Goal: Information Seeking & Learning: Learn about a topic

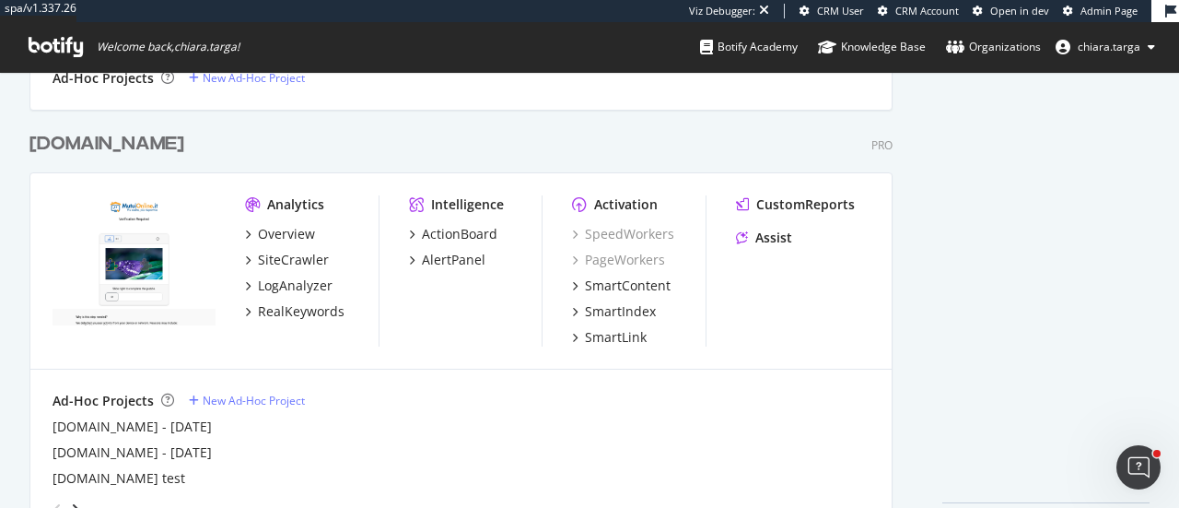
scroll to position [3041, 0]
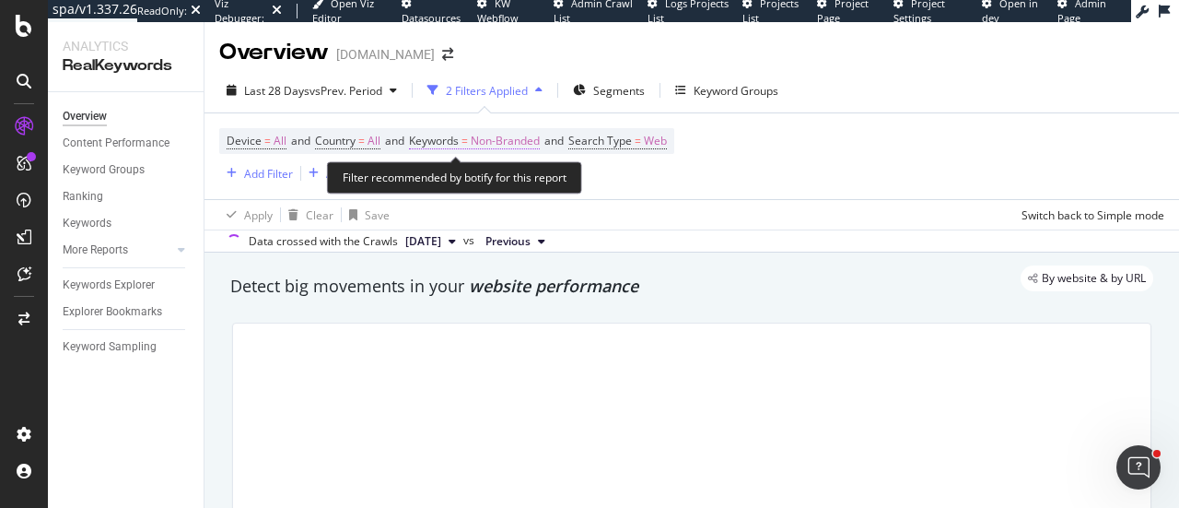
click at [502, 133] on span "Non-Branded" at bounding box center [505, 141] width 69 height 26
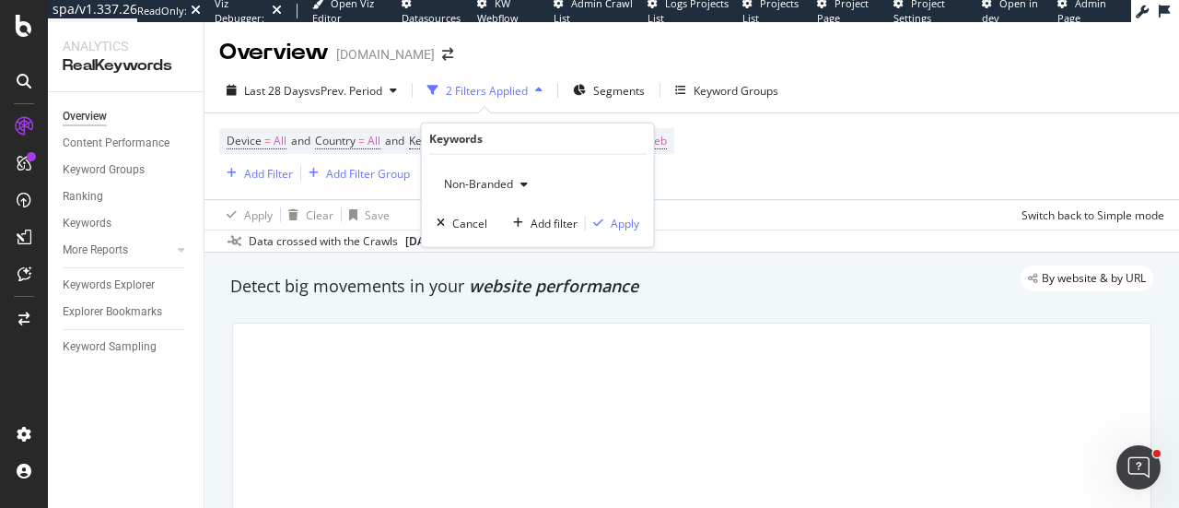
click at [485, 170] on div "Non-Branded" at bounding box center [486, 184] width 99 height 28
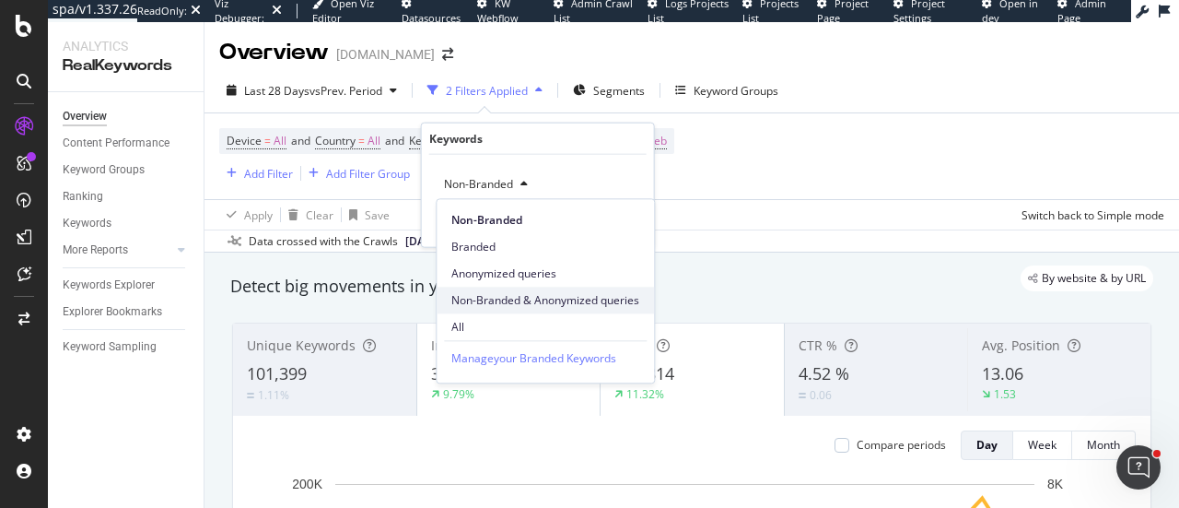
click at [531, 290] on div "Non-Branded & Anonymized queries" at bounding box center [545, 300] width 217 height 27
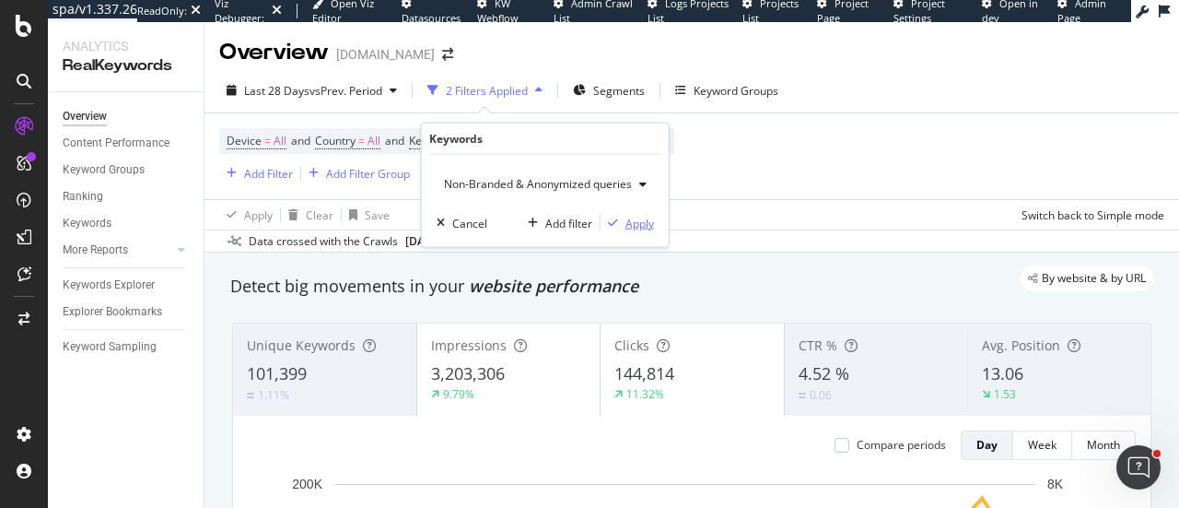
click at [641, 226] on div "Apply" at bounding box center [640, 223] width 29 height 16
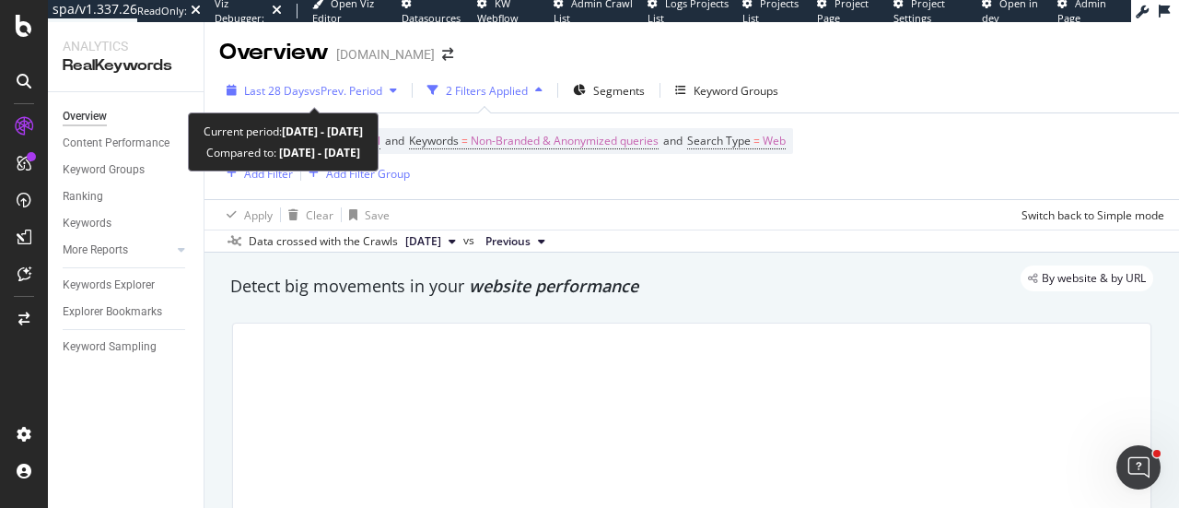
click at [395, 98] on div "Last 28 Days vs Prev. Period" at bounding box center [311, 90] width 185 height 28
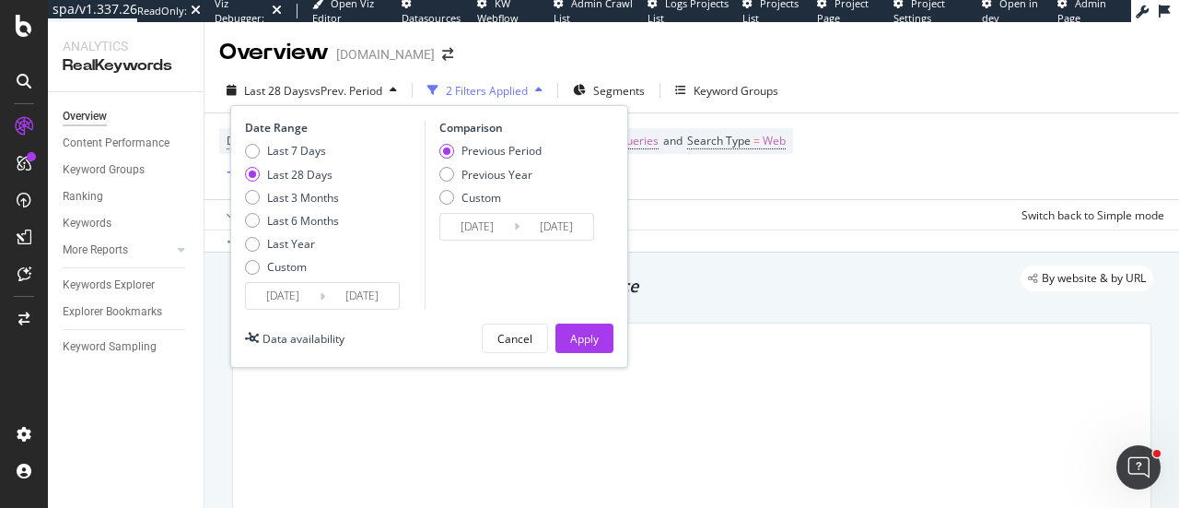
click at [290, 294] on input "2025/08/17" at bounding box center [283, 296] width 74 height 26
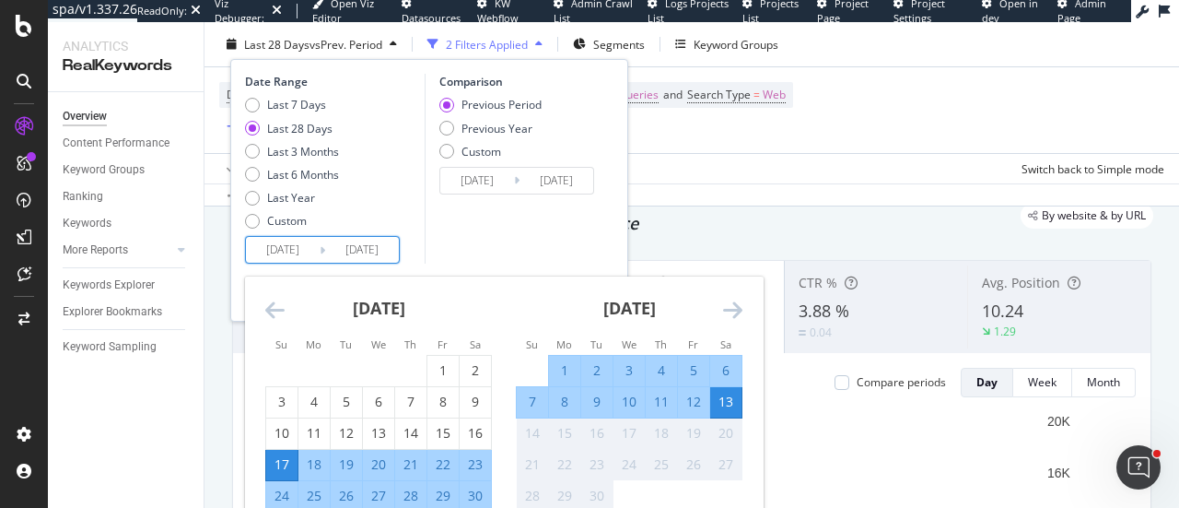
scroll to position [92, 0]
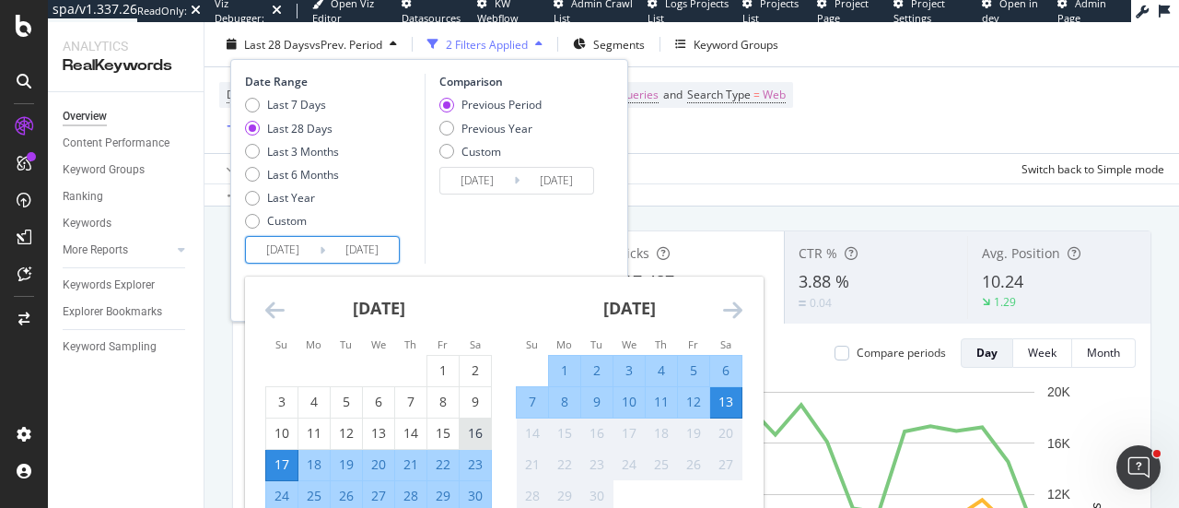
click at [475, 440] on div "16" at bounding box center [475, 433] width 31 height 18
type input "[DATE]"
type input "2025/07/18"
type input "[DATE]"
click at [420, 241] on div "Date Range Last 7 Days Last 28 Days Last 3 Months Last 6 Months Last Year Custo…" at bounding box center [429, 169] width 369 height 190
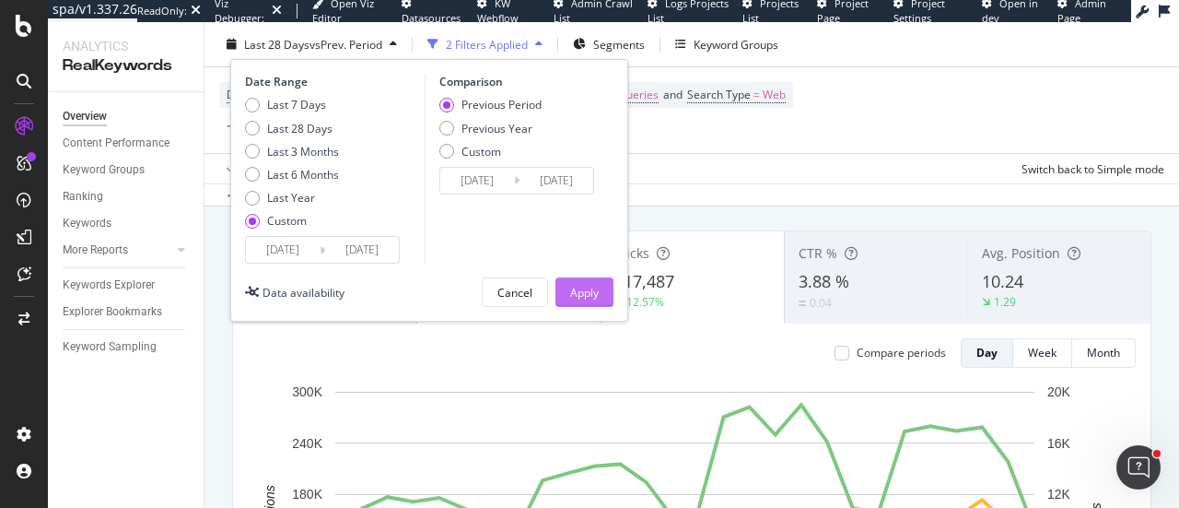
click at [575, 292] on div "Apply" at bounding box center [584, 292] width 29 height 16
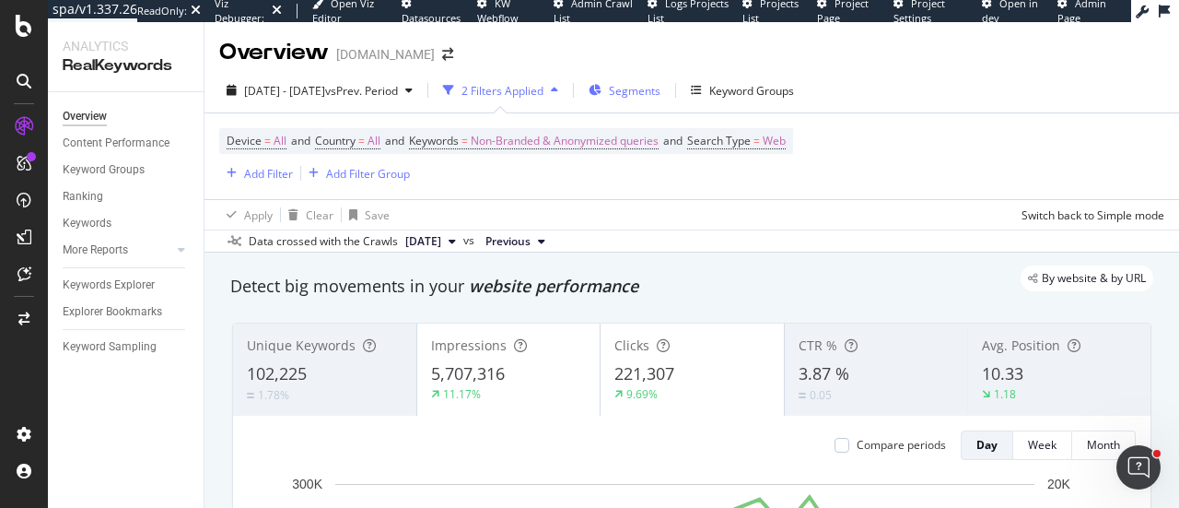
click at [661, 88] on span "Segments" at bounding box center [635, 91] width 52 height 16
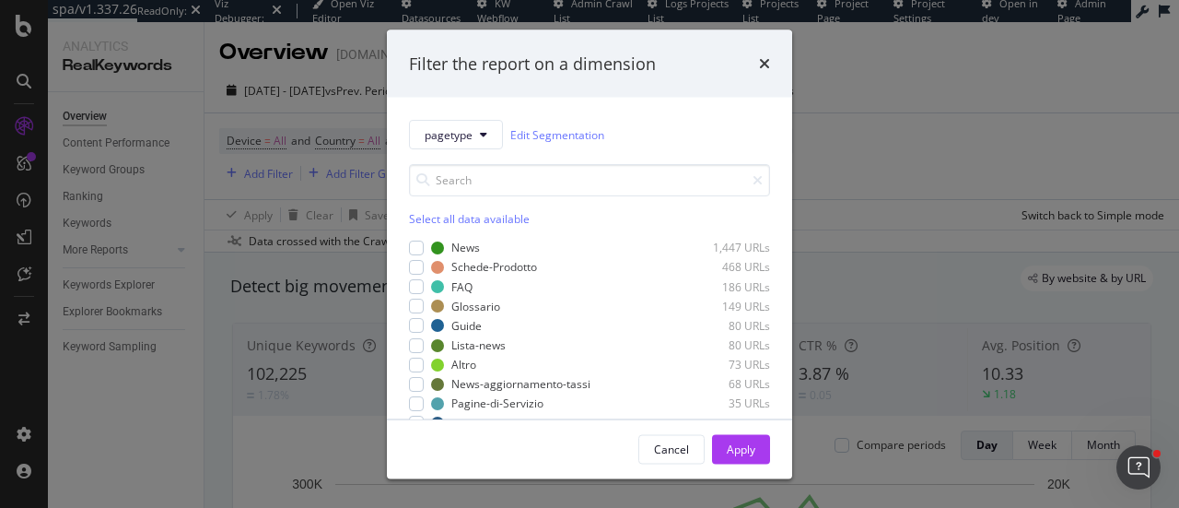
click at [434, 217] on div "Select all data available" at bounding box center [589, 219] width 361 height 16
click at [737, 448] on div "Apply" at bounding box center [741, 448] width 29 height 16
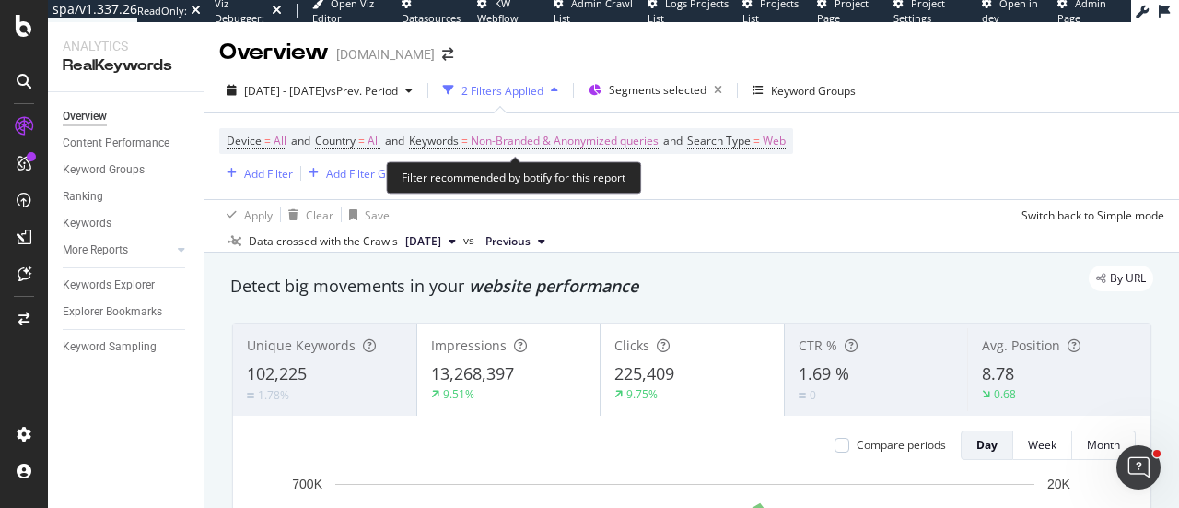
click at [739, 148] on span "Device = All and Country = All and Keywords = Non-Branded & Anonymized queries …" at bounding box center [506, 141] width 559 height 26
click at [742, 141] on span "Search Type" at bounding box center [719, 141] width 64 height 16
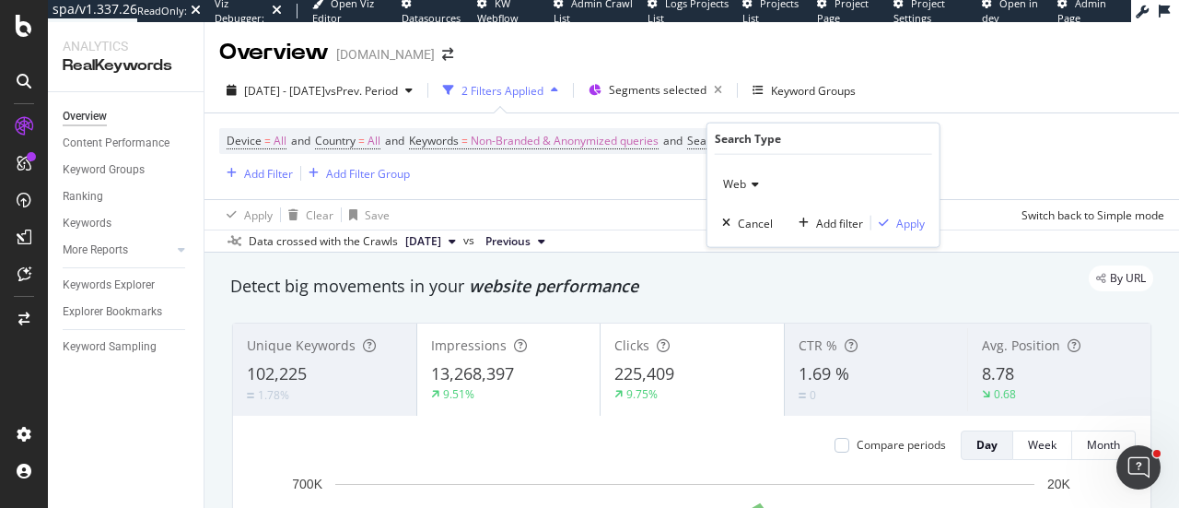
click at [744, 180] on span "Web" at bounding box center [734, 184] width 23 height 16
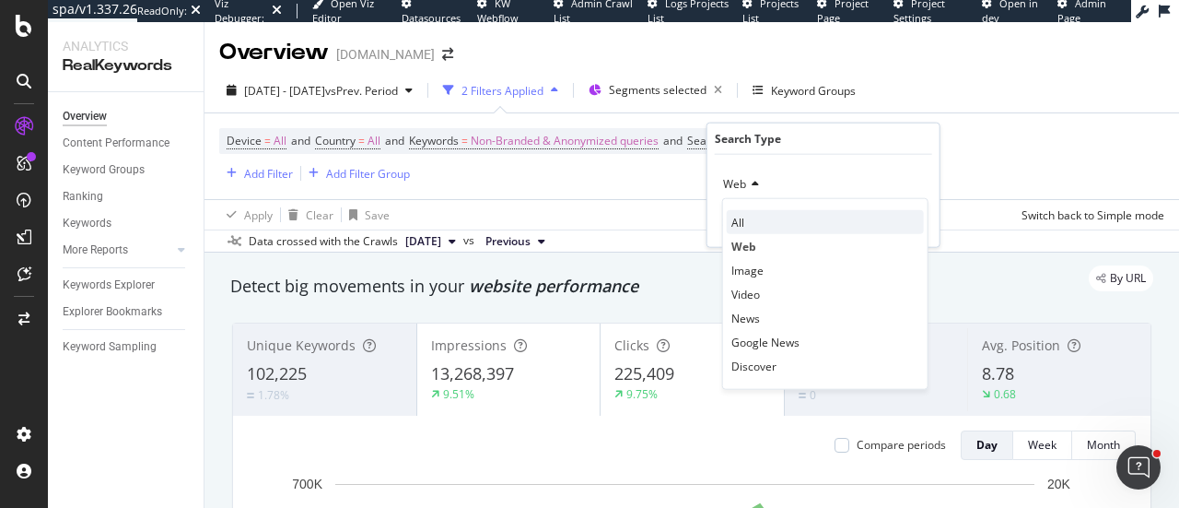
click at [739, 218] on span "All" at bounding box center [738, 222] width 13 height 16
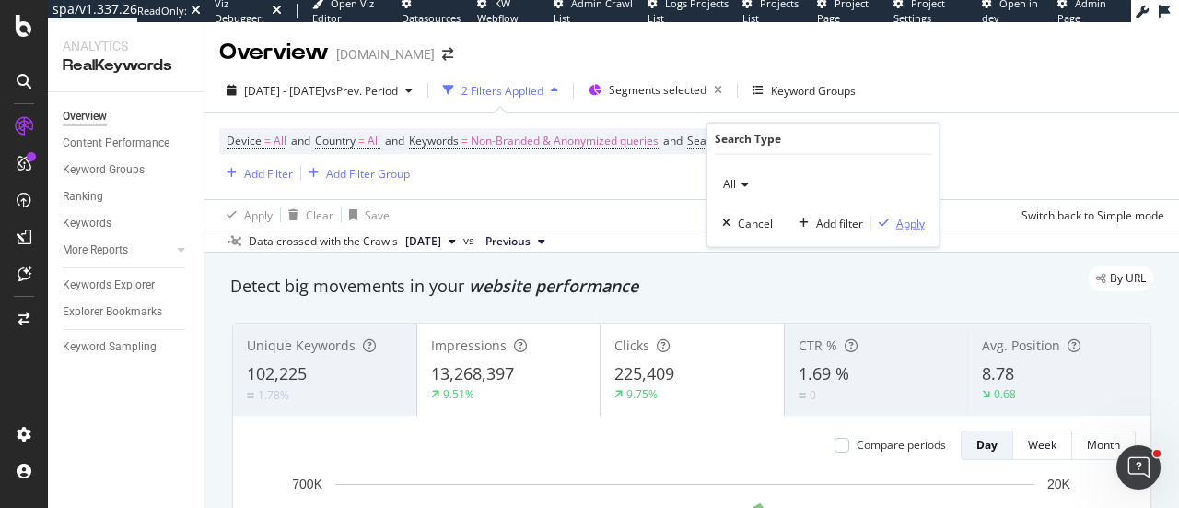
click at [881, 218] on icon "button" at bounding box center [884, 222] width 10 height 11
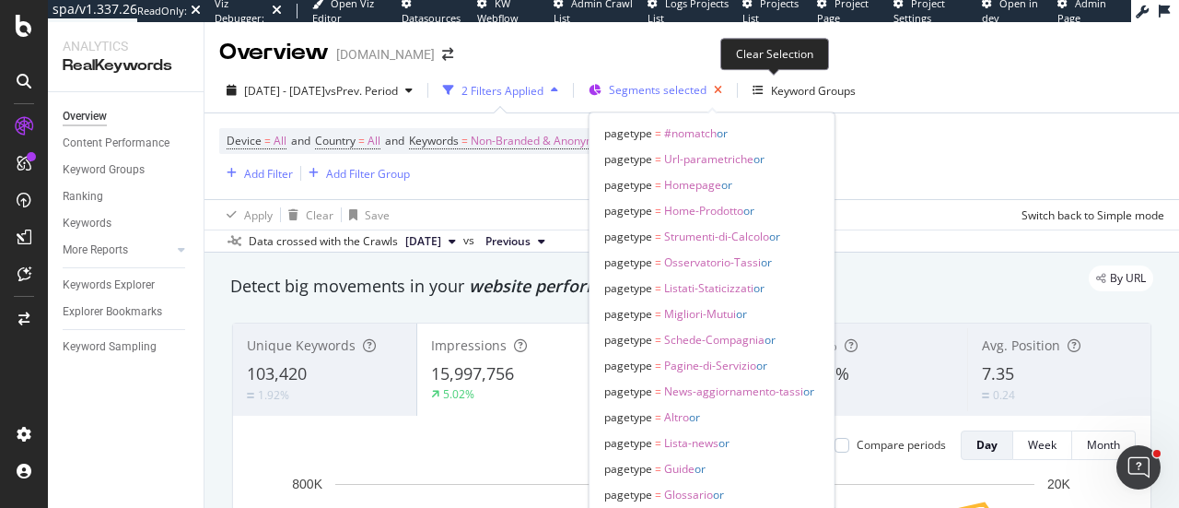
click at [730, 88] on icon "button" at bounding box center [718, 90] width 23 height 26
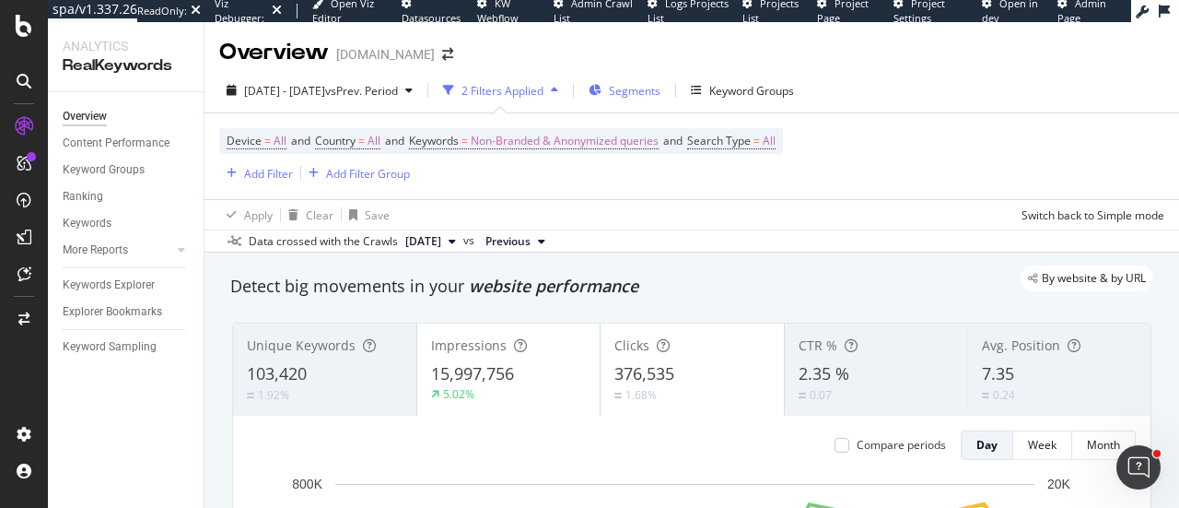
click at [661, 83] on span "Segments" at bounding box center [635, 91] width 52 height 16
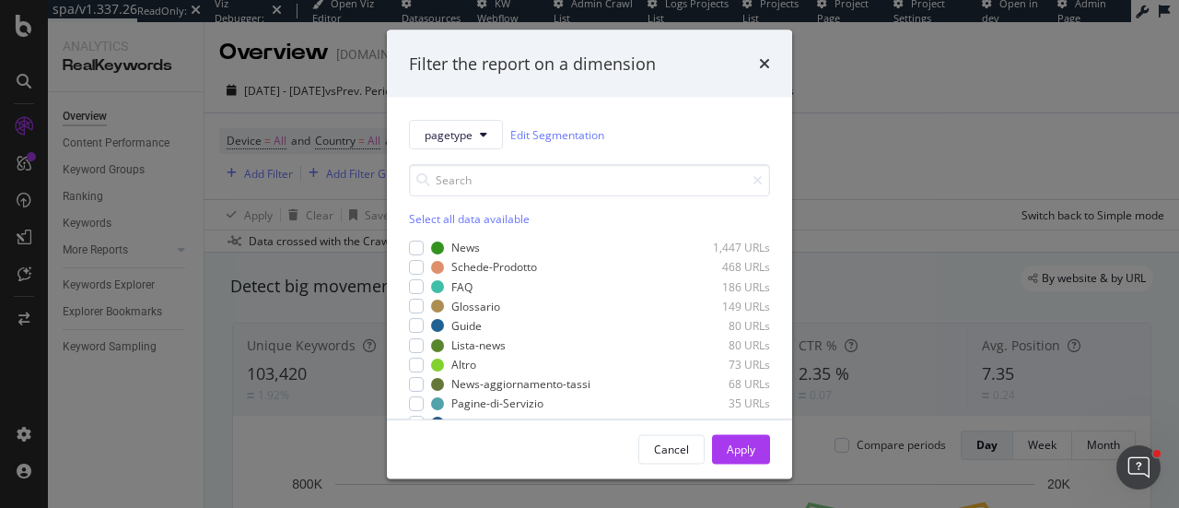
click at [418, 218] on div "Select all data available" at bounding box center [589, 219] width 361 height 16
click at [736, 448] on div "Apply" at bounding box center [741, 448] width 29 height 16
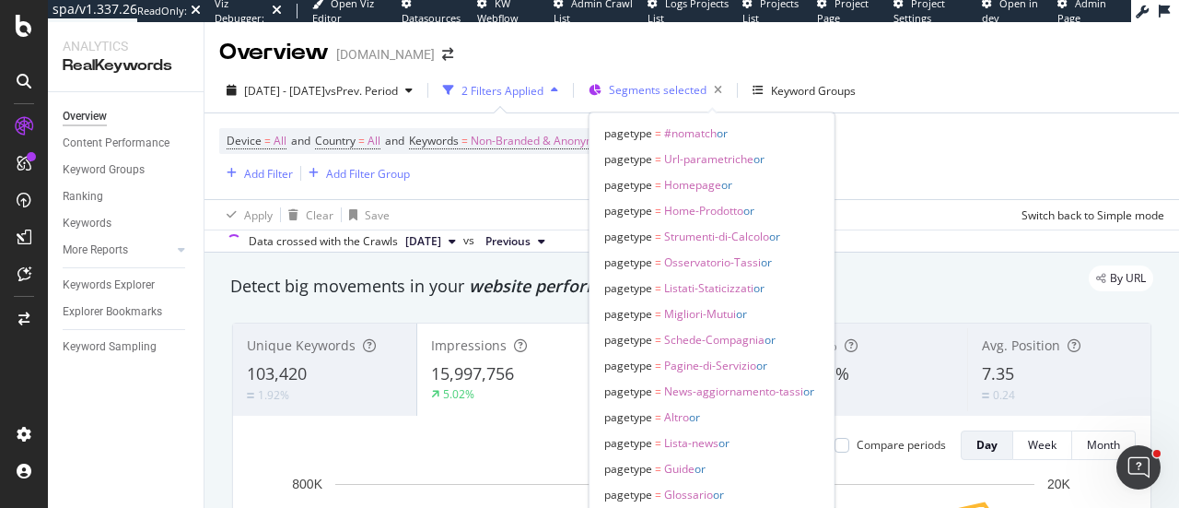
click at [707, 91] on span "Segments selected" at bounding box center [658, 90] width 98 height 16
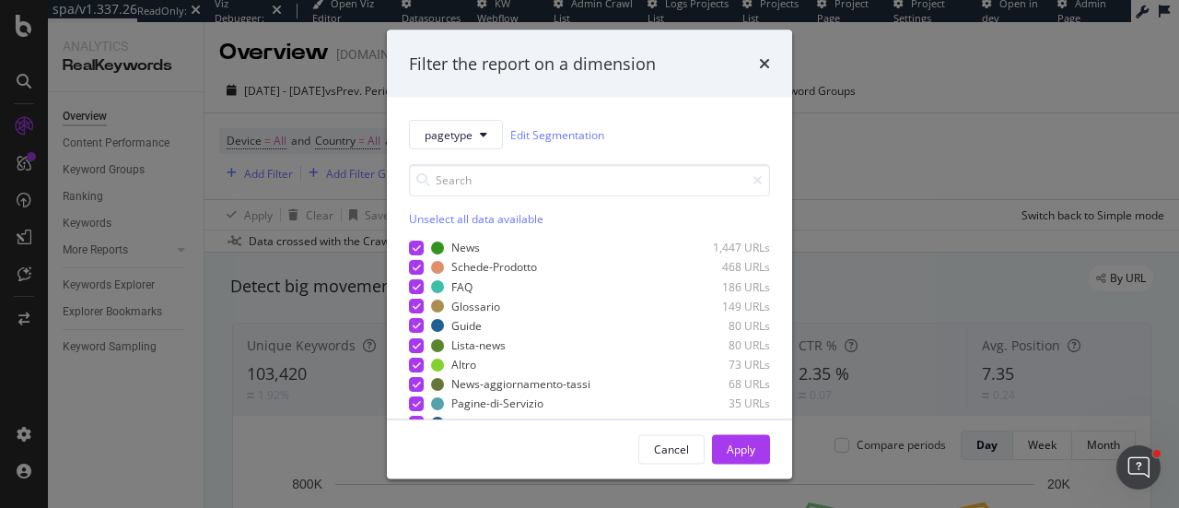
click at [446, 217] on div "Unselect all data available" at bounding box center [589, 219] width 361 height 16
click at [734, 451] on div "Apply" at bounding box center [741, 448] width 29 height 16
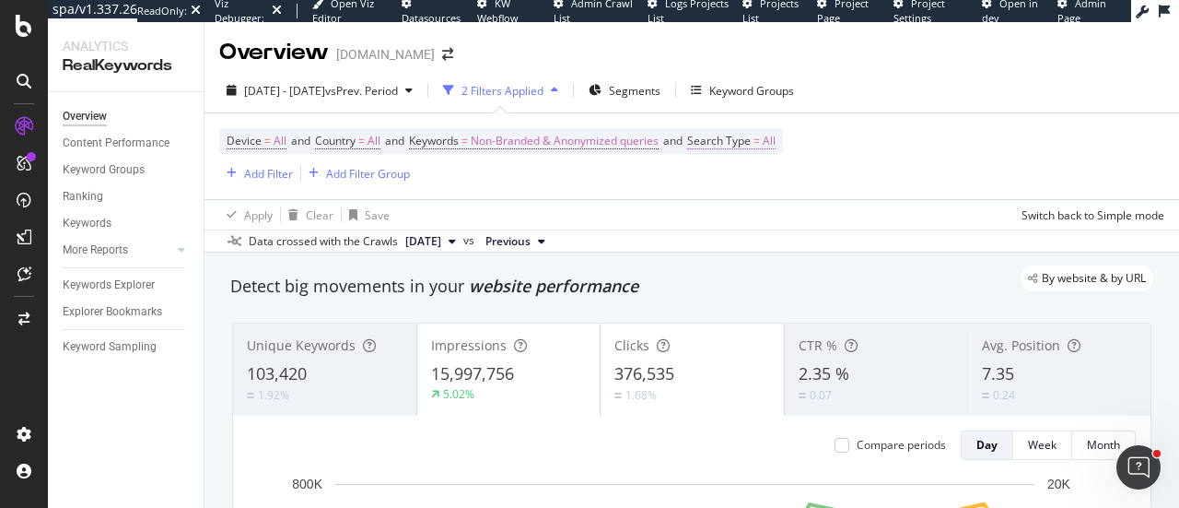
click at [776, 141] on span "All" at bounding box center [769, 141] width 13 height 26
click at [733, 183] on span "All" at bounding box center [729, 184] width 13 height 16
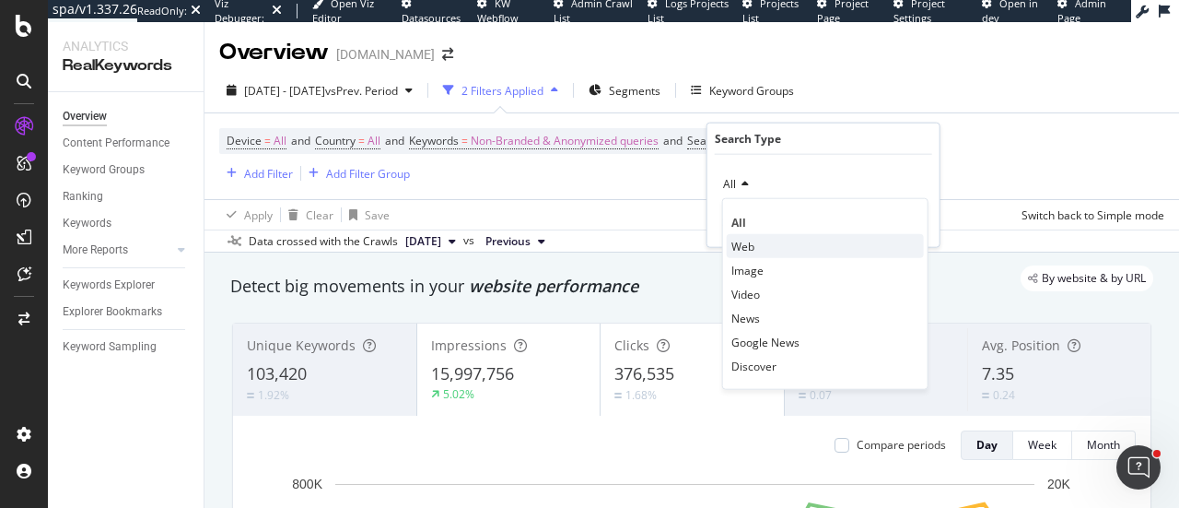
click at [774, 249] on div "Web" at bounding box center [825, 246] width 197 height 24
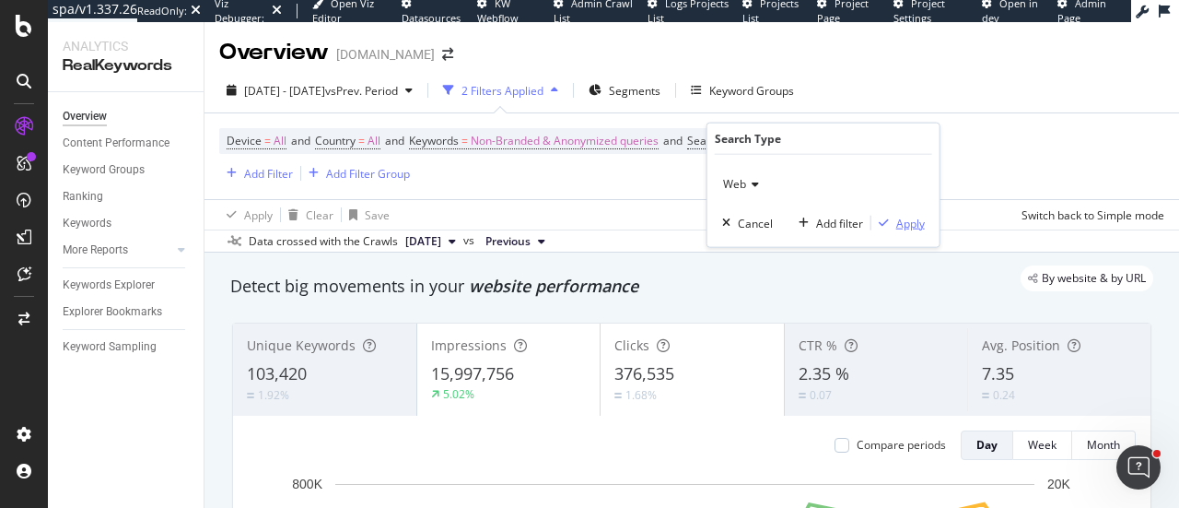
click at [905, 226] on div "Apply" at bounding box center [911, 223] width 29 height 16
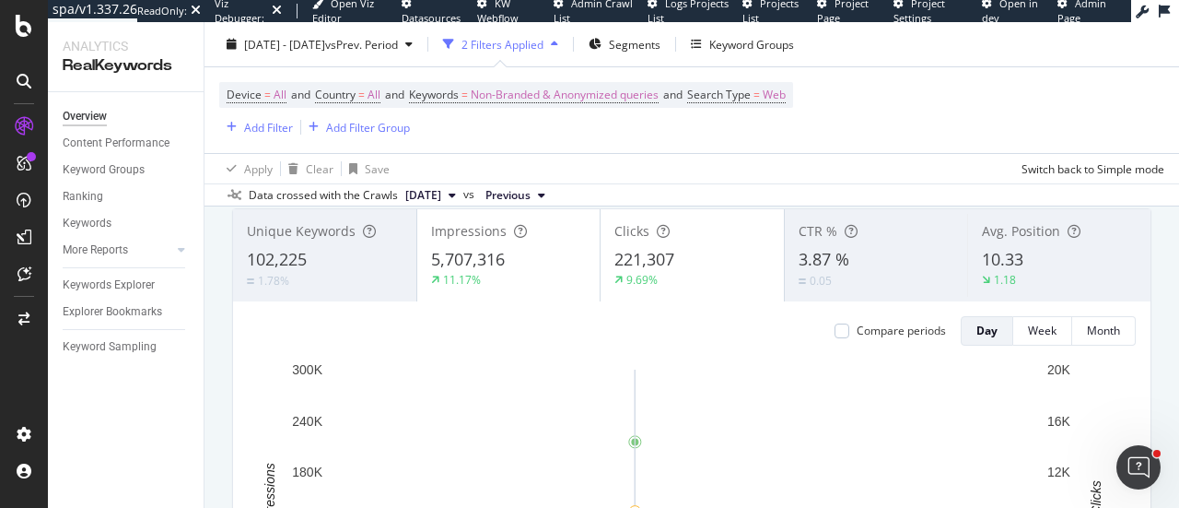
scroll to position [92, 0]
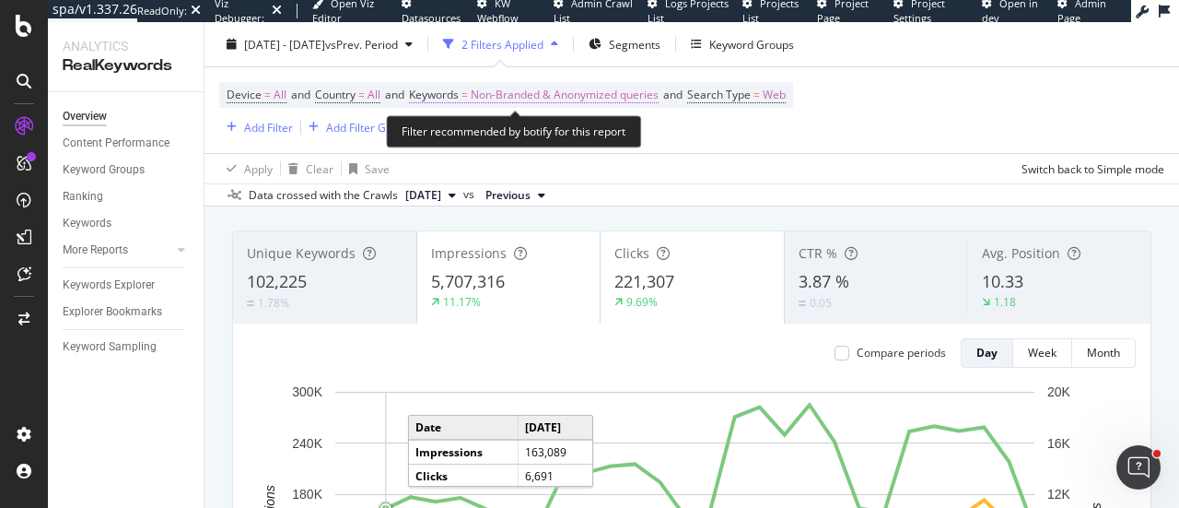
click at [658, 97] on span "Non-Branded & Anonymized queries" at bounding box center [565, 95] width 188 height 26
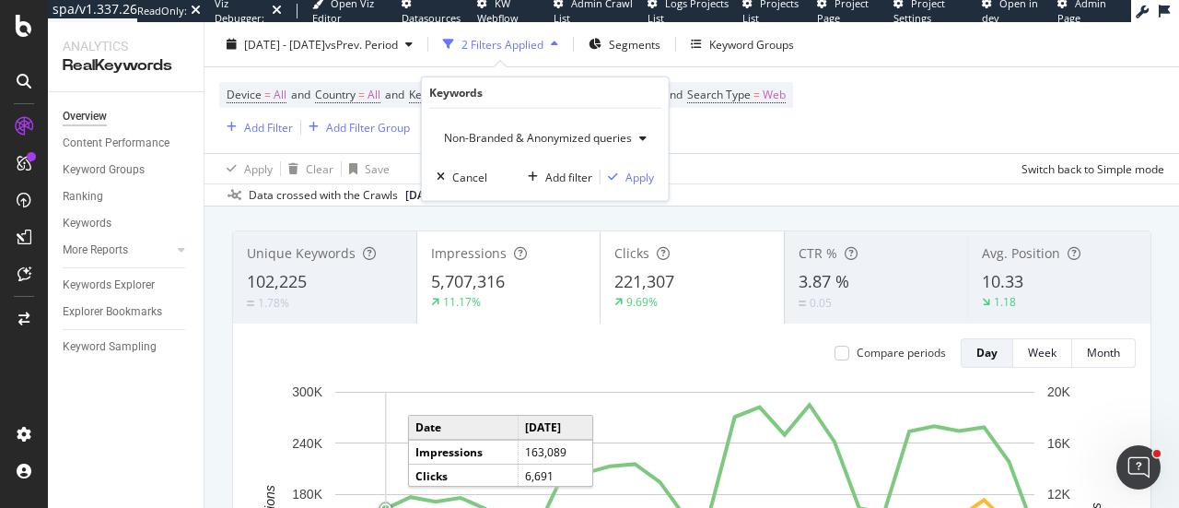
click at [509, 141] on span "Non-Branded & Anonymized queries" at bounding box center [534, 138] width 195 height 16
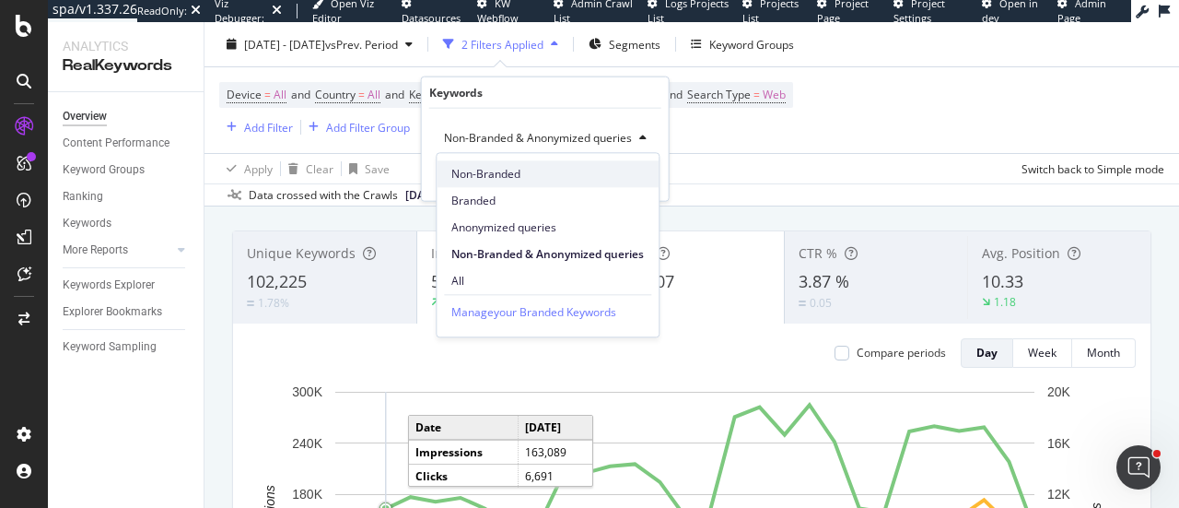
click at [495, 172] on span "Non-Branded" at bounding box center [548, 174] width 193 height 17
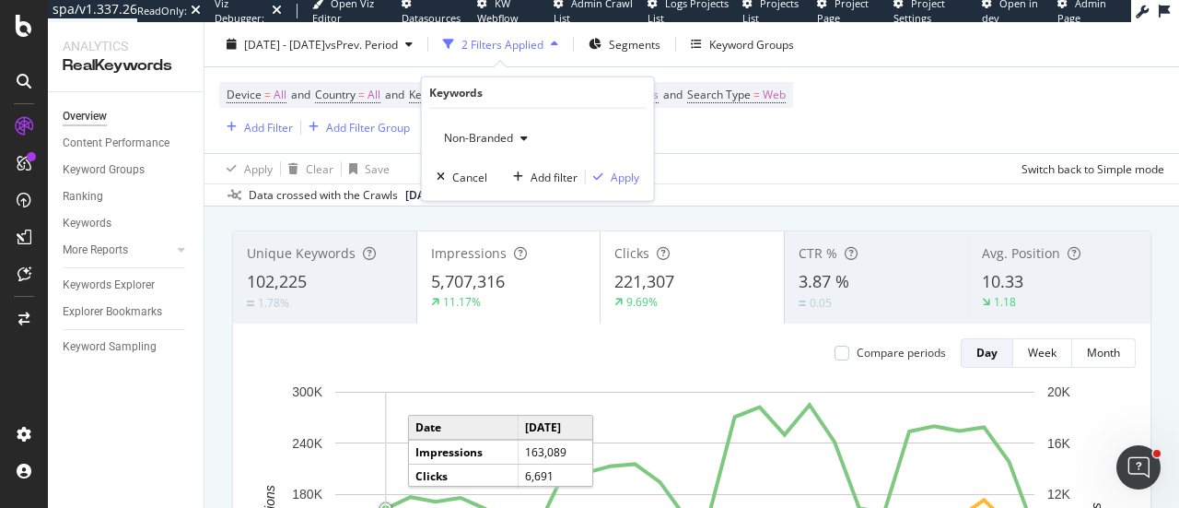
click at [494, 128] on div "Non-Branded" at bounding box center [486, 138] width 99 height 28
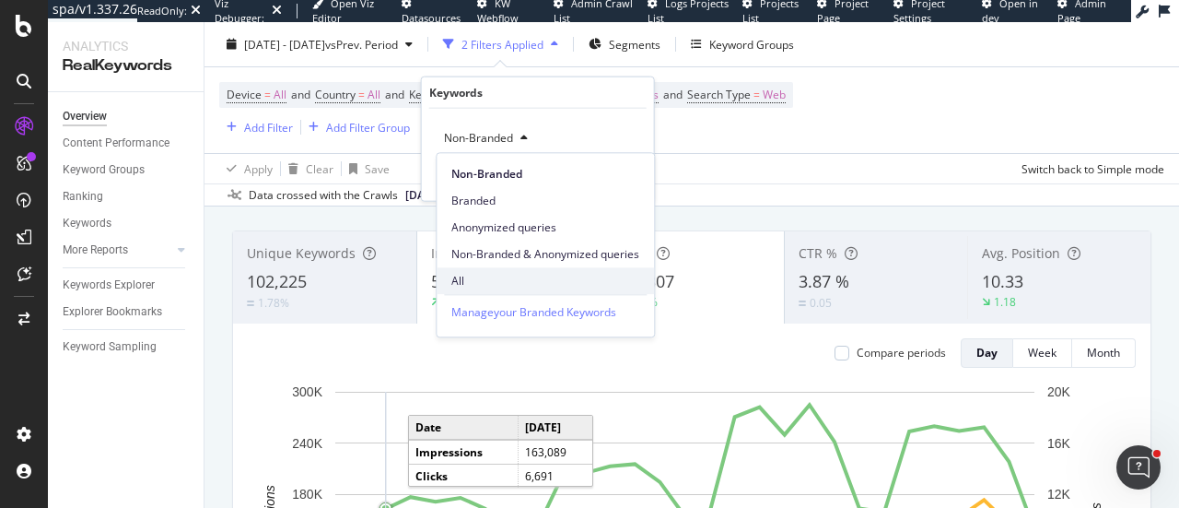
click at [465, 270] on div "All" at bounding box center [545, 280] width 217 height 27
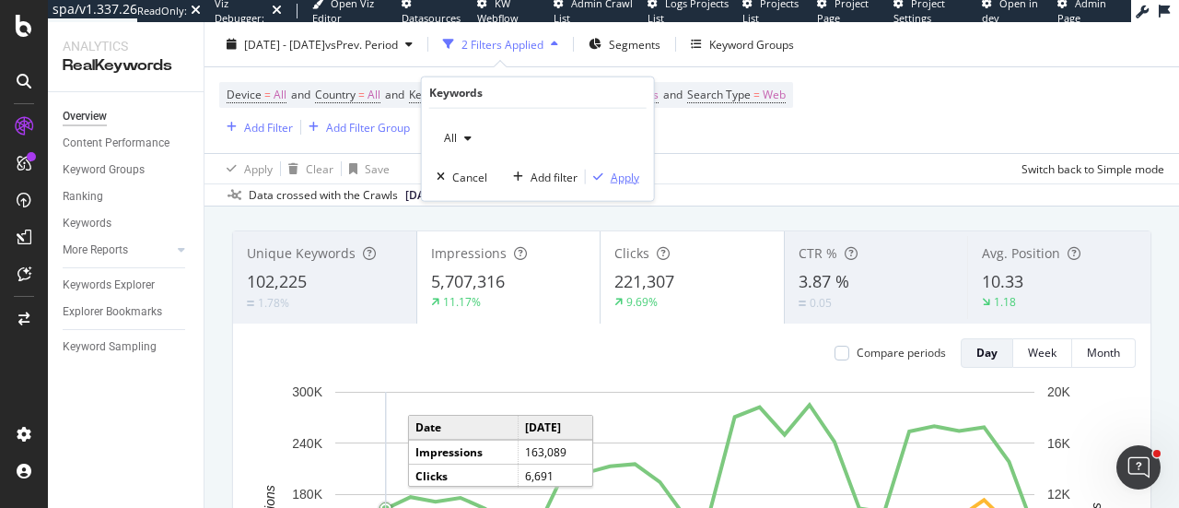
click at [619, 175] on div "Apply" at bounding box center [625, 177] width 29 height 16
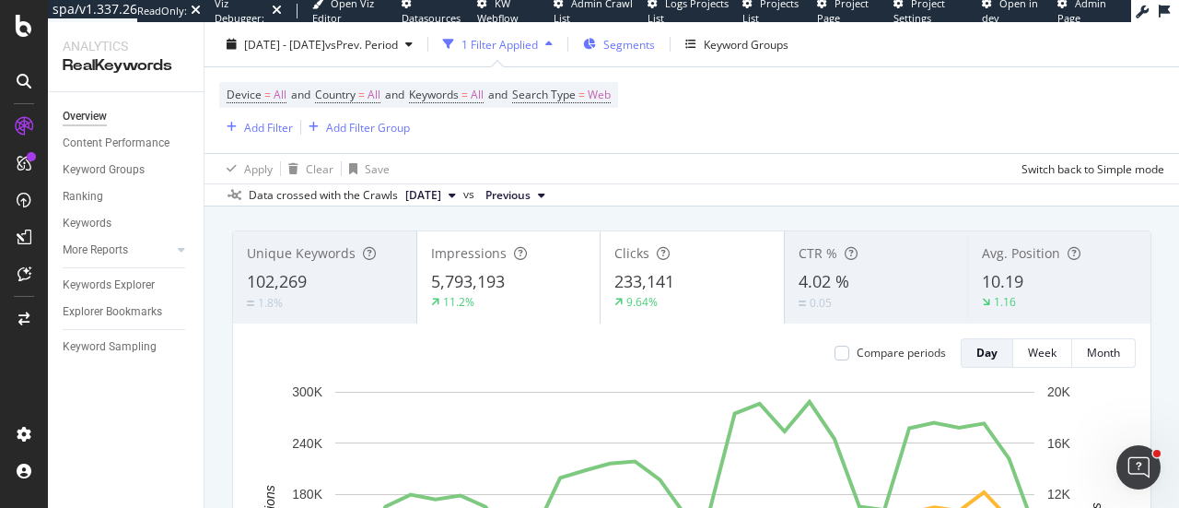
click at [655, 54] on div "Segments" at bounding box center [619, 44] width 72 height 28
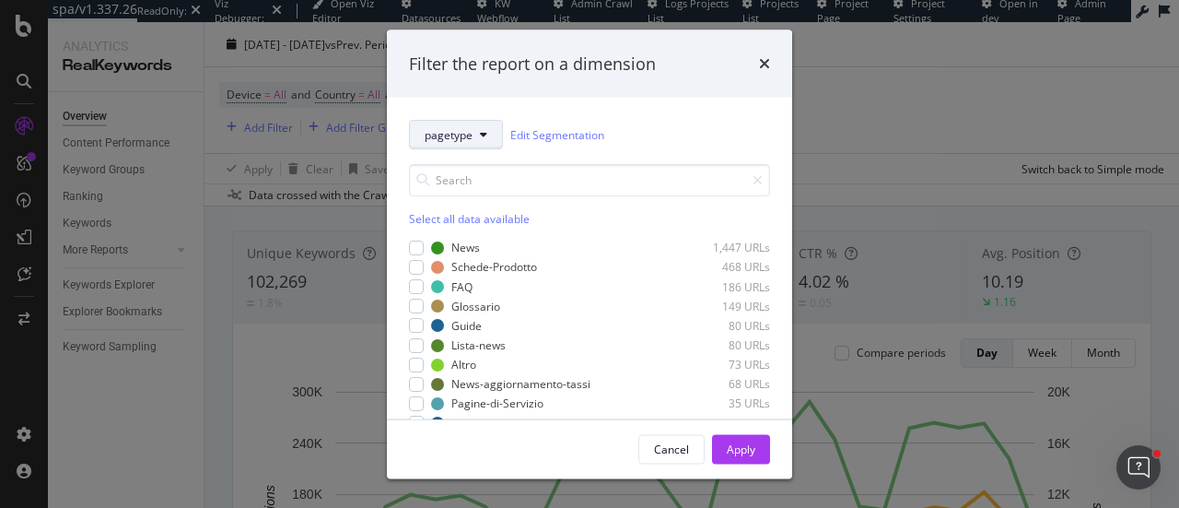
click at [455, 147] on button "pagetype" at bounding box center [456, 134] width 94 height 29
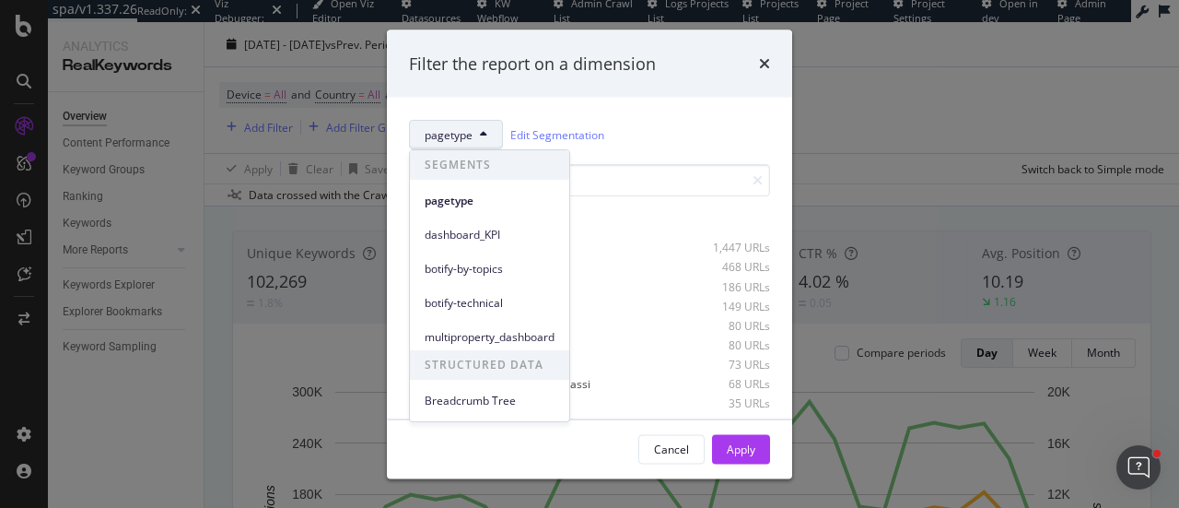
click at [455, 147] on button "pagetype" at bounding box center [456, 134] width 94 height 29
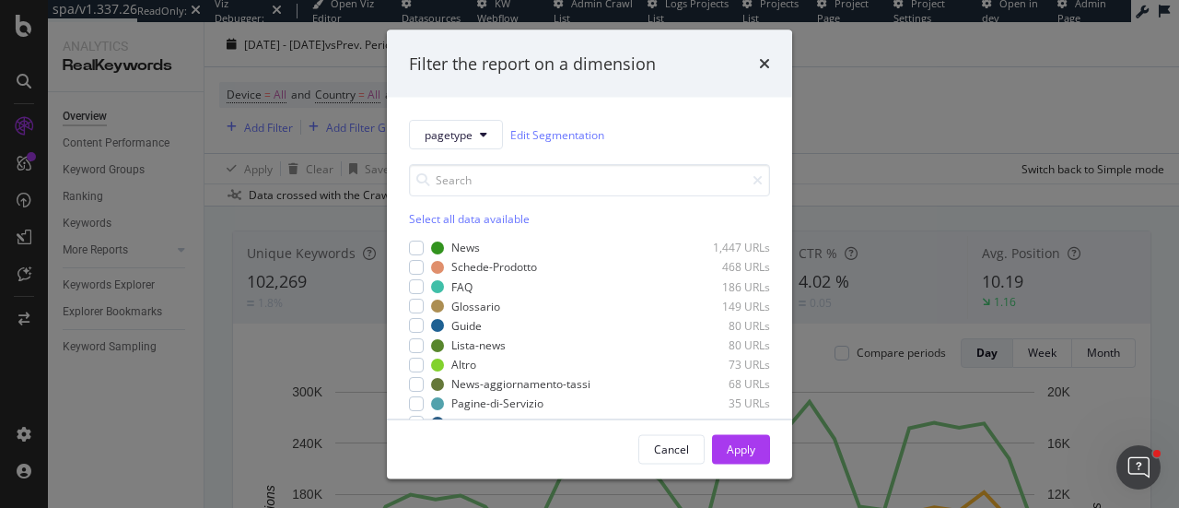
click at [429, 212] on div "Select all data available" at bounding box center [589, 219] width 361 height 16
click at [734, 440] on div "Apply" at bounding box center [741, 448] width 29 height 16
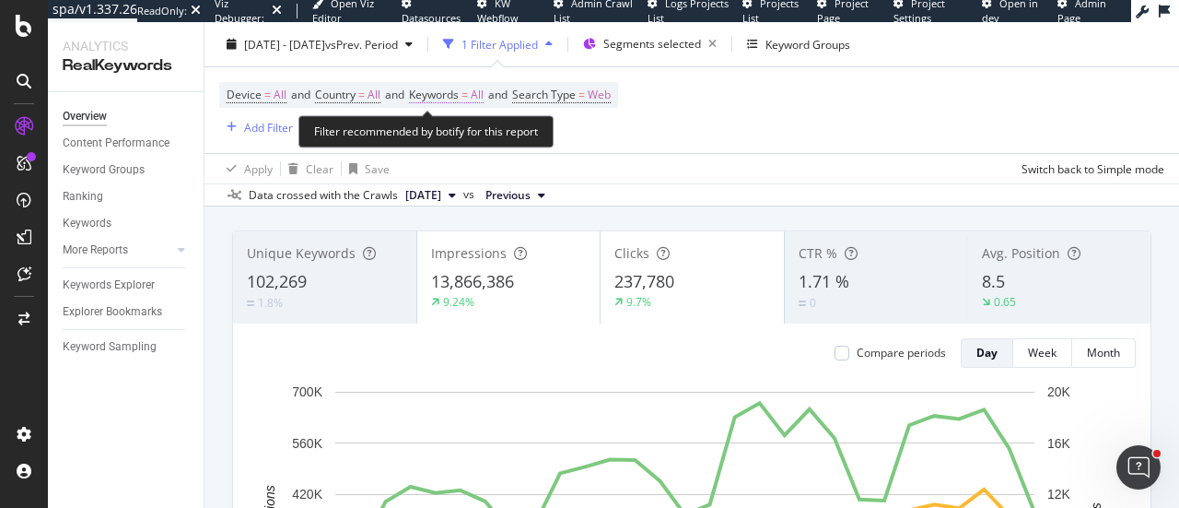
click at [484, 102] on span "All" at bounding box center [477, 95] width 13 height 26
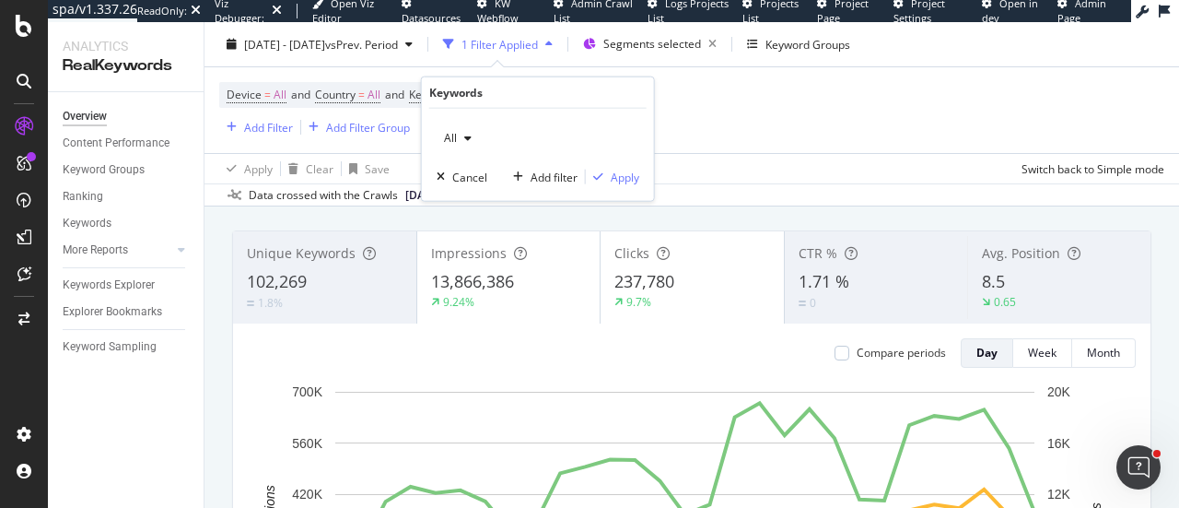
click at [469, 139] on icon "button" at bounding box center [467, 138] width 7 height 11
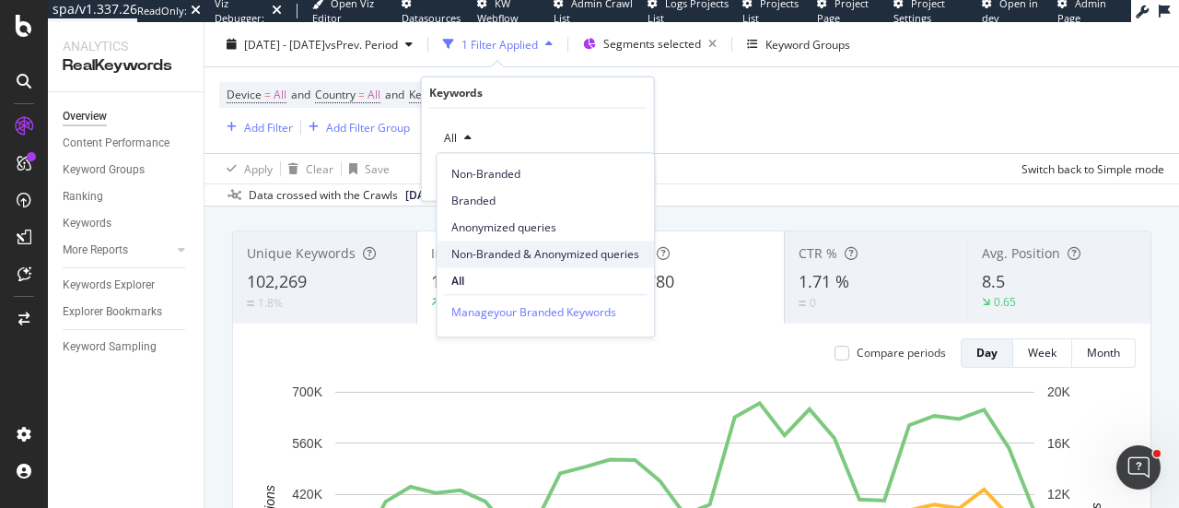
click at [486, 251] on span "Non-Branded & Anonymized queries" at bounding box center [546, 254] width 188 height 17
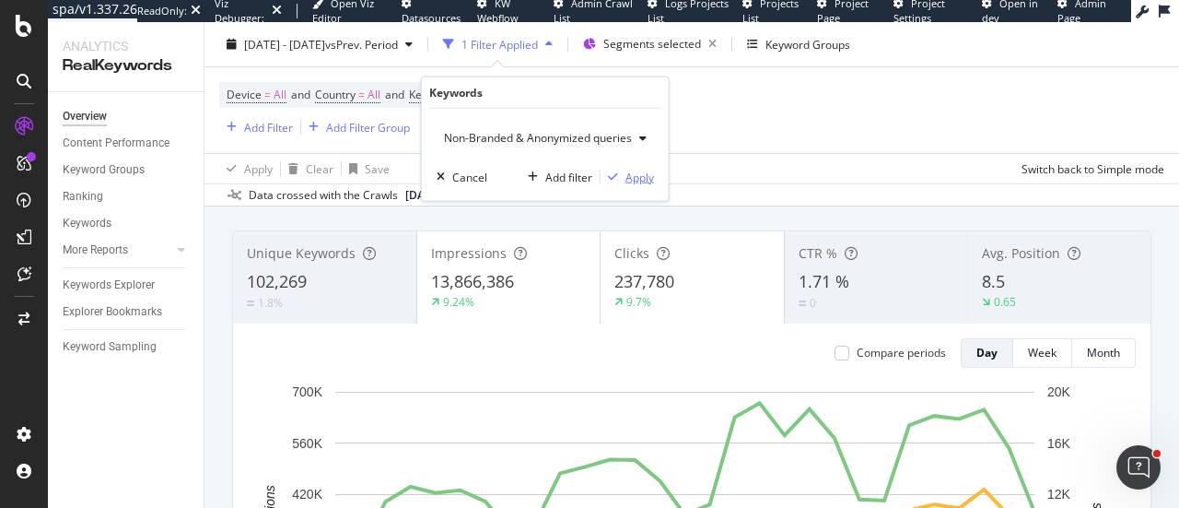
click at [621, 174] on div "button" at bounding box center [613, 176] width 25 height 11
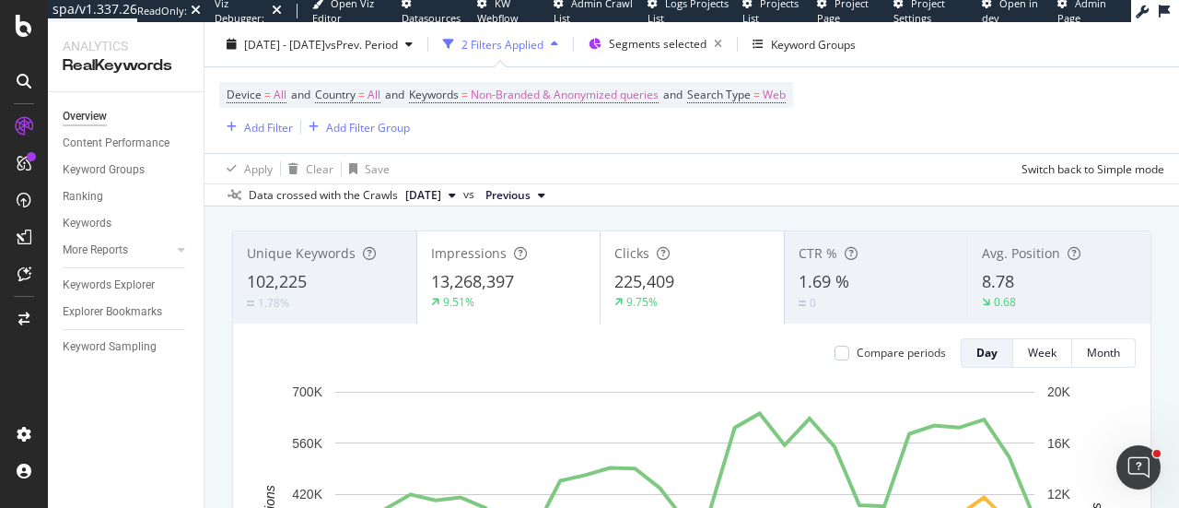
click at [512, 113] on div "Device = All and Country = All and Keywords = Non-Branded & Anonymized queries …" at bounding box center [506, 110] width 574 height 56
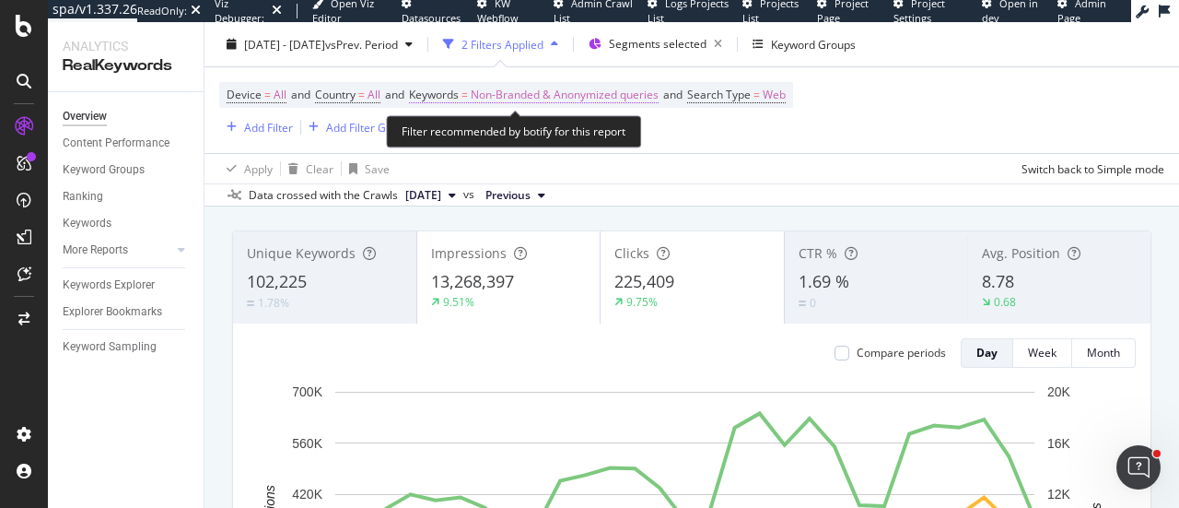
click at [512, 104] on span "Non-Branded & Anonymized queries" at bounding box center [565, 95] width 188 height 26
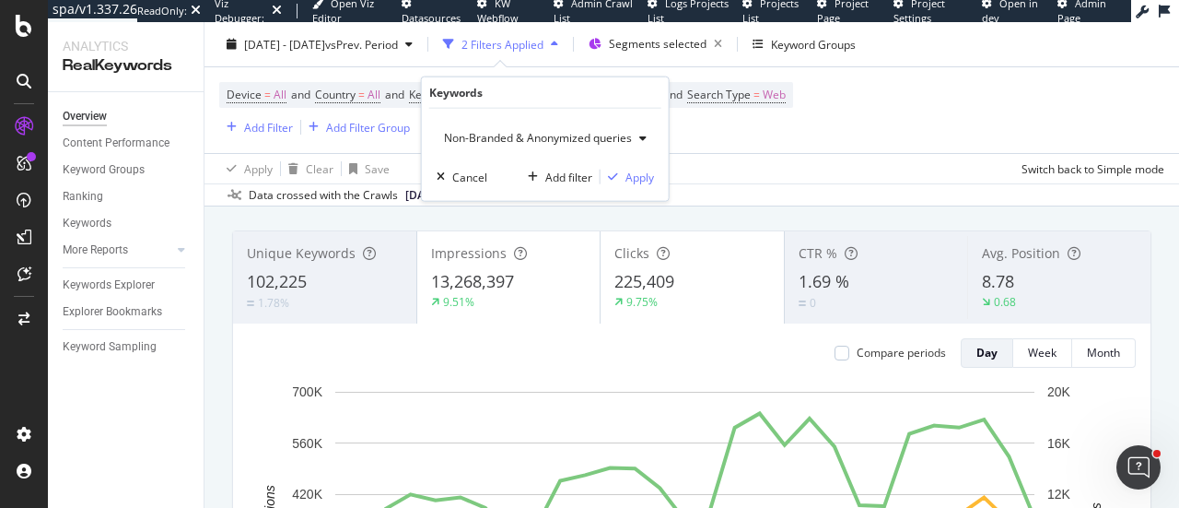
click at [527, 137] on span "Non-Branded & Anonymized queries" at bounding box center [534, 138] width 195 height 16
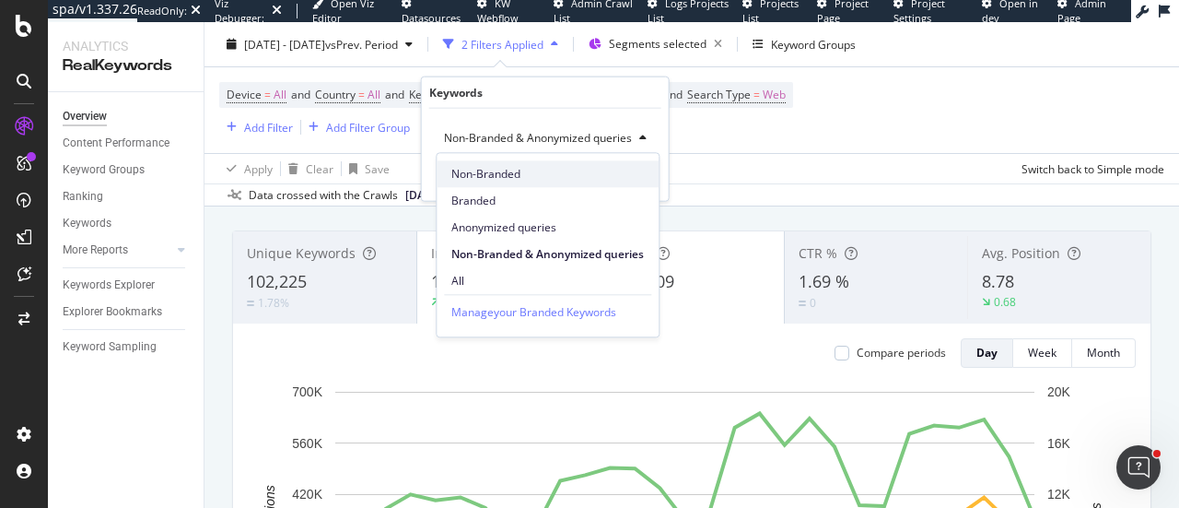
click at [492, 178] on span "Non-Branded" at bounding box center [548, 174] width 193 height 17
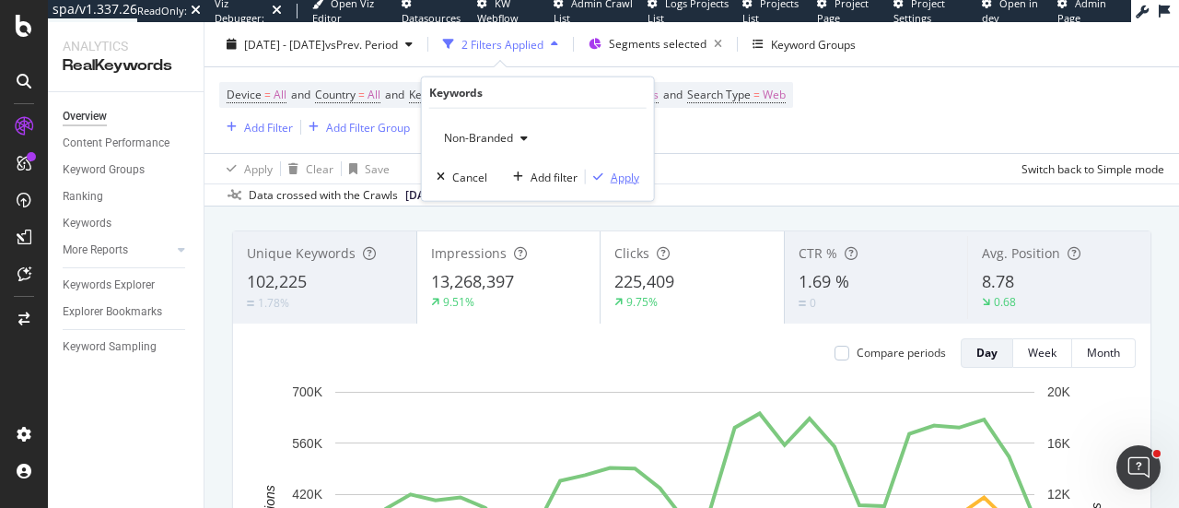
click at [631, 185] on button "Apply" at bounding box center [612, 177] width 53 height 18
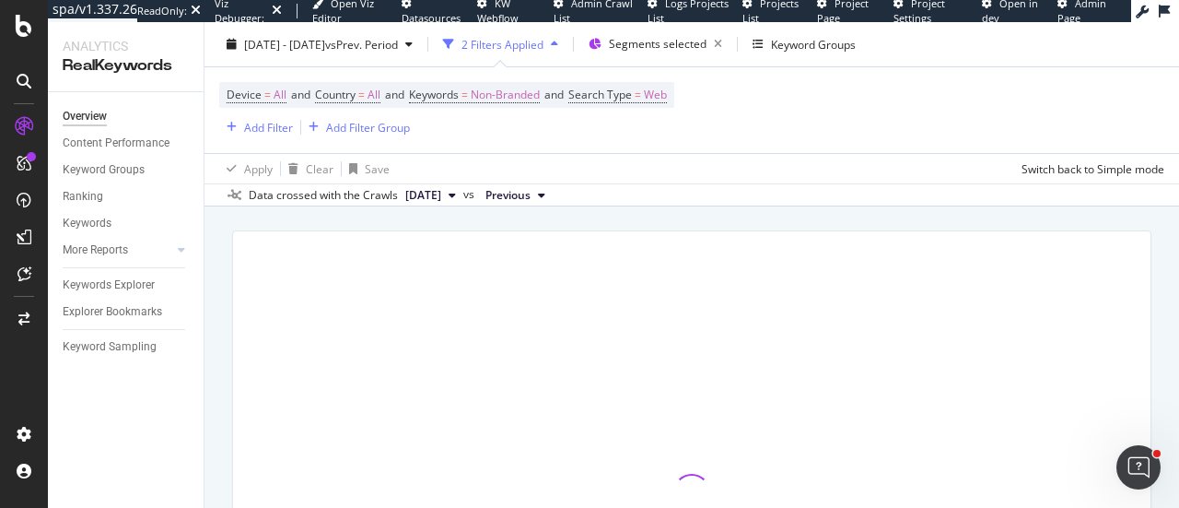
click at [630, 182] on div "Apply Clear Save Switch back to Simple mode" at bounding box center [692, 168] width 975 height 30
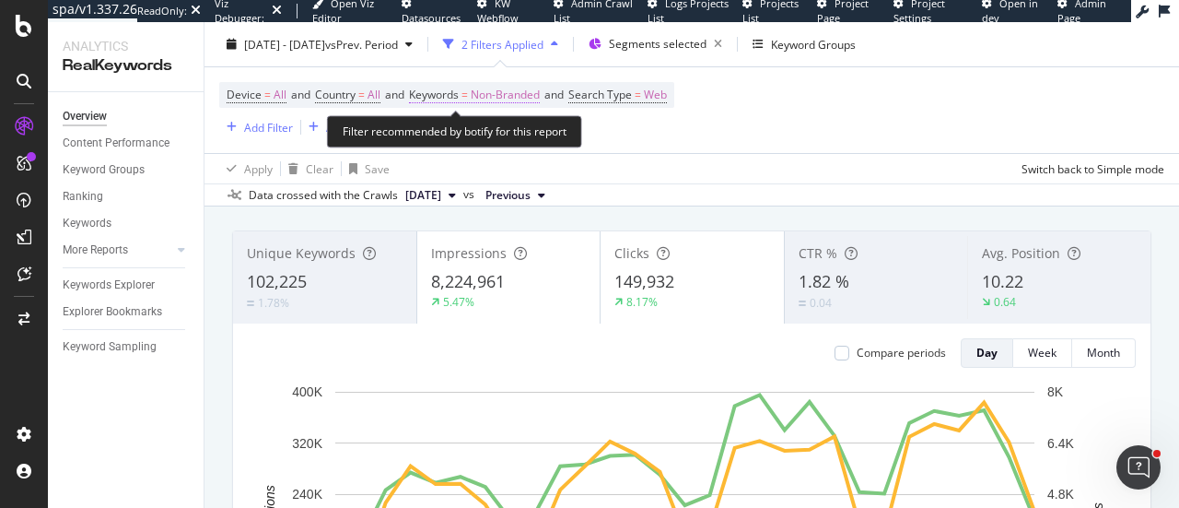
click at [520, 106] on span "Non-Branded" at bounding box center [505, 95] width 69 height 26
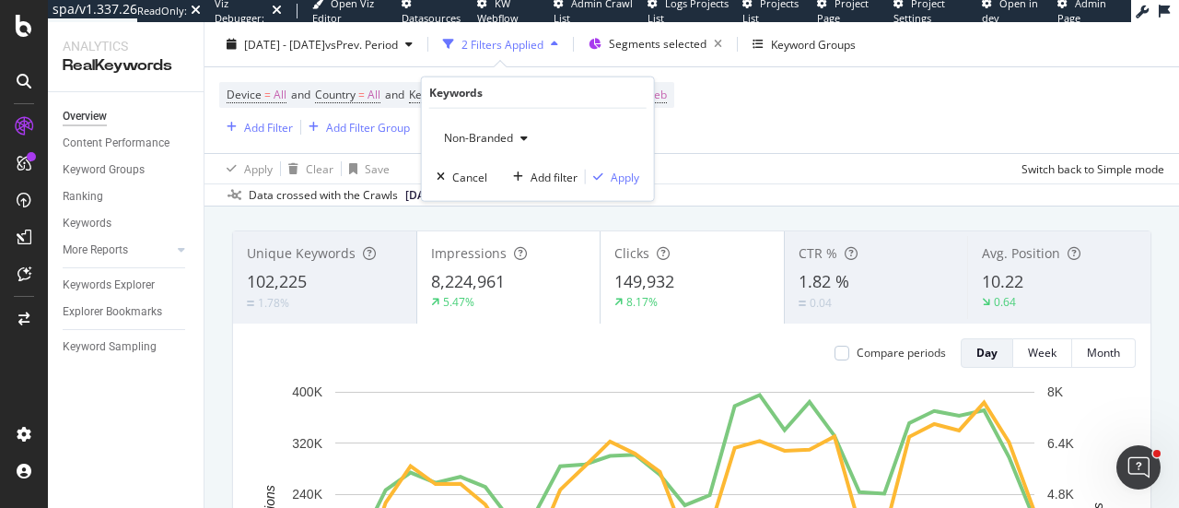
click at [518, 135] on div "button" at bounding box center [524, 138] width 22 height 11
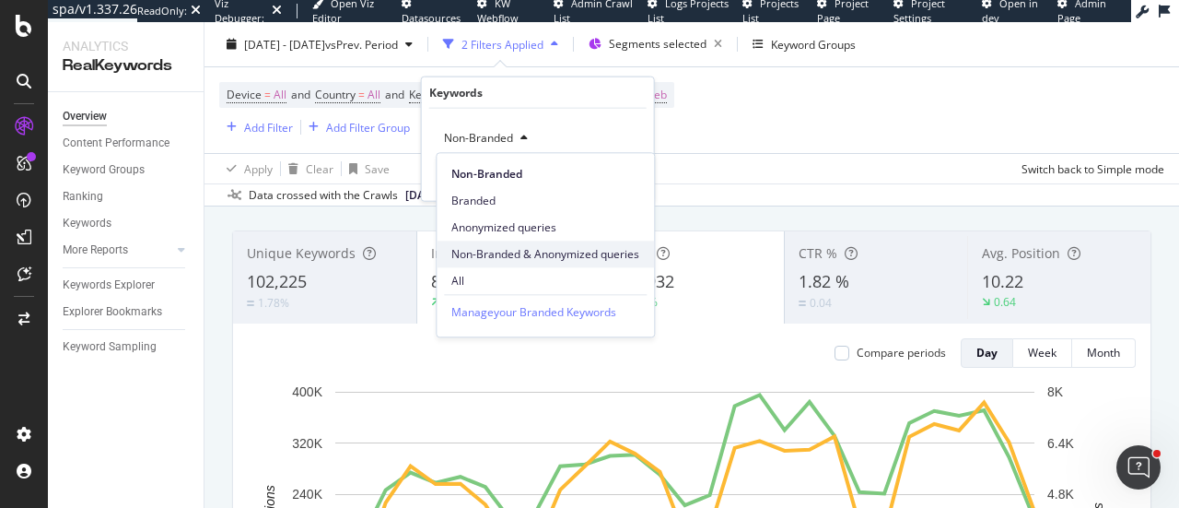
click at [536, 255] on span "Non-Branded & Anonymized queries" at bounding box center [546, 254] width 188 height 17
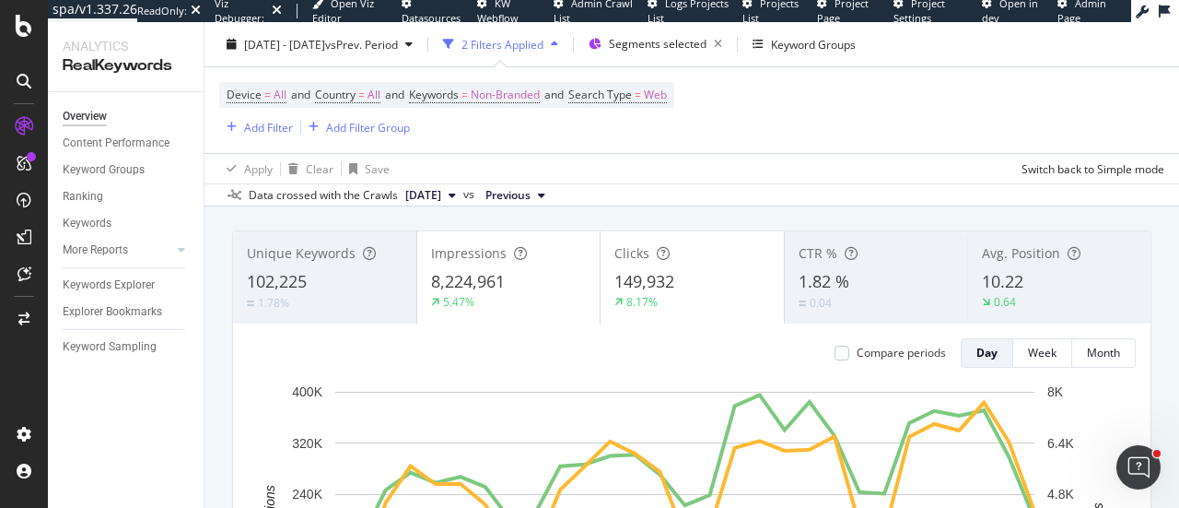
scroll to position [184, 0]
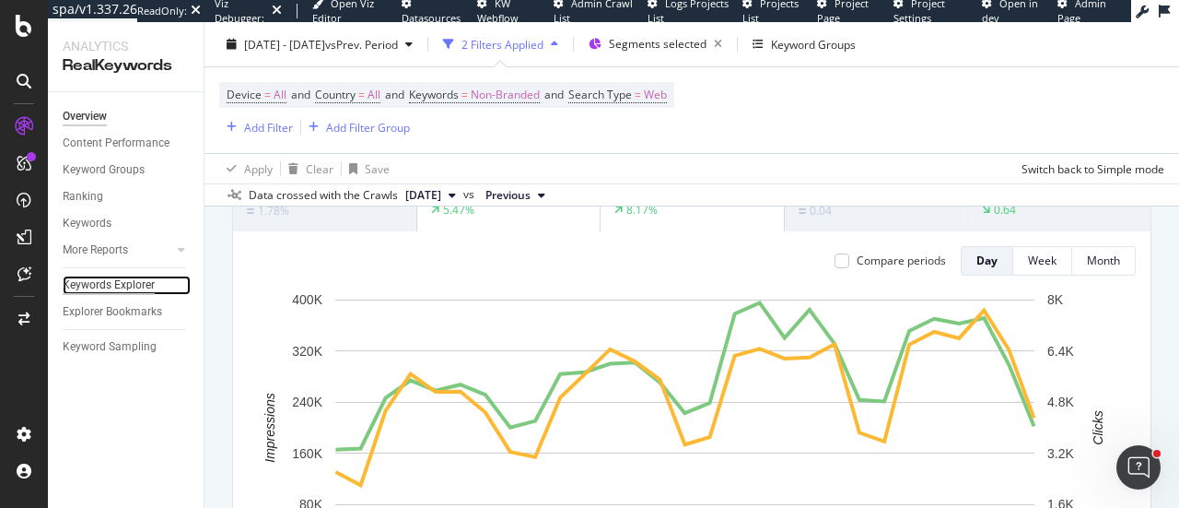
click at [123, 287] on div "Keywords Explorer" at bounding box center [109, 285] width 92 height 19
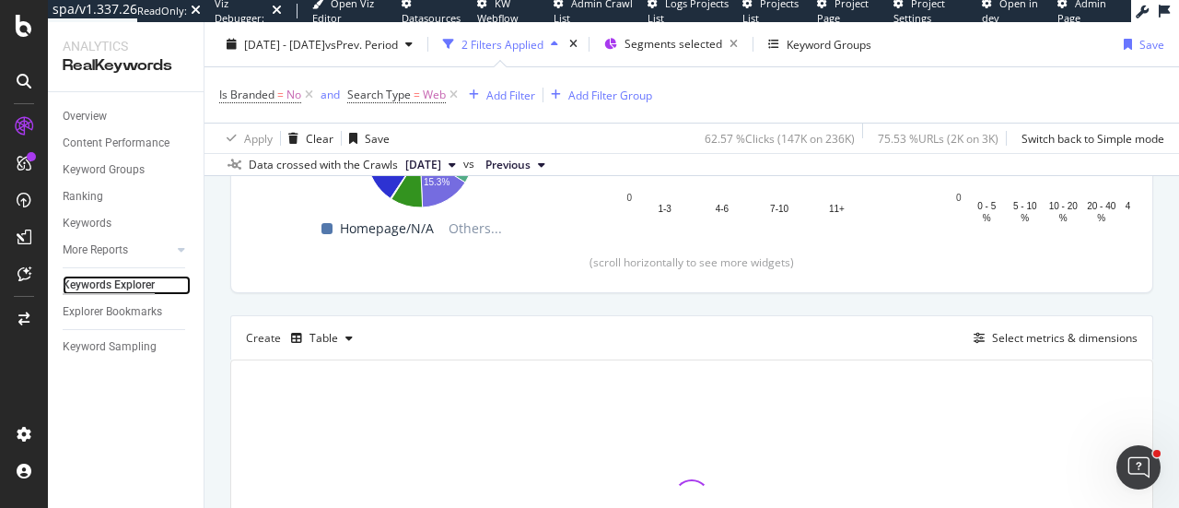
scroll to position [369, 0]
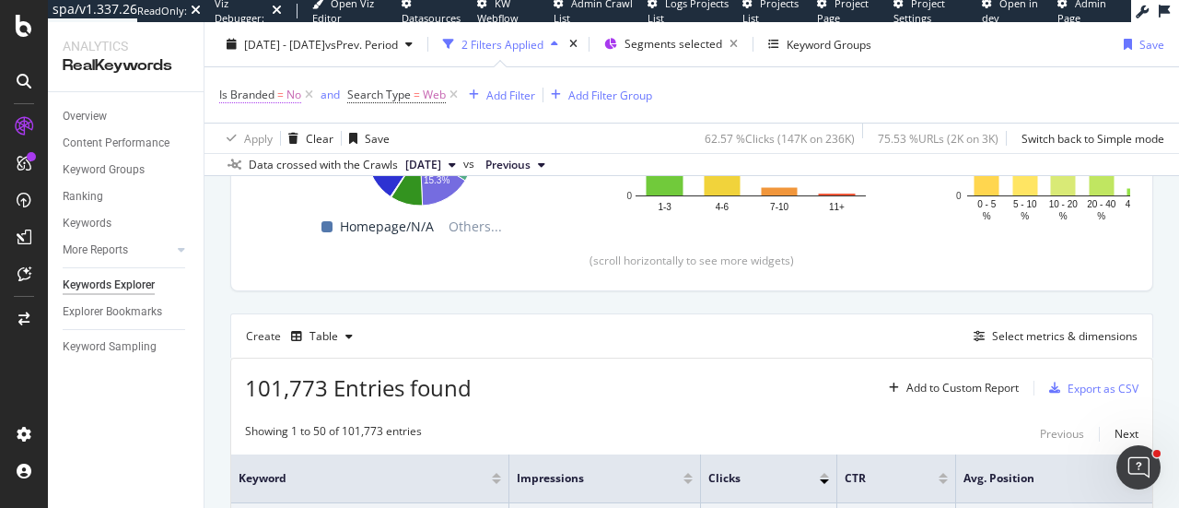
click at [283, 97] on span "=" at bounding box center [280, 95] width 6 height 16
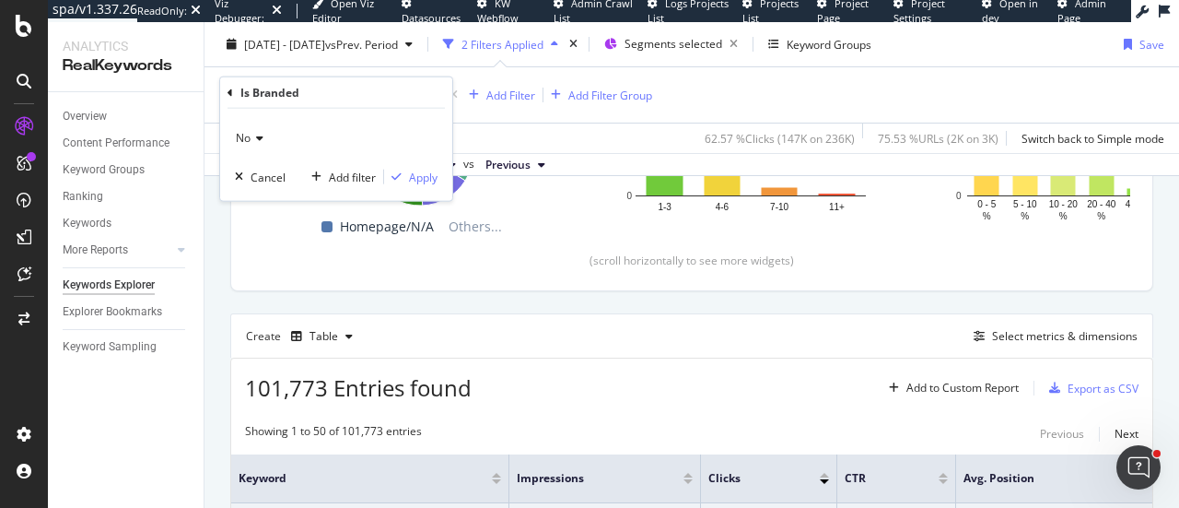
click at [556, 132] on div "Apply Clear Save 62.57 % Clicks ( 147K on 236K ) 75.53 % URLs ( 2K on 3K ) Swit…" at bounding box center [692, 138] width 975 height 30
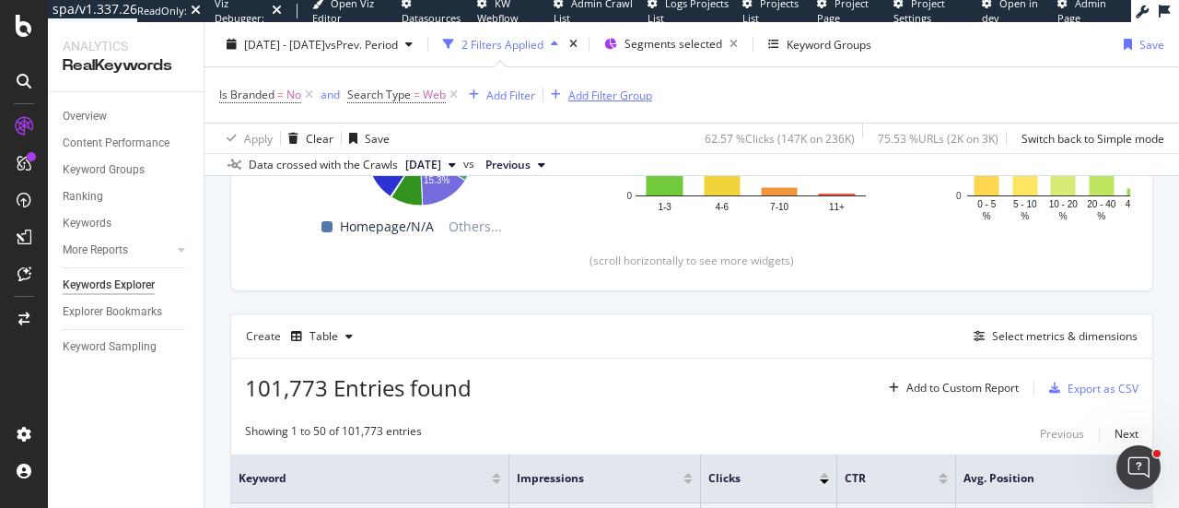
click at [596, 103] on div "Add Filter Group" at bounding box center [598, 95] width 109 height 20
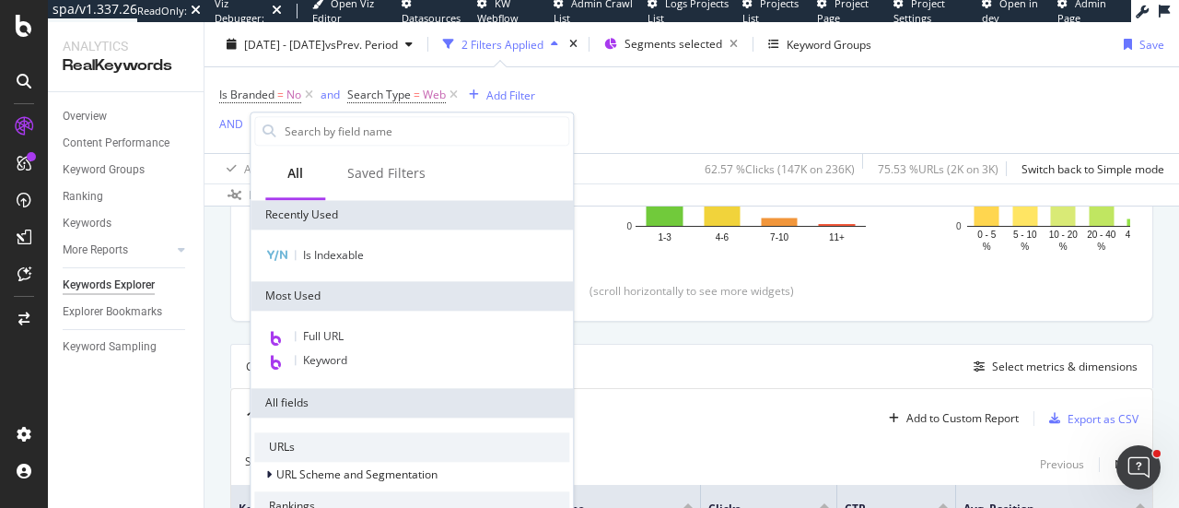
scroll to position [399, 0]
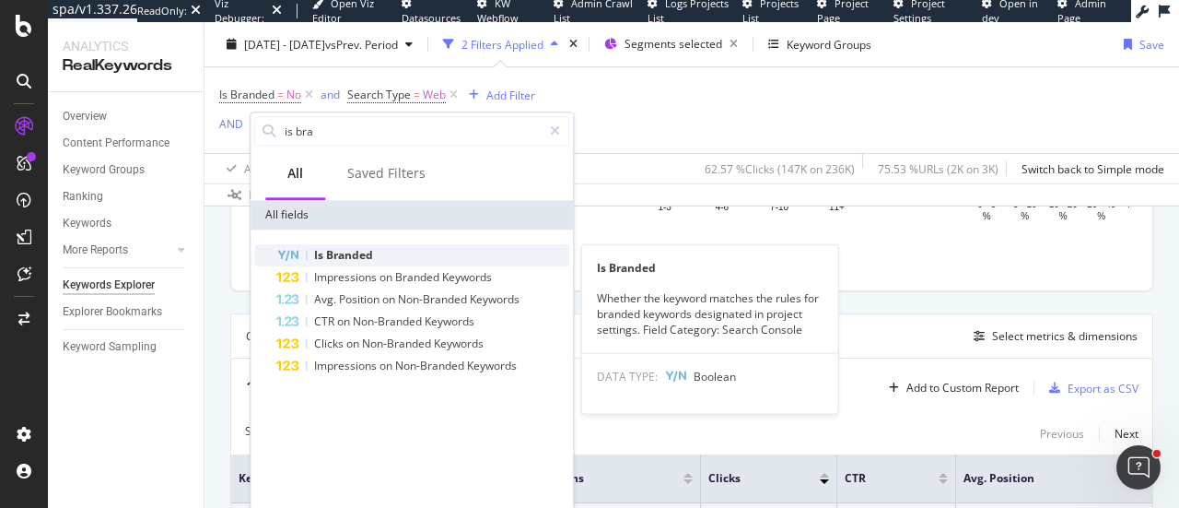
type input "is bra"
click at [395, 259] on div "Is Branded" at bounding box center [422, 255] width 293 height 22
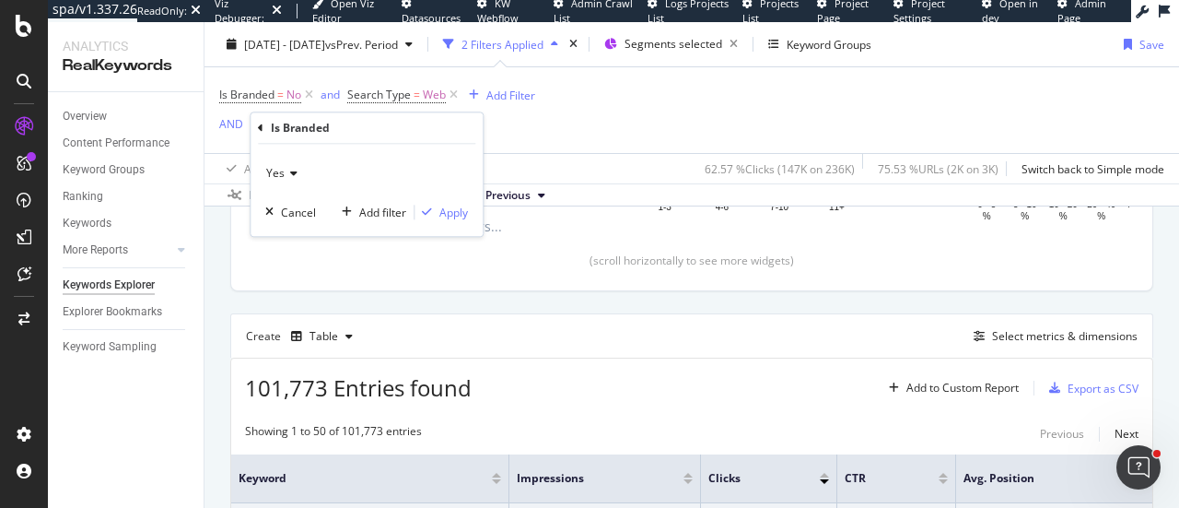
click at [287, 167] on div "Yes" at bounding box center [366, 172] width 203 height 29
click at [417, 167] on div "Yes" at bounding box center [366, 172] width 203 height 29
click at [286, 215] on div "Cancel" at bounding box center [298, 213] width 35 height 16
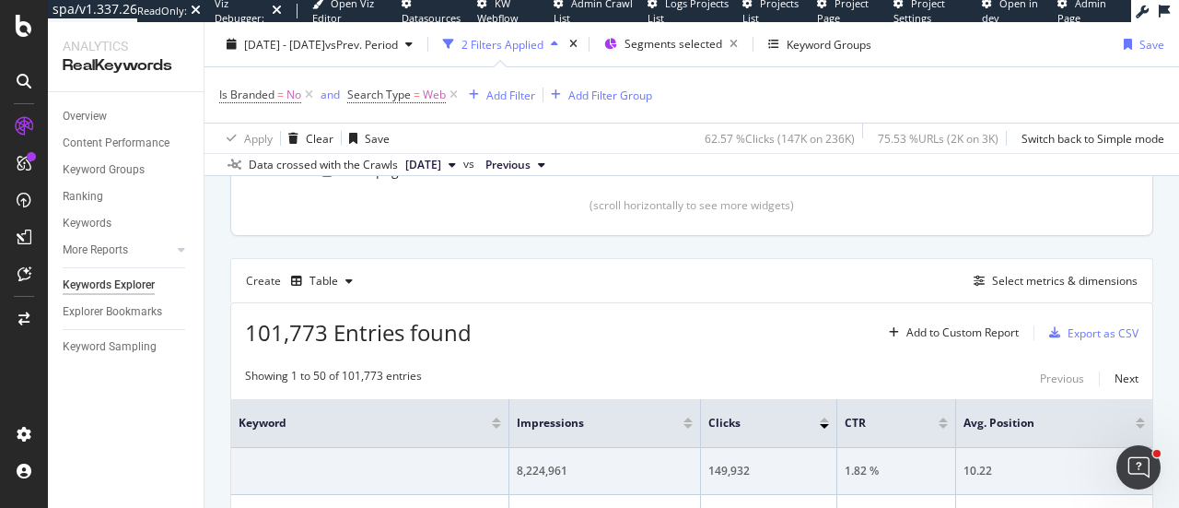
scroll to position [461, 0]
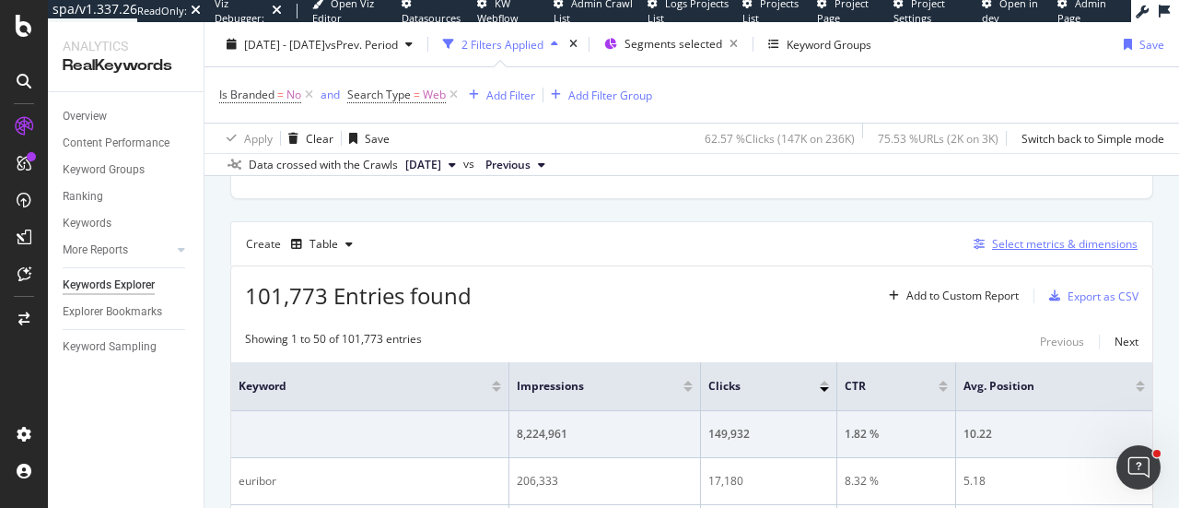
click at [992, 241] on div "Select metrics & dimensions" at bounding box center [1065, 244] width 146 height 16
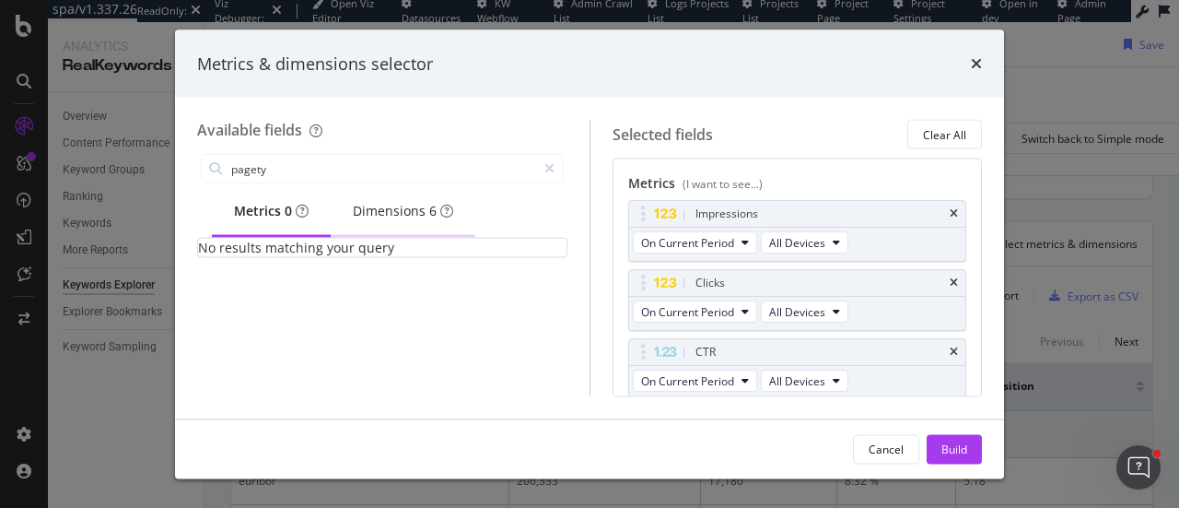
click at [412, 215] on div "Dimensions 6" at bounding box center [403, 211] width 100 height 18
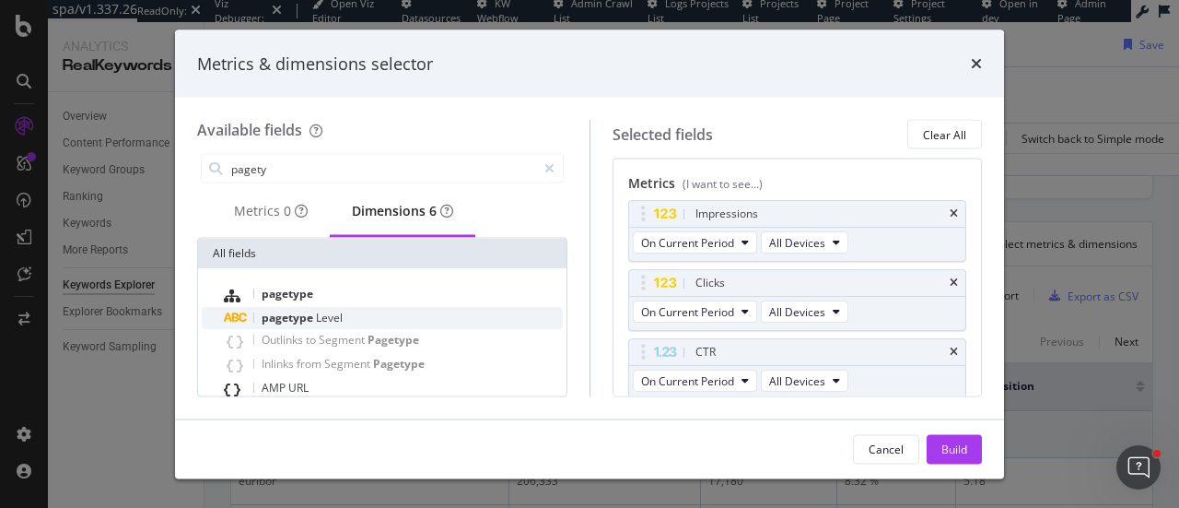
click at [348, 327] on div "pagetype Level" at bounding box center [393, 318] width 339 height 22
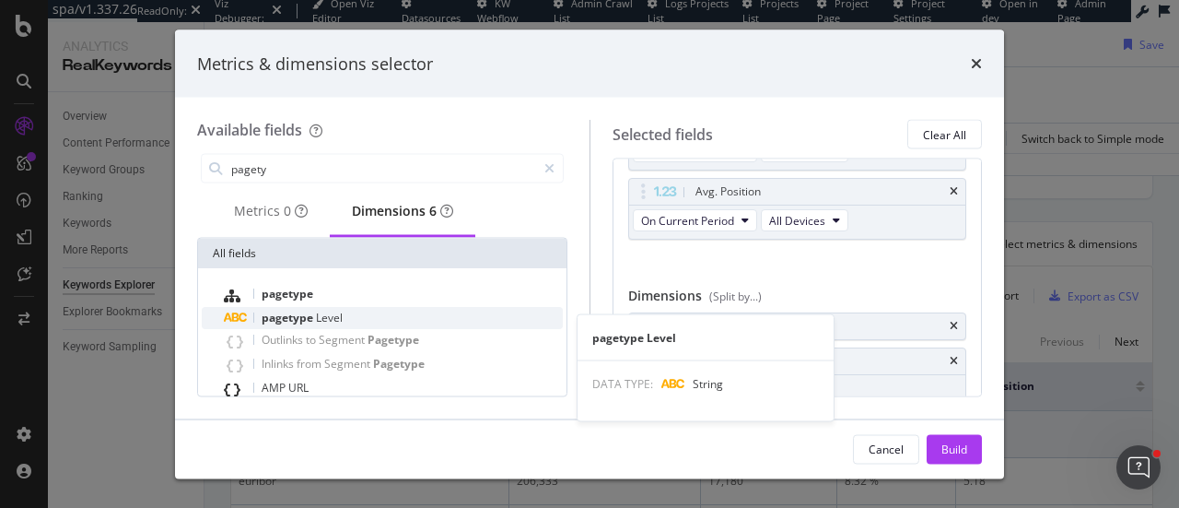
scroll to position [238, 0]
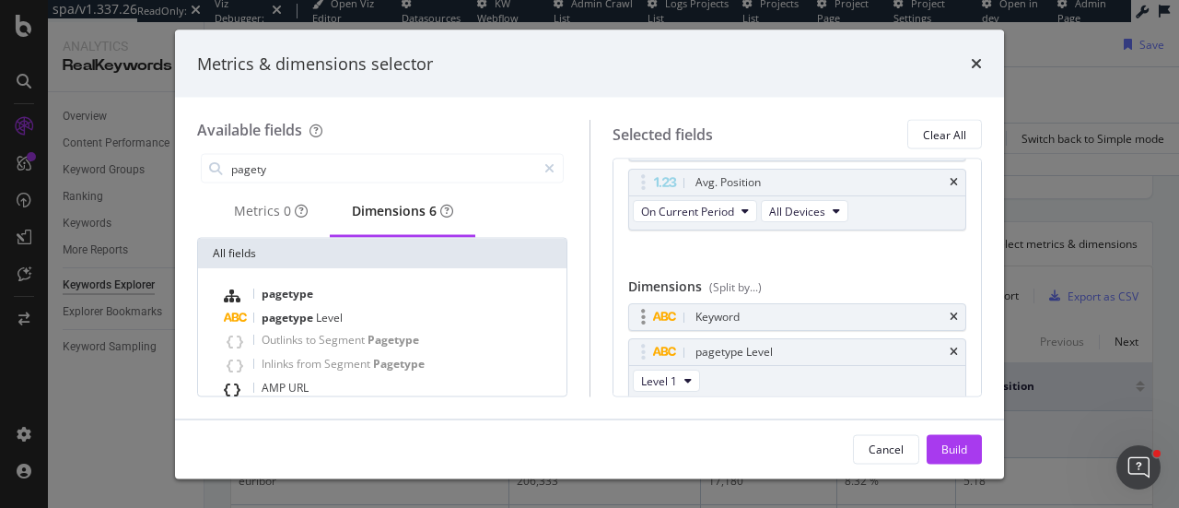
click at [935, 311] on div "Keyword" at bounding box center [797, 318] width 337 height 26
click at [950, 316] on icon "times" at bounding box center [954, 317] width 8 height 11
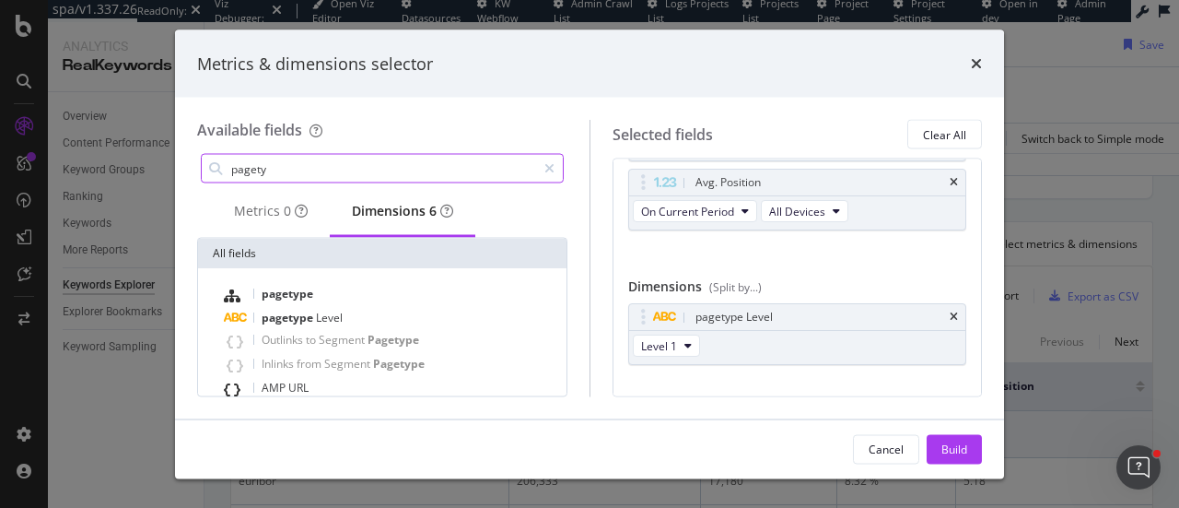
click at [370, 168] on input "pagety" at bounding box center [382, 169] width 307 height 28
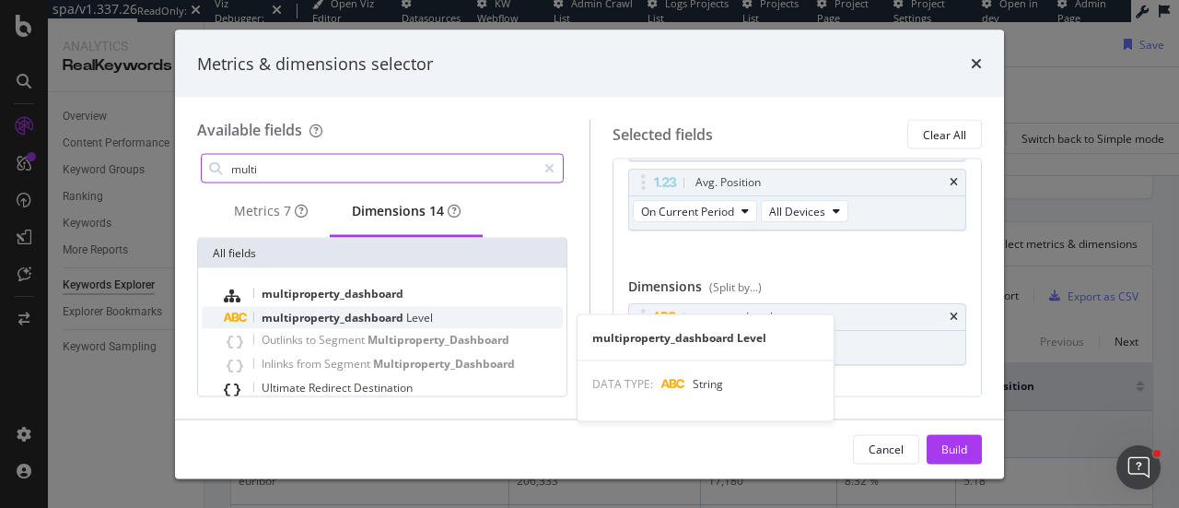
type input "multi"
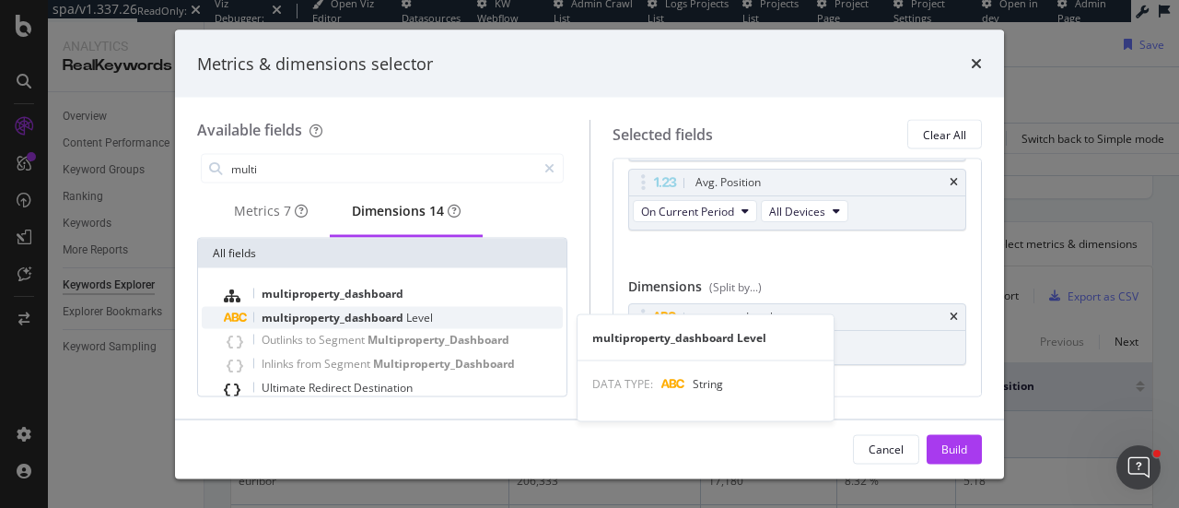
click at [391, 325] on span "multiproperty_dashboard" at bounding box center [334, 318] width 145 height 16
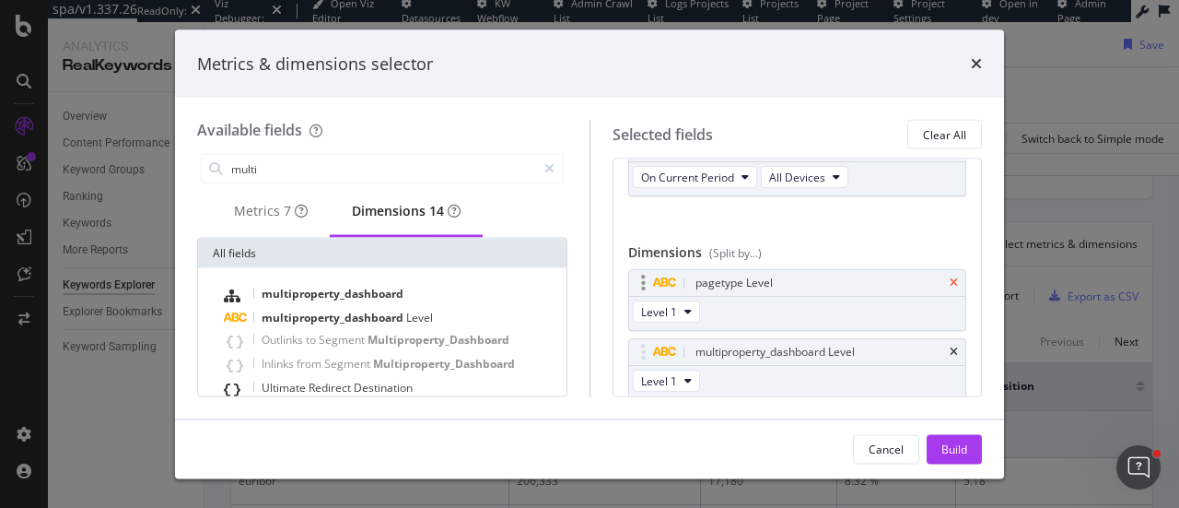
click at [950, 278] on icon "times" at bounding box center [954, 283] width 8 height 11
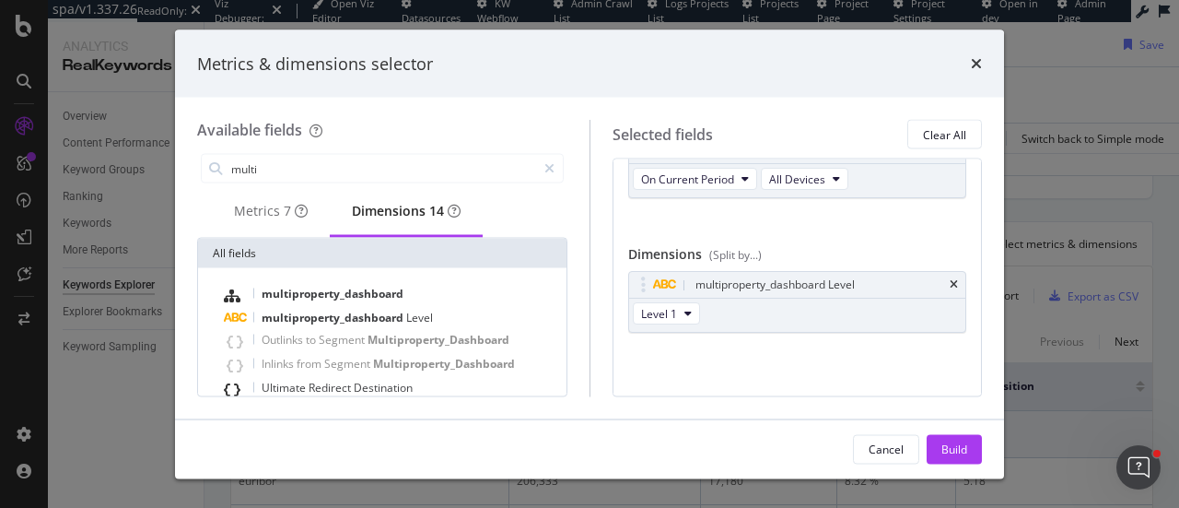
scroll to position [264, 0]
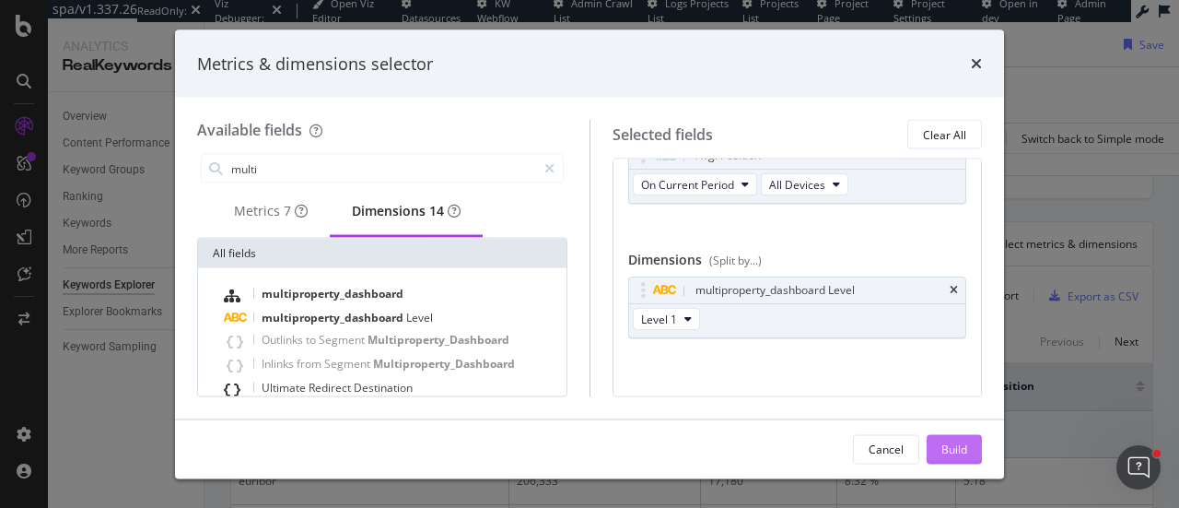
click at [956, 439] on div "Build" at bounding box center [955, 449] width 26 height 28
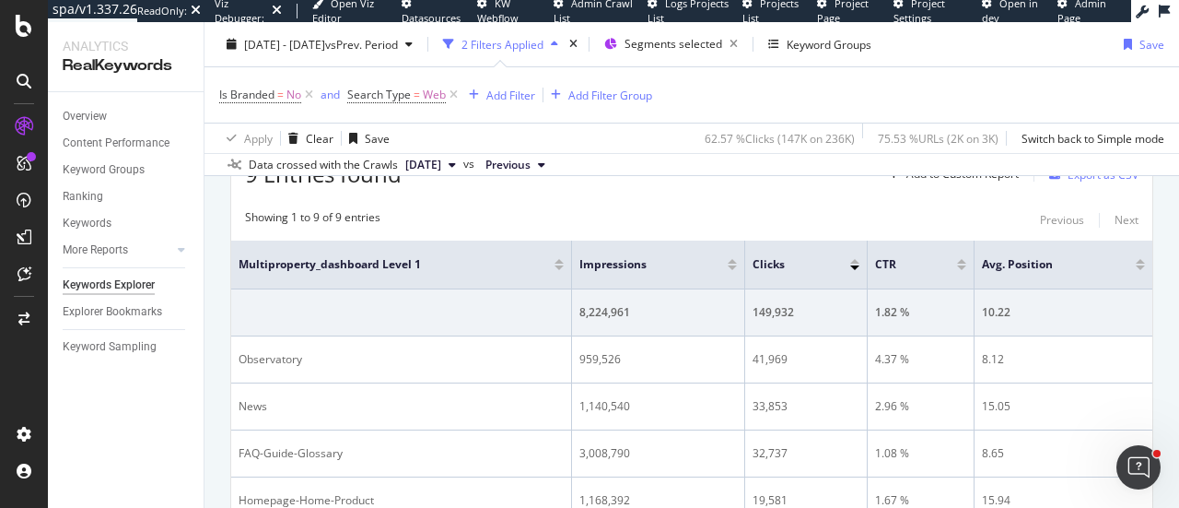
scroll to position [645, 0]
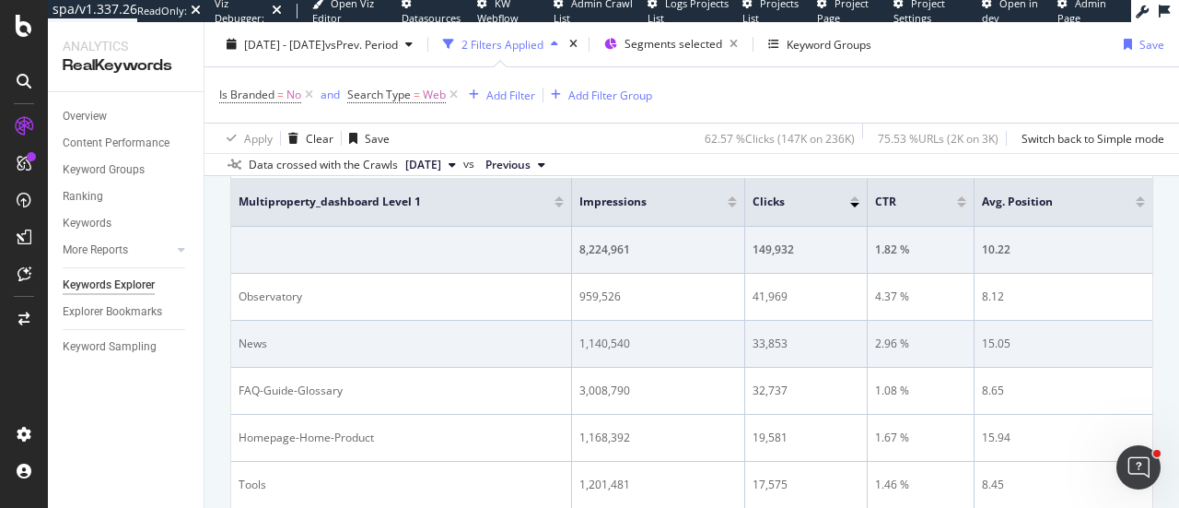
click at [753, 345] on div "33,853" at bounding box center [806, 343] width 107 height 17
drag, startPoint x: 750, startPoint y: 345, endPoint x: 809, endPoint y: 342, distance: 59.0
click at [809, 342] on div "33,853" at bounding box center [806, 343] width 107 height 17
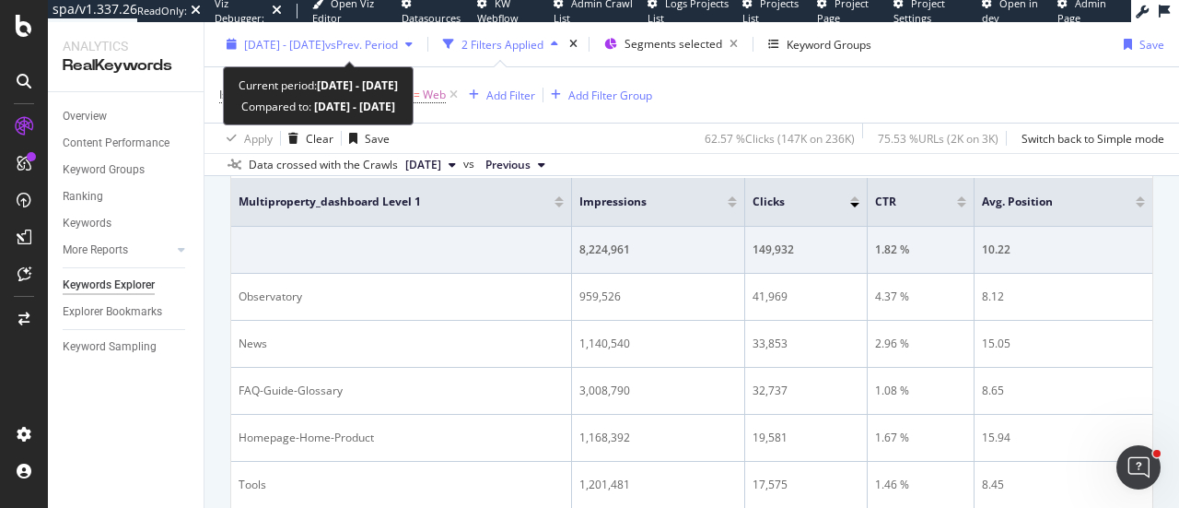
click at [411, 32] on div "2025 Aug. 16th - Sep. 13th vs Prev. Period" at bounding box center [319, 44] width 201 height 28
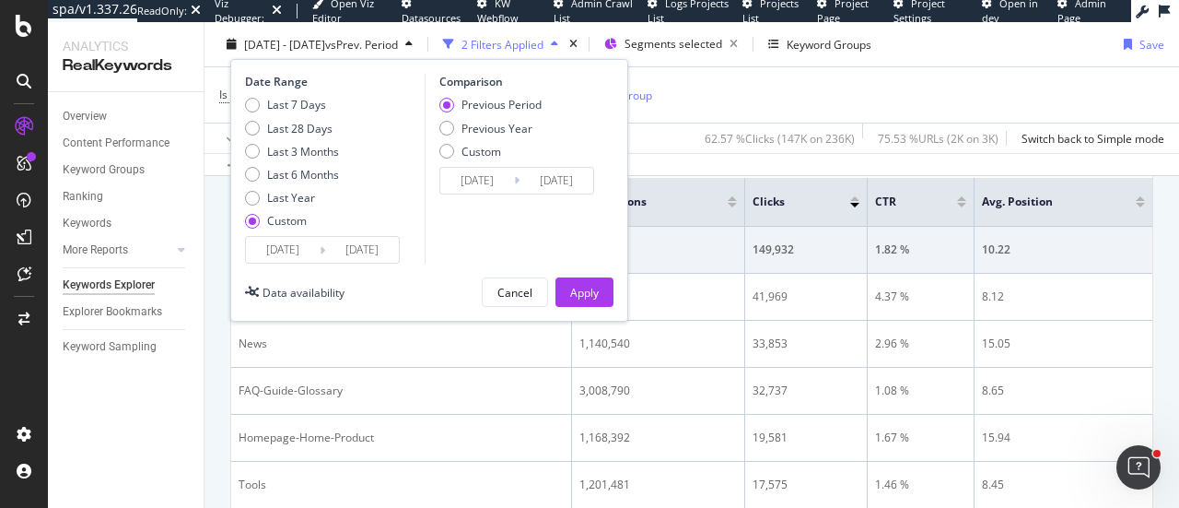
click at [294, 237] on input "[DATE]" at bounding box center [283, 250] width 74 height 26
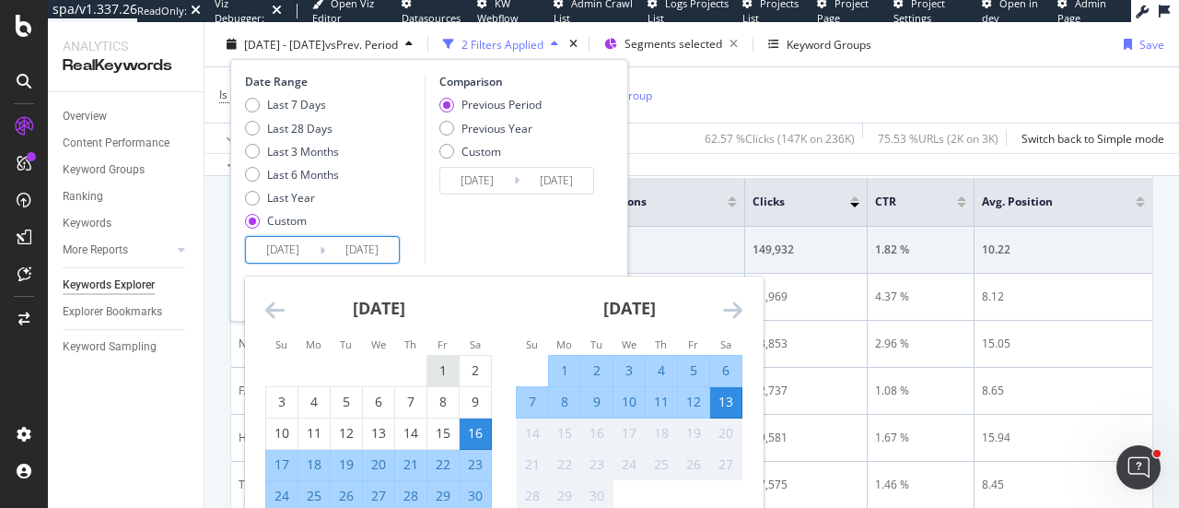
click at [435, 364] on div "1" at bounding box center [443, 370] width 31 height 18
type input "2025/08/01"
type input "2025/06/18"
type input "2025/07/31"
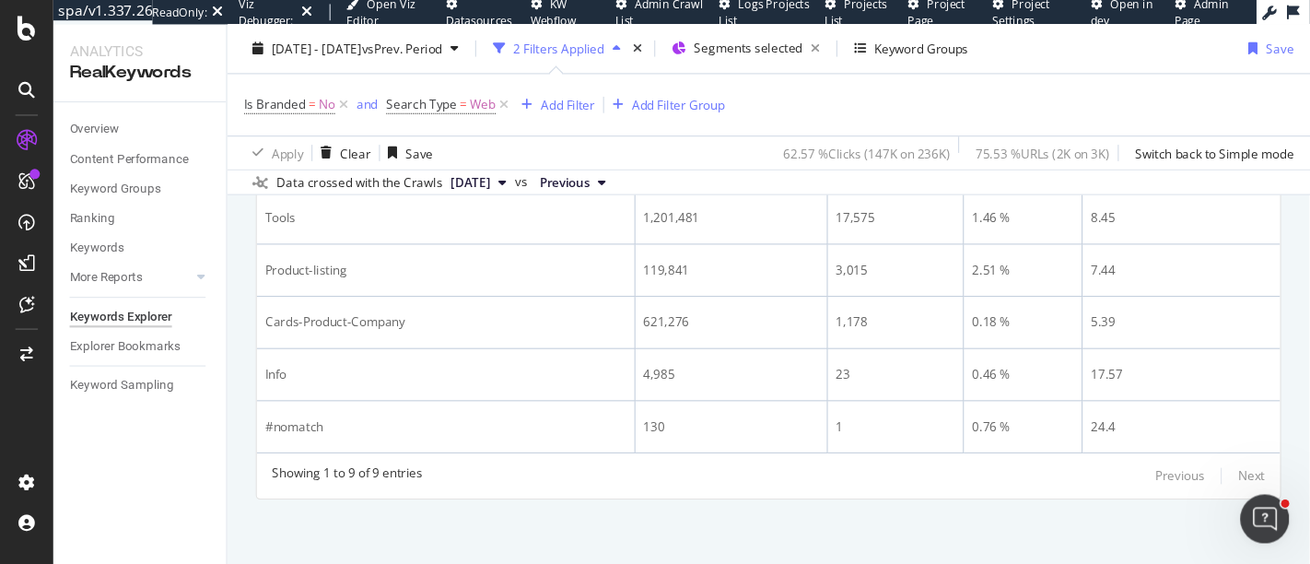
scroll to position [877, 0]
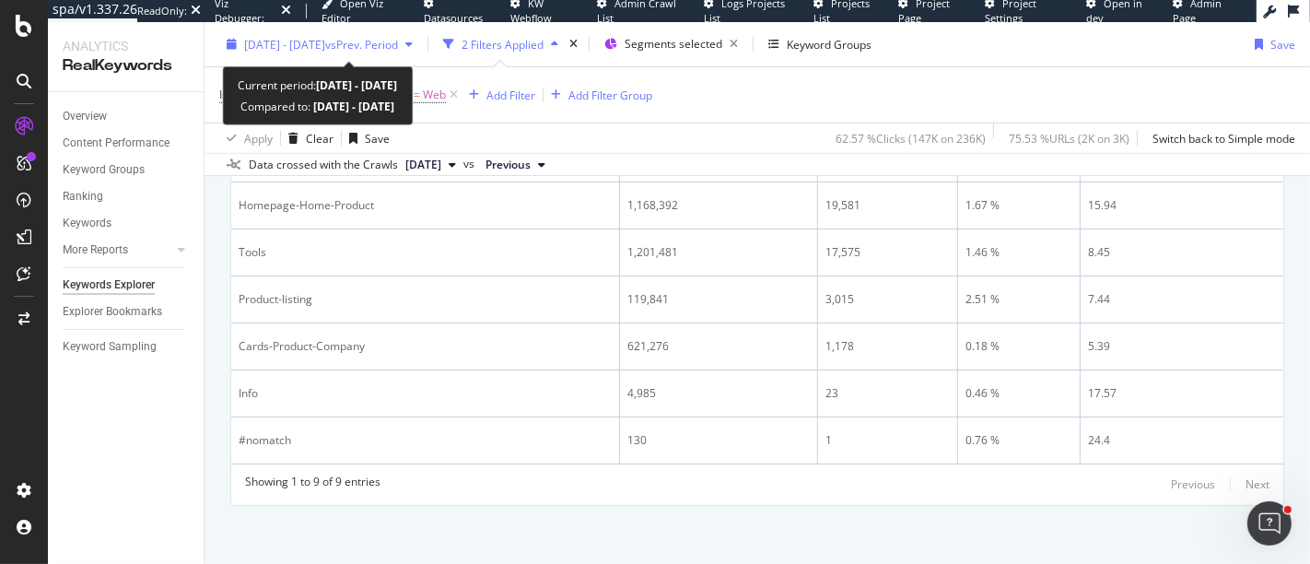
click at [325, 46] on span "2025 Aug. 16th - Sep. 13th" at bounding box center [284, 44] width 81 height 16
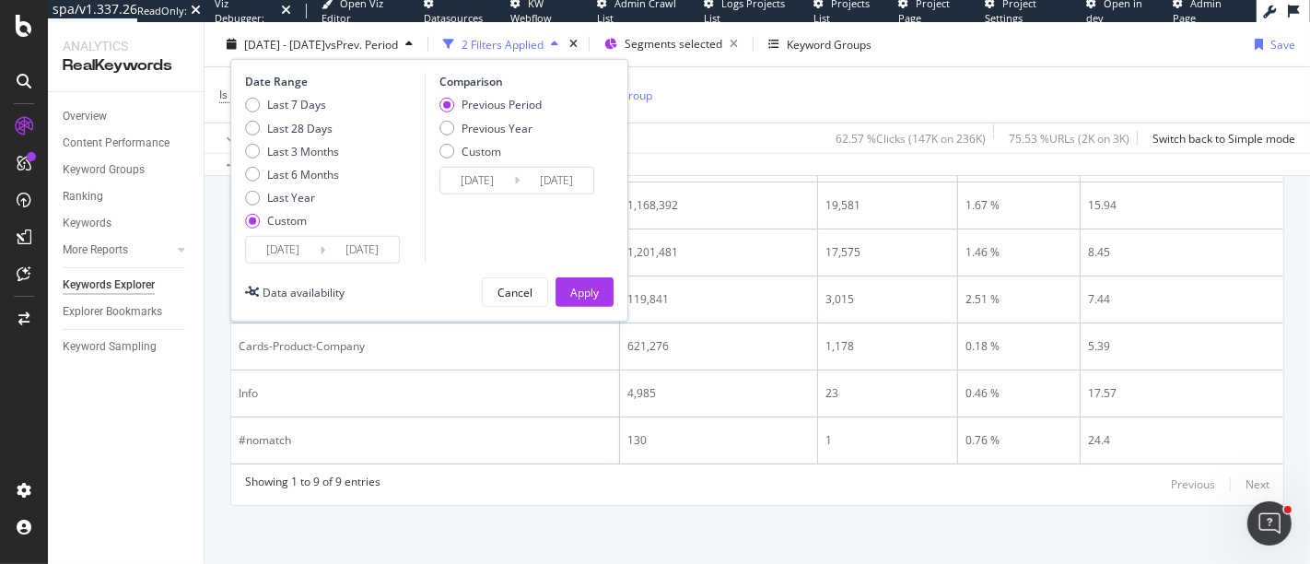
click at [280, 243] on input "2025/08/01" at bounding box center [283, 250] width 74 height 26
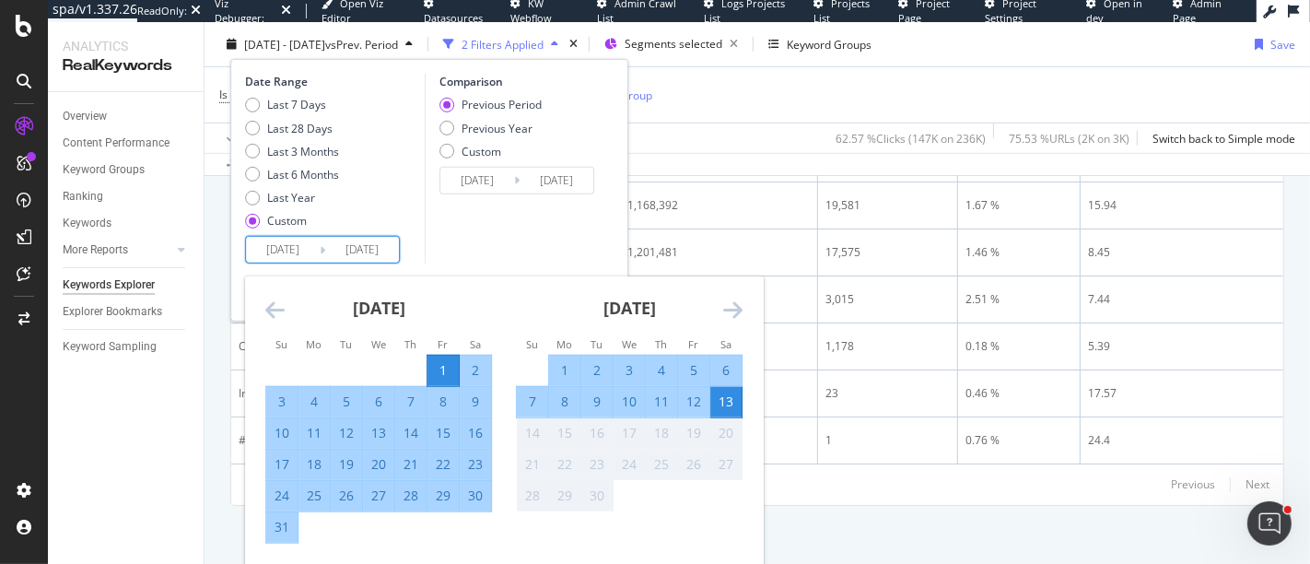
click at [434, 361] on div "1" at bounding box center [443, 370] width 31 height 18
click at [283, 507] on div "31" at bounding box center [281, 527] width 31 height 18
type input "2025/08/31"
type input "2025/07/01"
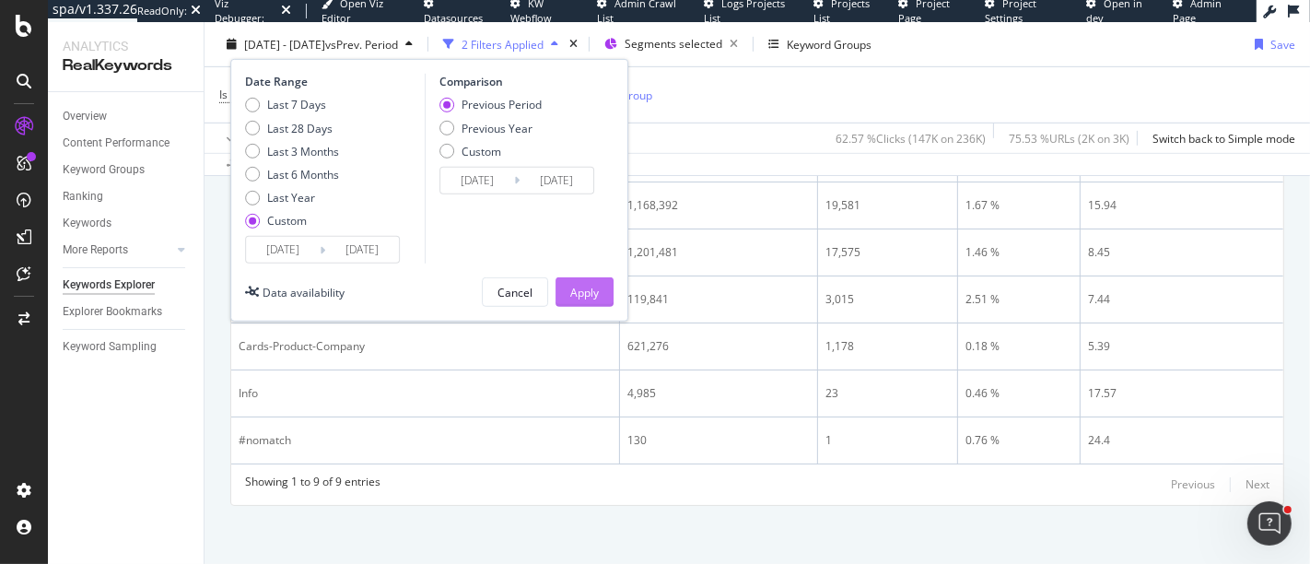
click at [579, 288] on div "Apply" at bounding box center [584, 292] width 29 height 16
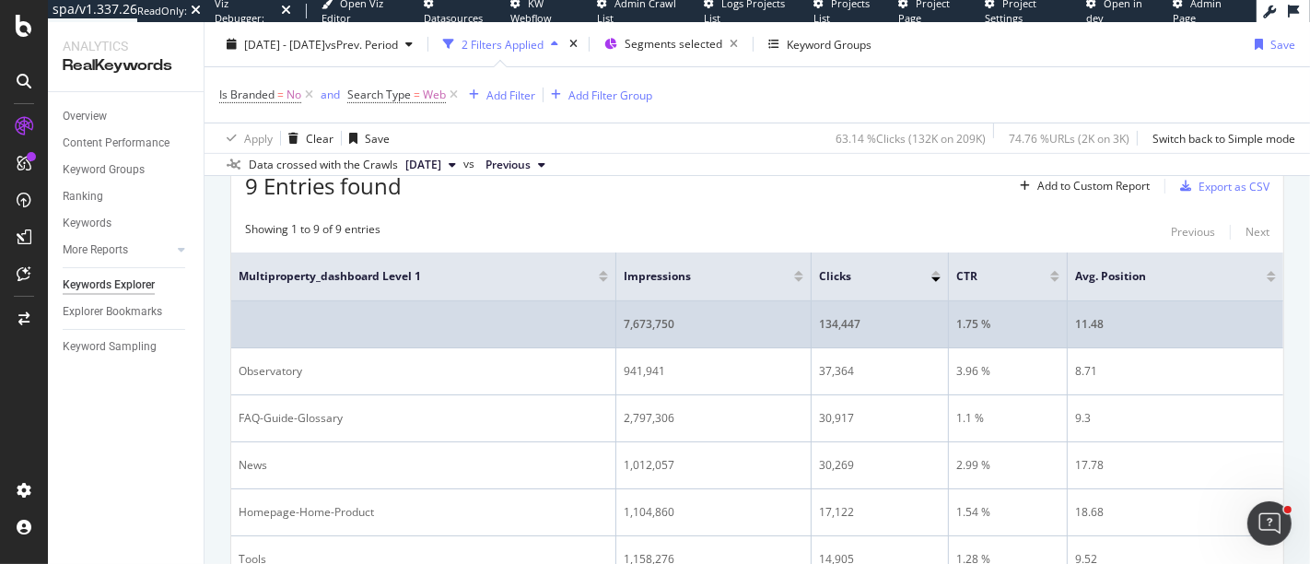
scroll to position [673, 0]
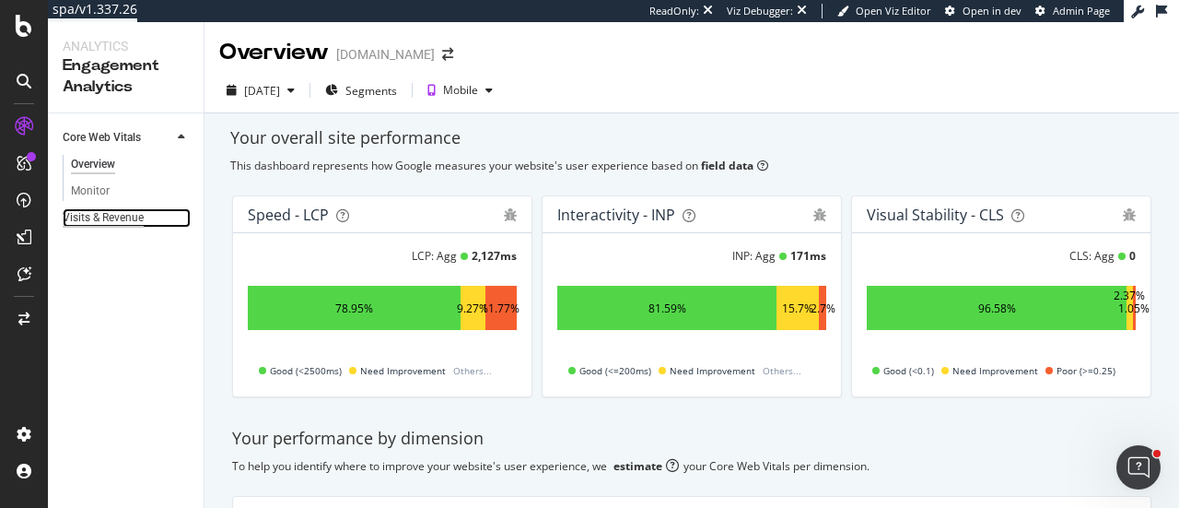
click at [109, 211] on div "Visits & Revenue" at bounding box center [103, 217] width 81 height 19
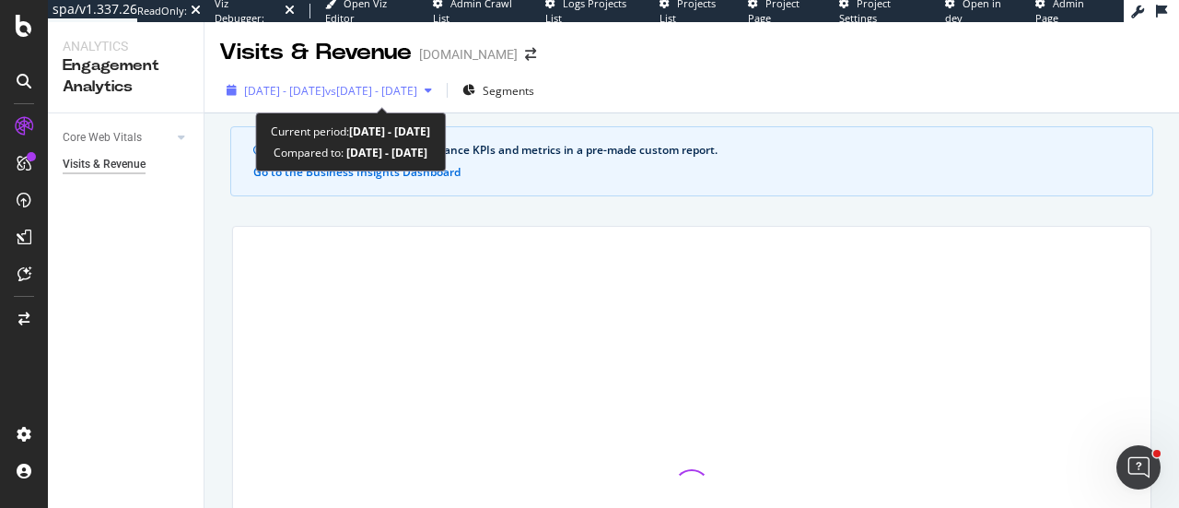
click at [417, 92] on span "vs [DATE] - [DATE]" at bounding box center [371, 91] width 92 height 16
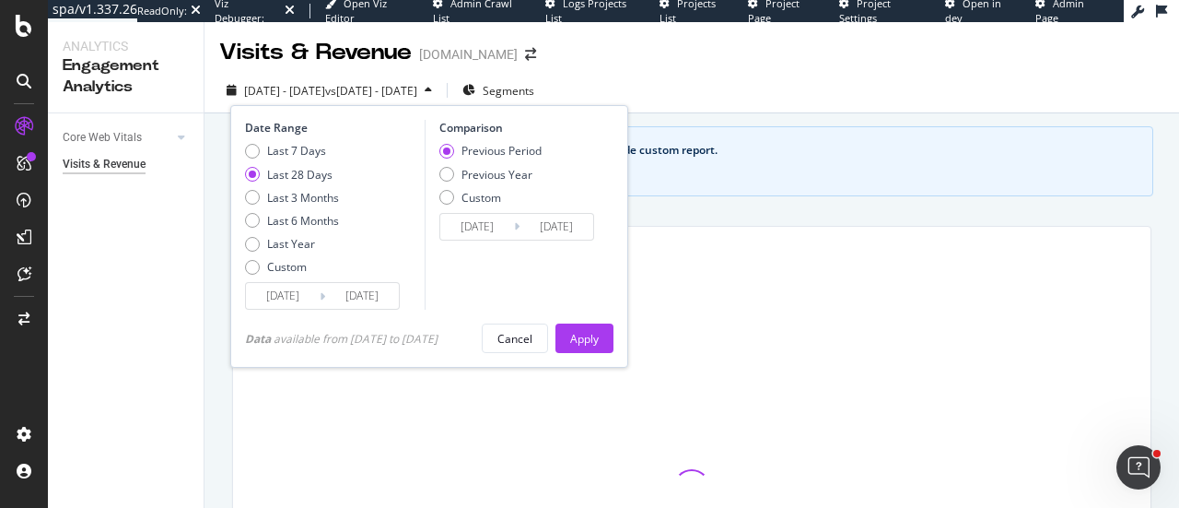
click at [295, 303] on input "[DATE]" at bounding box center [283, 296] width 74 height 26
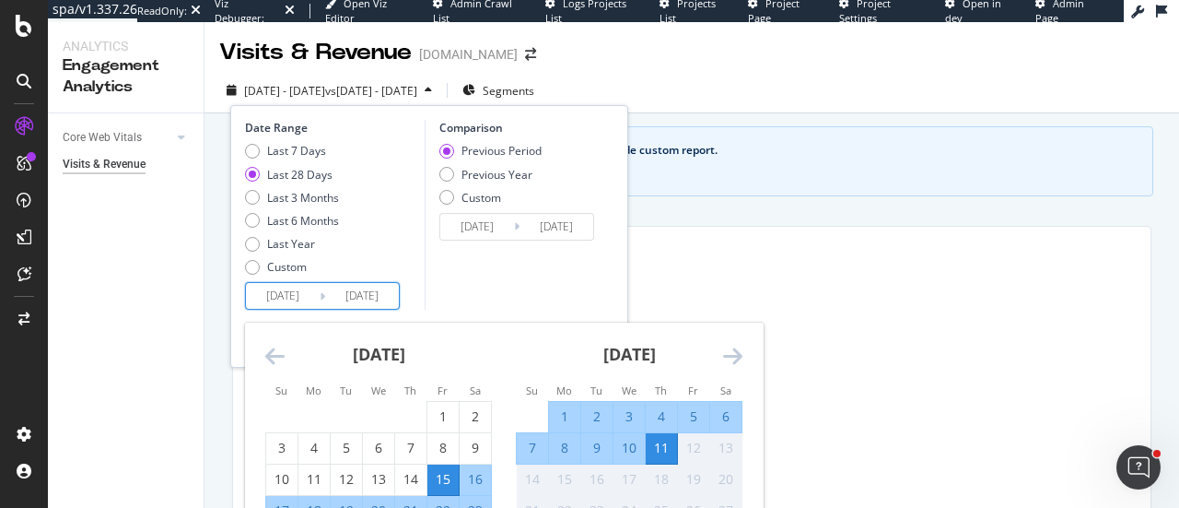
click at [471, 481] on div "16" at bounding box center [475, 479] width 31 height 18
type input "[DATE]"
type input "2025/07/20"
type input "[DATE]"
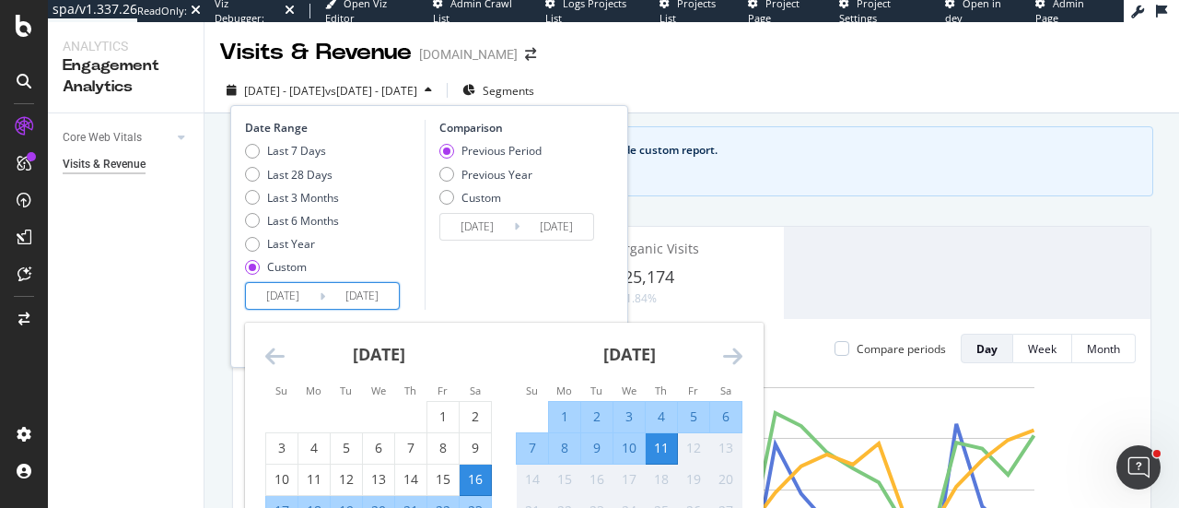
click at [420, 299] on div "Date Range Last 7 Days Last 28 Days Last 3 Months Last 6 Months Last Year Custo…" at bounding box center [332, 215] width 175 height 190
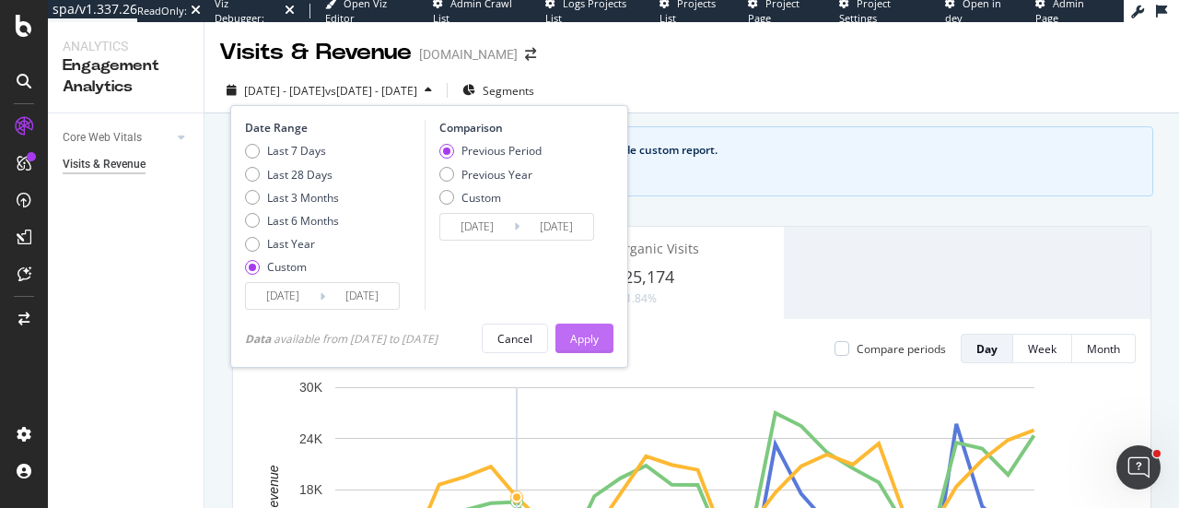
click at [608, 323] on button "Apply" at bounding box center [585, 337] width 58 height 29
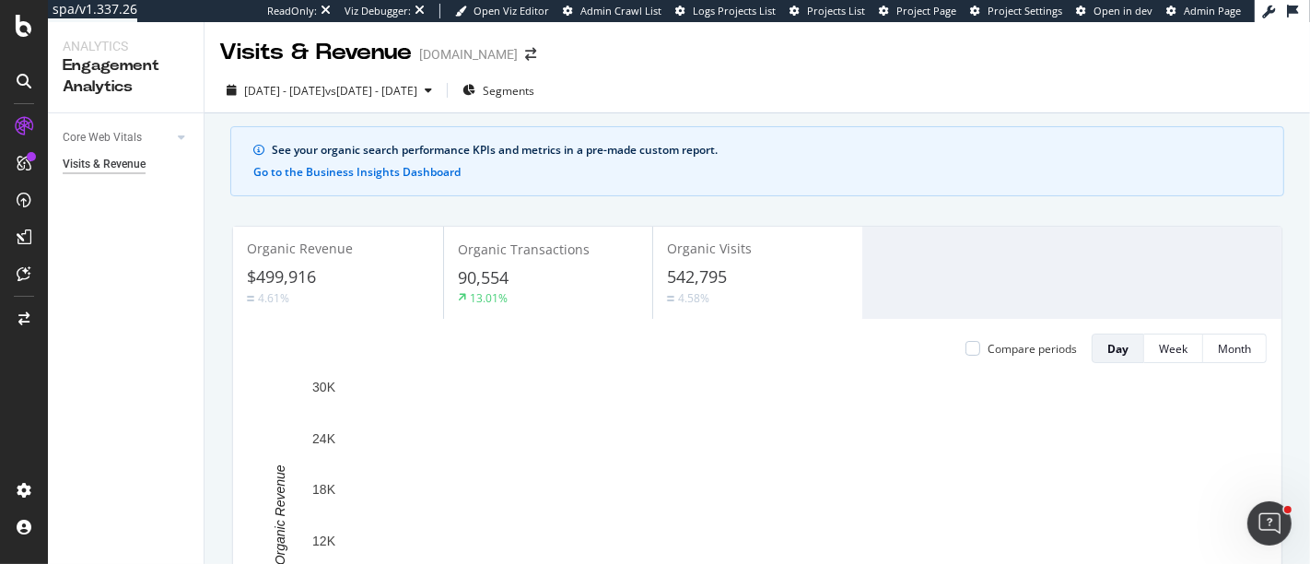
click at [1070, 226] on div "Organic Revenue $499,916 4.61% Organic Transactions 90,554 13.01% Organic Visit…" at bounding box center [757, 487] width 1050 height 523
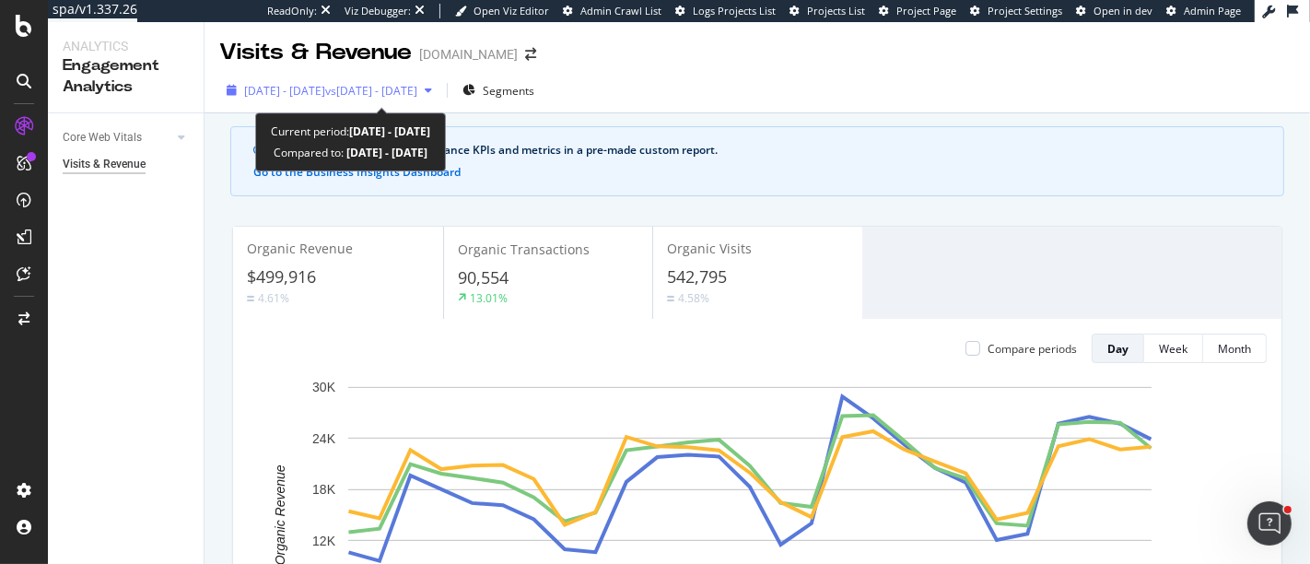
click at [417, 88] on span "vs 2025 Jul. 20th - Aug. 15th" at bounding box center [371, 91] width 92 height 16
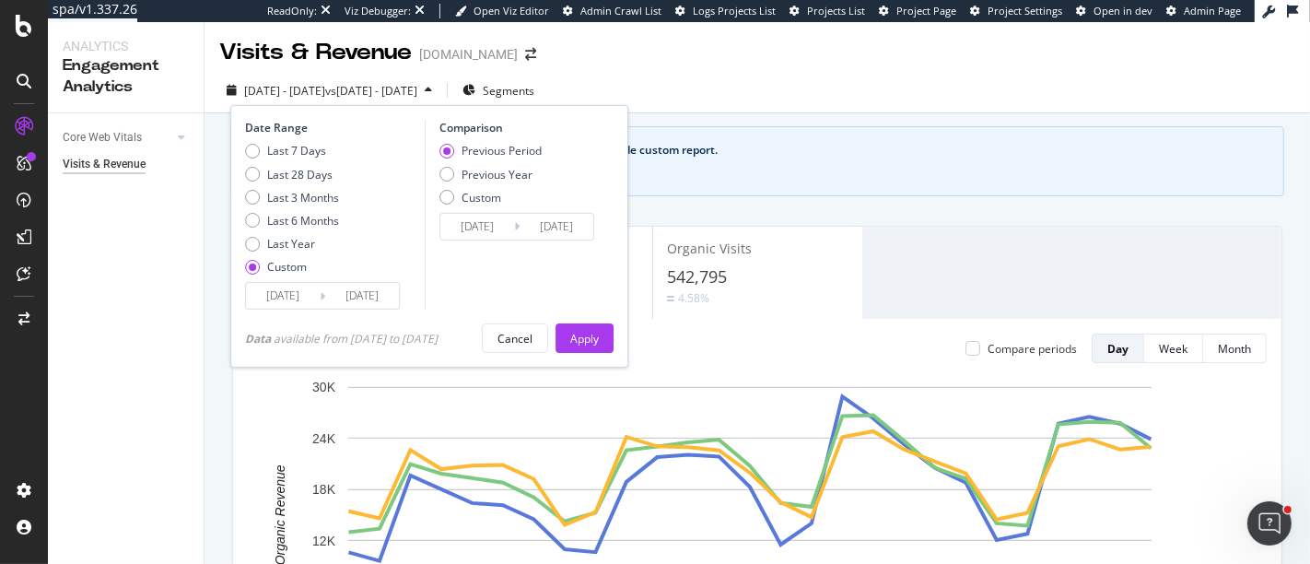
click at [301, 292] on input "[DATE]" at bounding box center [283, 296] width 74 height 26
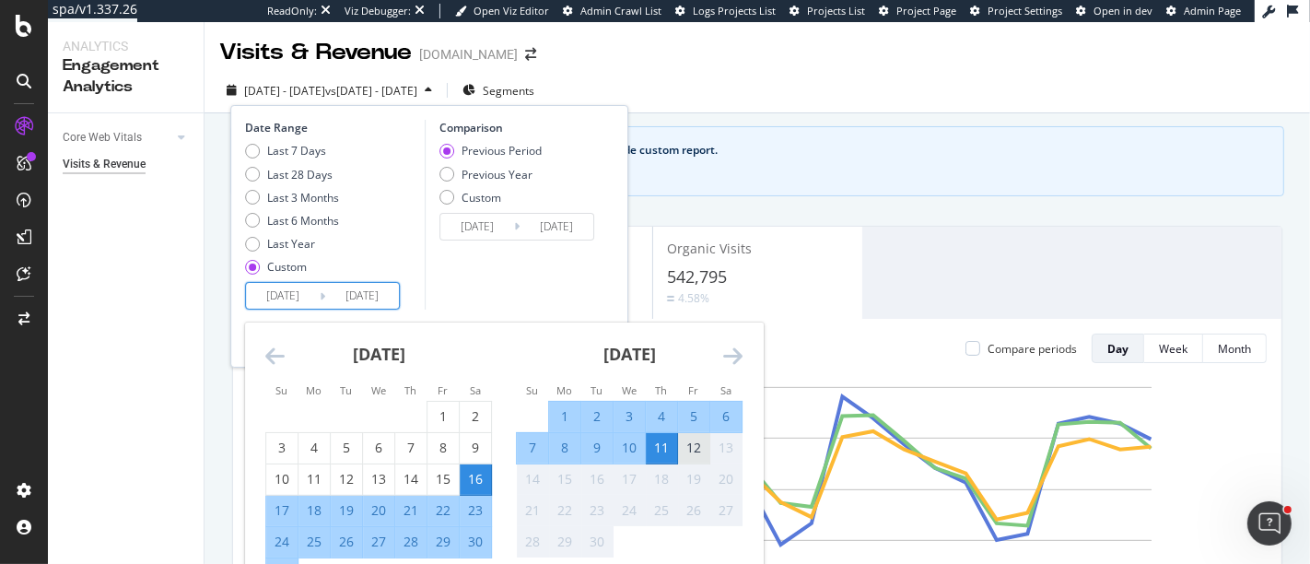
click at [689, 441] on div "12" at bounding box center [693, 448] width 31 height 18
type input "2025/09/12"
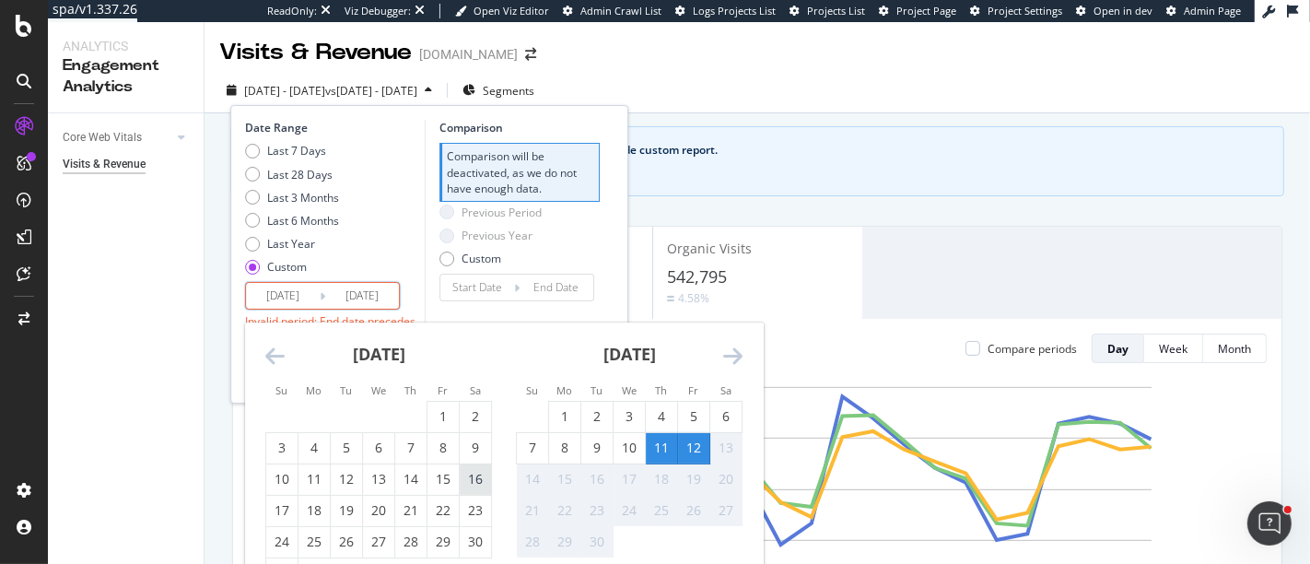
click at [478, 481] on div "16" at bounding box center [475, 479] width 31 height 18
type input "[DATE]"
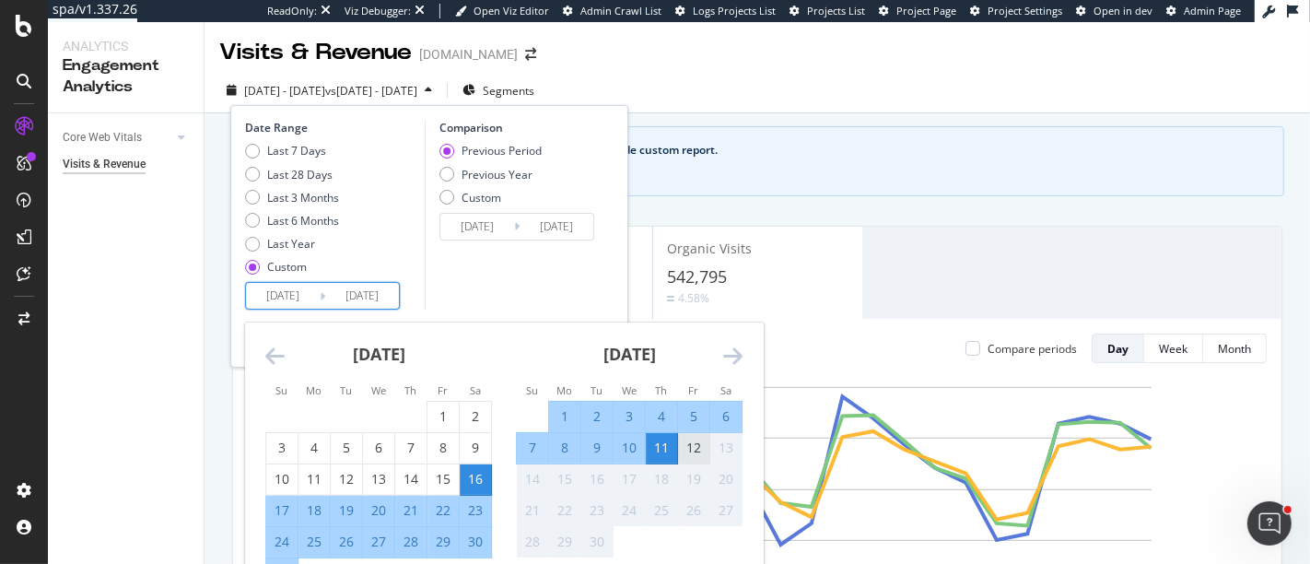
click at [687, 440] on div "12" at bounding box center [693, 448] width 31 height 18
type input "2025/09/12"
type input "2025/07/19"
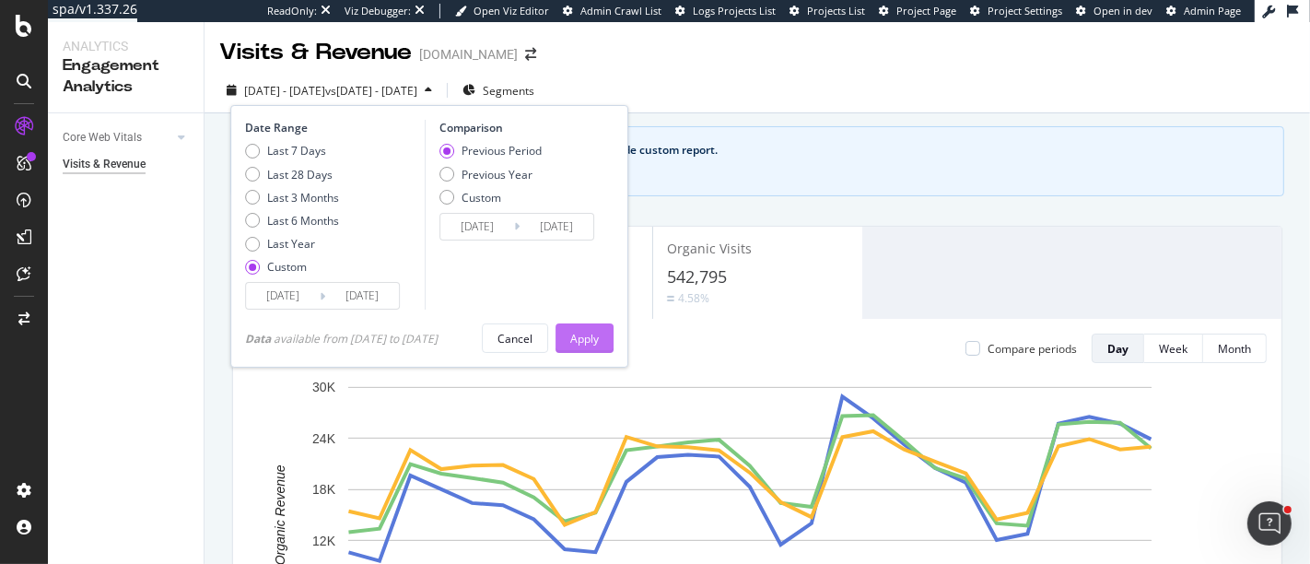
click at [592, 328] on div "Apply" at bounding box center [584, 338] width 29 height 28
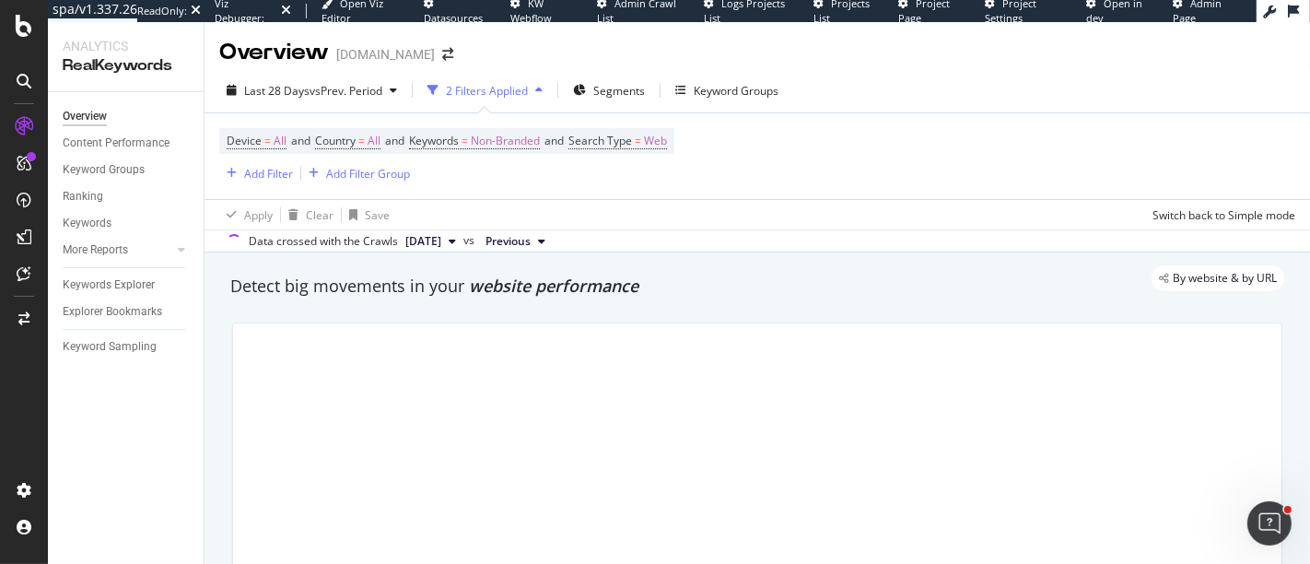
click at [502, 85] on div "2 Filters Applied" at bounding box center [487, 91] width 82 height 16
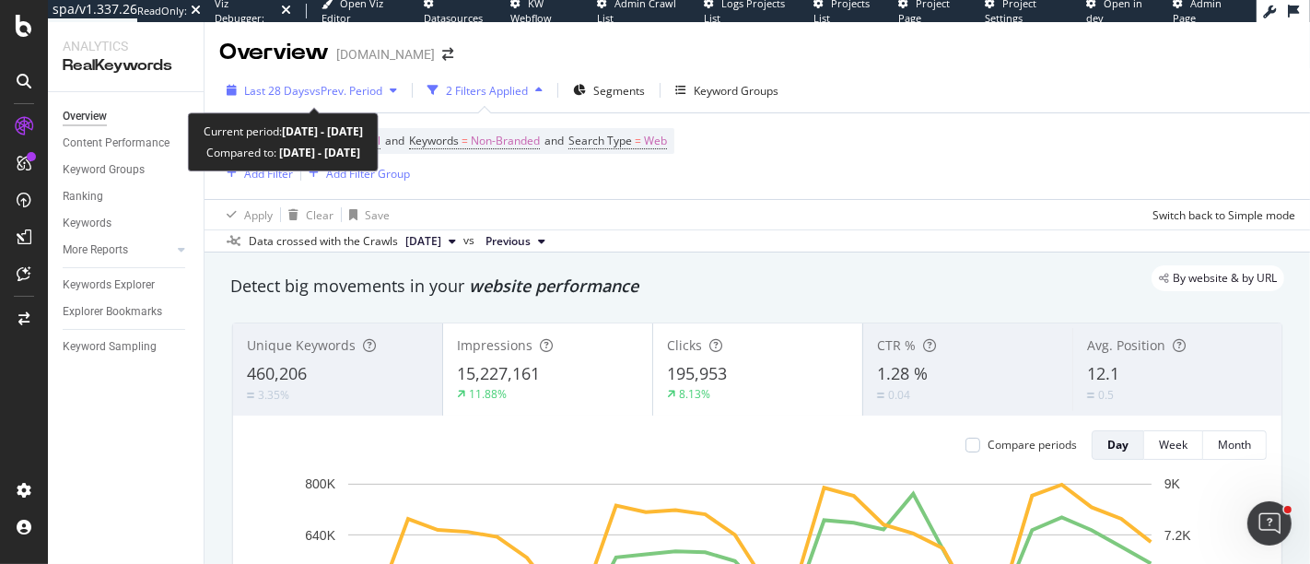
click at [346, 85] on span "vs Prev. Period" at bounding box center [346, 91] width 73 height 16
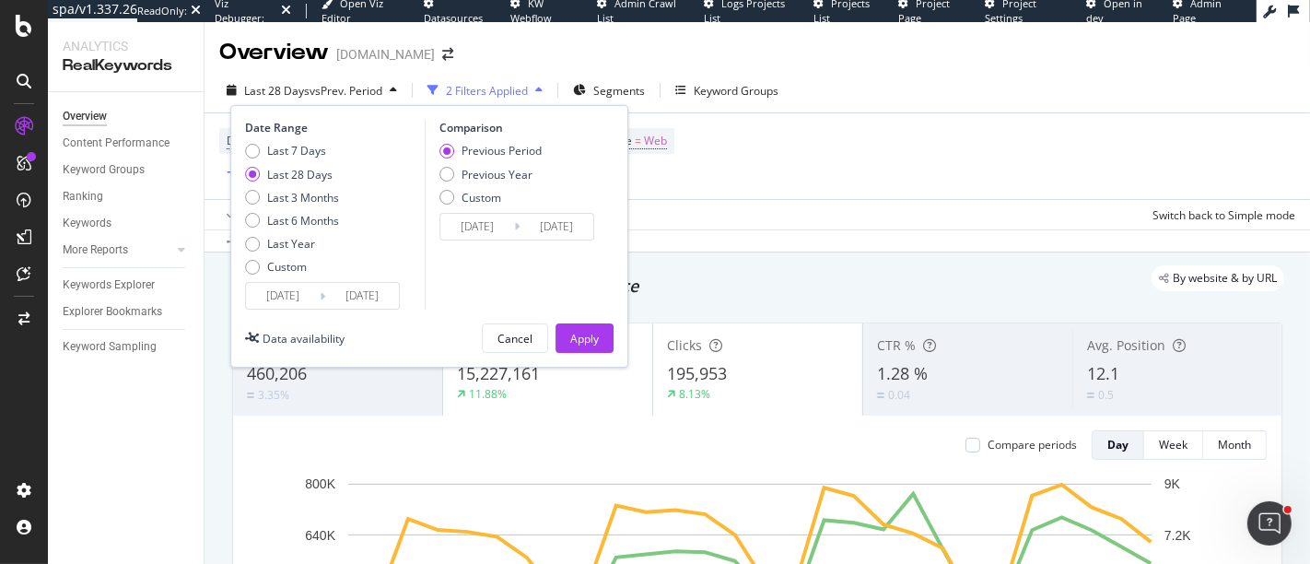
click at [779, 248] on div "Data crossed with the Crawls [DATE] vs Previous" at bounding box center [758, 240] width 1106 height 22
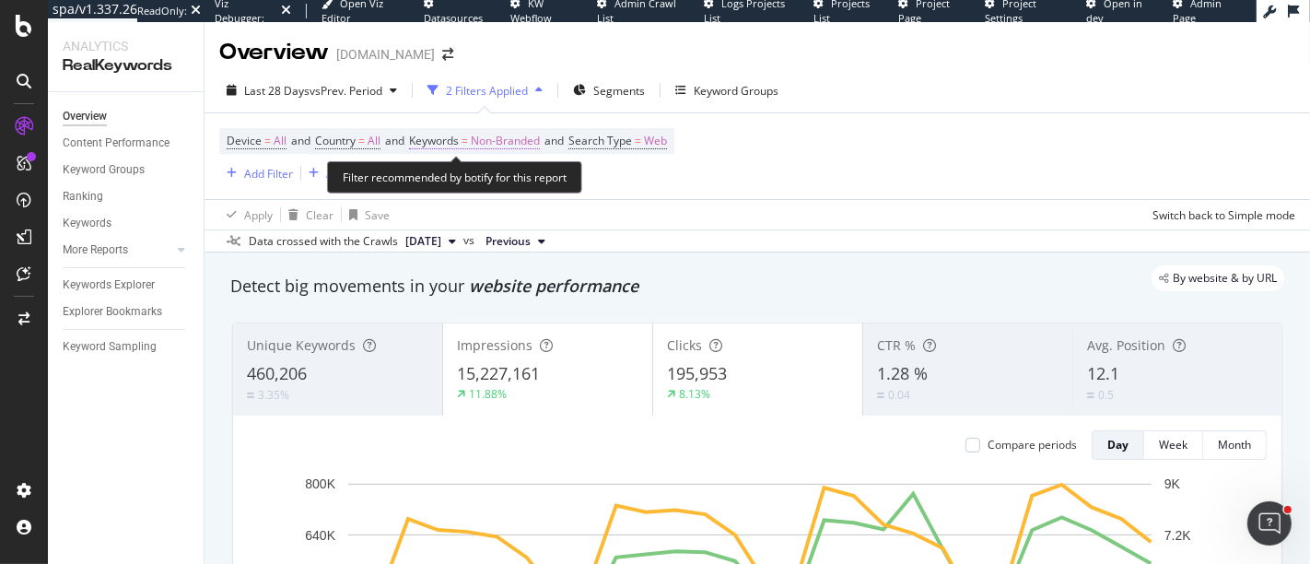
click at [487, 141] on span "Non-Branded" at bounding box center [505, 141] width 69 height 26
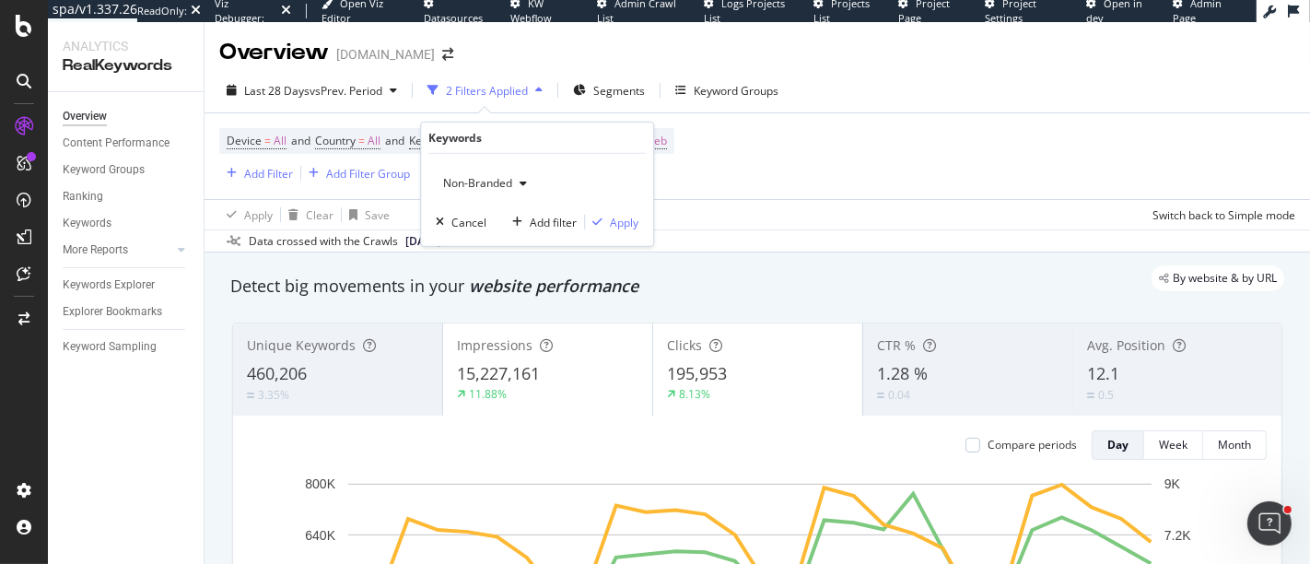
click at [489, 198] on div "Non-Branded Cancel Add filter Apply" at bounding box center [537, 200] width 232 height 92
click at [492, 183] on span "Non-Branded" at bounding box center [474, 183] width 76 height 16
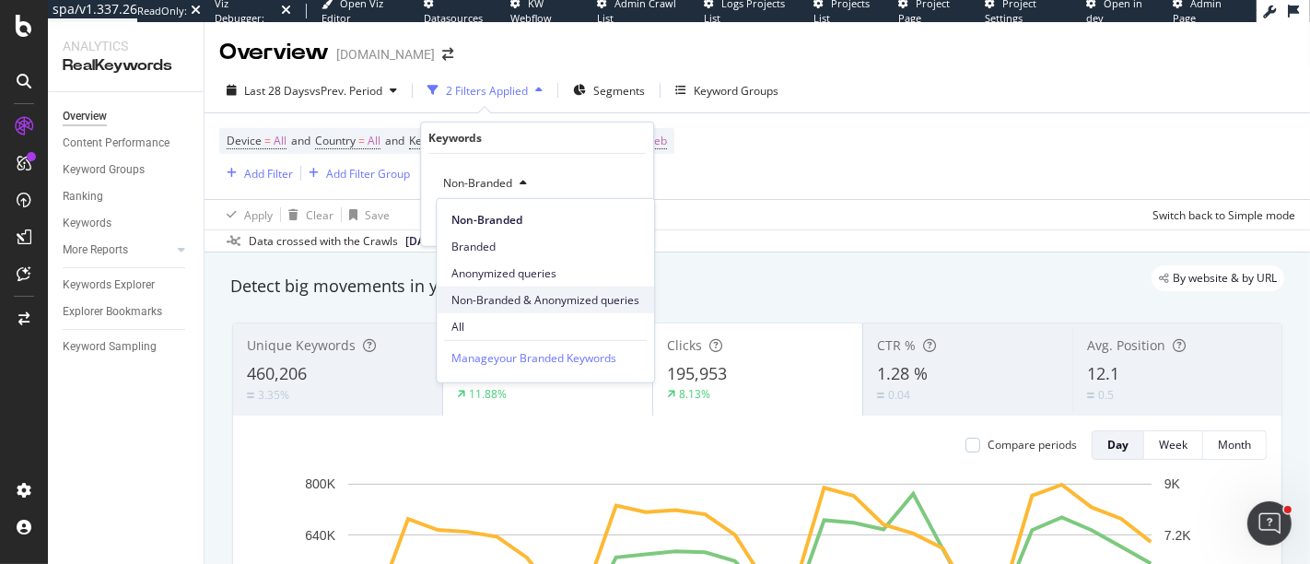
click at [522, 291] on span "Non-Branded & Anonymized queries" at bounding box center [546, 299] width 188 height 17
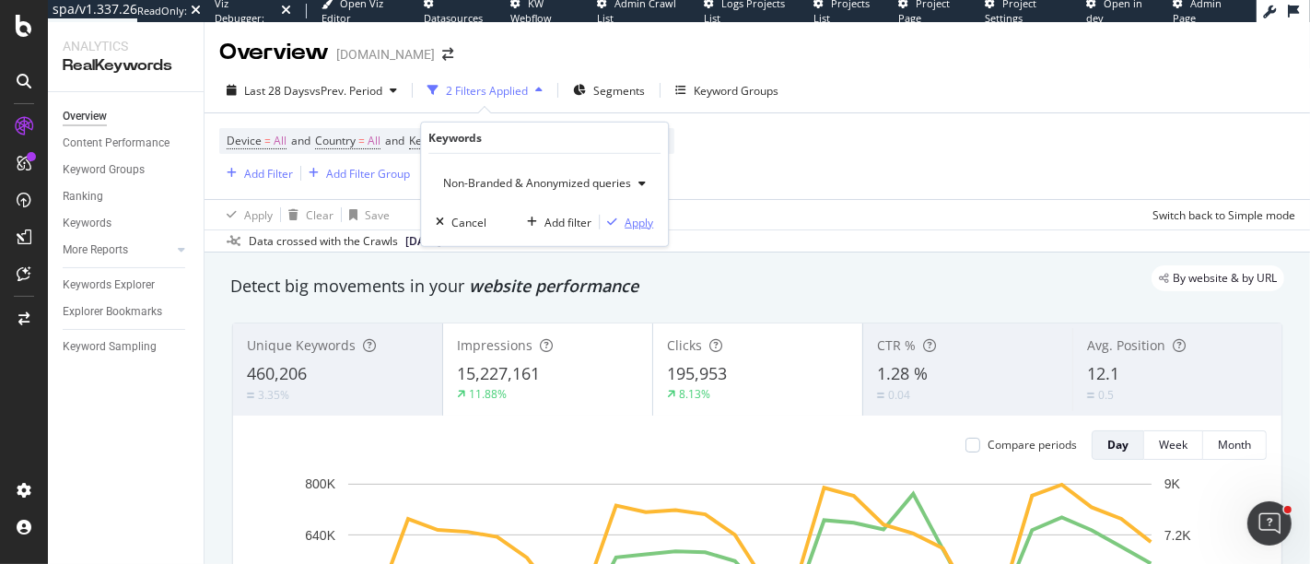
click at [640, 222] on div "Apply" at bounding box center [639, 222] width 29 height 16
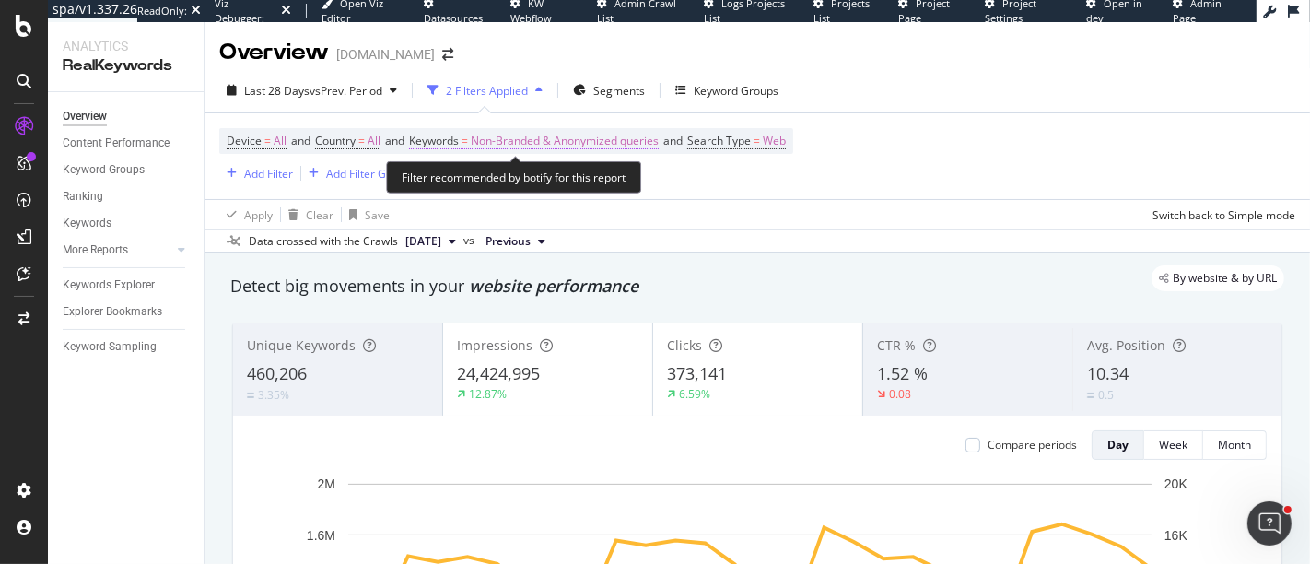
click at [610, 141] on span "Non-Branded & Anonymized queries" at bounding box center [565, 141] width 188 height 26
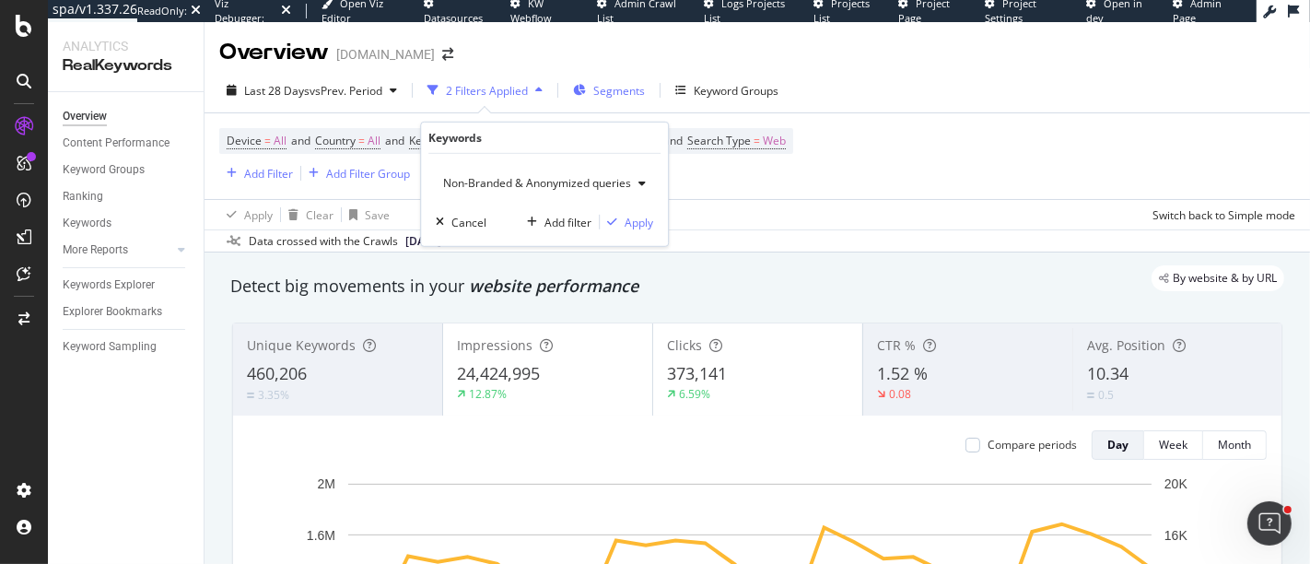
click at [625, 101] on div "Segments" at bounding box center [609, 90] width 72 height 28
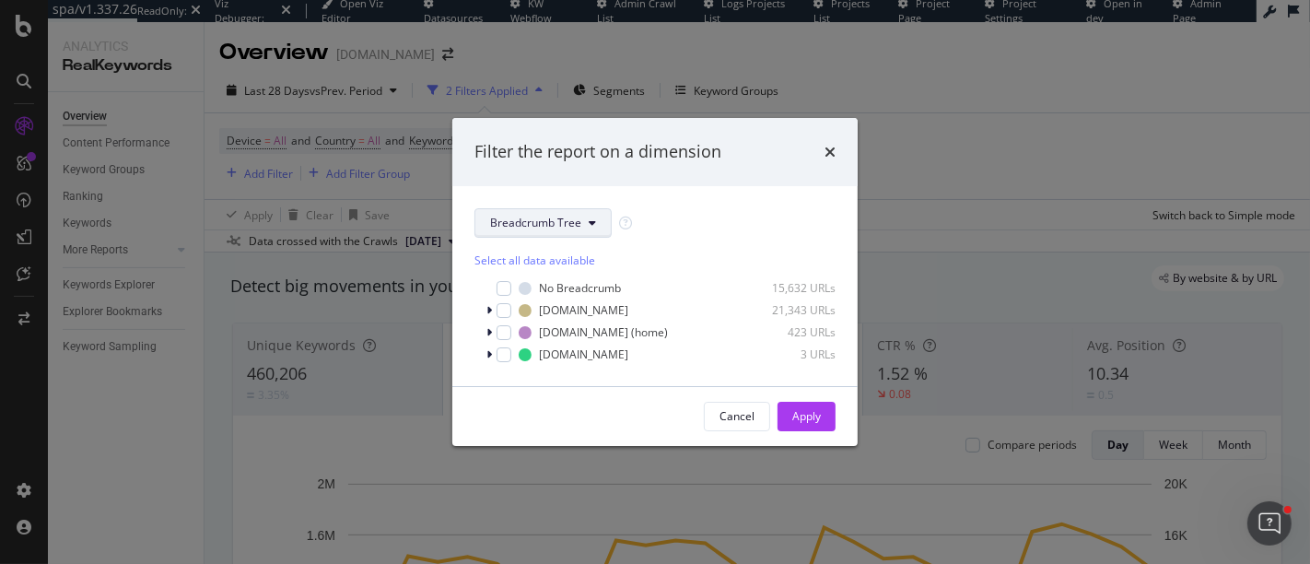
click at [566, 217] on span "Breadcrumb Tree" at bounding box center [535, 223] width 91 height 16
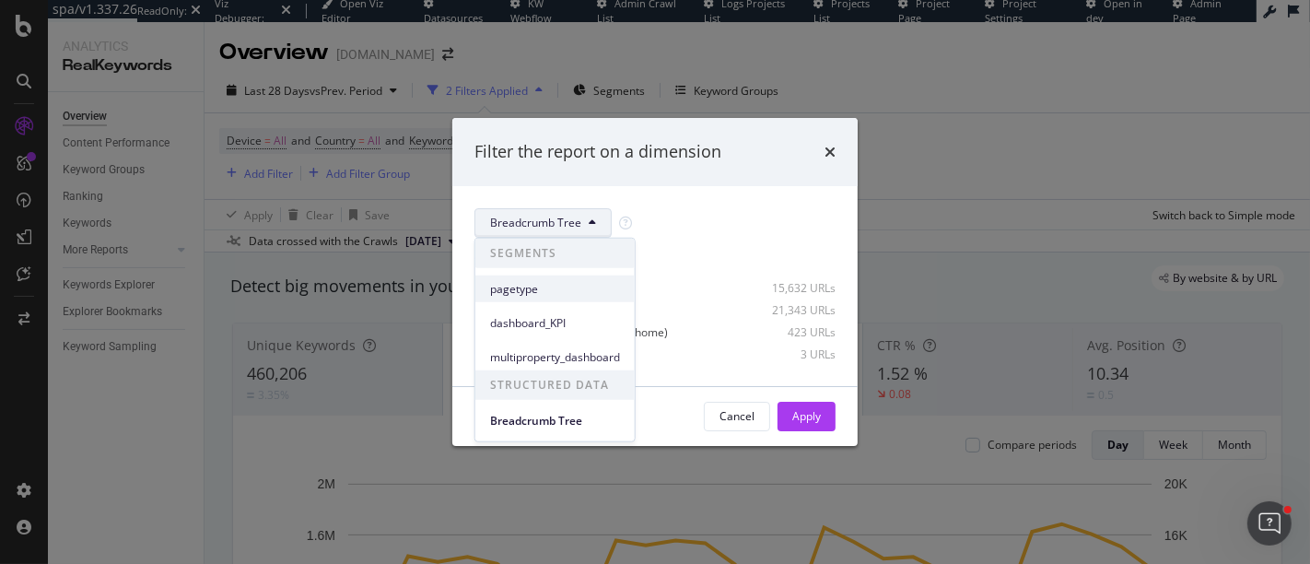
click at [534, 285] on span "pagetype" at bounding box center [555, 288] width 130 height 17
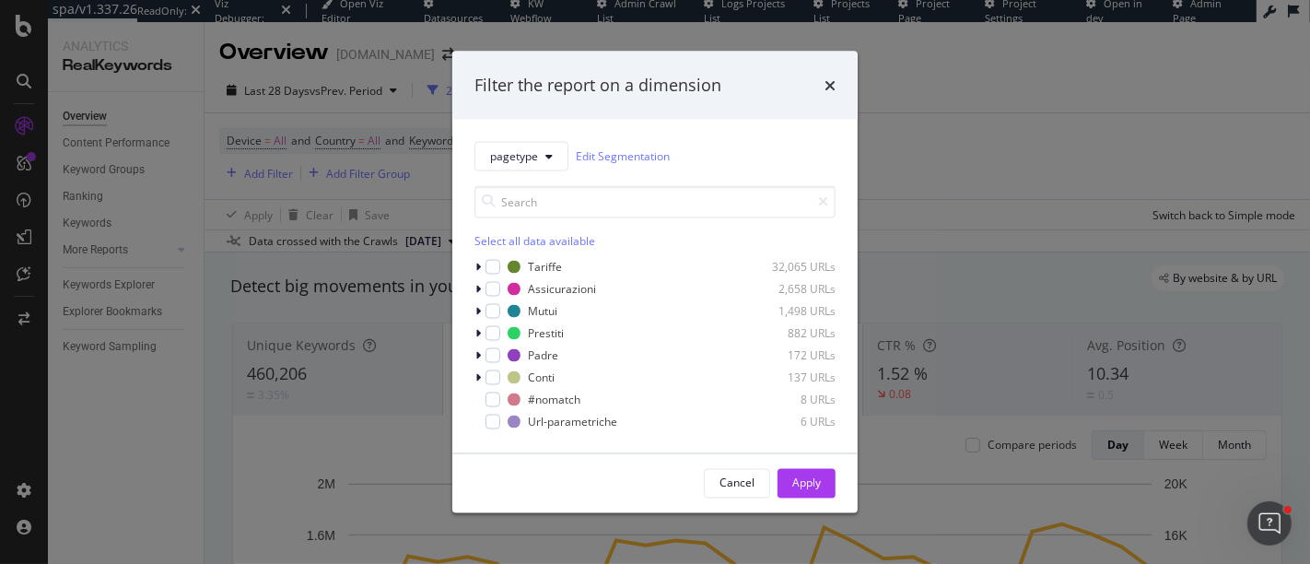
click at [491, 236] on div "Select all data available" at bounding box center [655, 240] width 361 height 16
click at [815, 488] on div "Apply" at bounding box center [806, 483] width 29 height 16
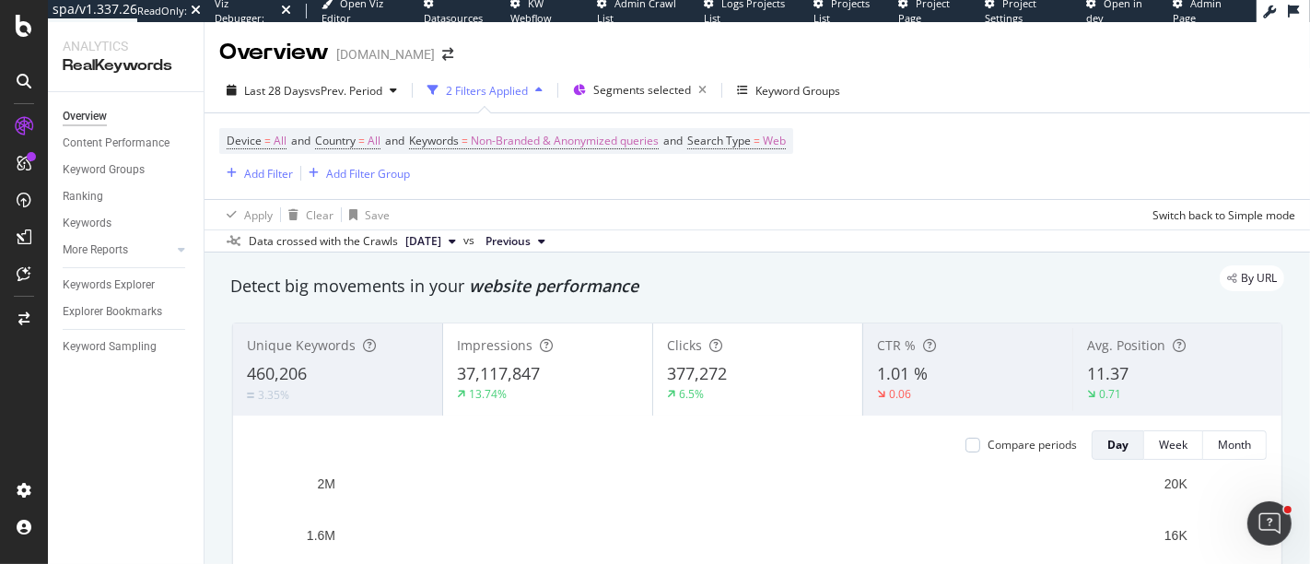
click at [610, 106] on div "Last 28 Days vs Prev. Period 2 Filters Applied Segments selected Keyword Groups" at bounding box center [758, 94] width 1106 height 37
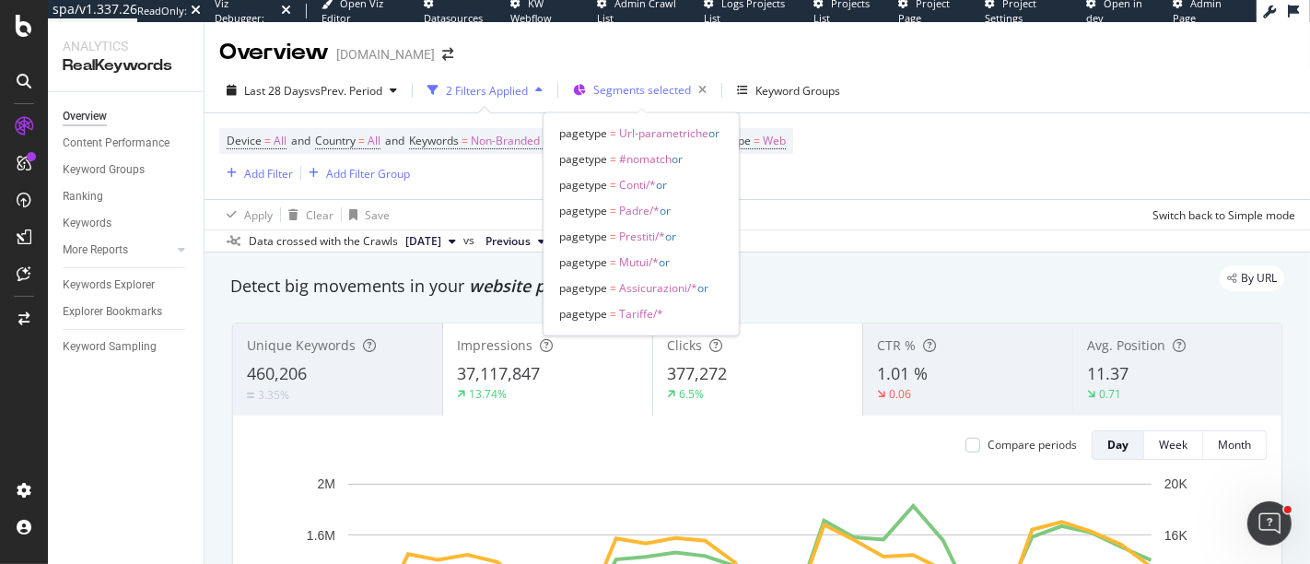
click at [615, 91] on span "Segments selected" at bounding box center [642, 90] width 98 height 16
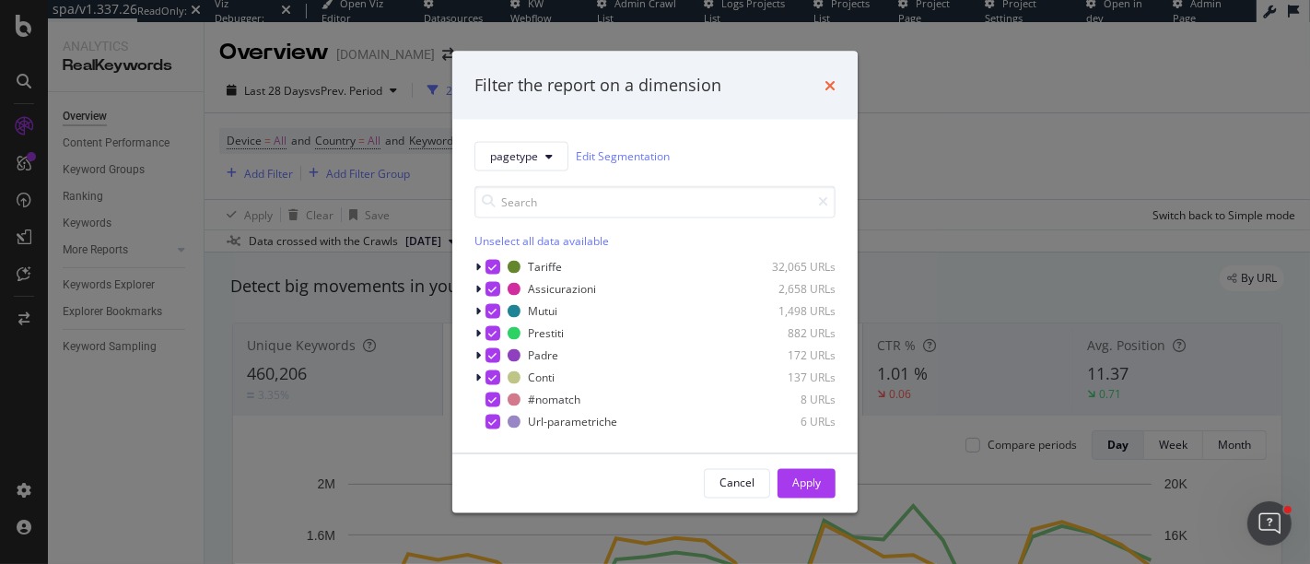
click at [827, 85] on icon "times" at bounding box center [830, 84] width 11 height 15
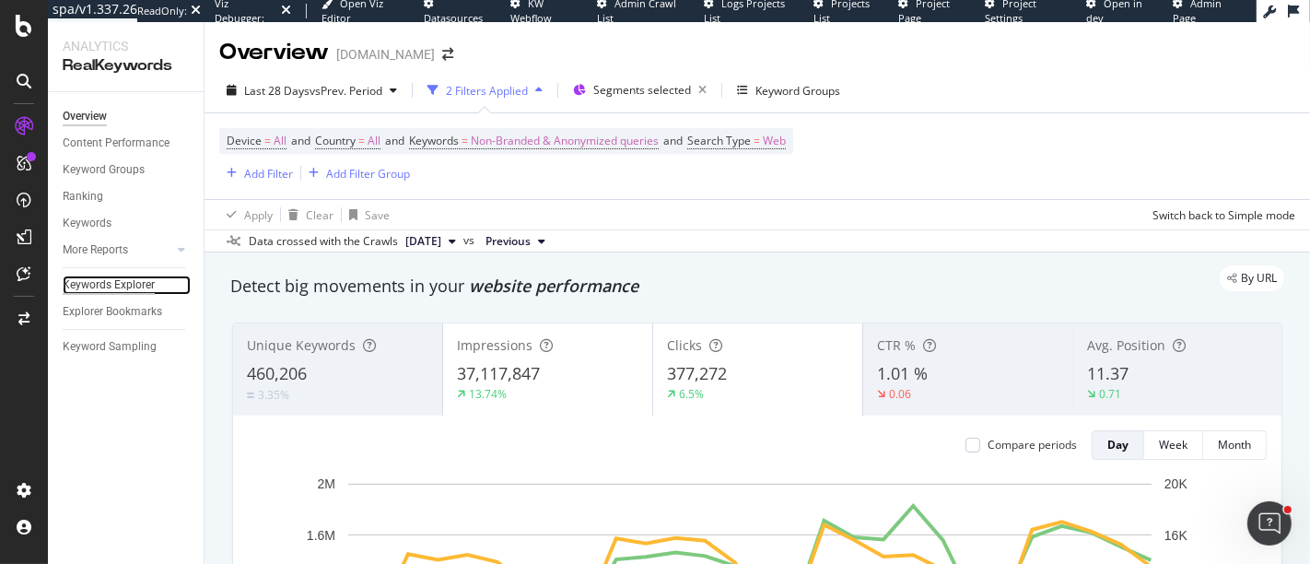
click at [99, 286] on div "Keywords Explorer" at bounding box center [109, 285] width 92 height 19
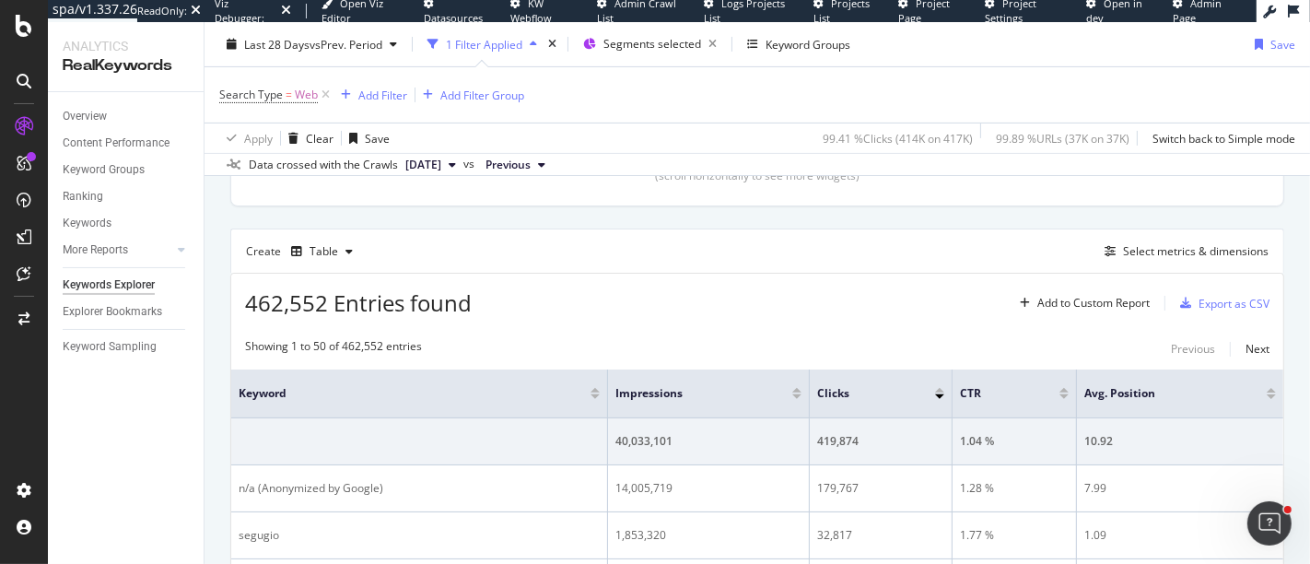
scroll to position [409, 0]
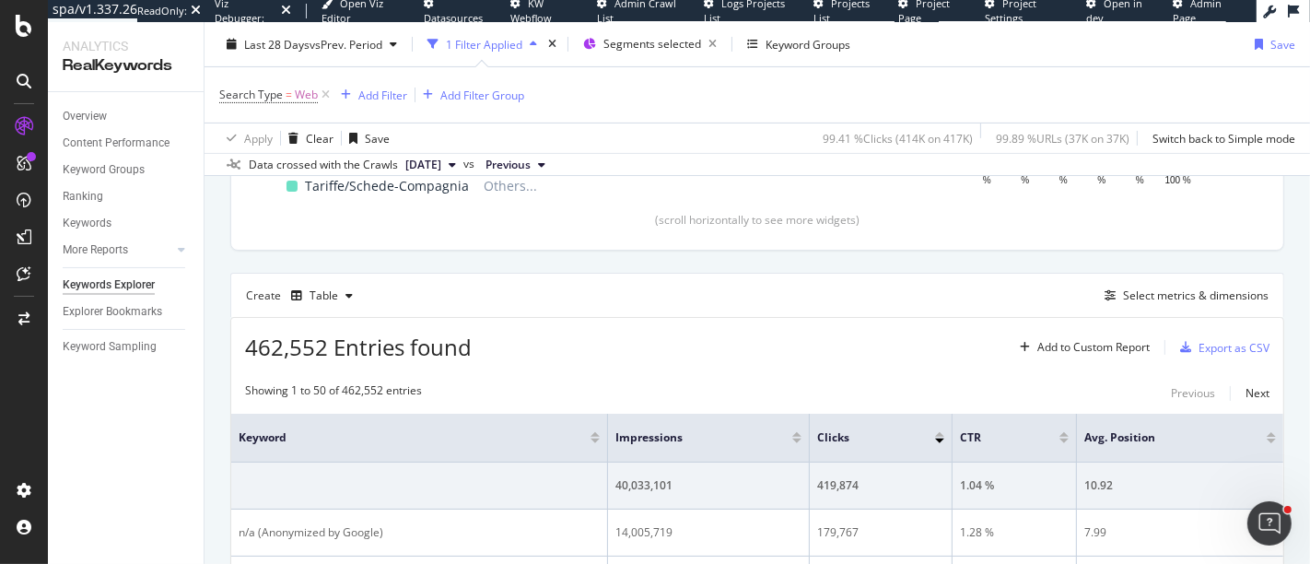
drag, startPoint x: 324, startPoint y: 92, endPoint x: 346, endPoint y: 116, distance: 32.6
click at [324, 92] on icon at bounding box center [326, 95] width 16 height 18
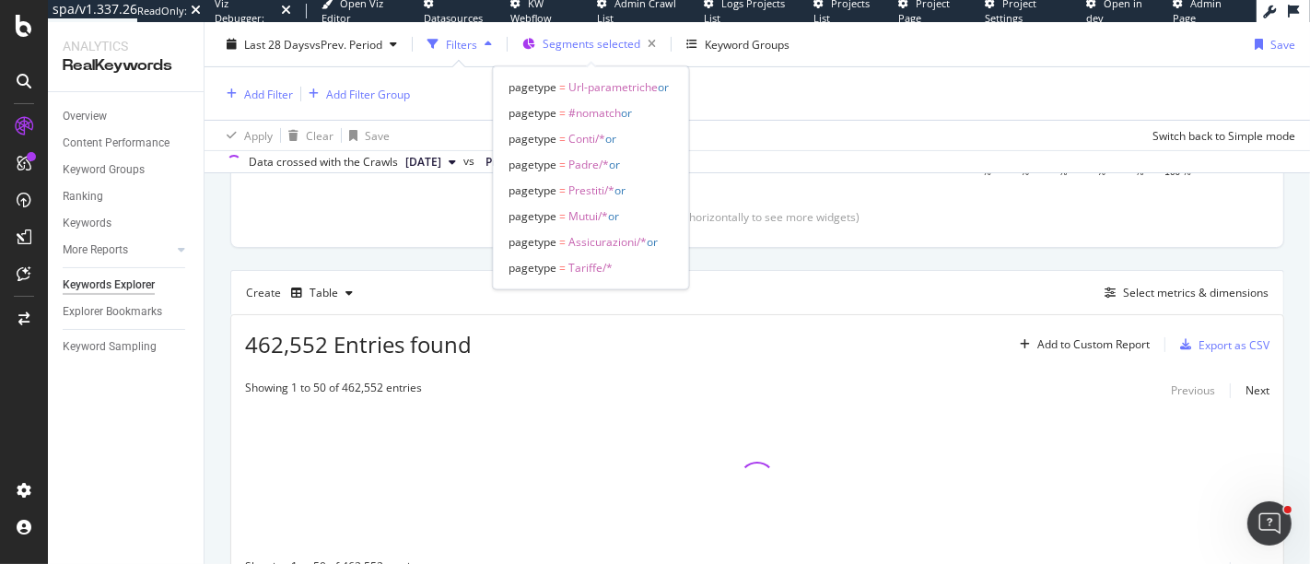
scroll to position [406, 0]
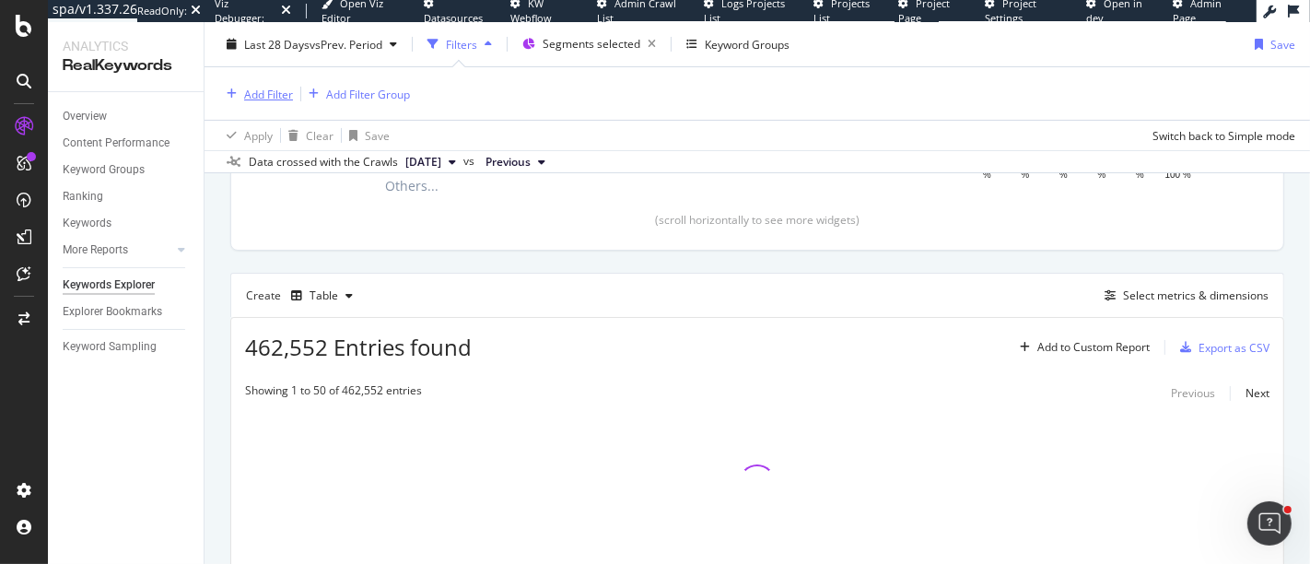
click at [267, 93] on div "Add Filter" at bounding box center [268, 94] width 49 height 16
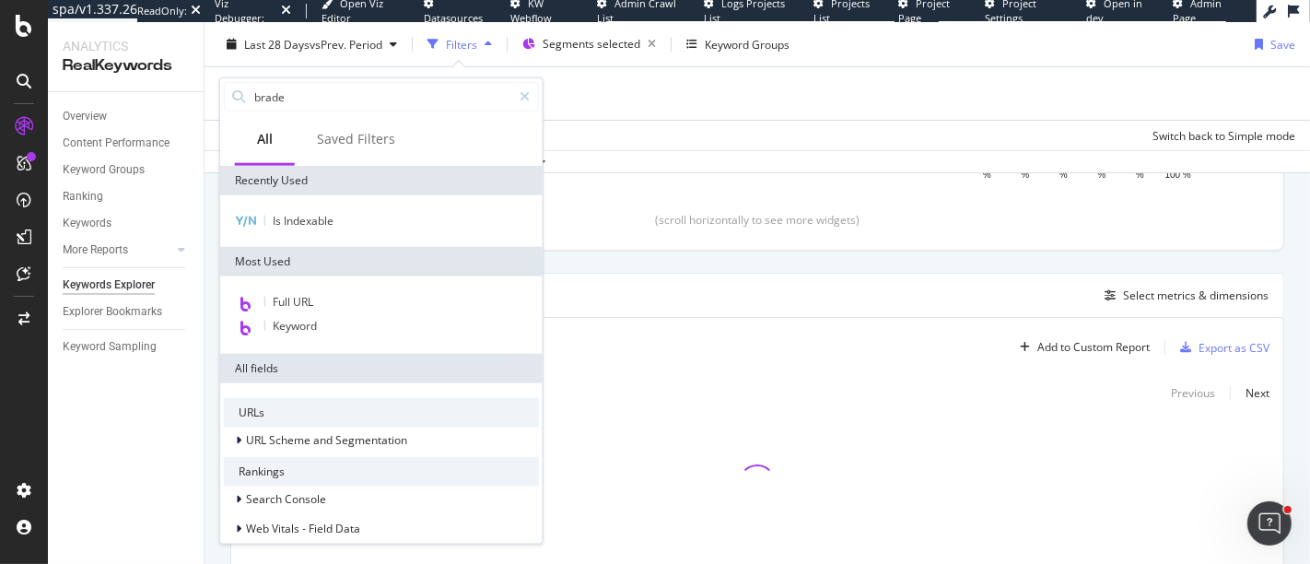
type input "braded"
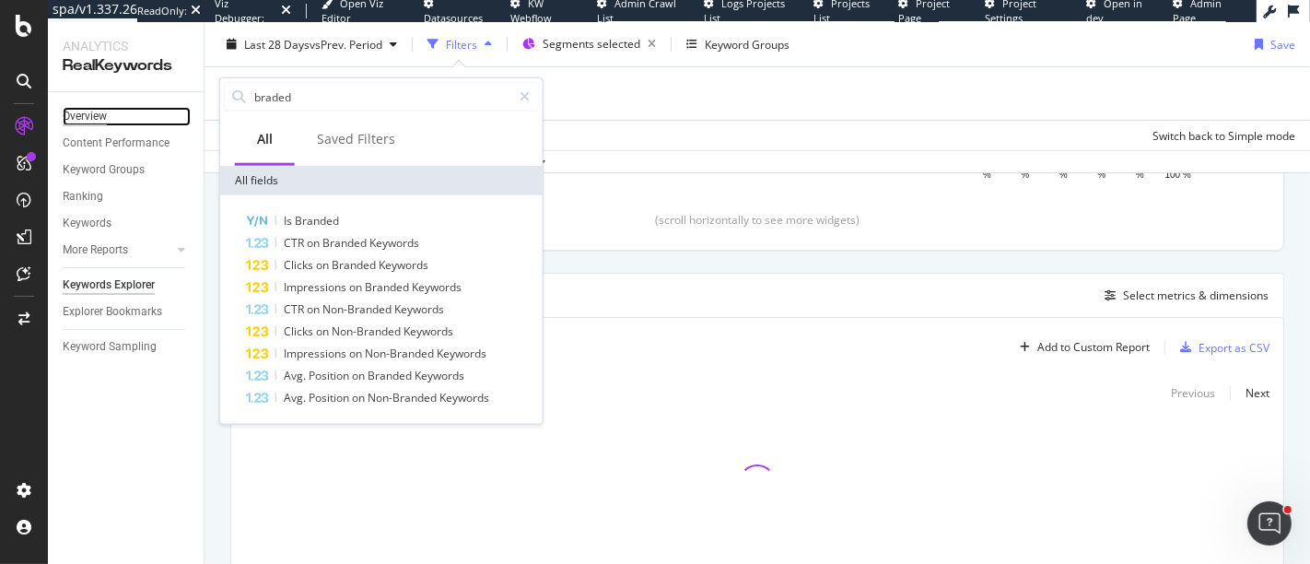
click at [93, 114] on div "Overview" at bounding box center [85, 116] width 44 height 19
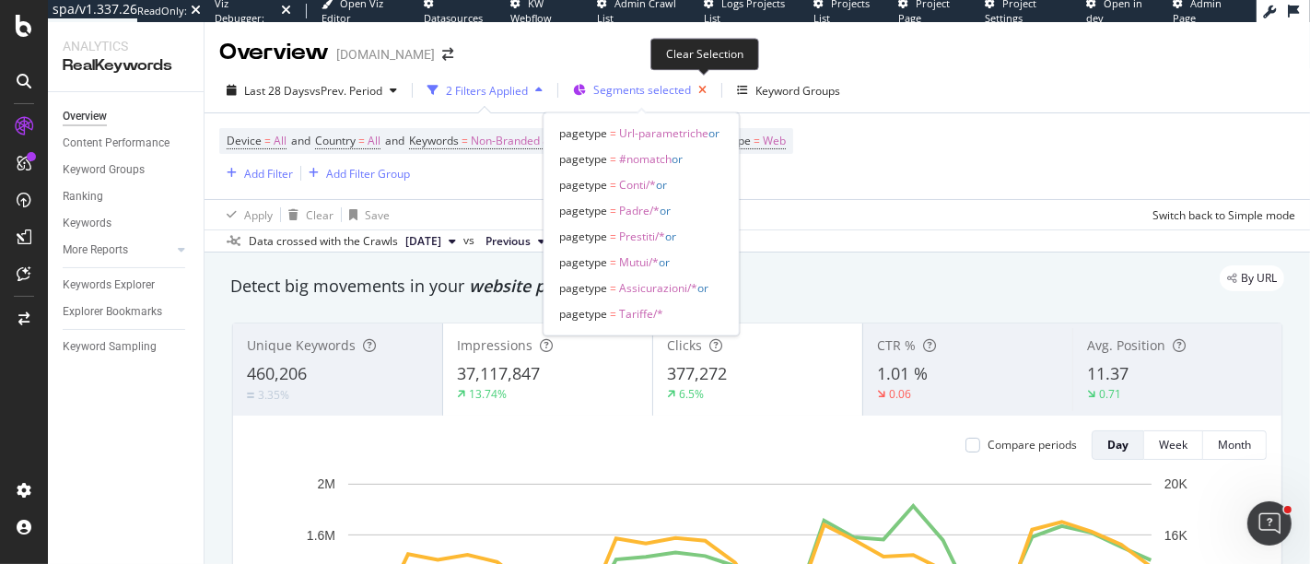
click at [709, 93] on icon "button" at bounding box center [702, 90] width 23 height 26
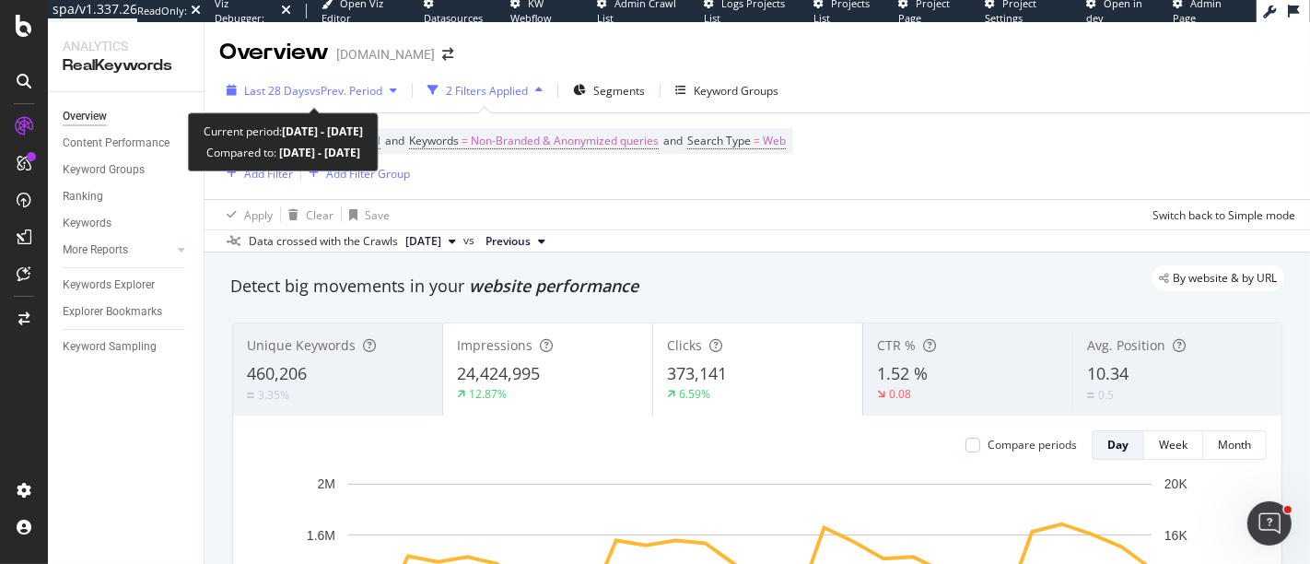
click at [373, 91] on span "vs Prev. Period" at bounding box center [346, 91] width 73 height 16
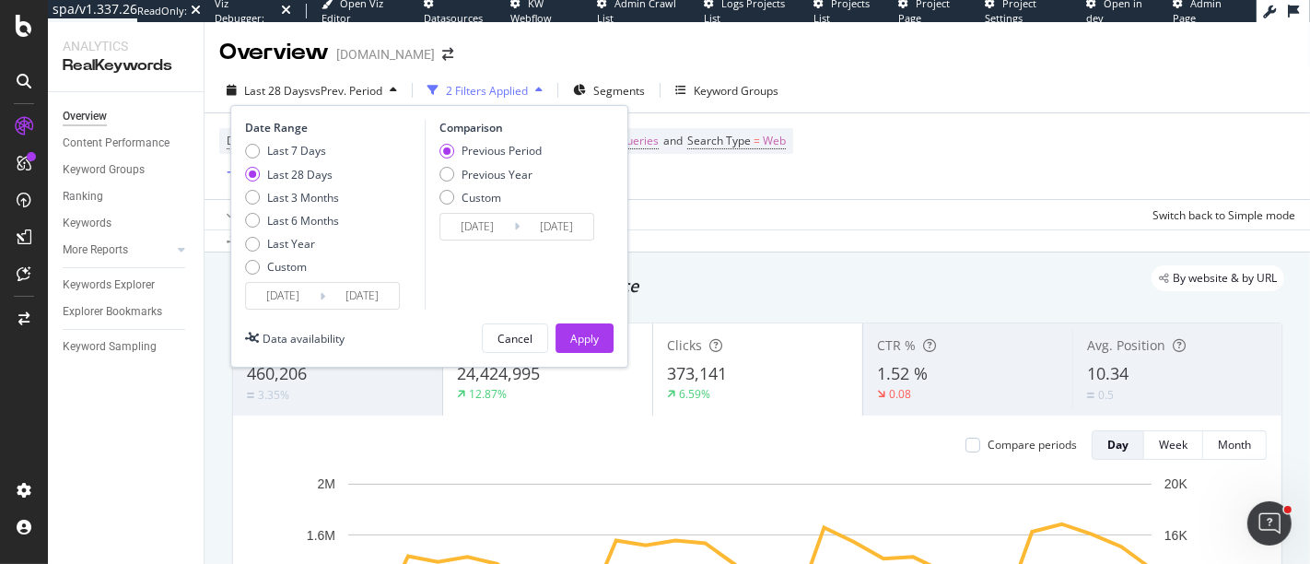
click at [332, 296] on input "[DATE]" at bounding box center [362, 296] width 74 height 26
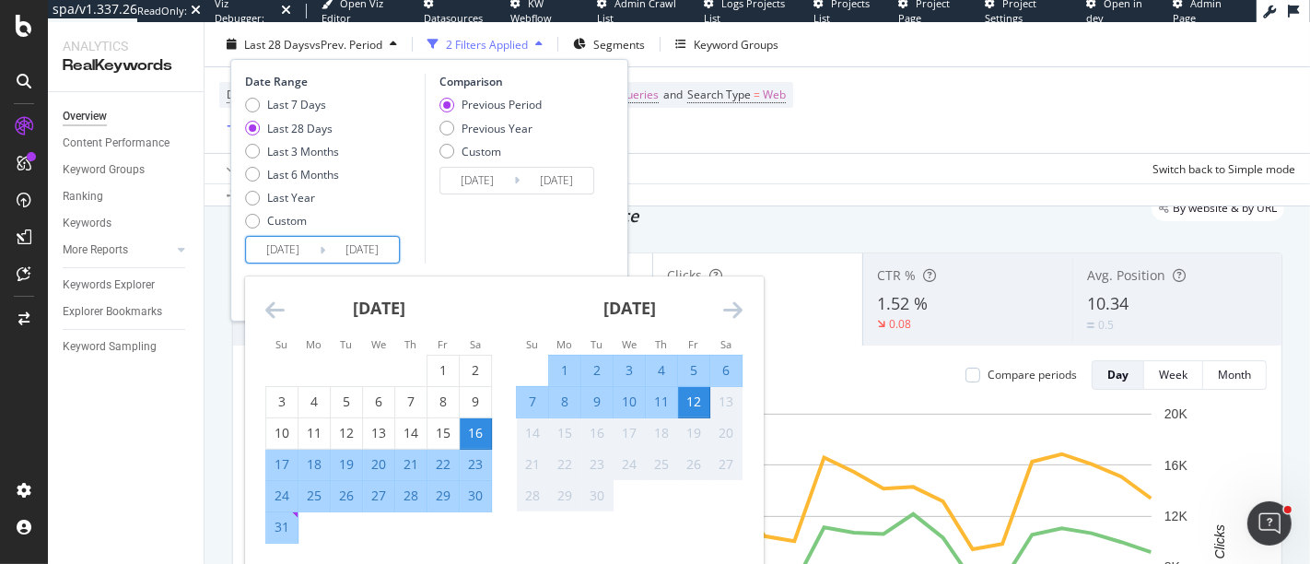
scroll to position [102, 0]
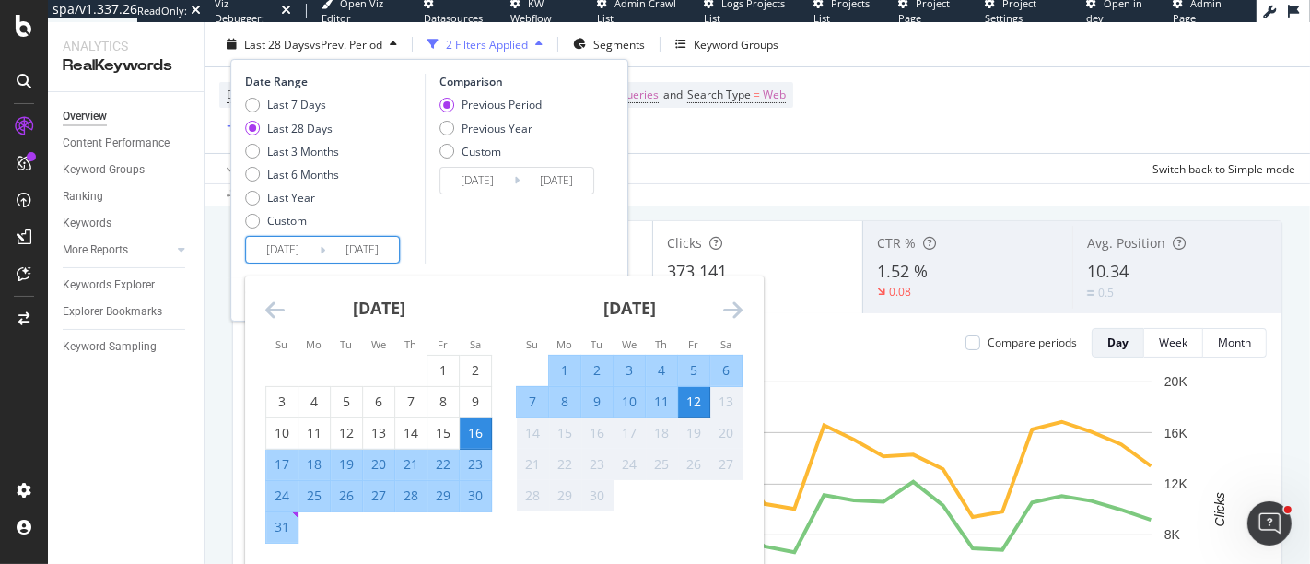
click at [509, 212] on div "Comparison Previous Period Previous Year Custom 2025/07/19 Navigate forward to …" at bounding box center [512, 169] width 175 height 190
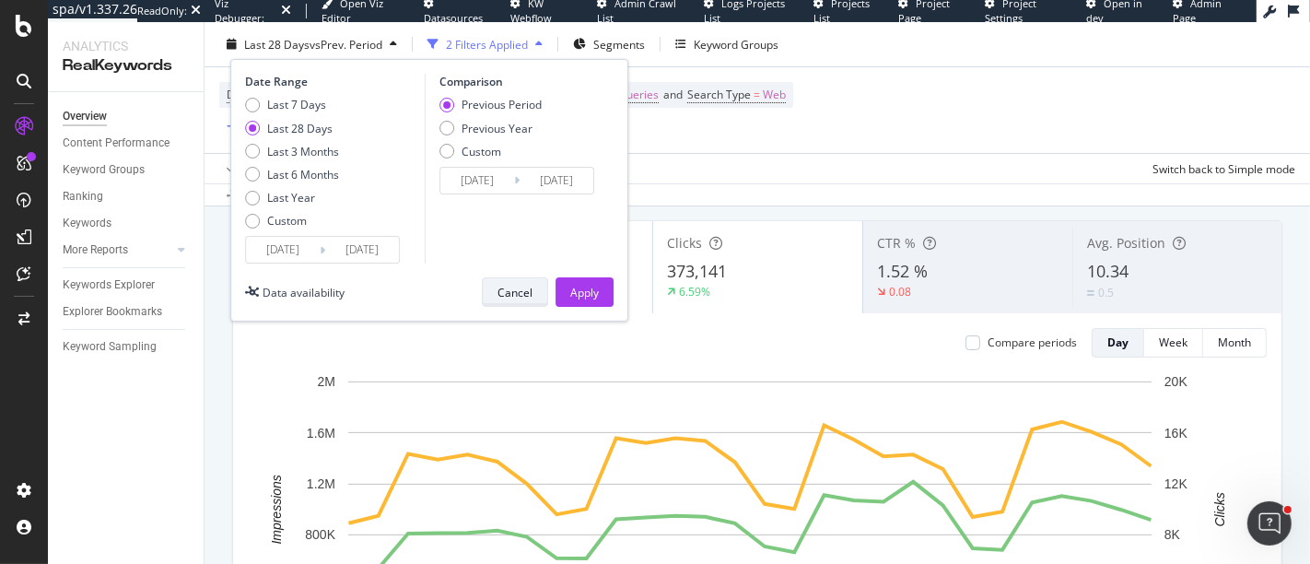
click at [513, 295] on div "Cancel" at bounding box center [515, 292] width 35 height 16
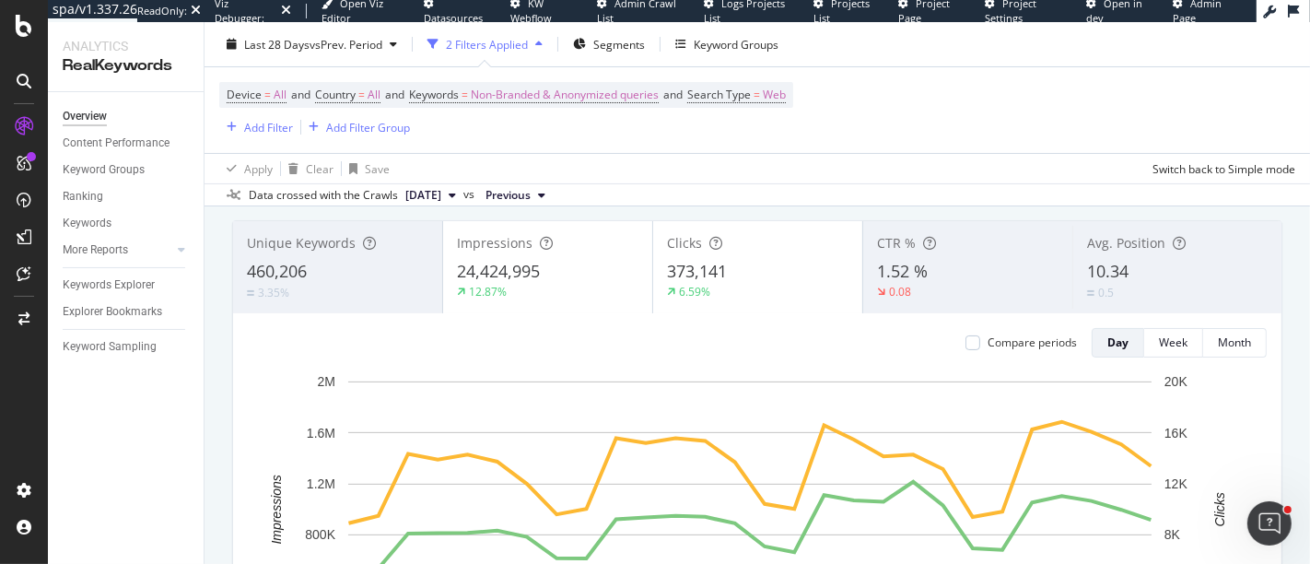
click at [513, 295] on div "12.87%" at bounding box center [548, 292] width 182 height 17
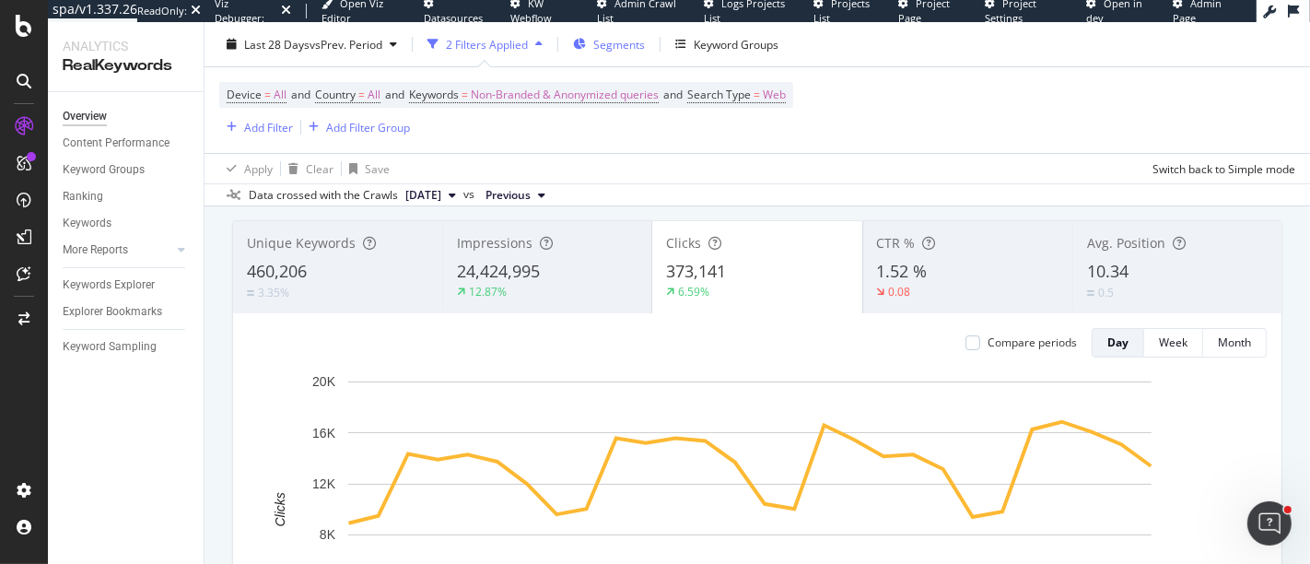
click at [608, 50] on span "Segments" at bounding box center [619, 44] width 52 height 16
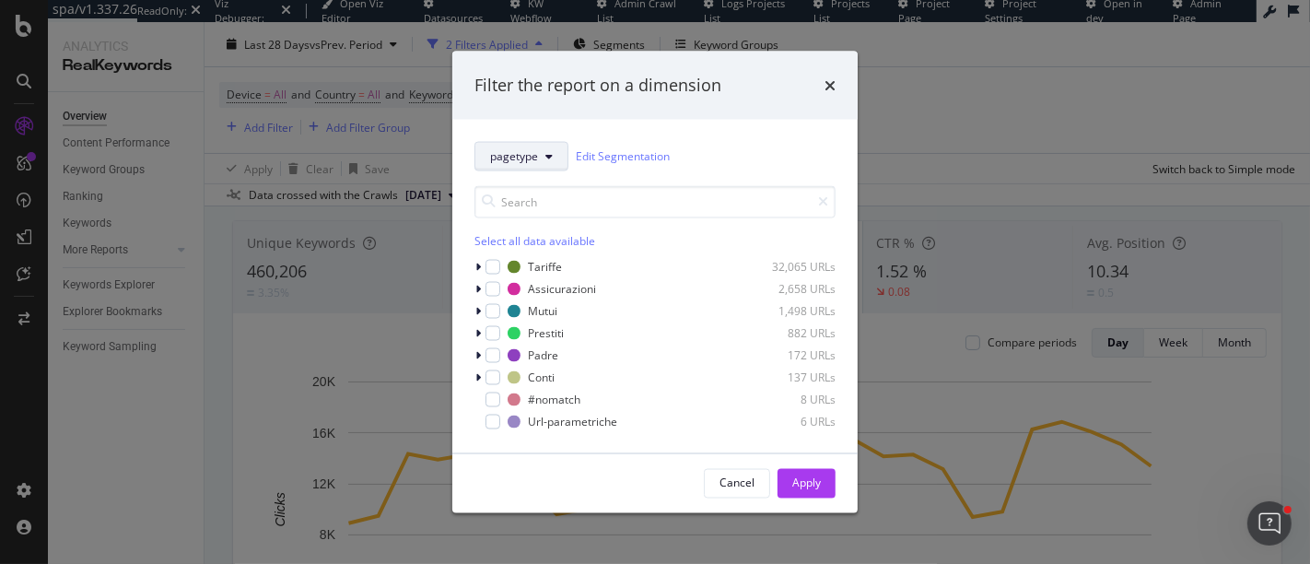
click at [546, 156] on icon "modal" at bounding box center [549, 155] width 7 height 11
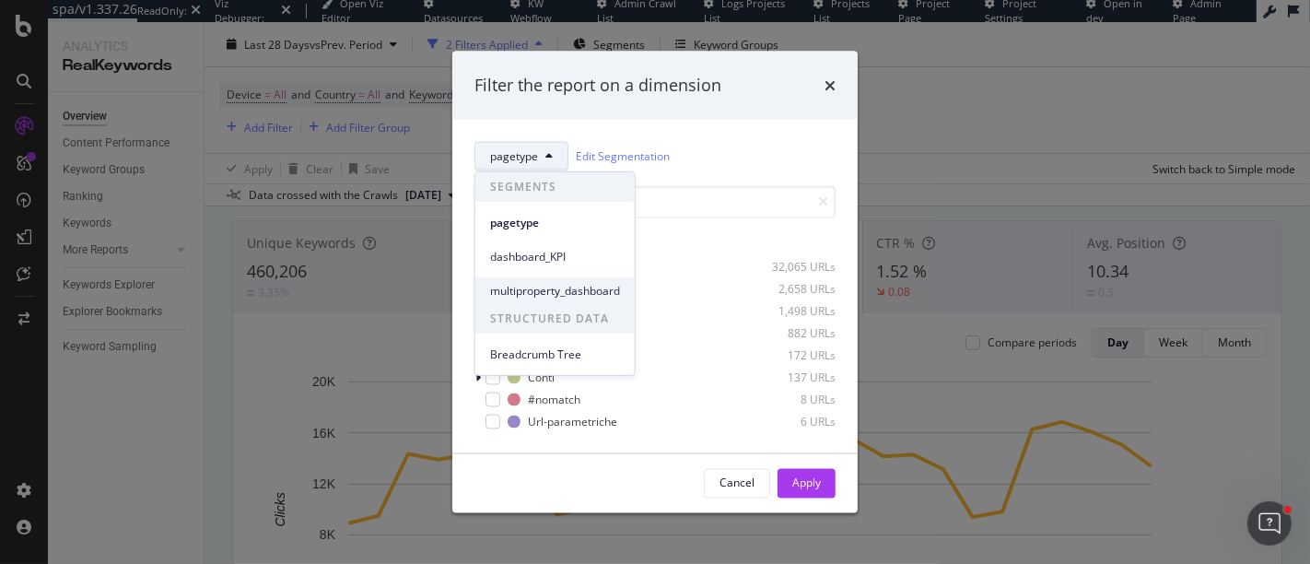
click at [607, 286] on span "multiproperty_dashboard" at bounding box center [555, 290] width 130 height 17
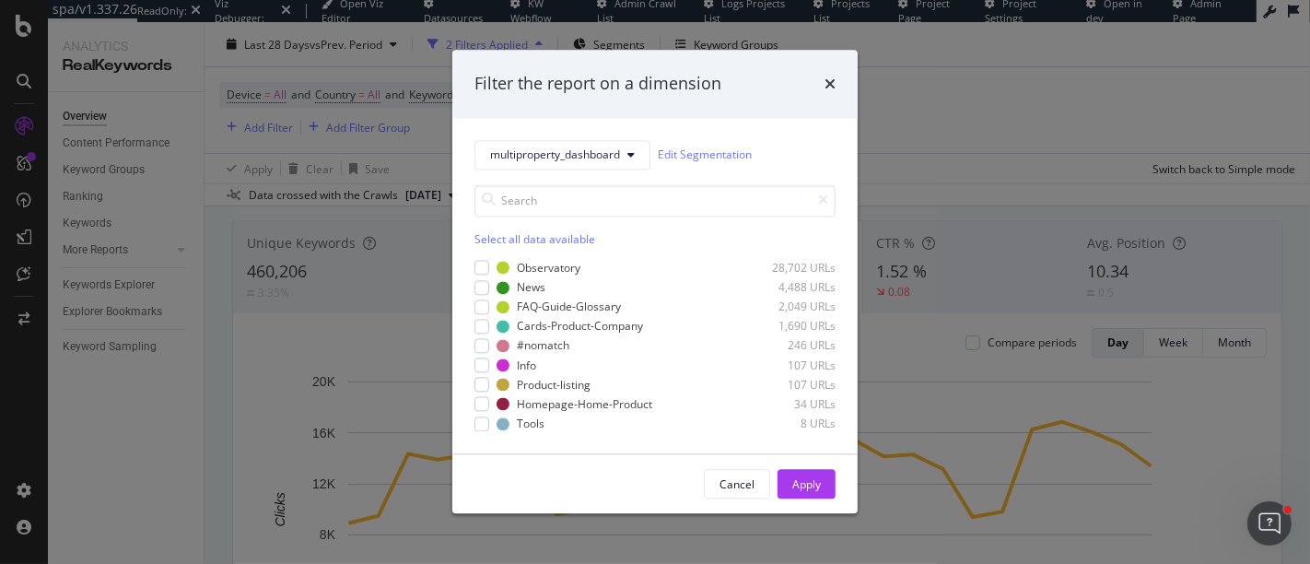
click at [487, 249] on div "Select all data available Observatory 28,702 URLs News 4,488 URLs FAQ-Guide-Glo…" at bounding box center [655, 307] width 361 height 247
click at [492, 240] on div "Select all data available" at bounding box center [655, 239] width 361 height 16
click at [496, 241] on div "Select all data available" at bounding box center [655, 239] width 361 height 16
click at [805, 480] on div "Apply" at bounding box center [806, 484] width 29 height 16
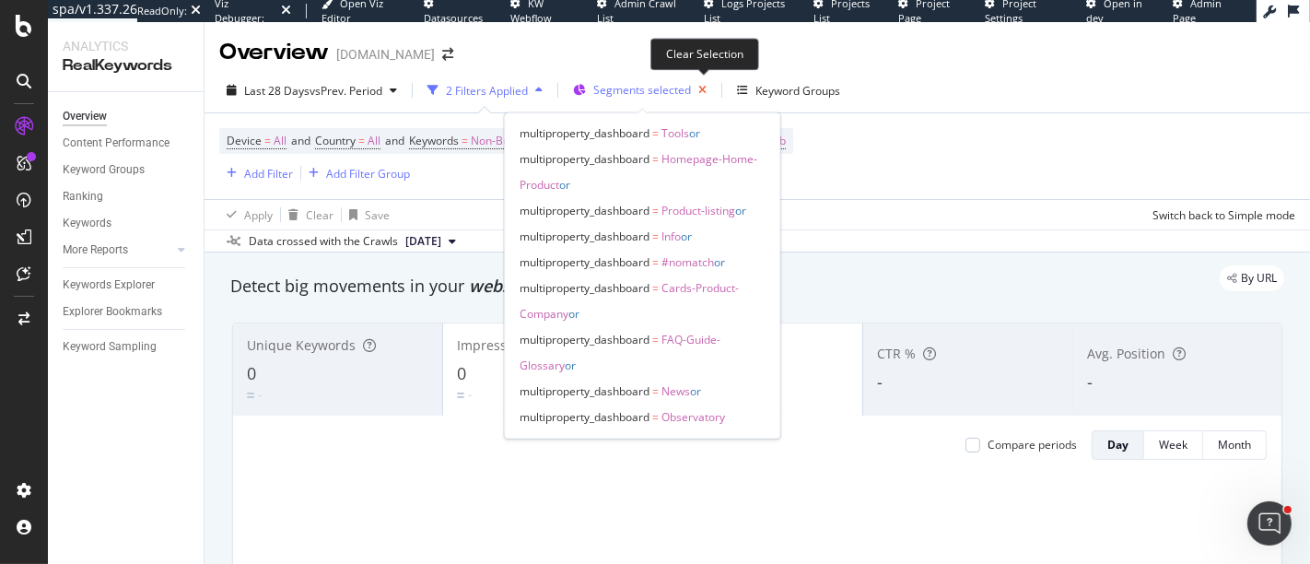
click at [705, 97] on icon "button" at bounding box center [702, 90] width 23 height 26
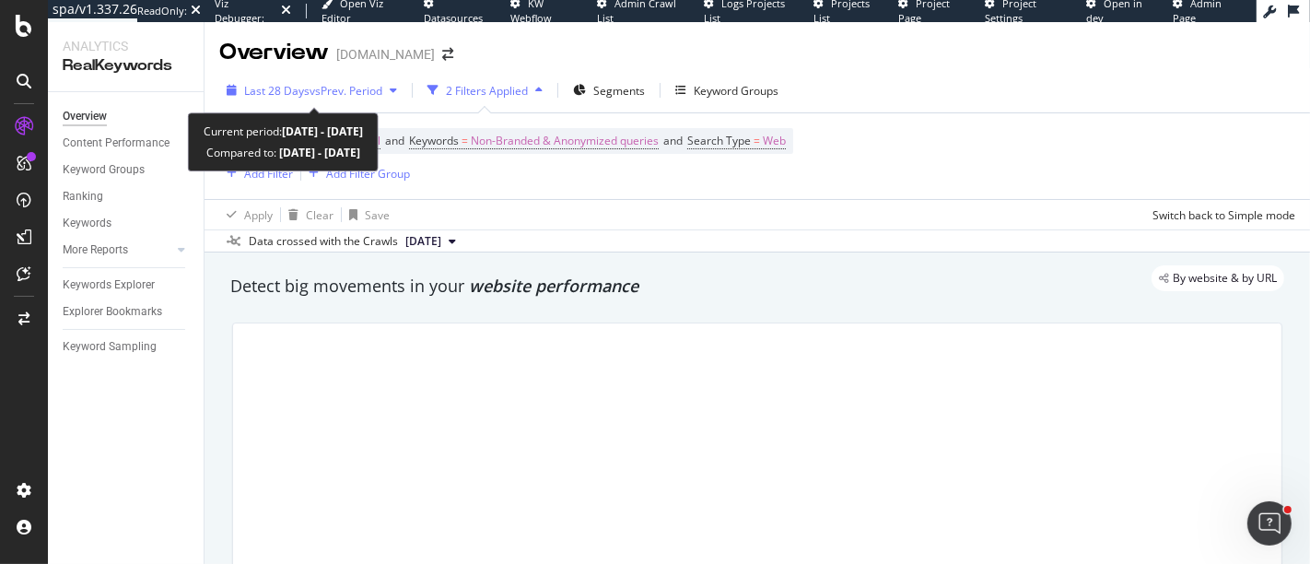
click at [329, 76] on button "Last 28 Days vs Prev. Period" at bounding box center [311, 90] width 185 height 29
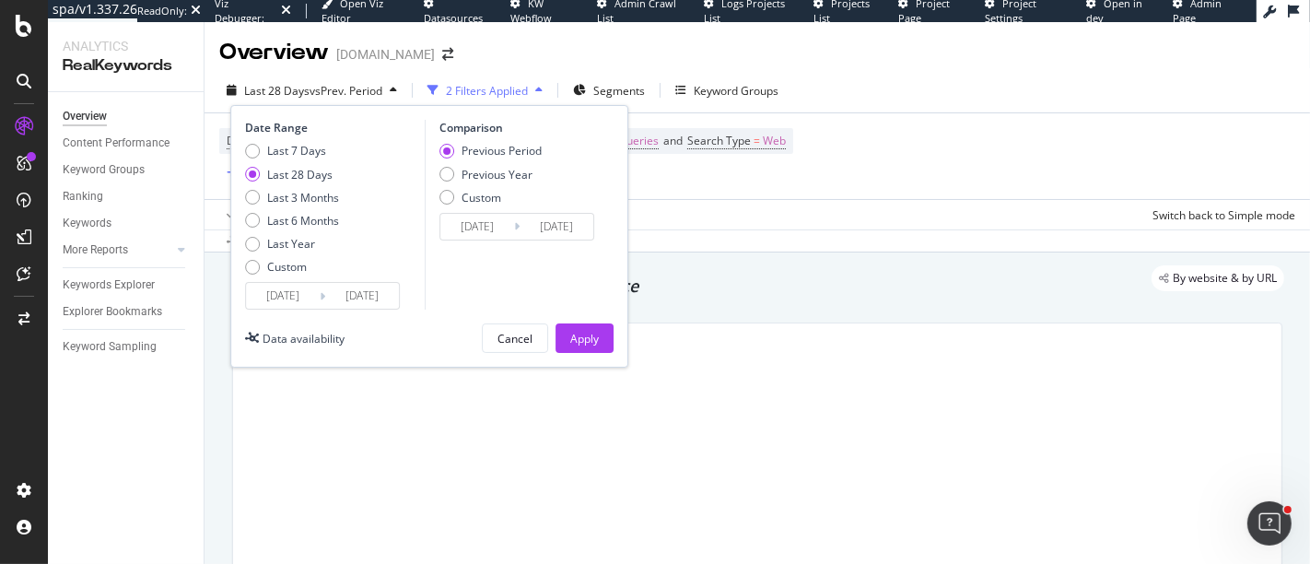
click at [310, 292] on input "[DATE]" at bounding box center [283, 296] width 74 height 26
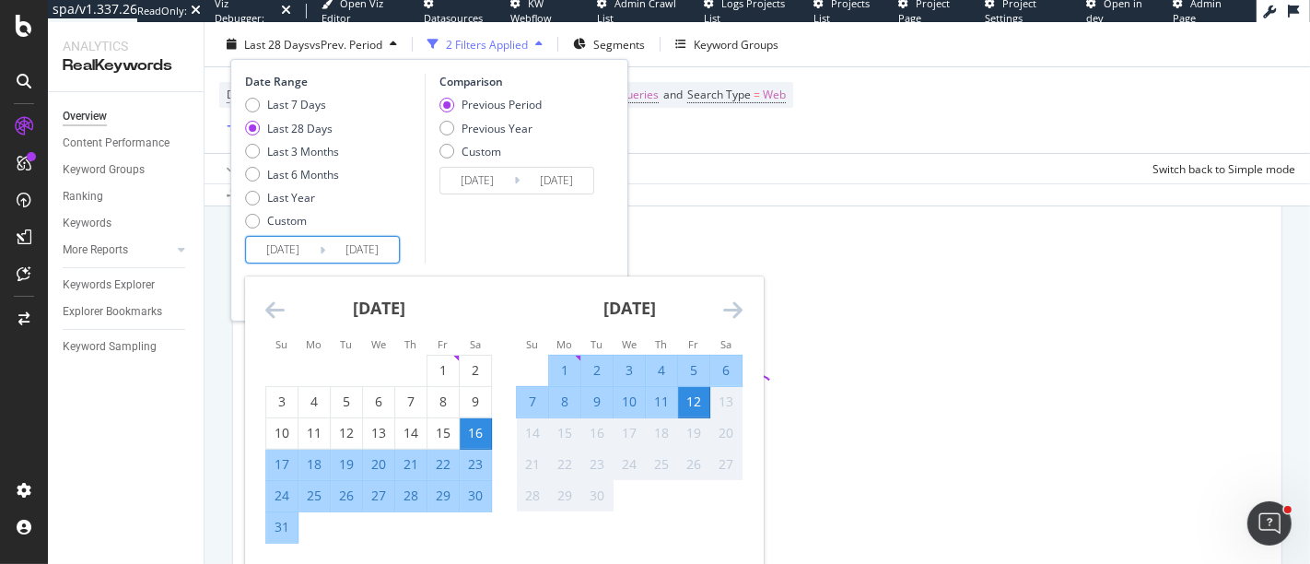
scroll to position [205, 0]
click at [567, 189] on input "[DATE]" at bounding box center [557, 181] width 74 height 26
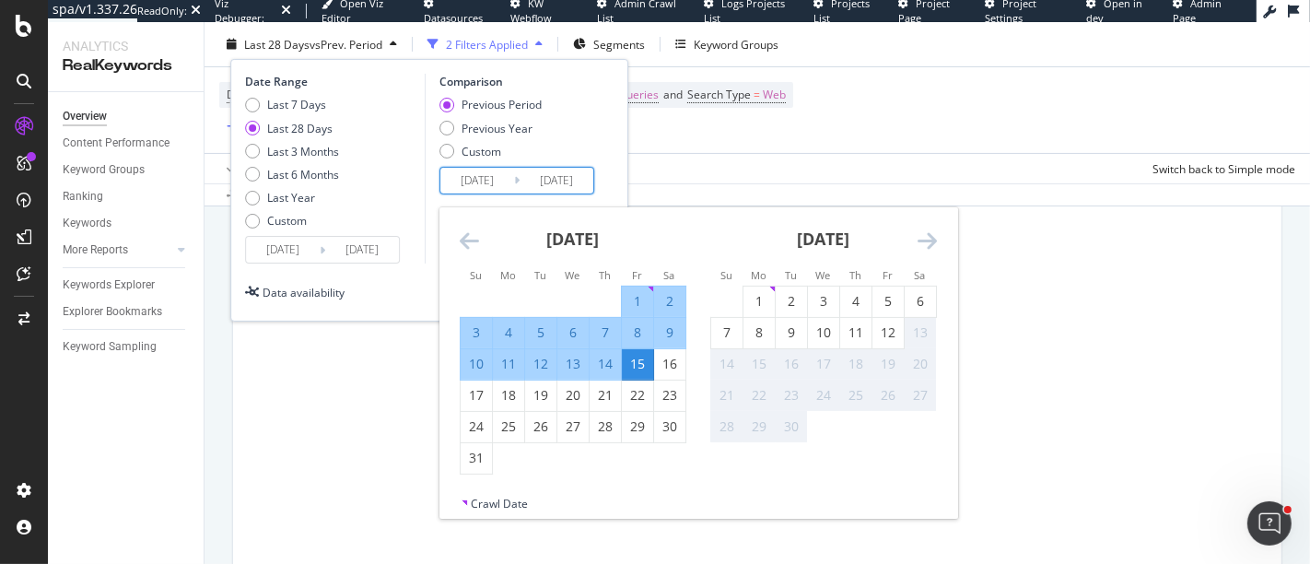
click at [593, 143] on div "Previous Period Previous Year Custom" at bounding box center [520, 131] width 160 height 69
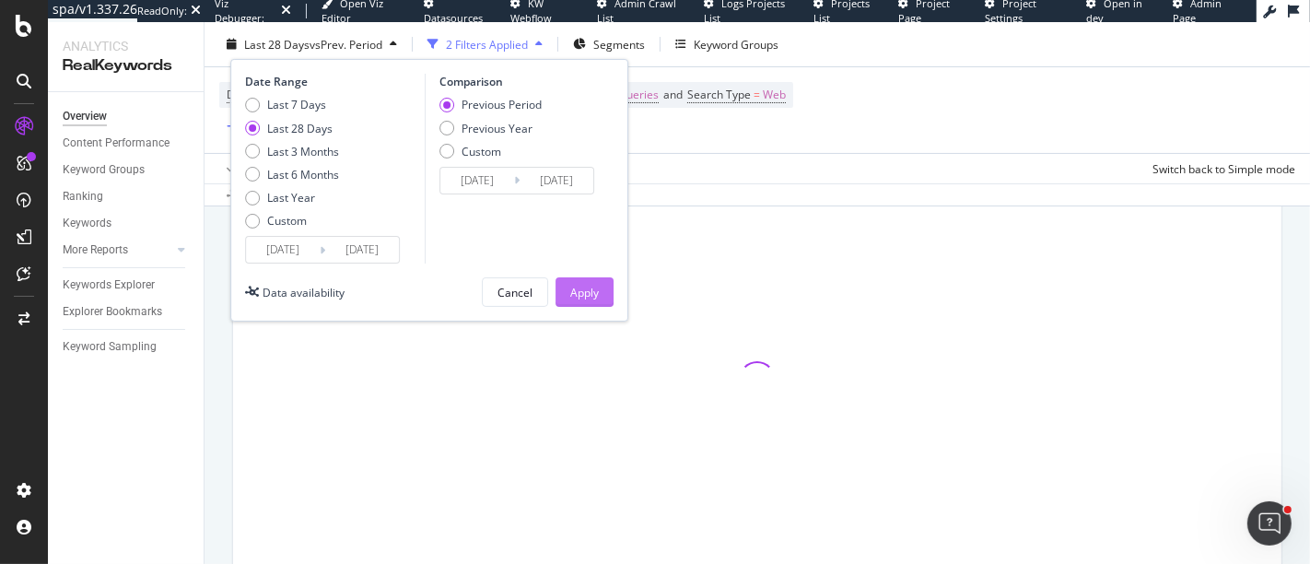
click at [605, 290] on button "Apply" at bounding box center [585, 291] width 58 height 29
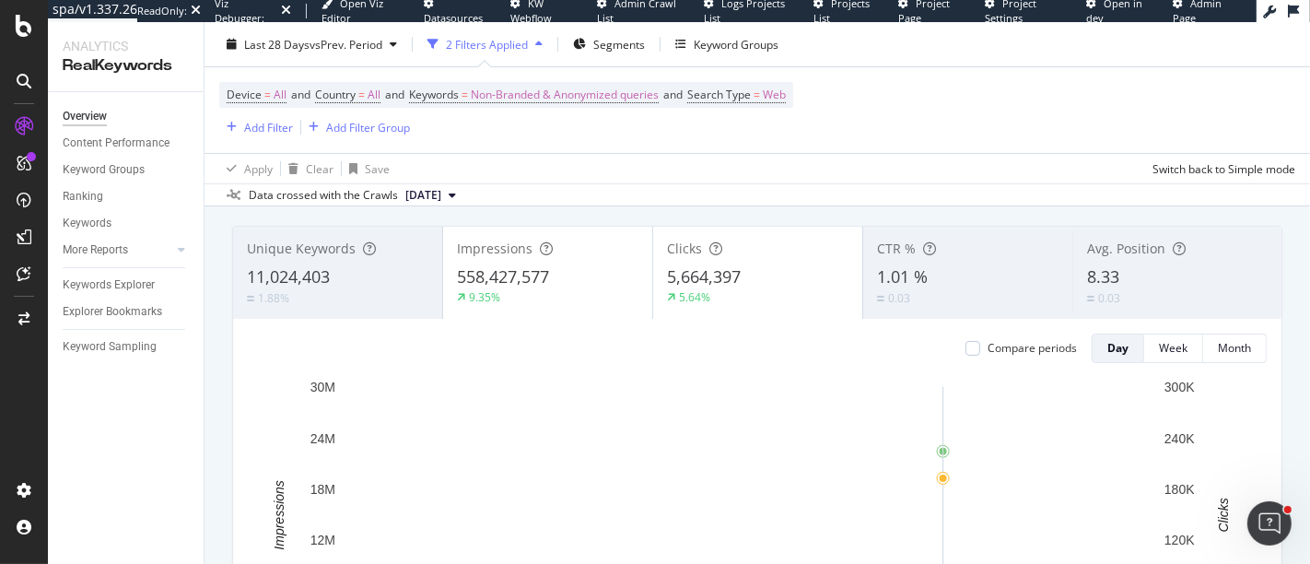
scroll to position [0, 0]
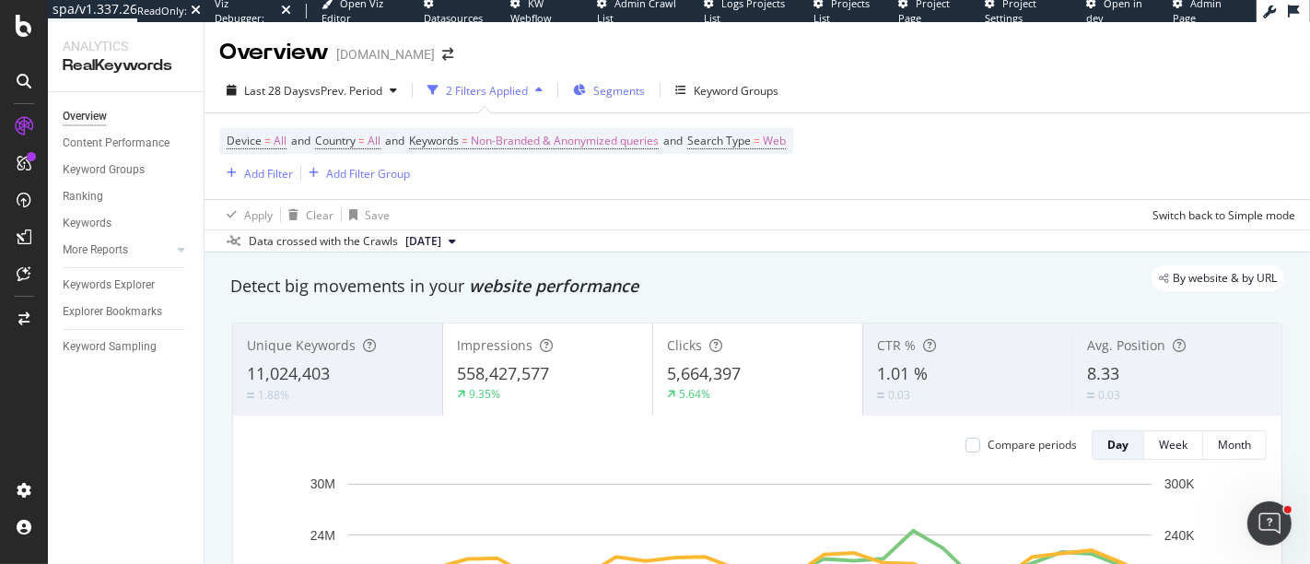
click at [588, 100] on div "Segments" at bounding box center [609, 90] width 72 height 28
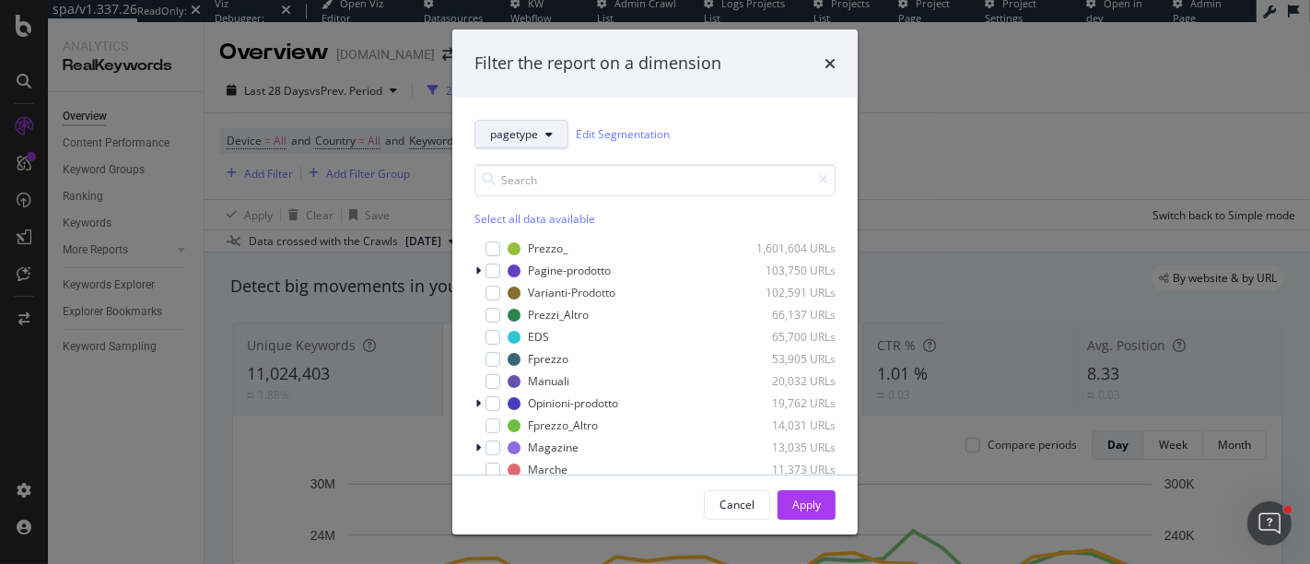
click at [529, 146] on button "pagetype" at bounding box center [522, 134] width 94 height 29
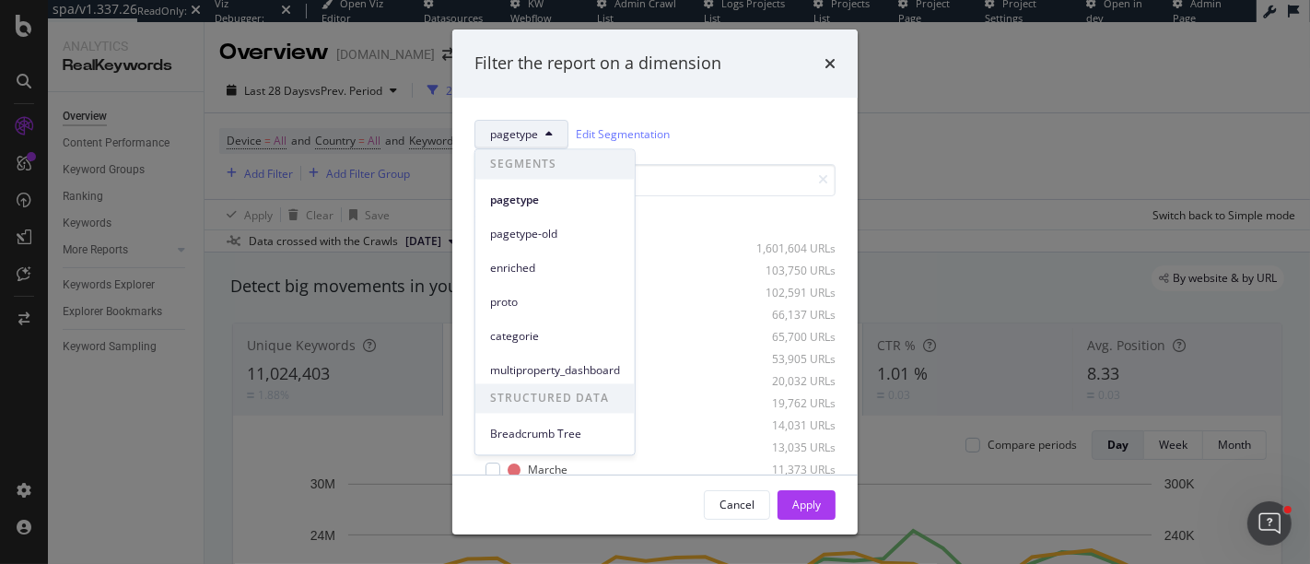
click at [538, 132] on button "pagetype" at bounding box center [522, 134] width 94 height 29
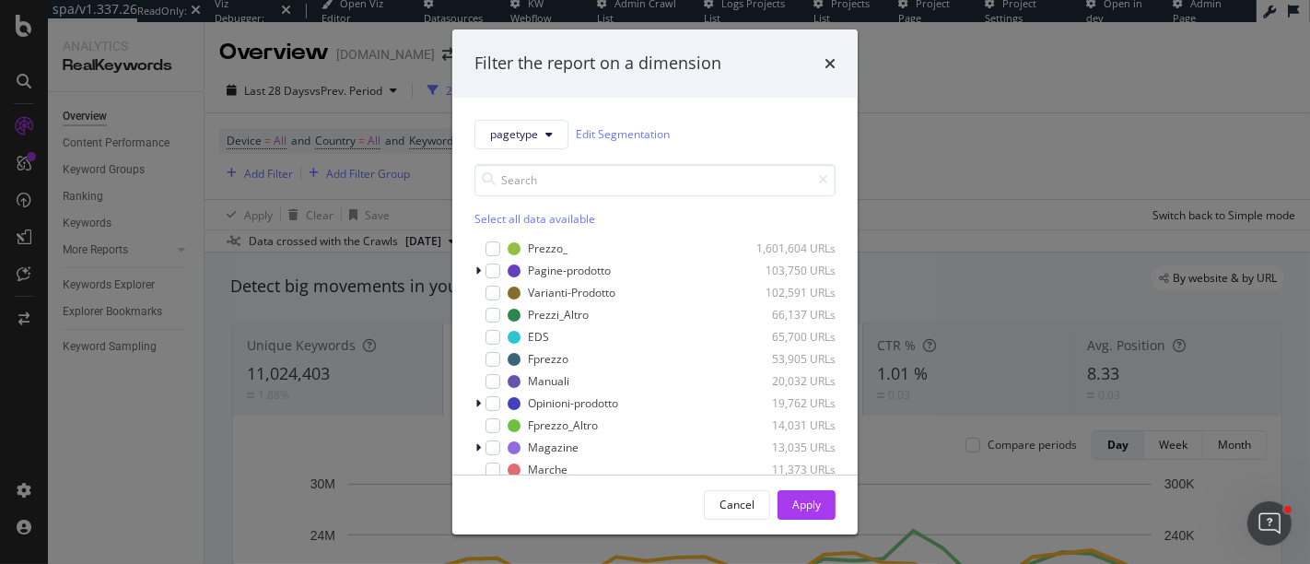
click at [547, 115] on div "pagetype Edit Segmentation Select all data available Prezzo_ 1,601,604 URLs Pag…" at bounding box center [654, 286] width 405 height 377
click at [547, 146] on button "pagetype" at bounding box center [522, 134] width 94 height 29
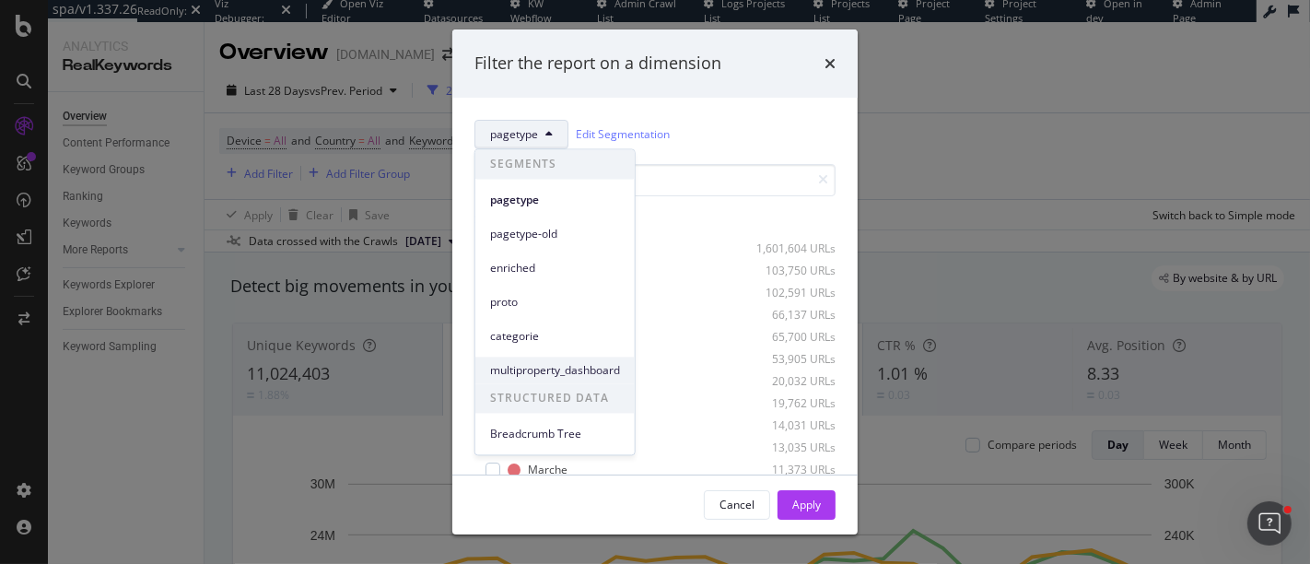
click at [547, 373] on span "multiproperty_dashboard" at bounding box center [555, 370] width 130 height 17
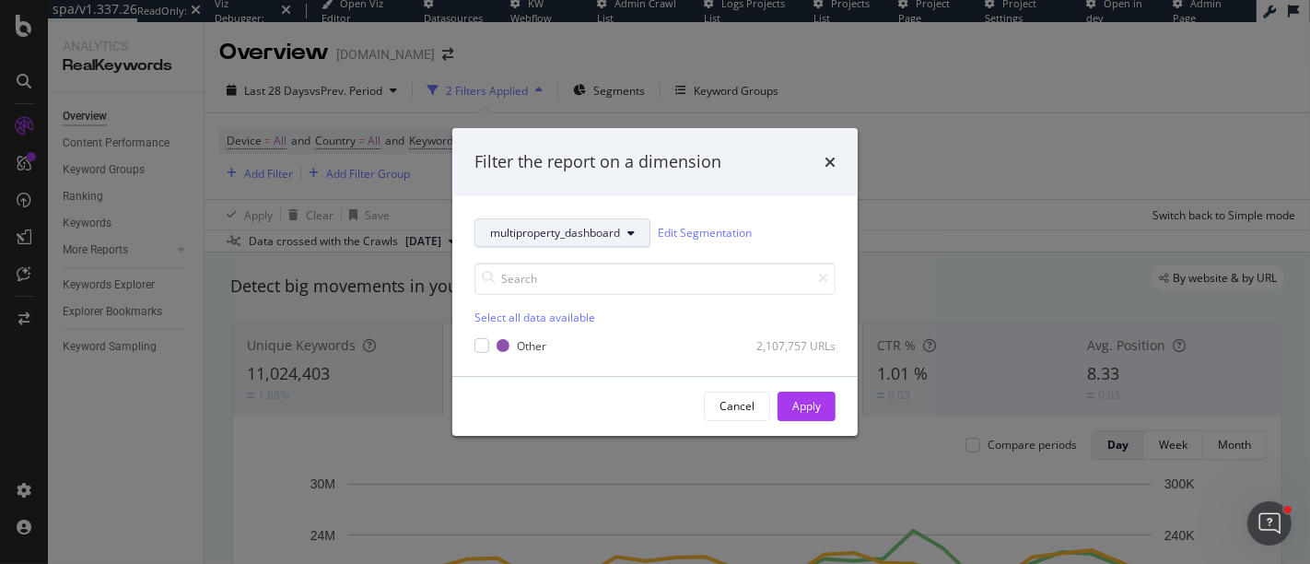
click at [590, 245] on button "multiproperty_dashboard" at bounding box center [563, 232] width 176 height 29
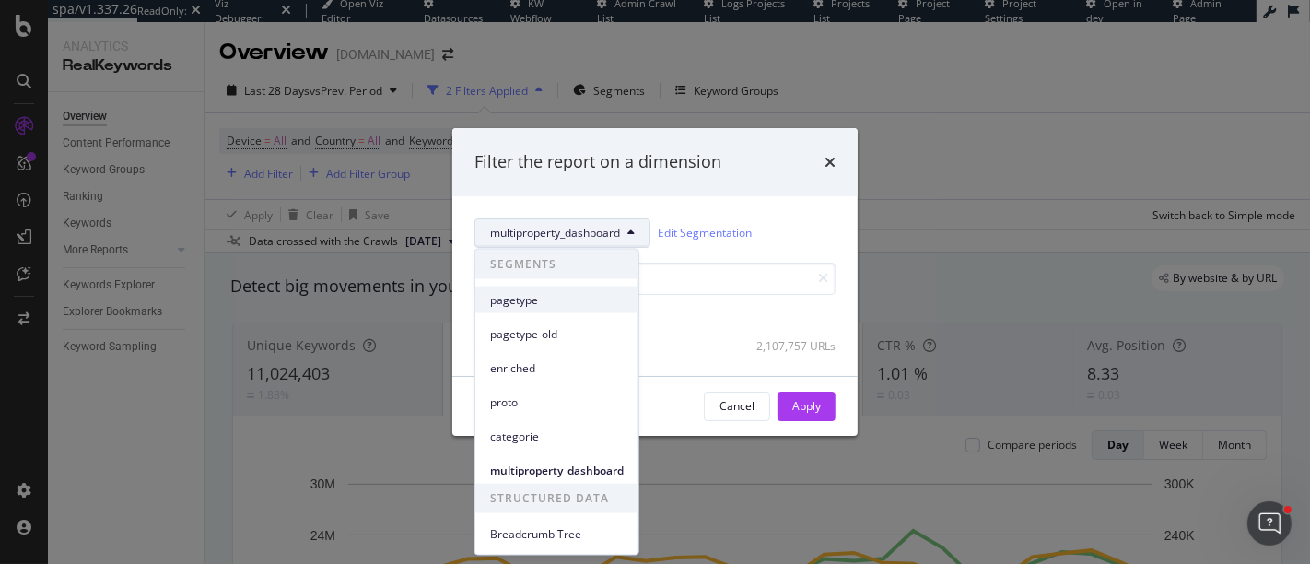
click at [569, 297] on span "pagetype" at bounding box center [557, 299] width 134 height 17
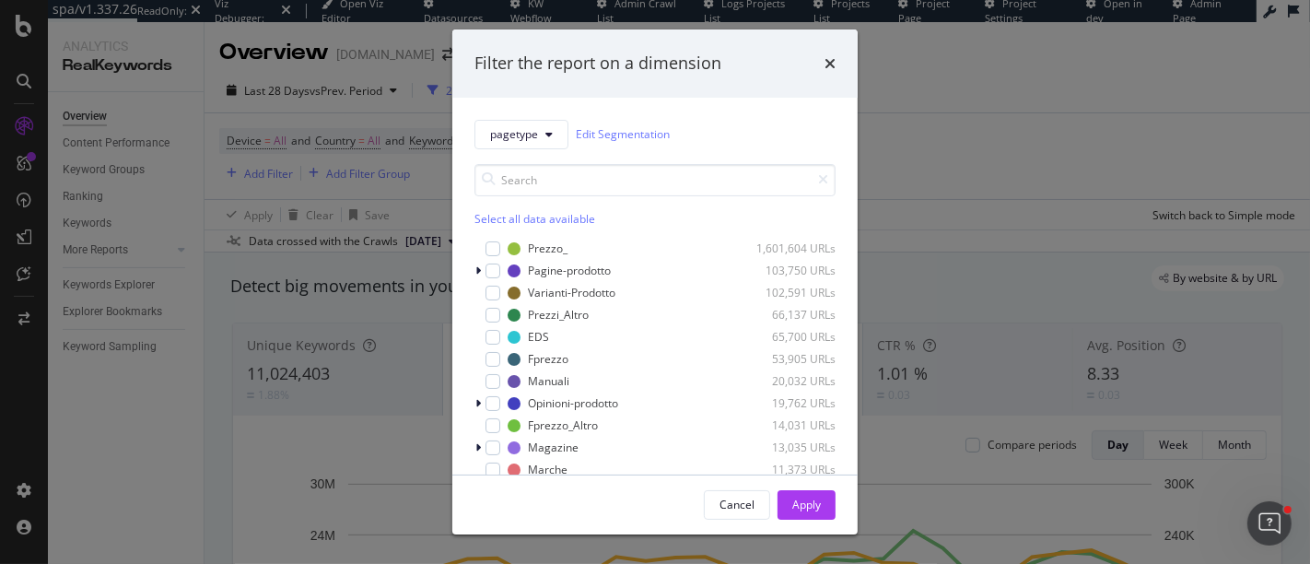
click at [498, 211] on div "Select all data available" at bounding box center [655, 219] width 361 height 16
click at [818, 501] on div "Apply" at bounding box center [806, 505] width 29 height 16
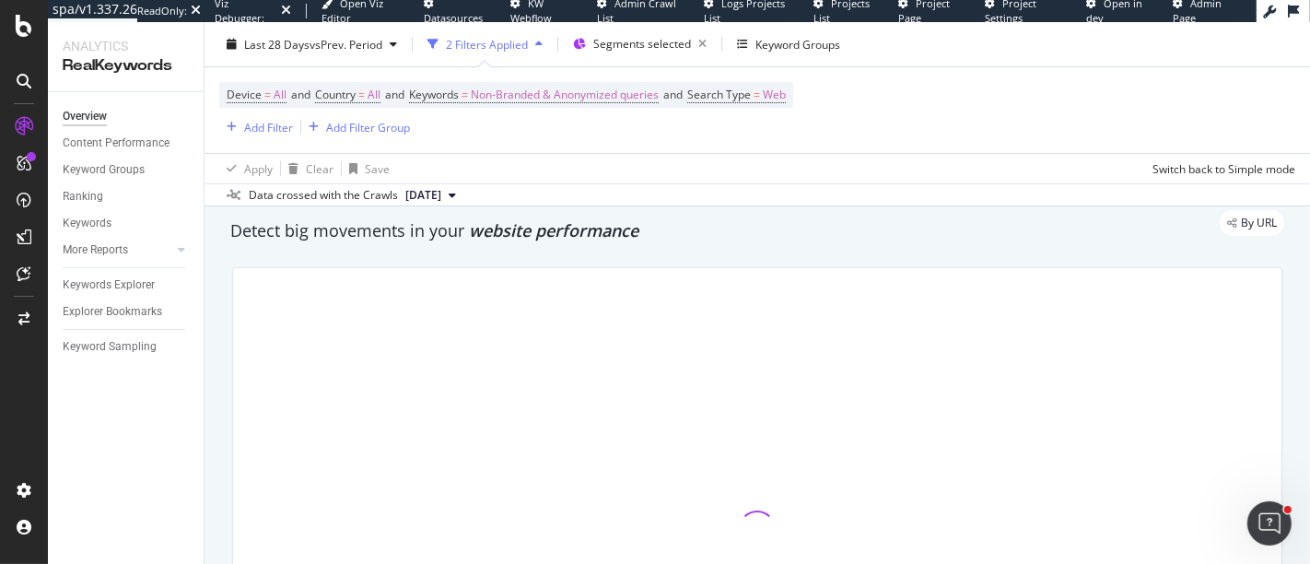
scroll to position [102, 0]
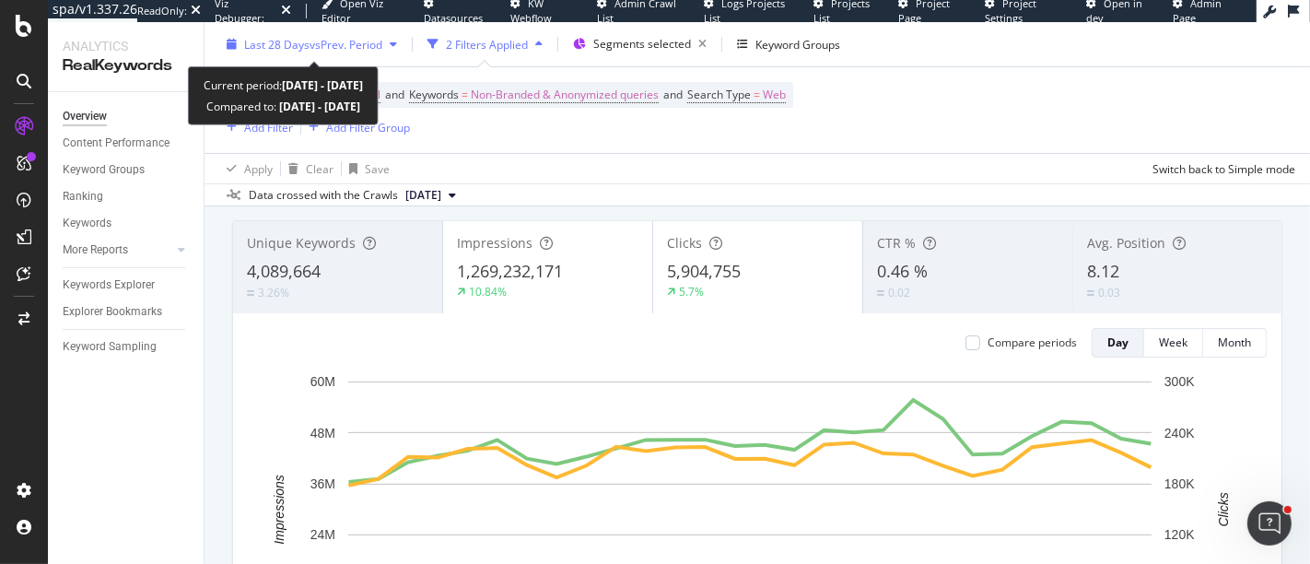
click at [323, 37] on span "vs Prev. Period" at bounding box center [346, 44] width 73 height 16
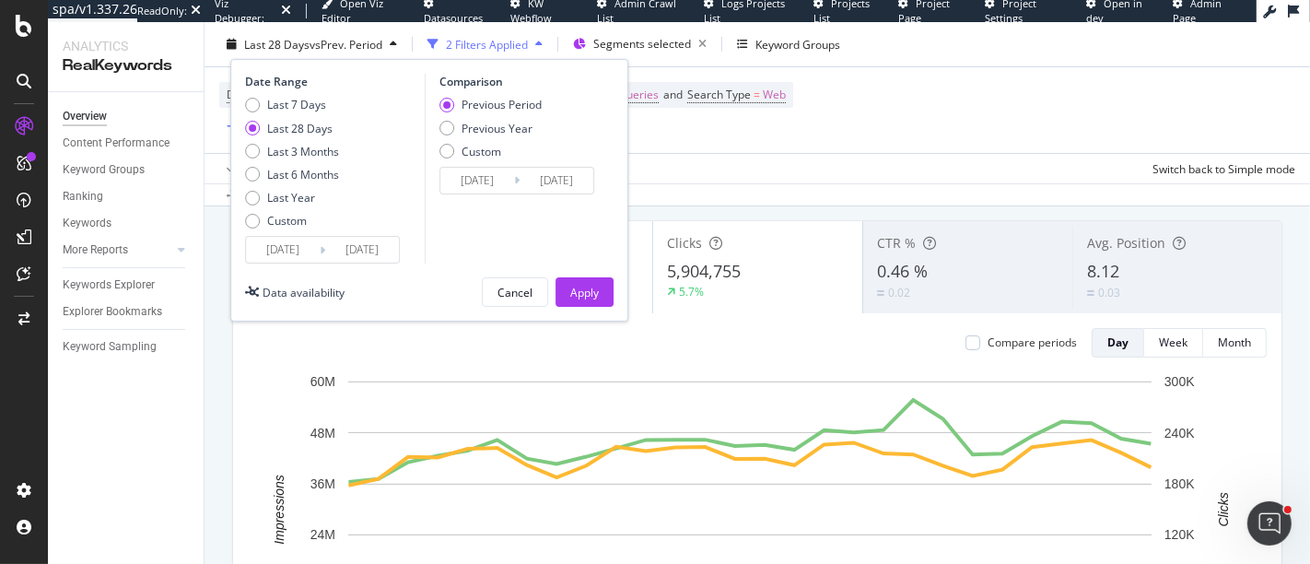
click at [359, 241] on input "[DATE]" at bounding box center [362, 250] width 74 height 26
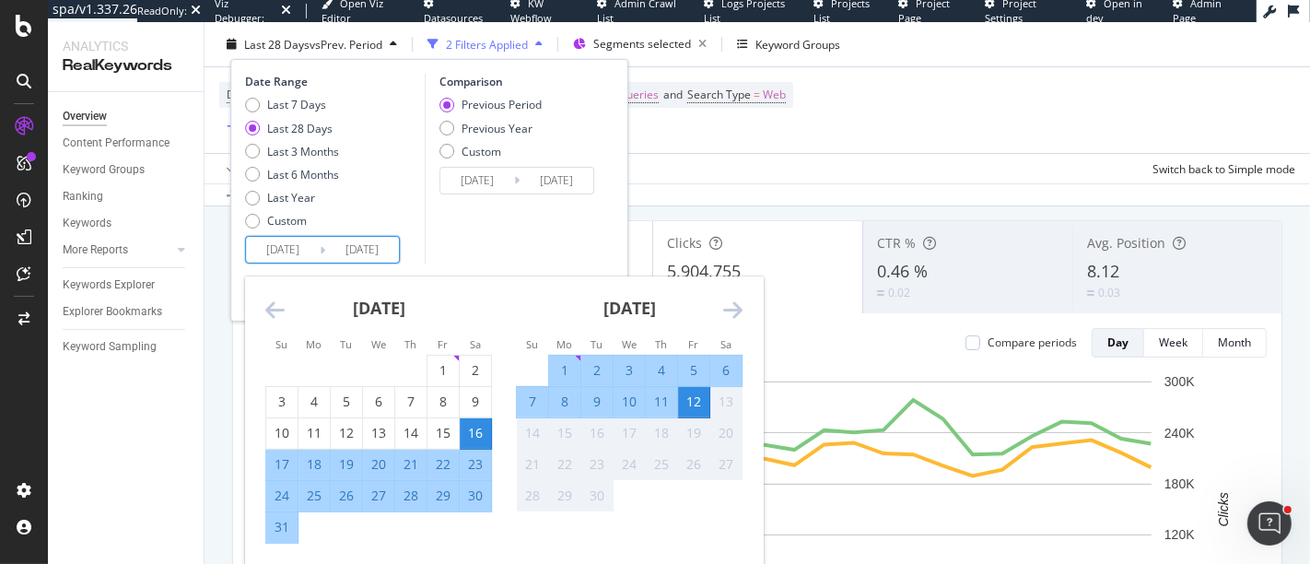
click at [530, 390] on div "7" at bounding box center [532, 402] width 31 height 30
type input "[DATE]"
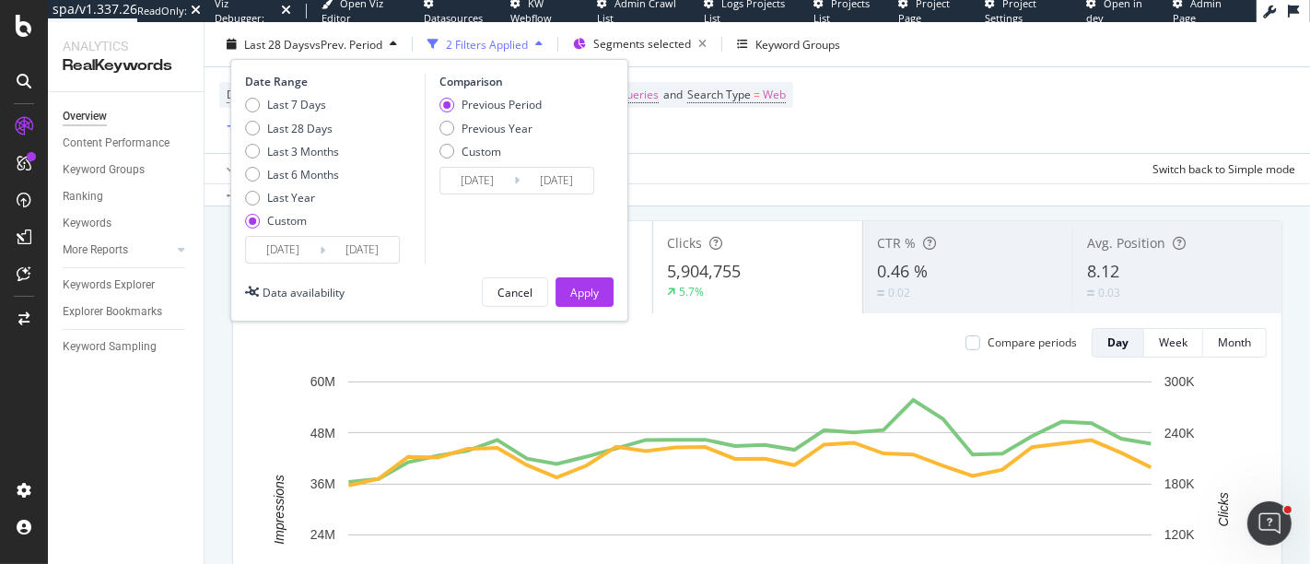
click at [294, 250] on input "[DATE]" at bounding box center [283, 250] width 74 height 26
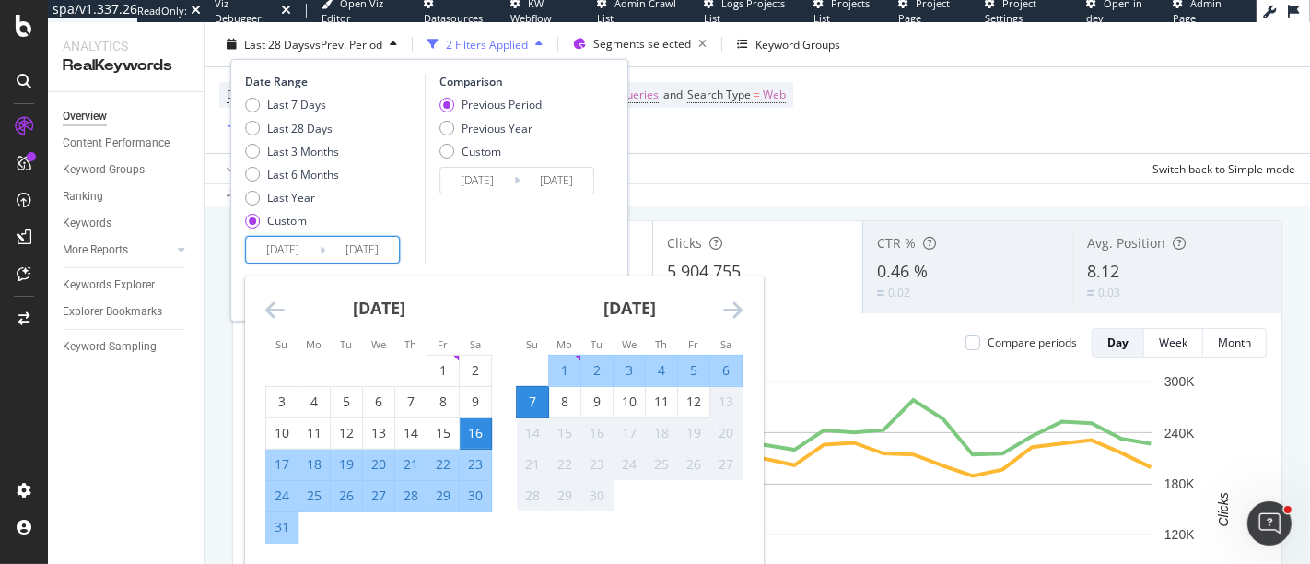
click at [566, 367] on div "1" at bounding box center [564, 370] width 31 height 18
type input "[DATE]"
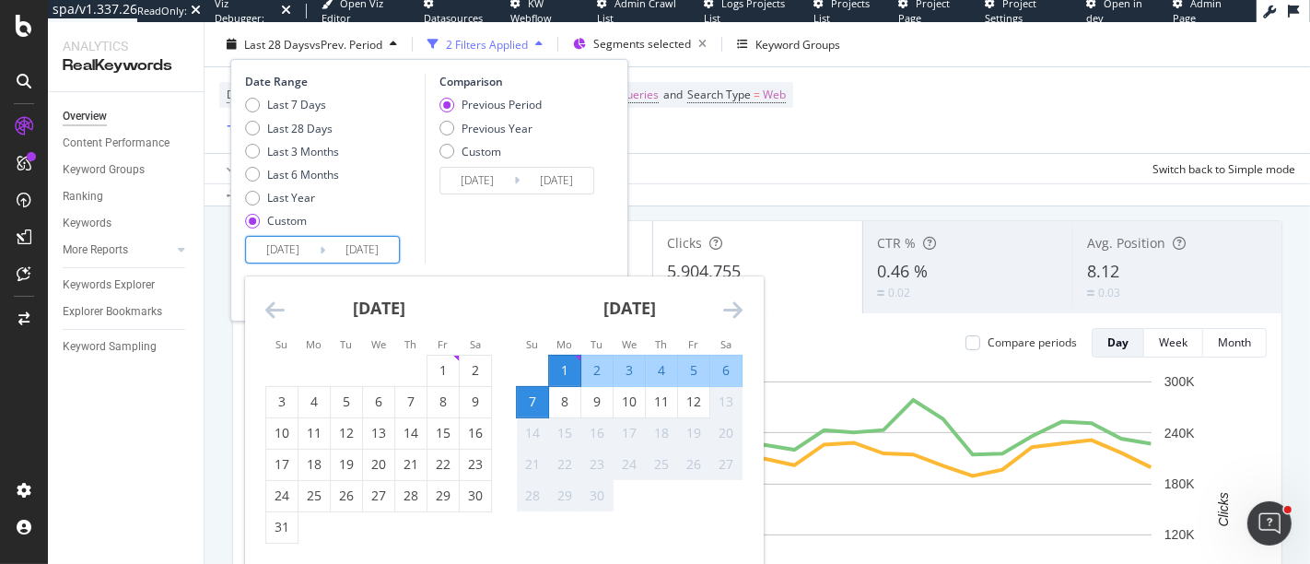
click at [737, 359] on div "6" at bounding box center [725, 371] width 31 height 30
type input "[DATE]"
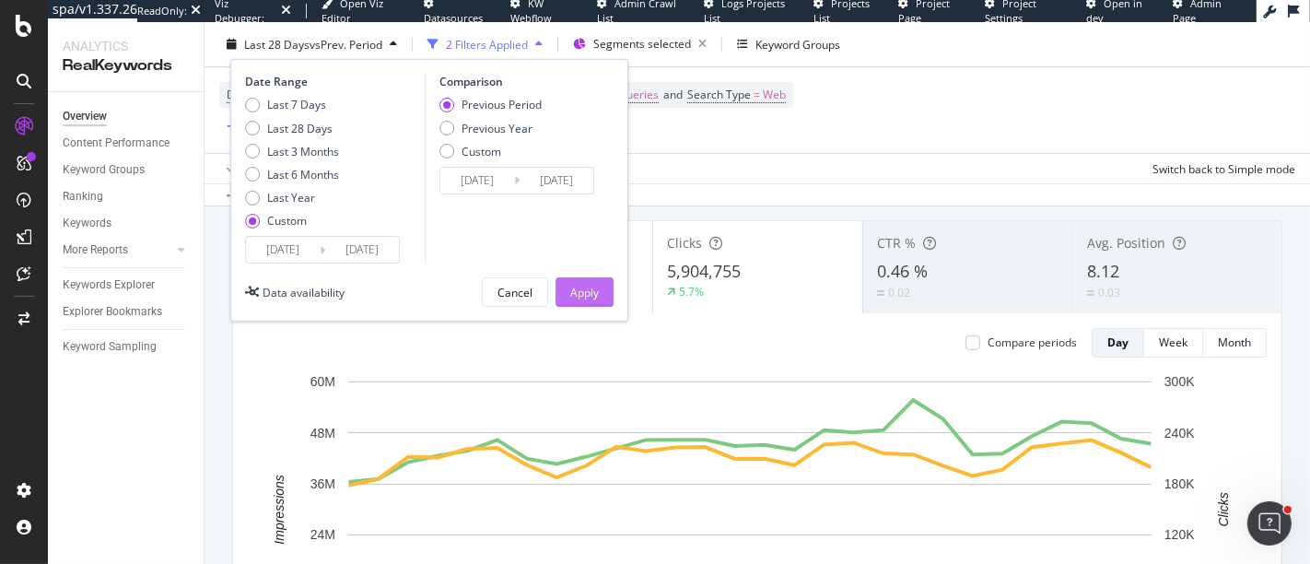
click at [592, 290] on div "Apply" at bounding box center [584, 292] width 29 height 16
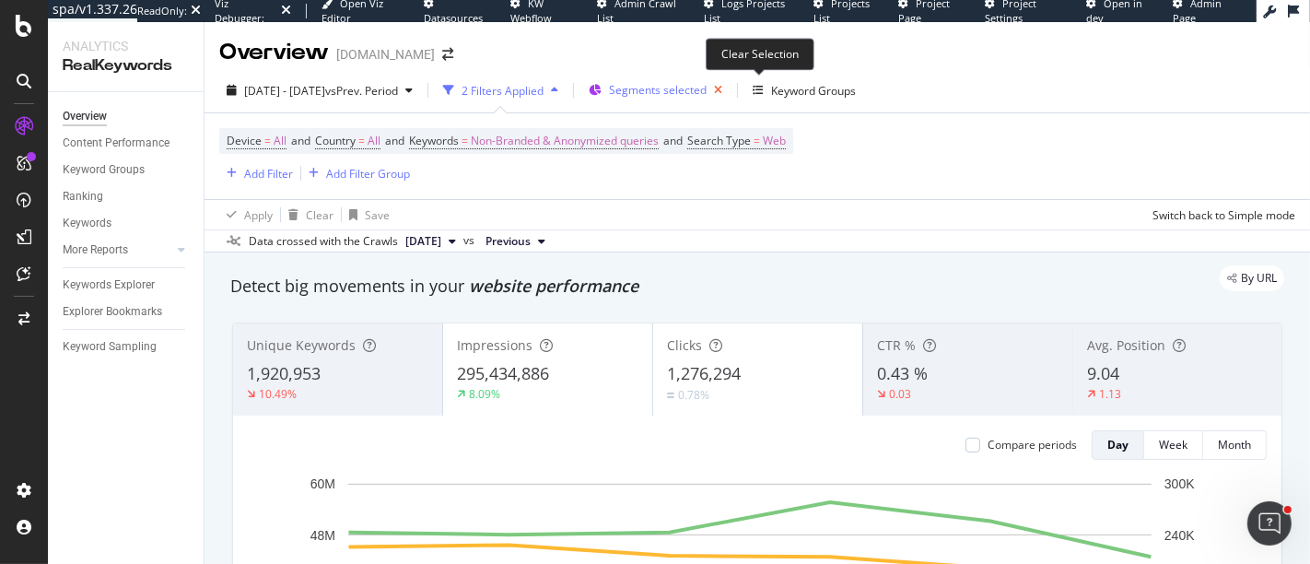
click at [730, 92] on icon "button" at bounding box center [718, 90] width 23 height 26
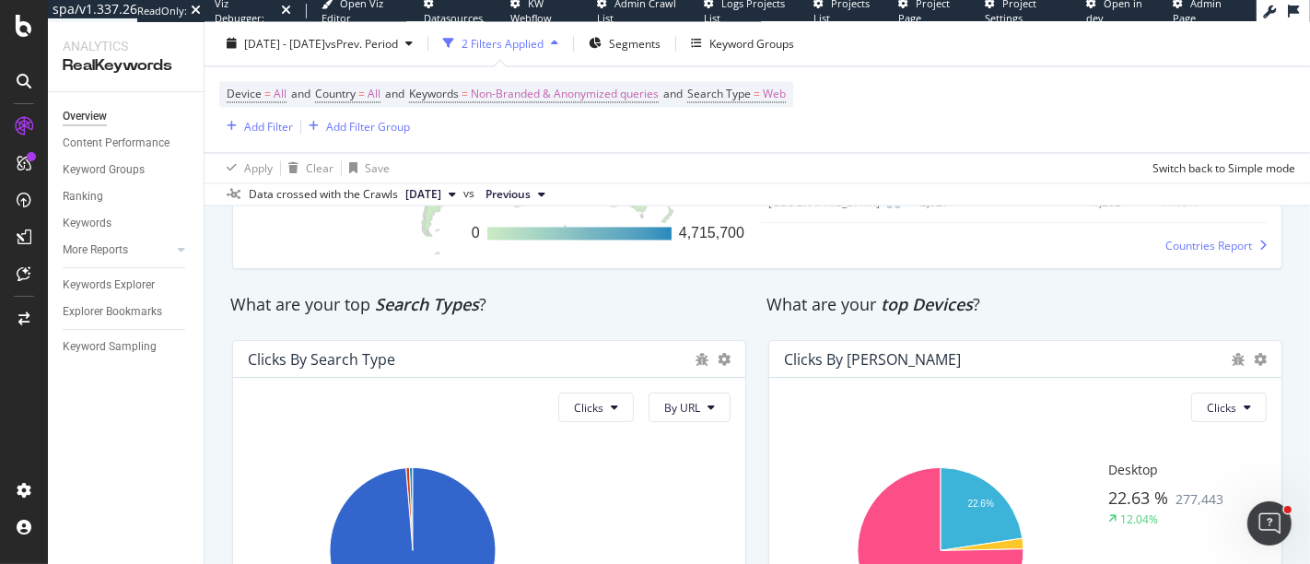
scroll to position [3071, 0]
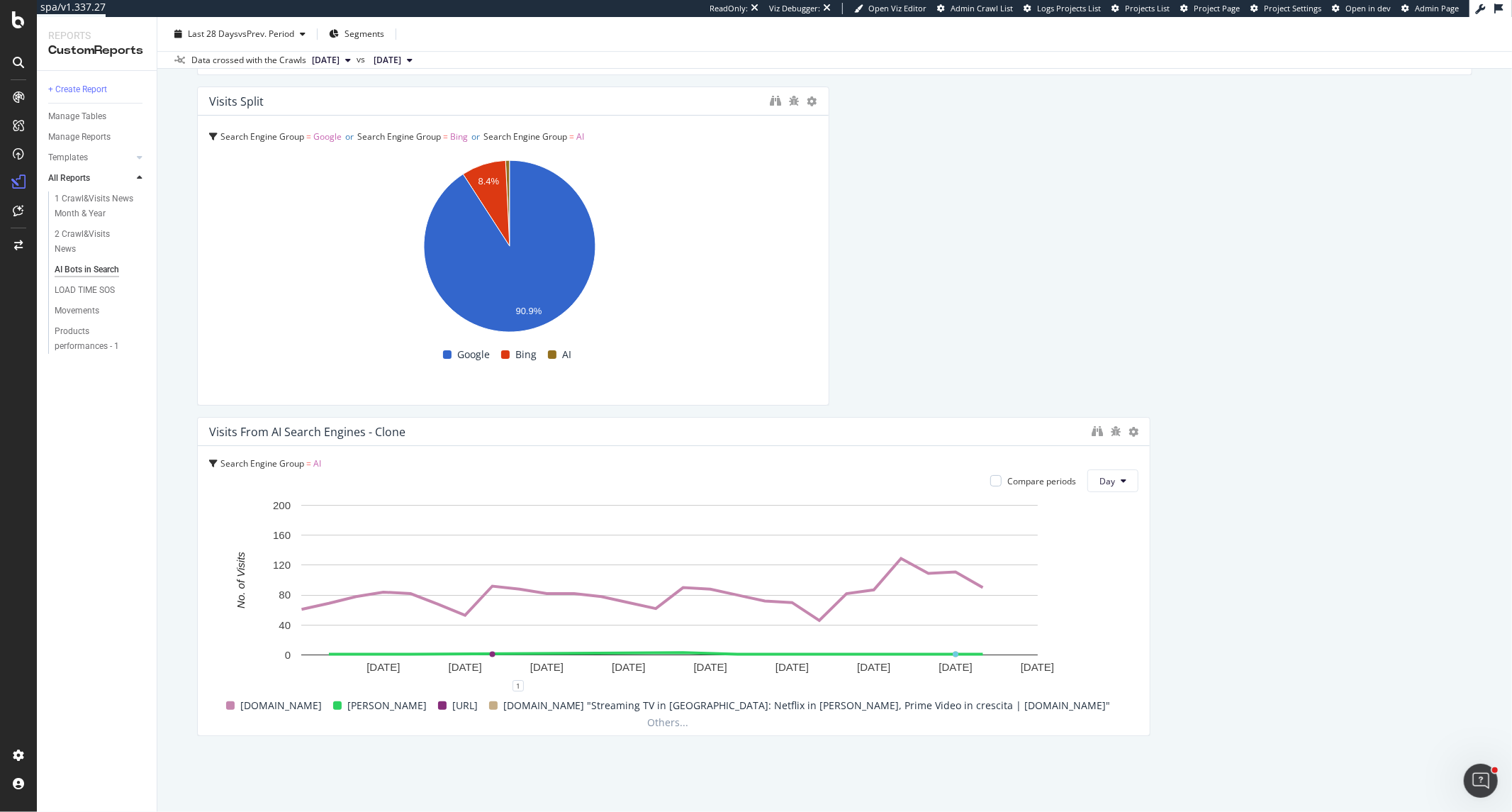
scroll to position [3821, 0]
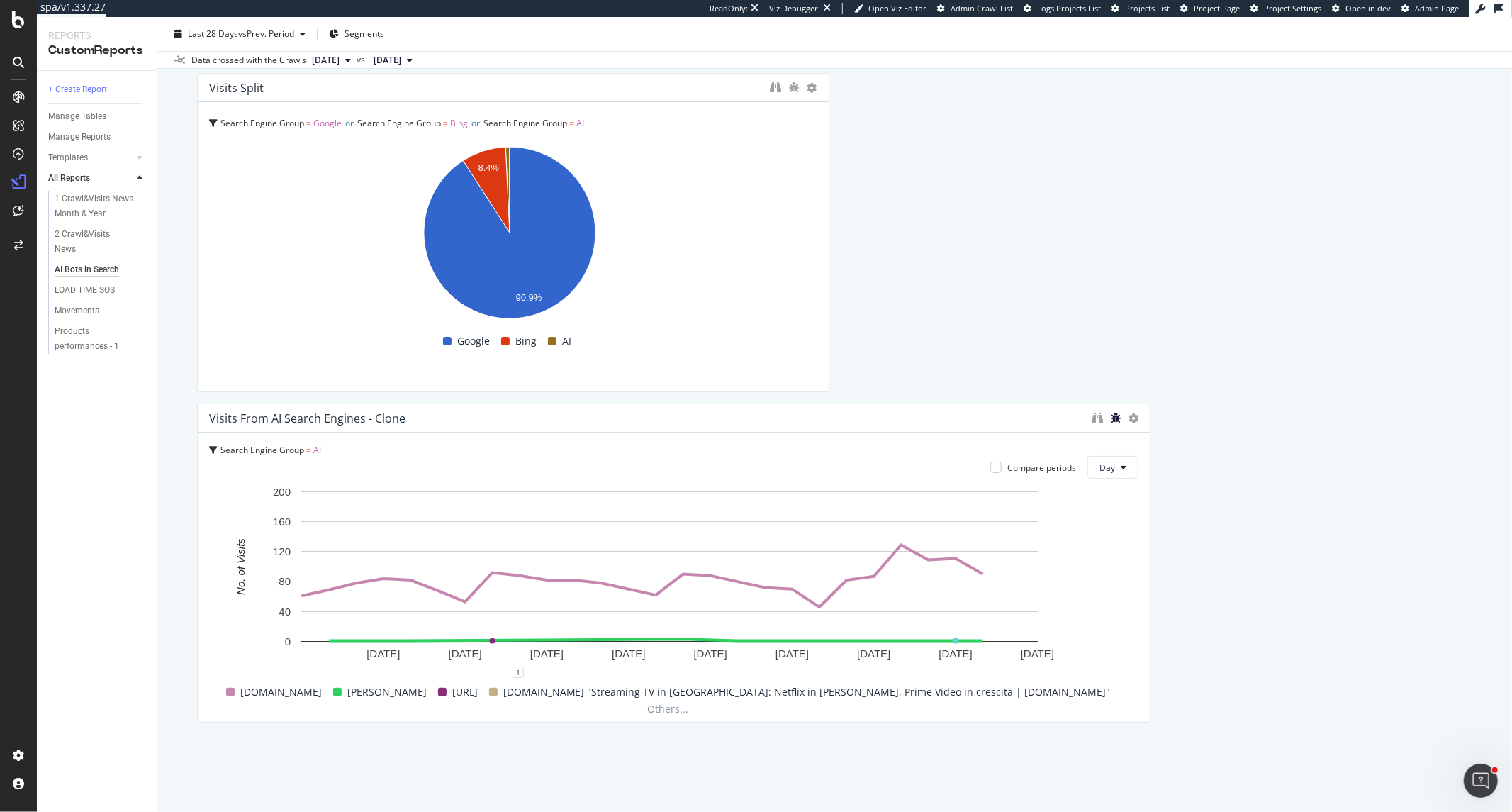
click at [1111, 419] on icon "bug" at bounding box center [1116, 417] width 10 height 10
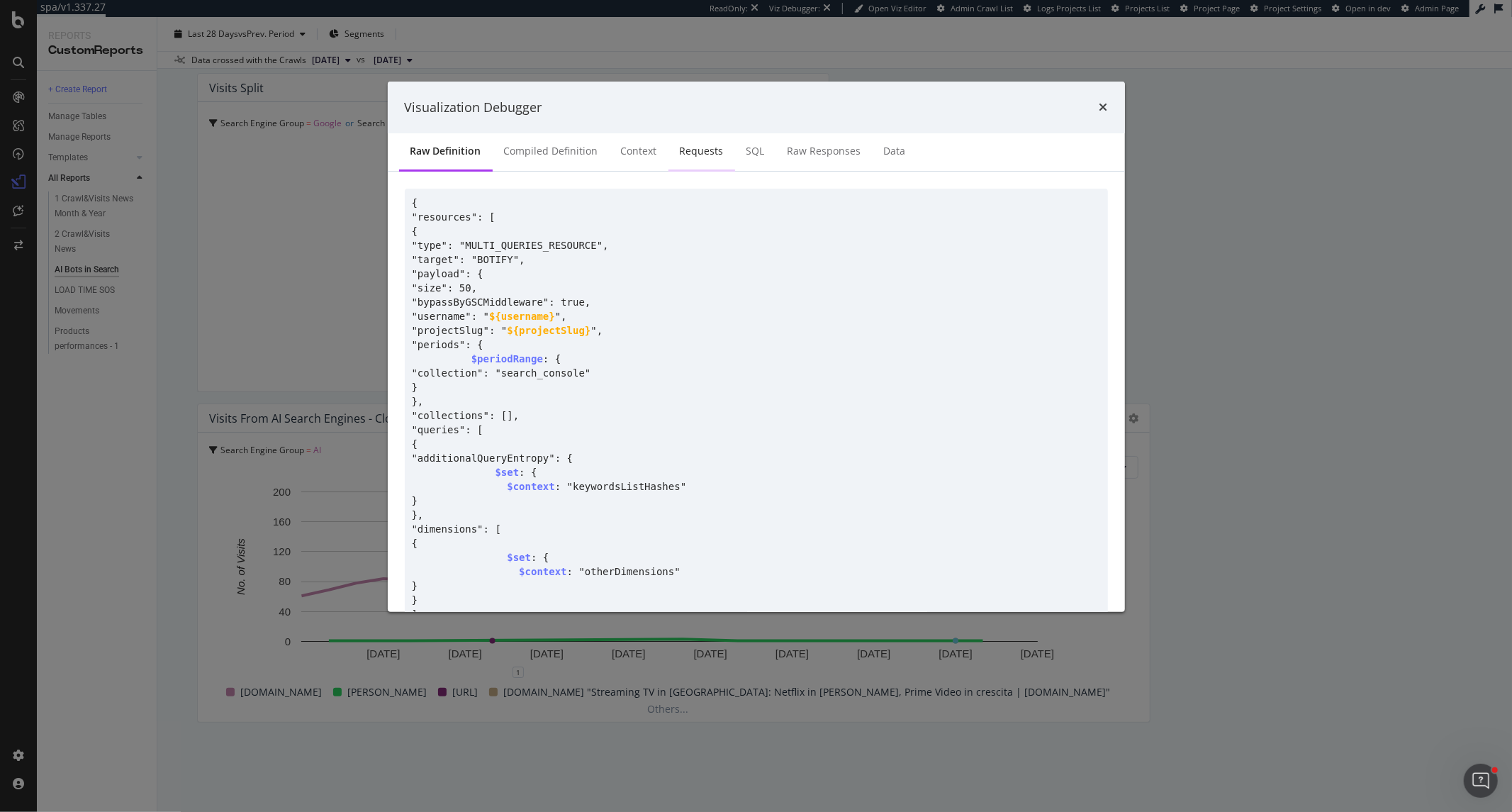
click at [684, 149] on div "Requests" at bounding box center [702, 151] width 44 height 14
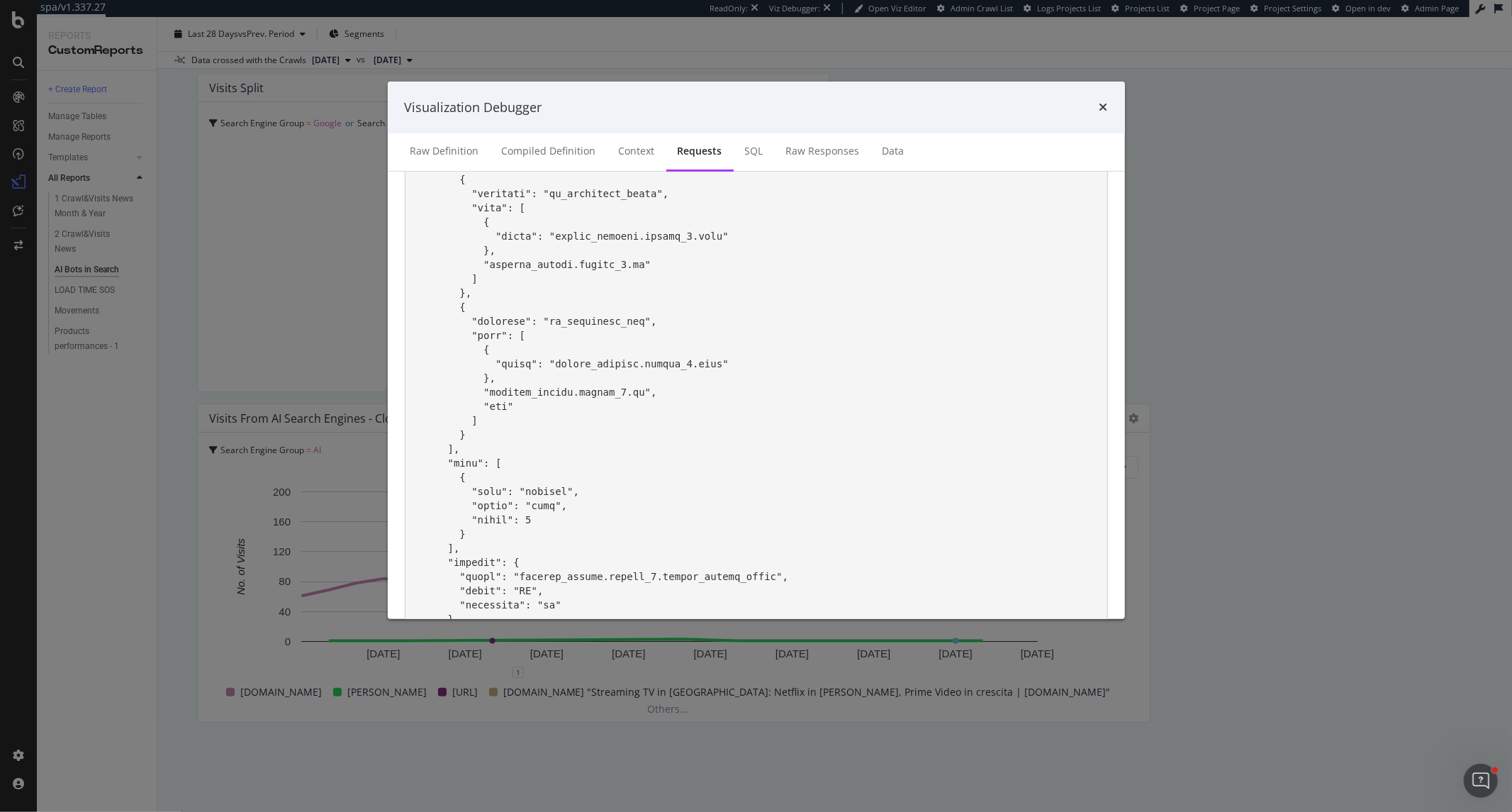
scroll to position [520, 0]
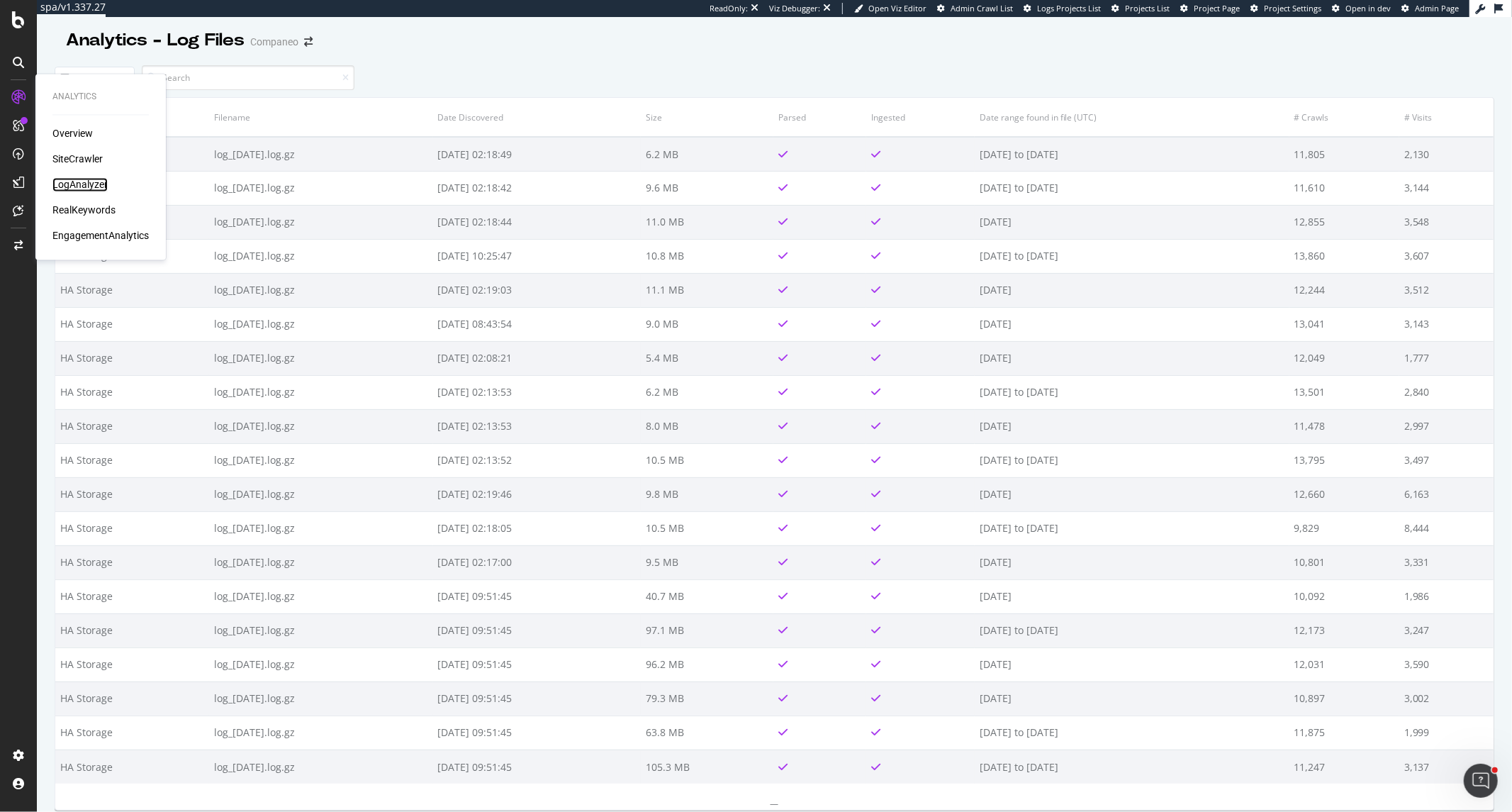
click at [93, 182] on div "LogAnalyzer" at bounding box center [80, 185] width 55 height 14
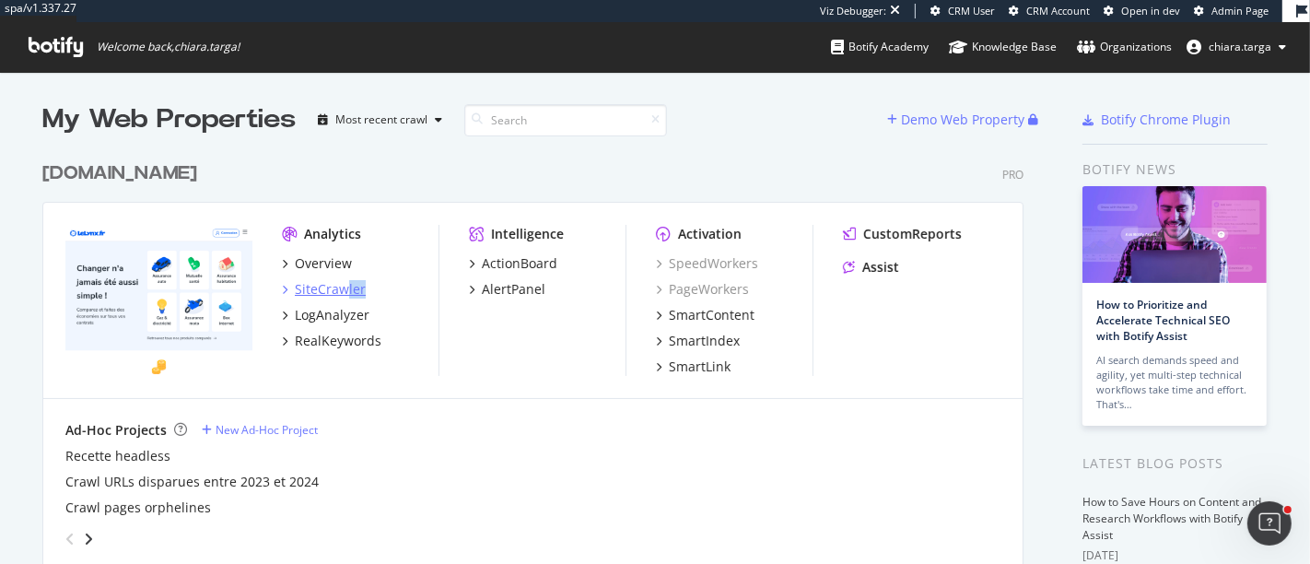
drag, startPoint x: 431, startPoint y: 282, endPoint x: 338, endPoint y: 285, distance: 93.1
click at [338, 285] on div "Analytics Overview SiteCrawler LogAnalyzer RealKeywords Intelligence ActionBoar…" at bounding box center [533, 301] width 980 height 196
click at [317, 320] on div "LogAnalyzer" at bounding box center [332, 315] width 75 height 18
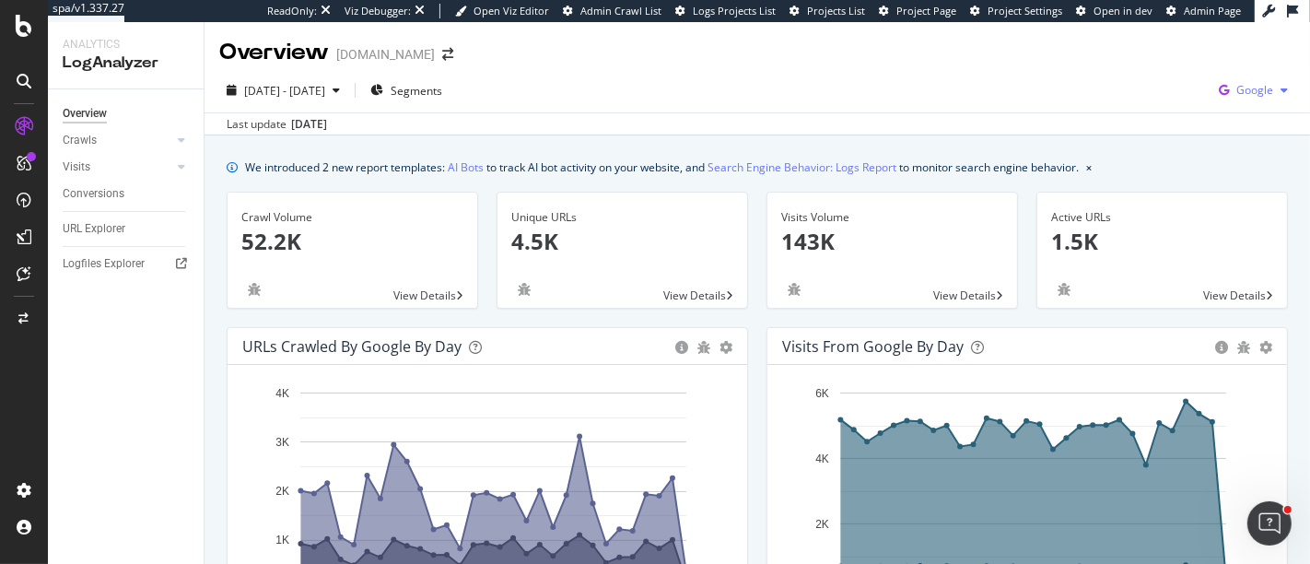
click at [1237, 93] on span "Google" at bounding box center [1255, 90] width 37 height 16
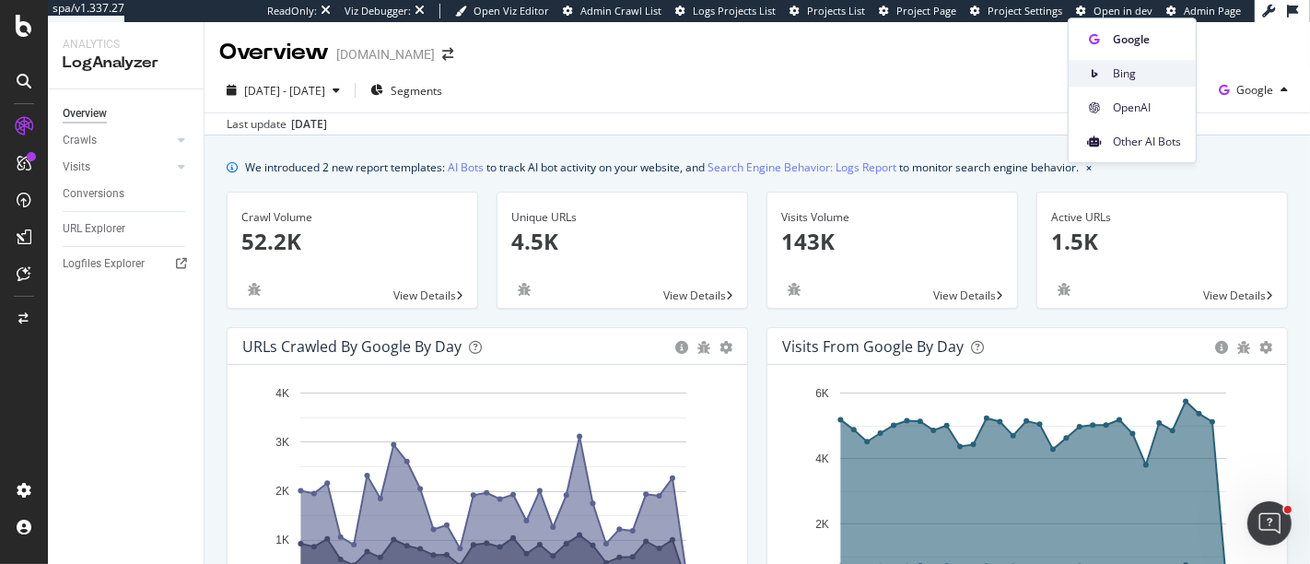
click at [1142, 73] on span "Bing" at bounding box center [1147, 73] width 68 height 17
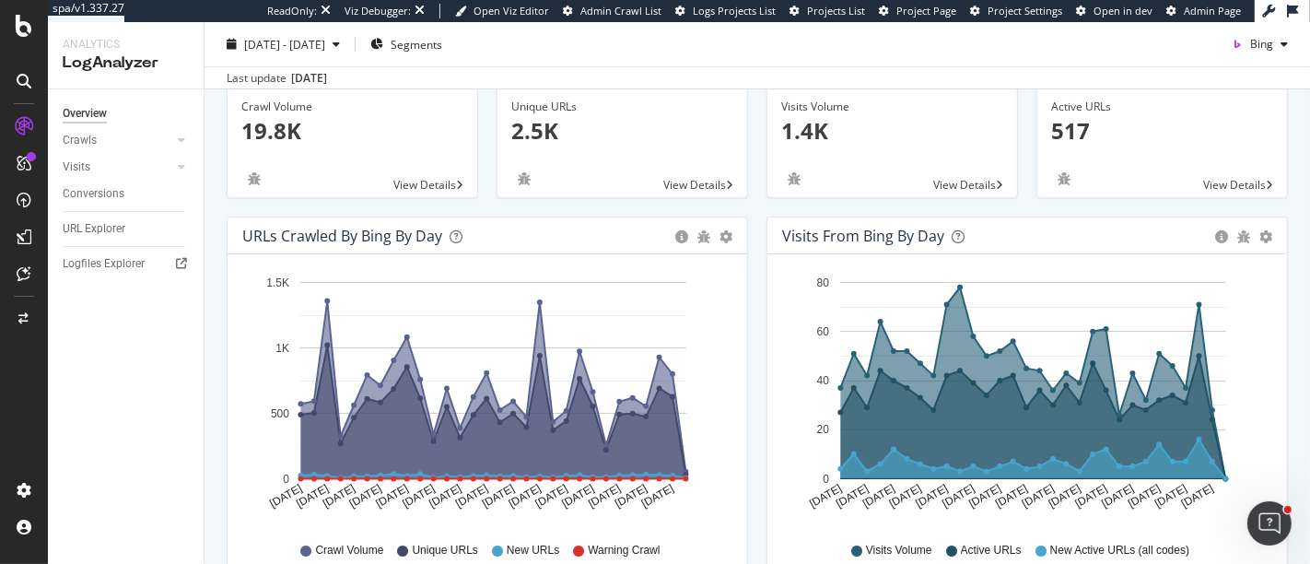
scroll to position [134, 0]
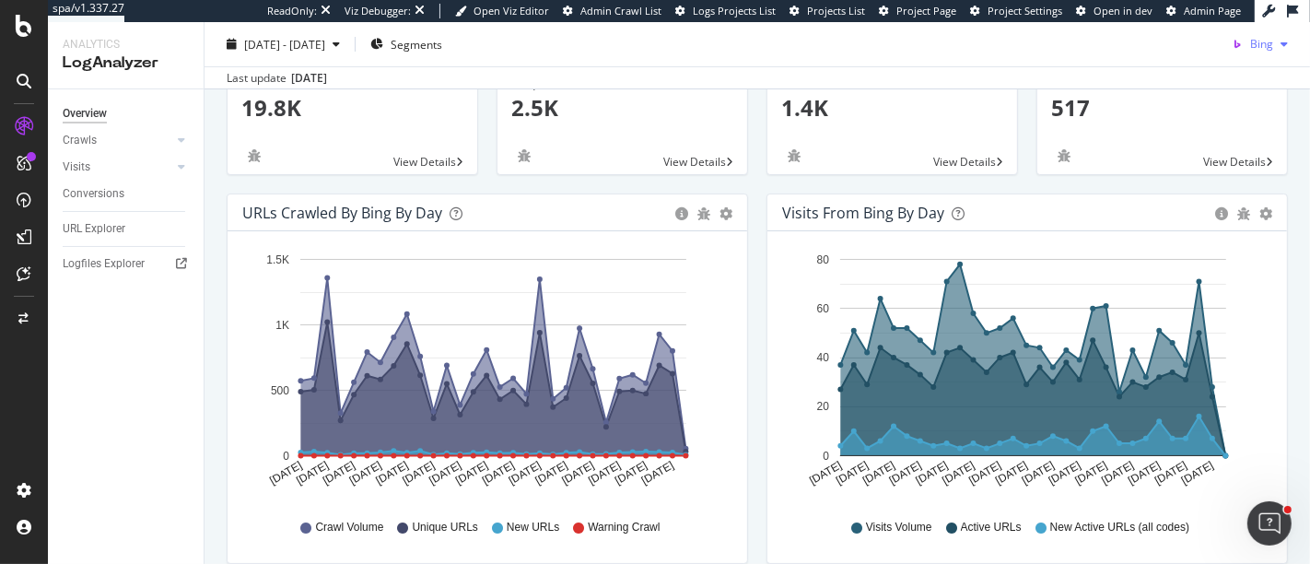
click at [1258, 51] on div "Bing" at bounding box center [1260, 44] width 71 height 28
click at [1267, 147] on span "OpenAI" at bounding box center [1256, 148] width 68 height 17
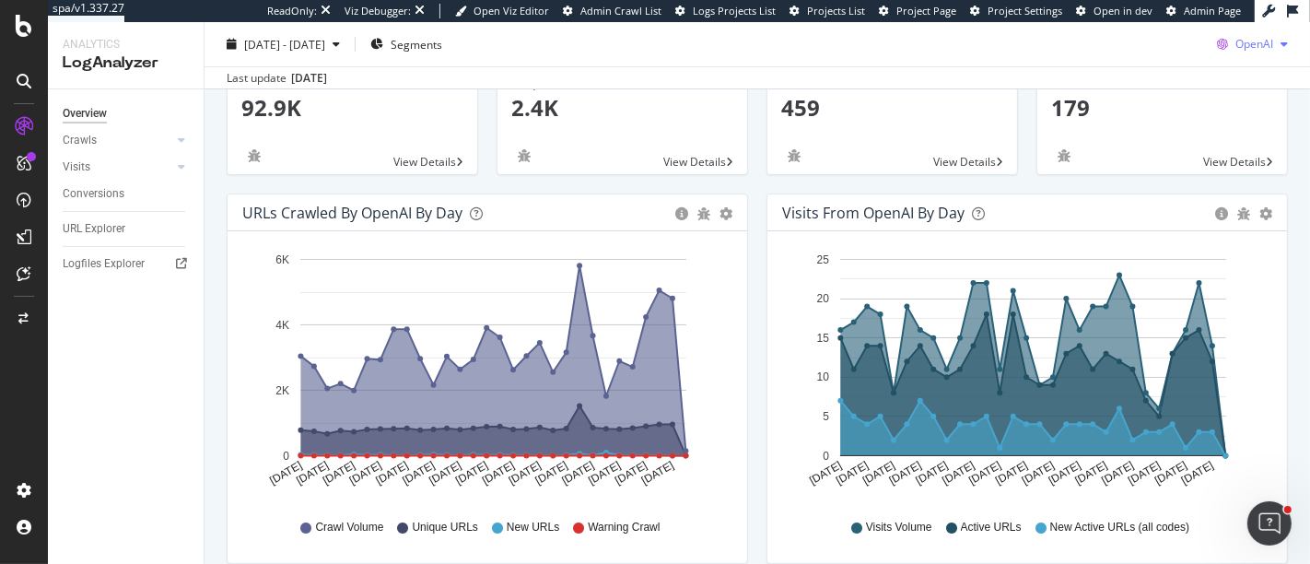
click at [1273, 43] on div "button" at bounding box center [1284, 44] width 22 height 11
click at [1249, 178] on span "Other AI Bots" at bounding box center [1252, 182] width 68 height 17
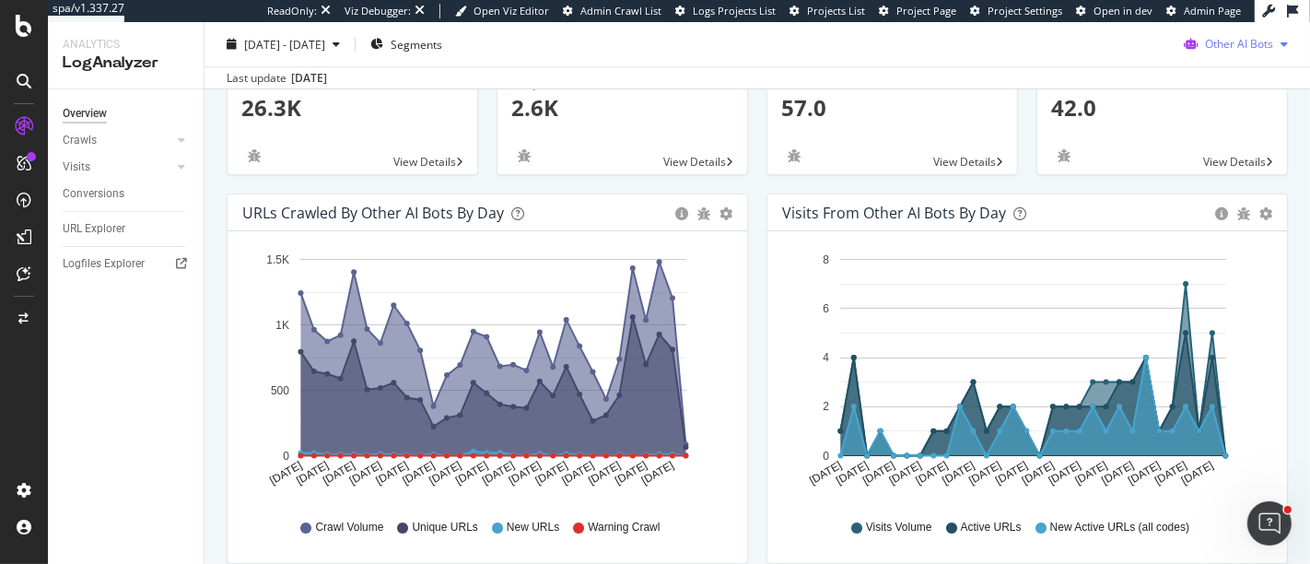
click at [1238, 50] on span "Other AI Bots" at bounding box center [1239, 44] width 68 height 16
click at [1214, 137] on div "OpenAI" at bounding box center [1227, 148] width 131 height 27
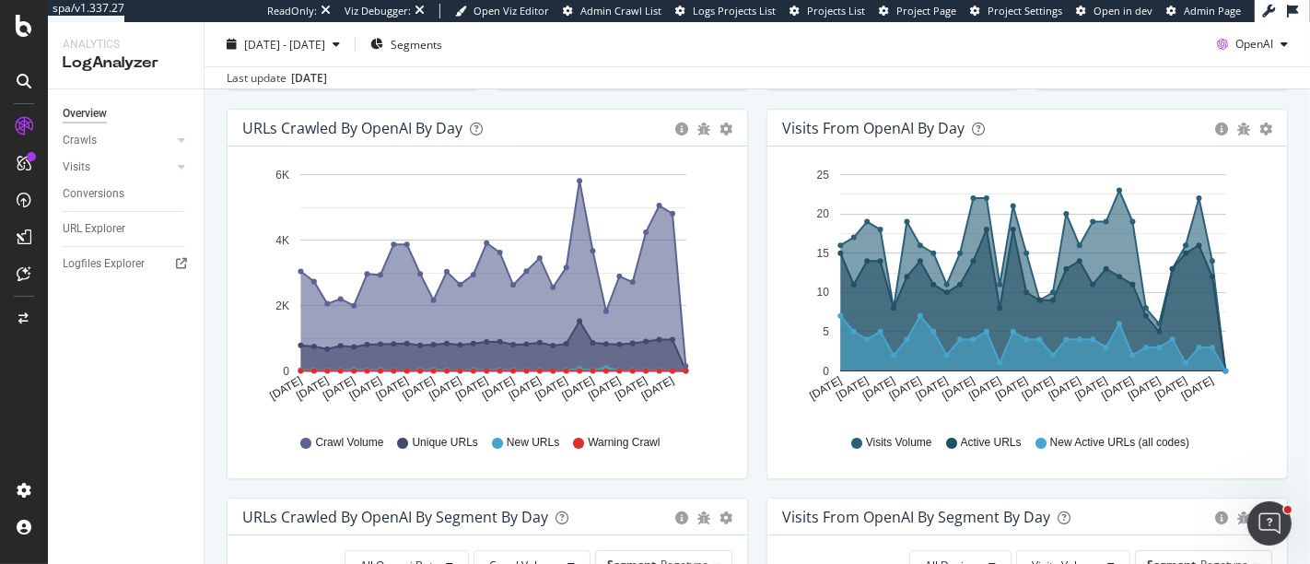
scroll to position [991, 0]
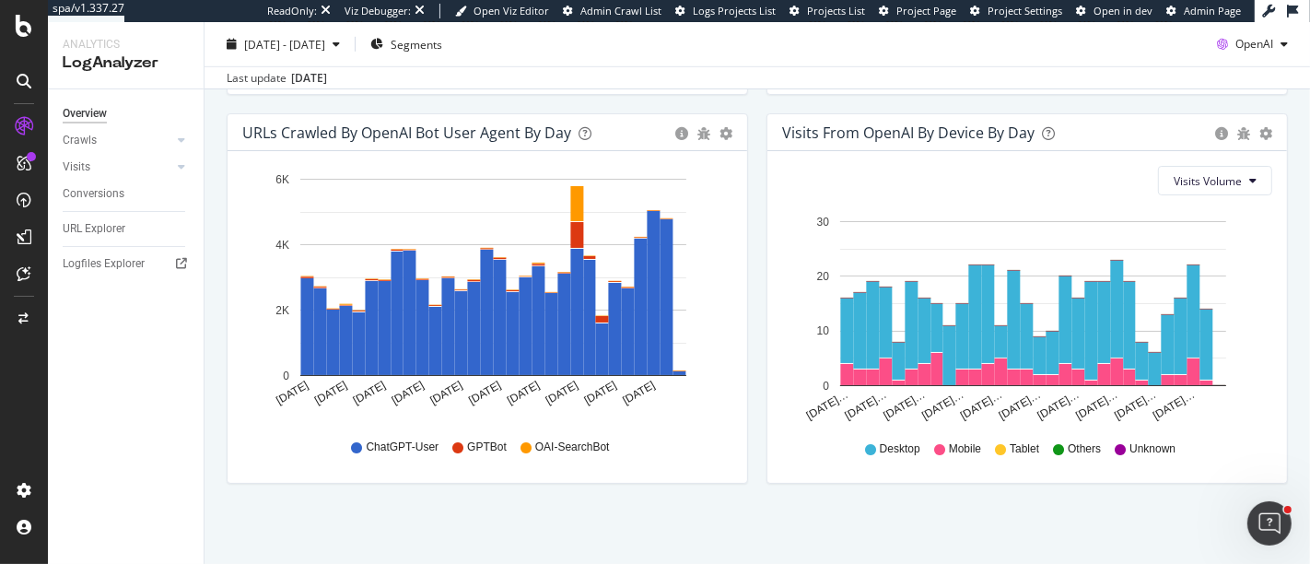
click at [428, 407] on text "Aug 28 2025" at bounding box center [446, 393] width 37 height 29
drag, startPoint x: 597, startPoint y: 379, endPoint x: 694, endPoint y: 422, distance: 106.0
click at [694, 422] on div "Aug 16 2025 Aug 19 2025 Aug 22 2025 Aug 25 2025 Aug 28 2025 Aug 31 2025 Sep 03 …" at bounding box center [487, 317] width 490 height 302
click at [616, 451] on div "ChatGPT-User GPTBot OAI-SearchBot" at bounding box center [488, 447] width 472 height 41
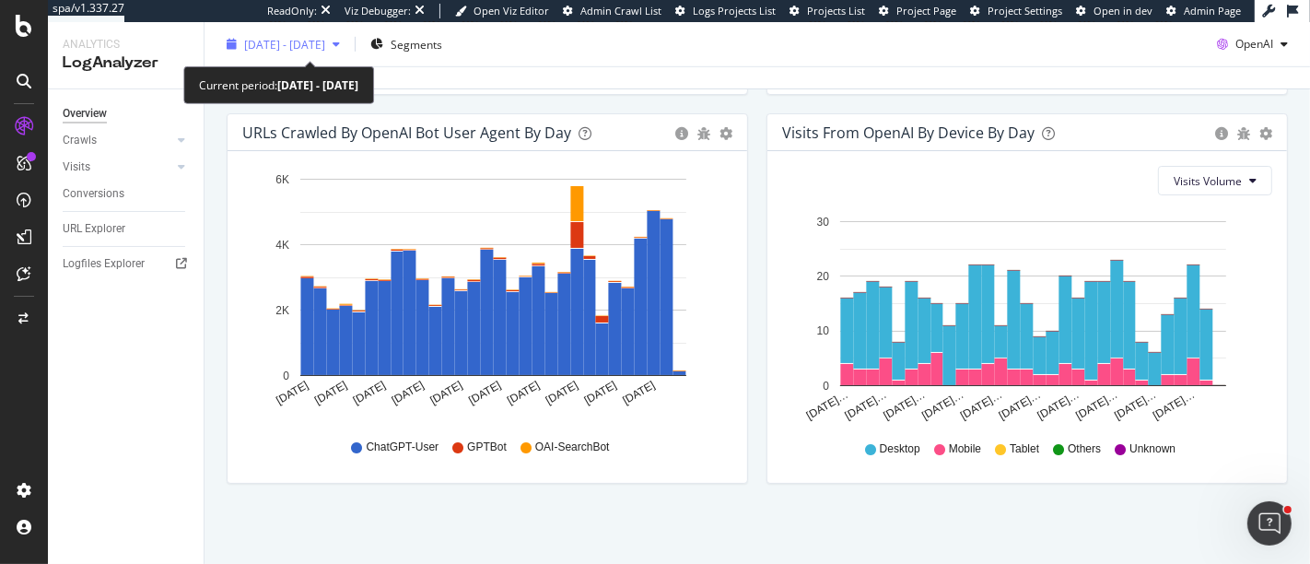
click at [325, 41] on span "2025 Aug. 16th - Sep. 14th" at bounding box center [284, 44] width 81 height 16
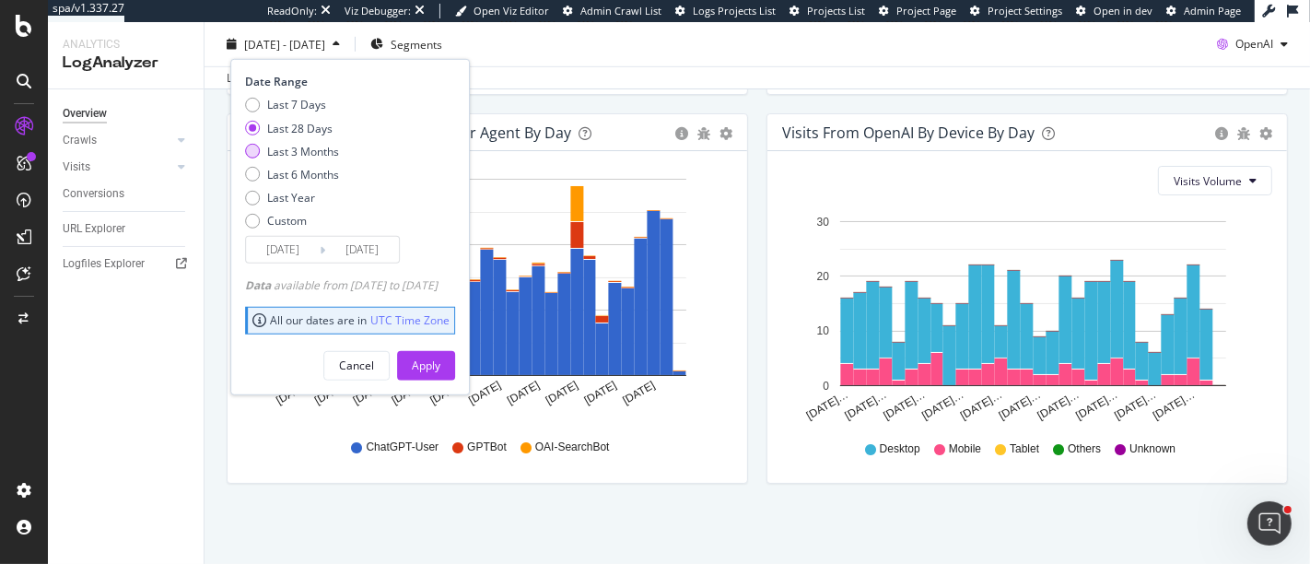
click at [323, 145] on div "Last 3 Months" at bounding box center [303, 151] width 72 height 16
type input "2025/06/15"
click at [440, 370] on div "Apply" at bounding box center [426, 366] width 29 height 16
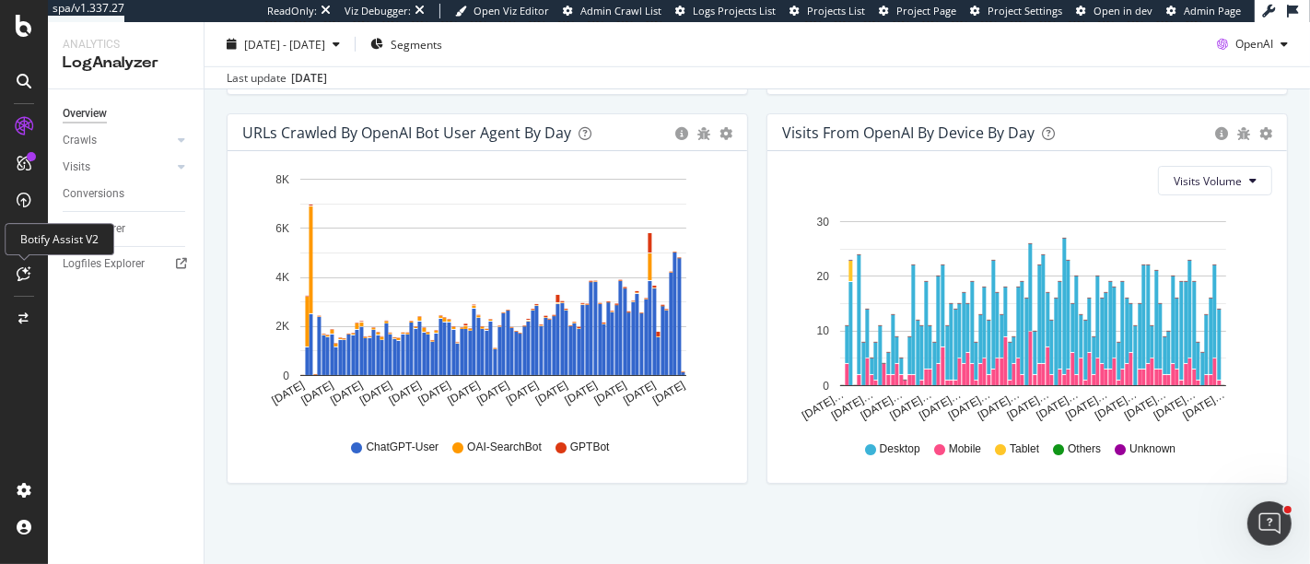
click at [18, 272] on icon at bounding box center [25, 273] width 14 height 15
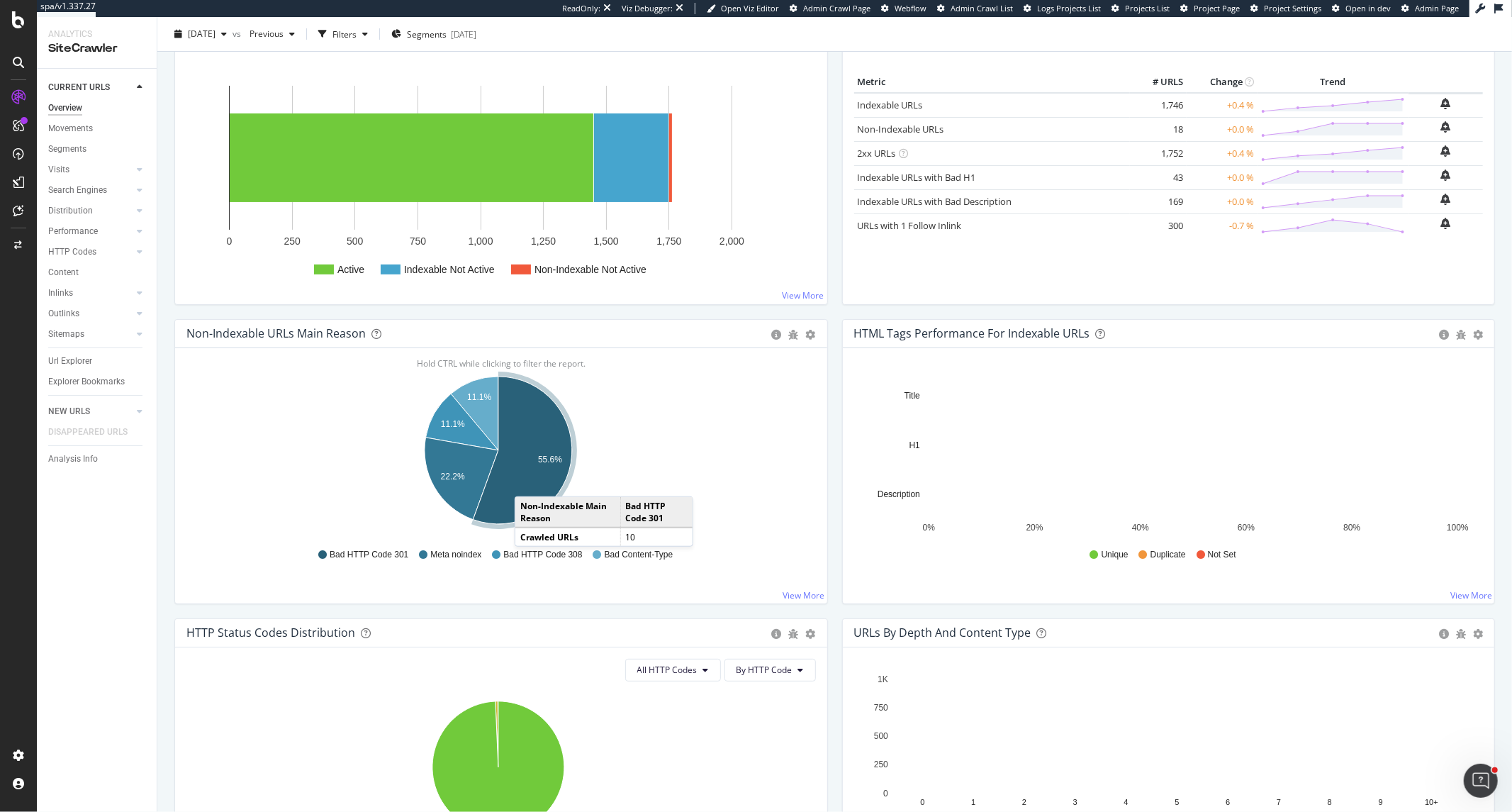
scroll to position [236, 0]
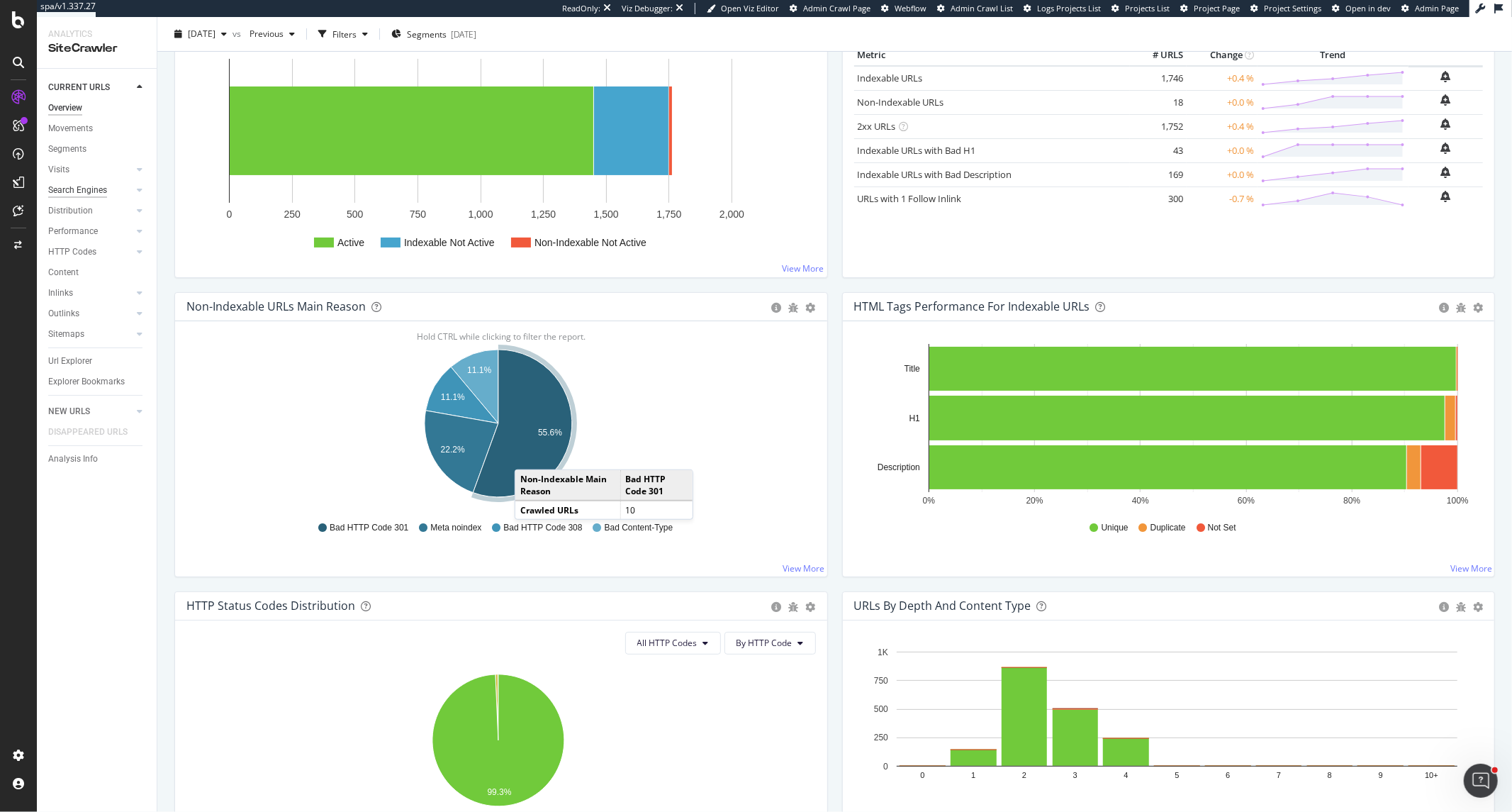
click at [90, 192] on div "Search Engines" at bounding box center [78, 190] width 58 height 15
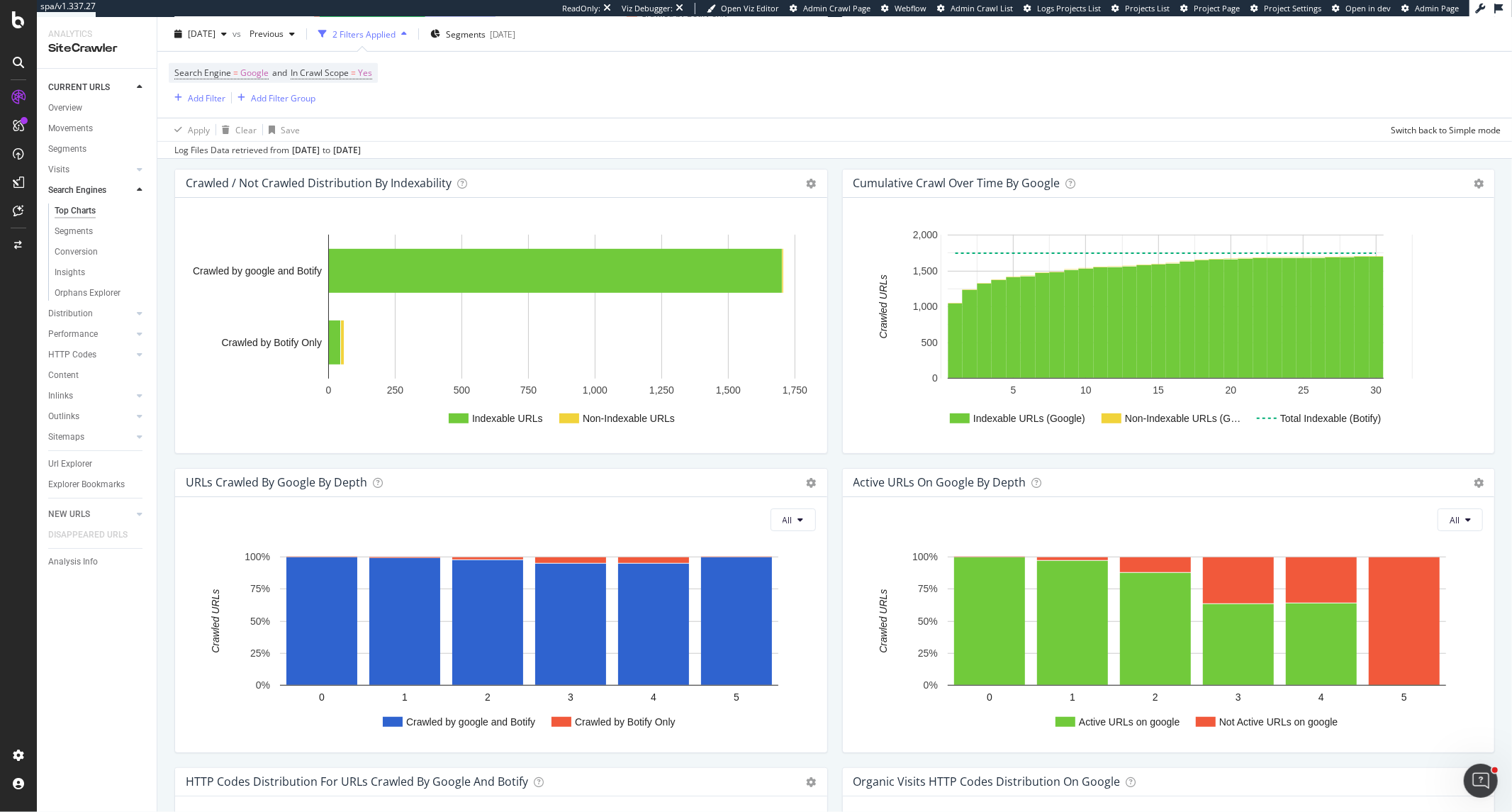
scroll to position [551, 0]
drag, startPoint x: 79, startPoint y: 149, endPoint x: 355, endPoint y: 22, distance: 303.8
click at [79, 149] on div "Segments" at bounding box center [68, 149] width 38 height 15
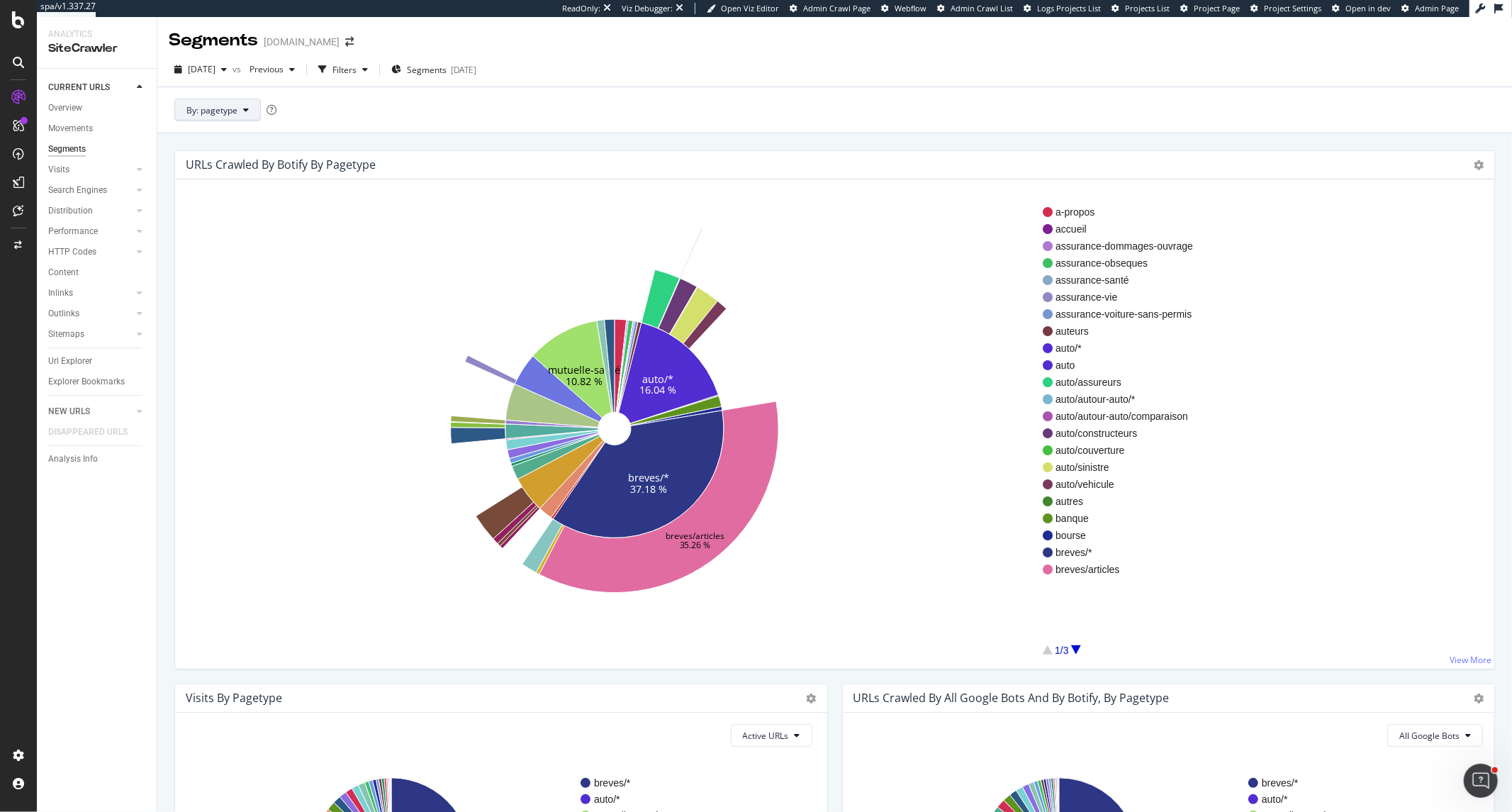
click at [203, 112] on span "By: pagetype" at bounding box center [212, 110] width 51 height 12
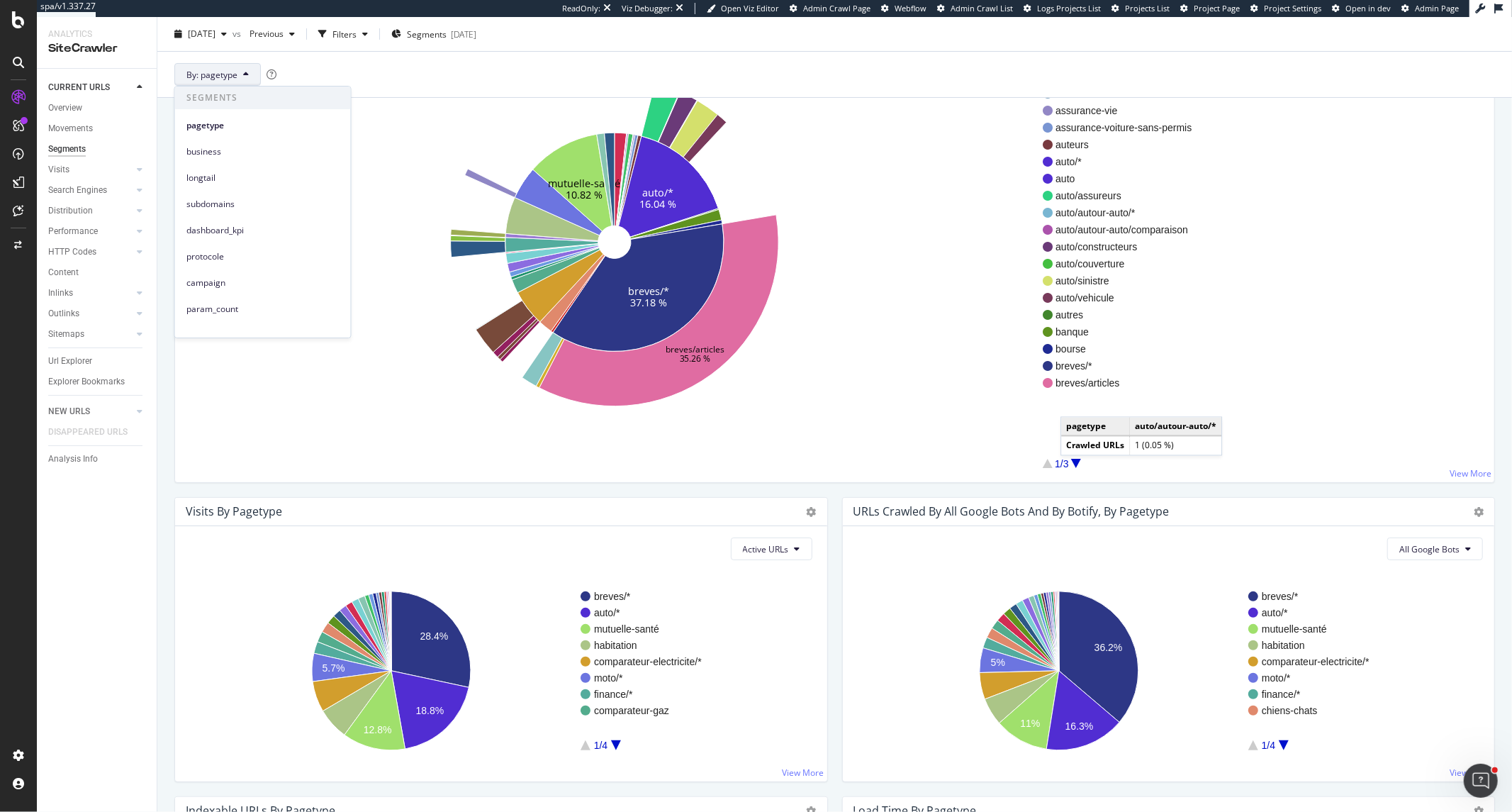
scroll to position [236, 0]
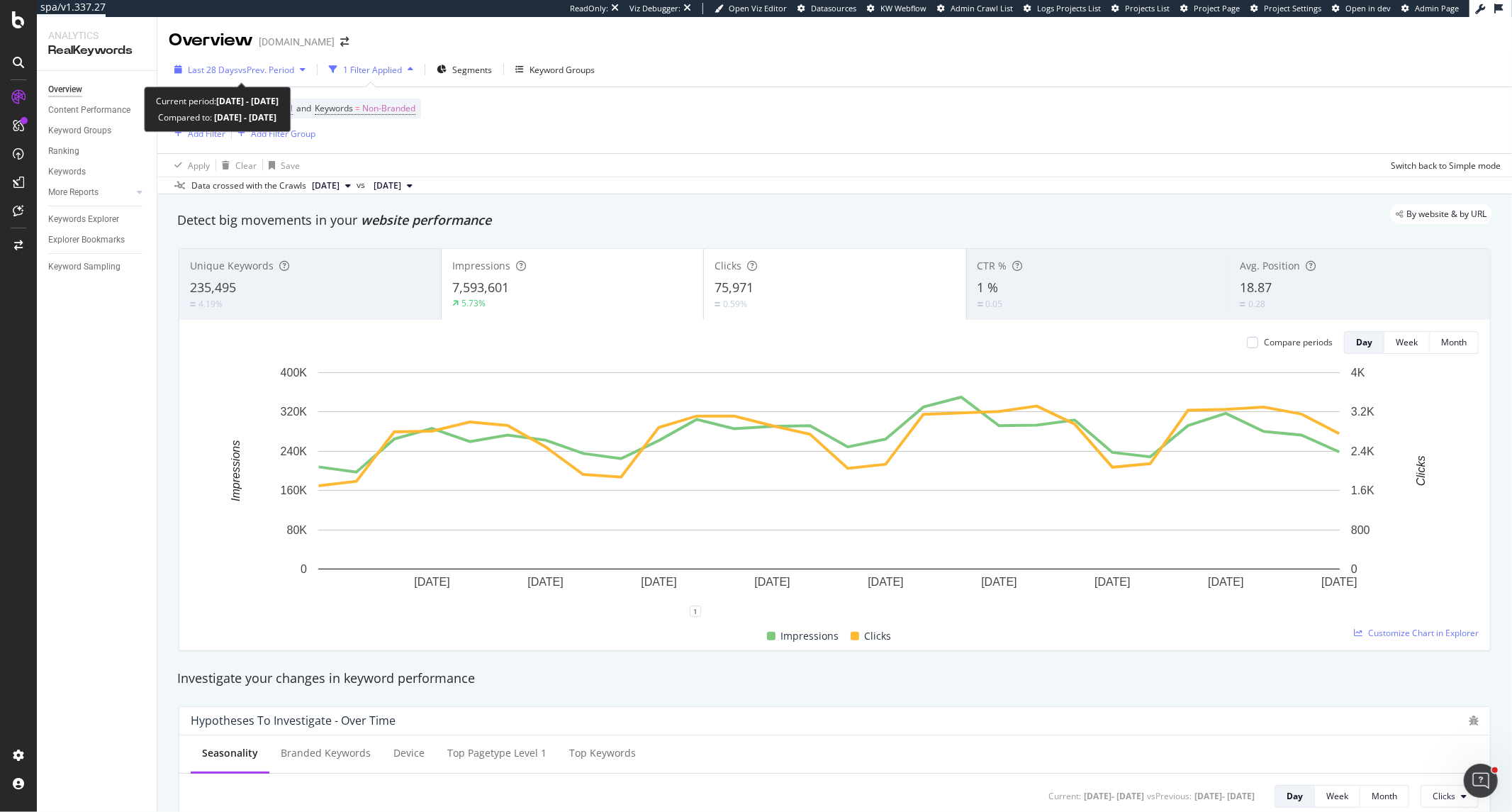
click at [287, 67] on span "vs Prev. Period" at bounding box center [266, 70] width 56 height 12
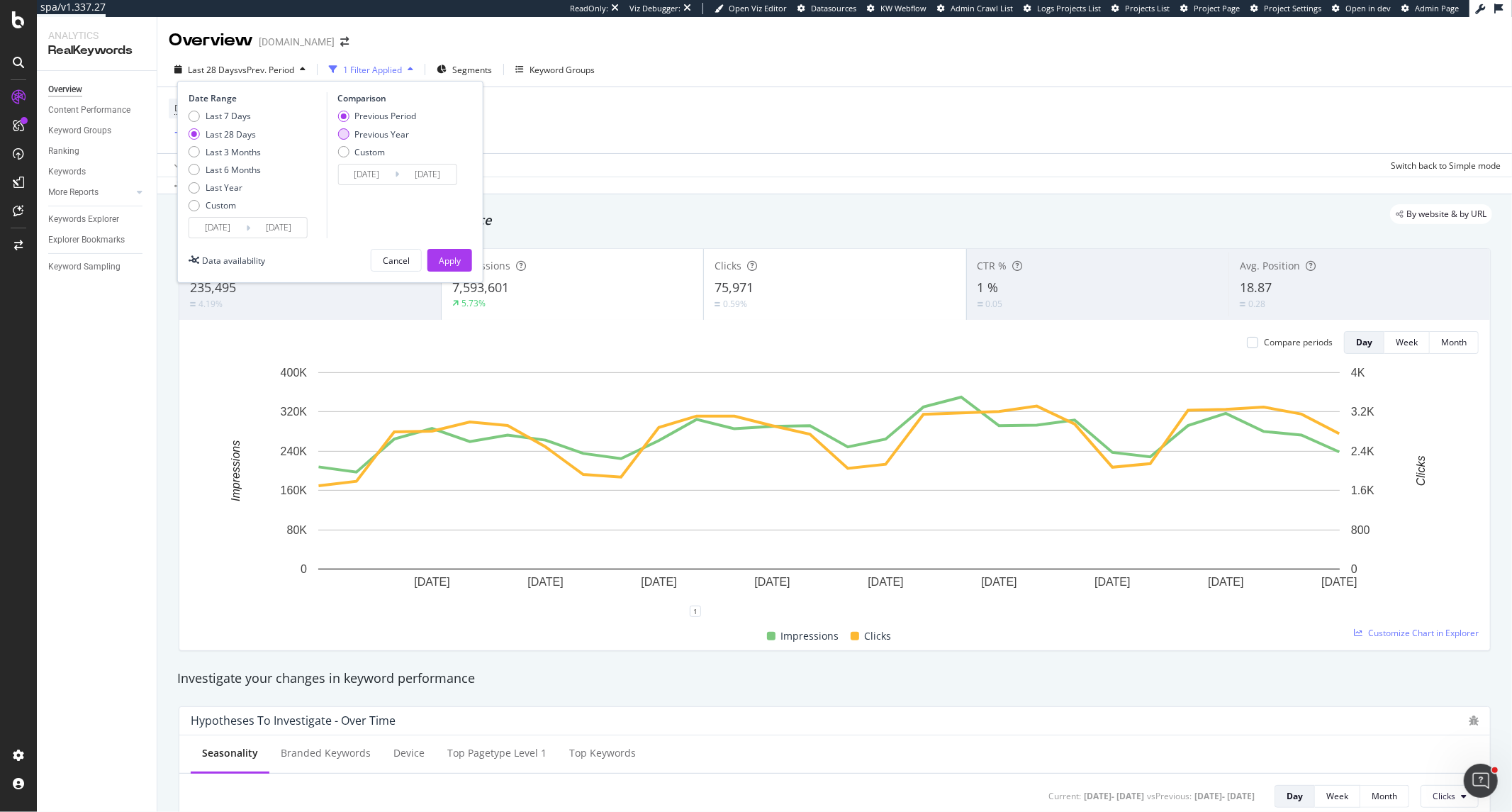
click at [349, 132] on div "Previous Year" at bounding box center [343, 134] width 12 height 12
type input "2024/08/17"
type input "2024/09/13"
click at [465, 262] on button "Apply" at bounding box center [450, 259] width 45 height 22
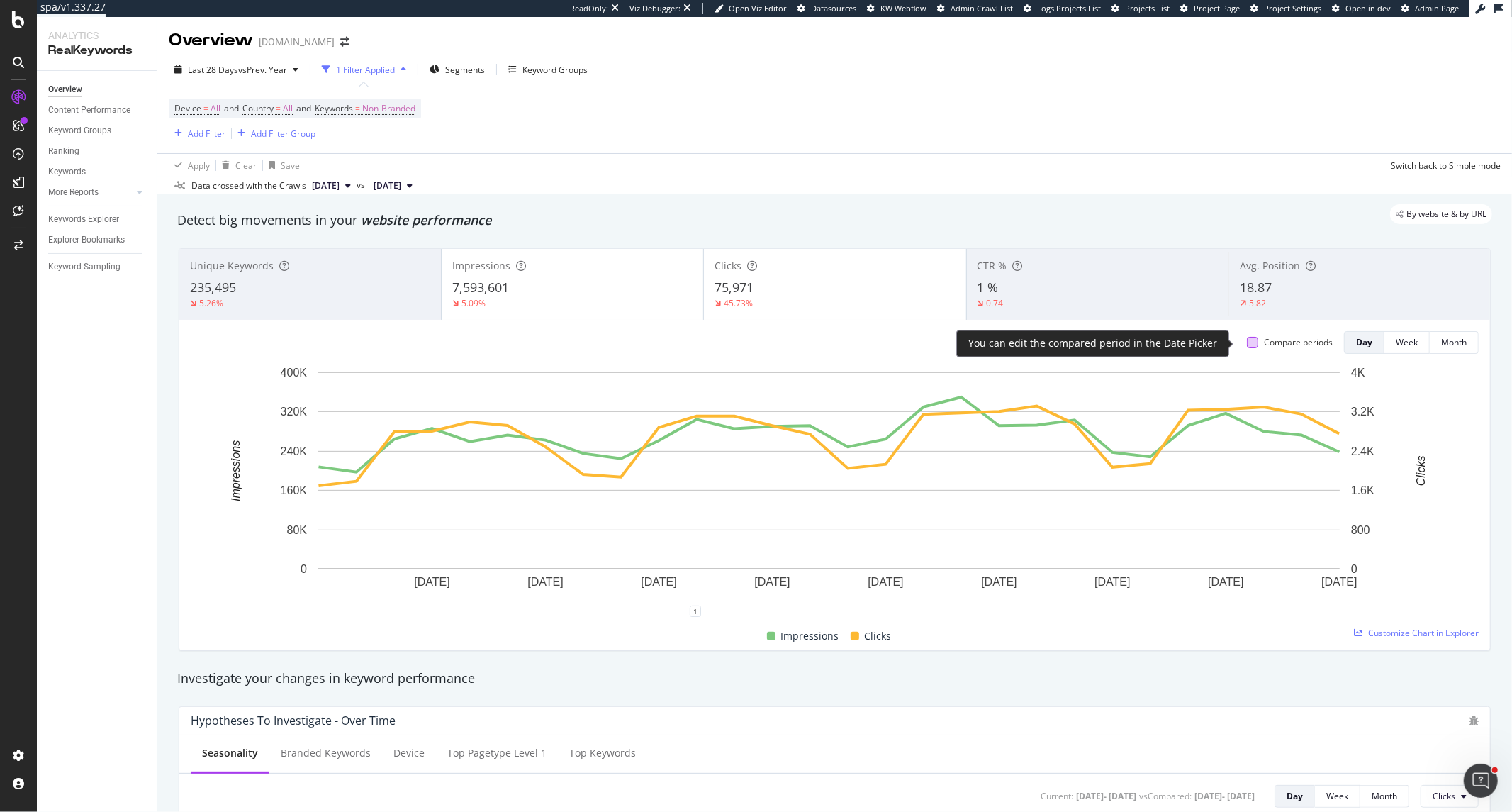
click at [1247, 346] on div at bounding box center [1253, 343] width 12 height 12
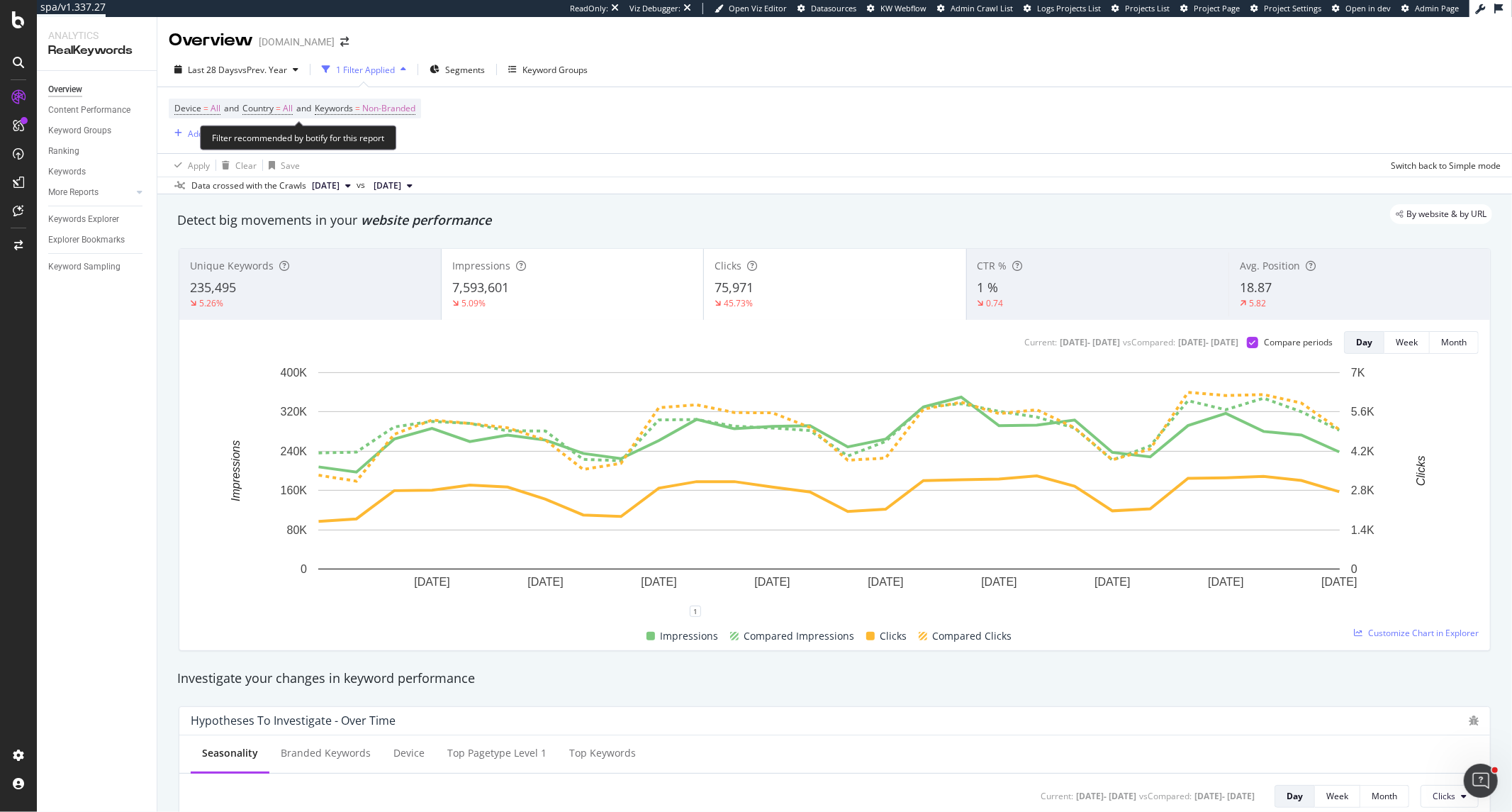
click at [360, 101] on span "Device = All and Country = All and Keywords = Non-Branded" at bounding box center [295, 109] width 241 height 20
click at [351, 115] on span "Keywords = Non-Branded" at bounding box center [365, 109] width 101 height 13
click at [362, 109] on span "Keywords = Non-Branded" at bounding box center [365, 109] width 101 height 13
click at [362, 125] on span "Non-Branded" at bounding box center [352, 119] width 53 height 12
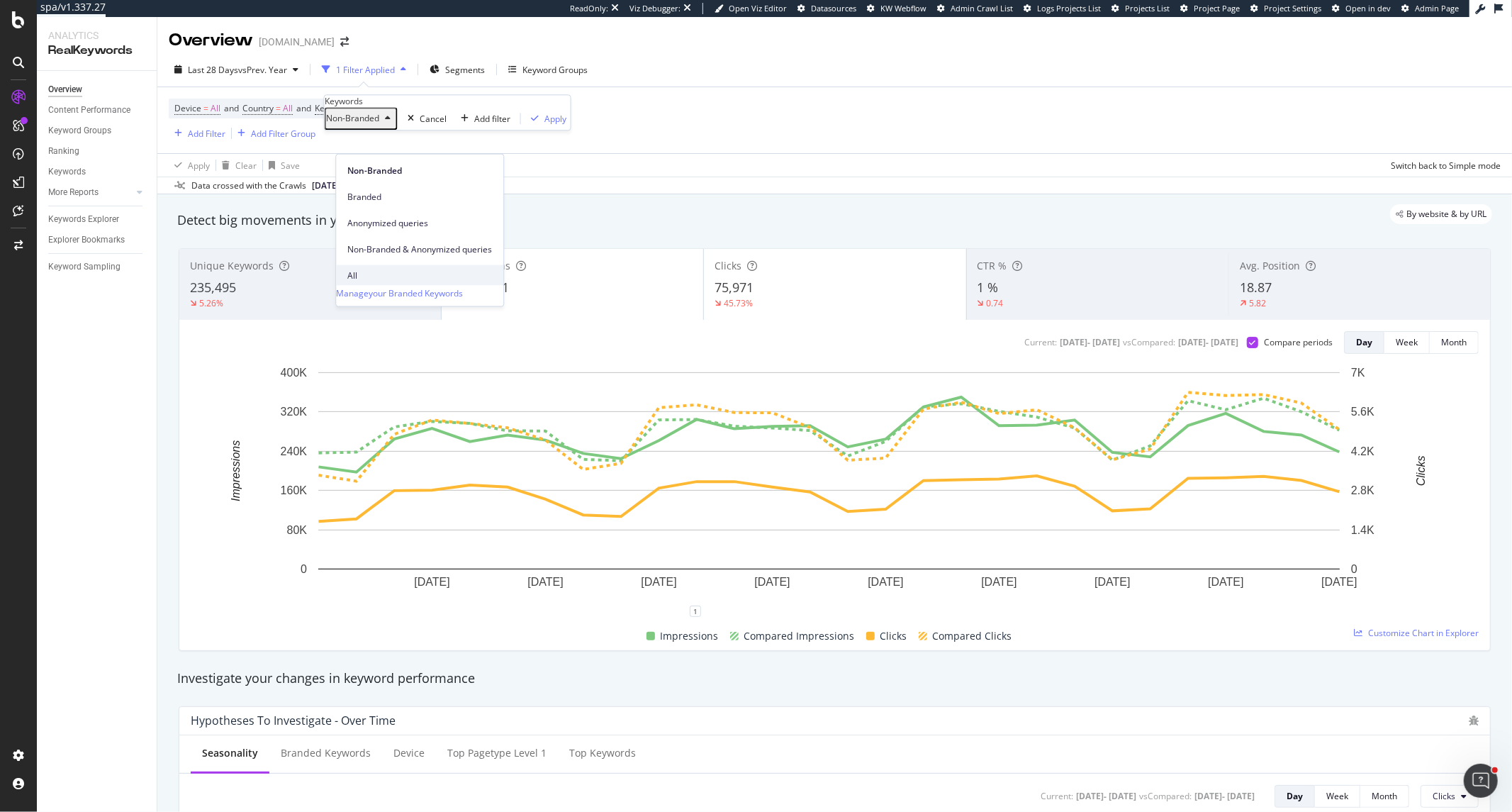
click at [362, 266] on div "All" at bounding box center [419, 276] width 167 height 21
click at [501, 125] on div "Apply" at bounding box center [512, 119] width 22 height 12
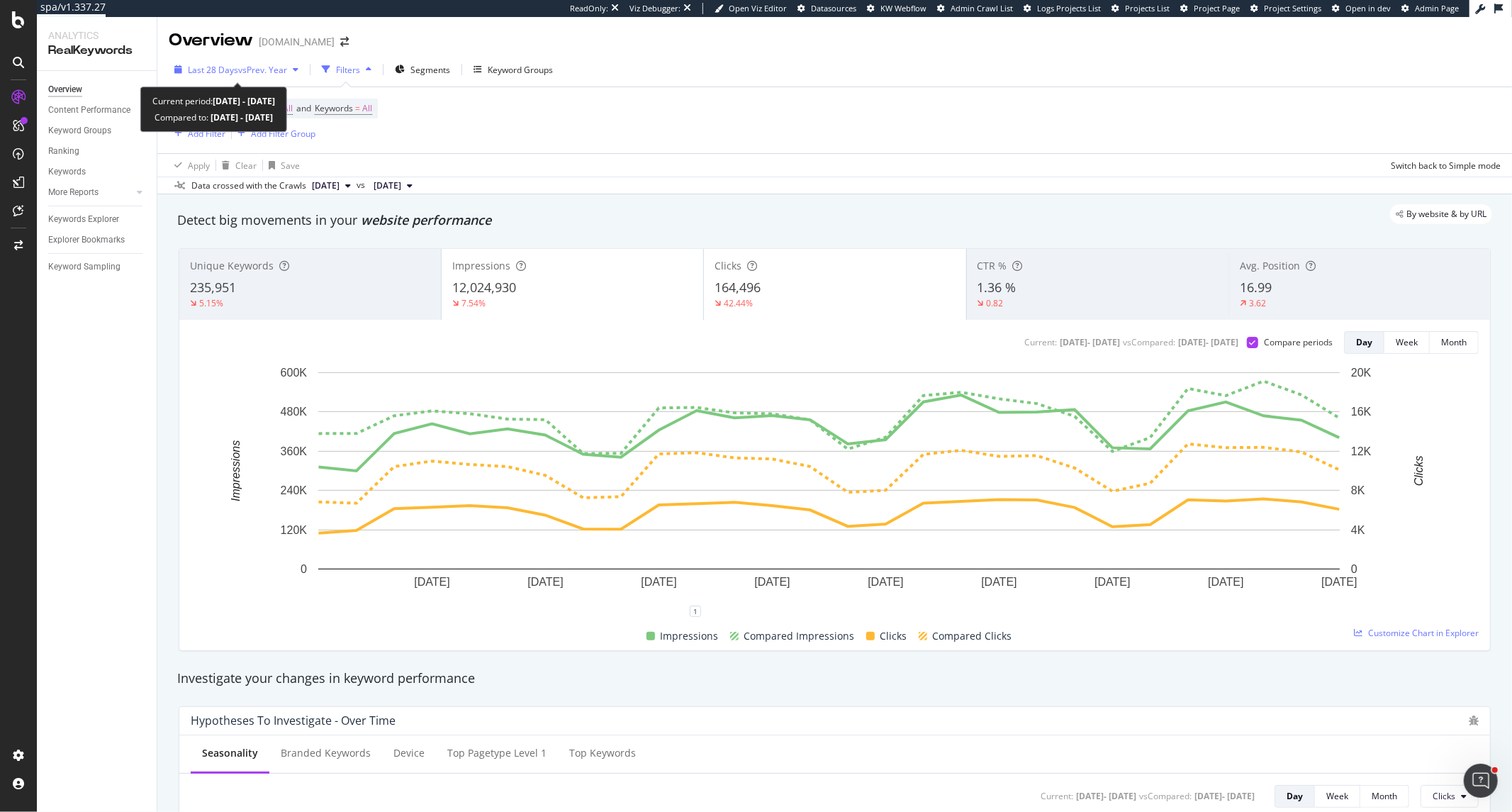
click at [255, 64] on span "vs Prev. Year" at bounding box center [263, 70] width 49 height 12
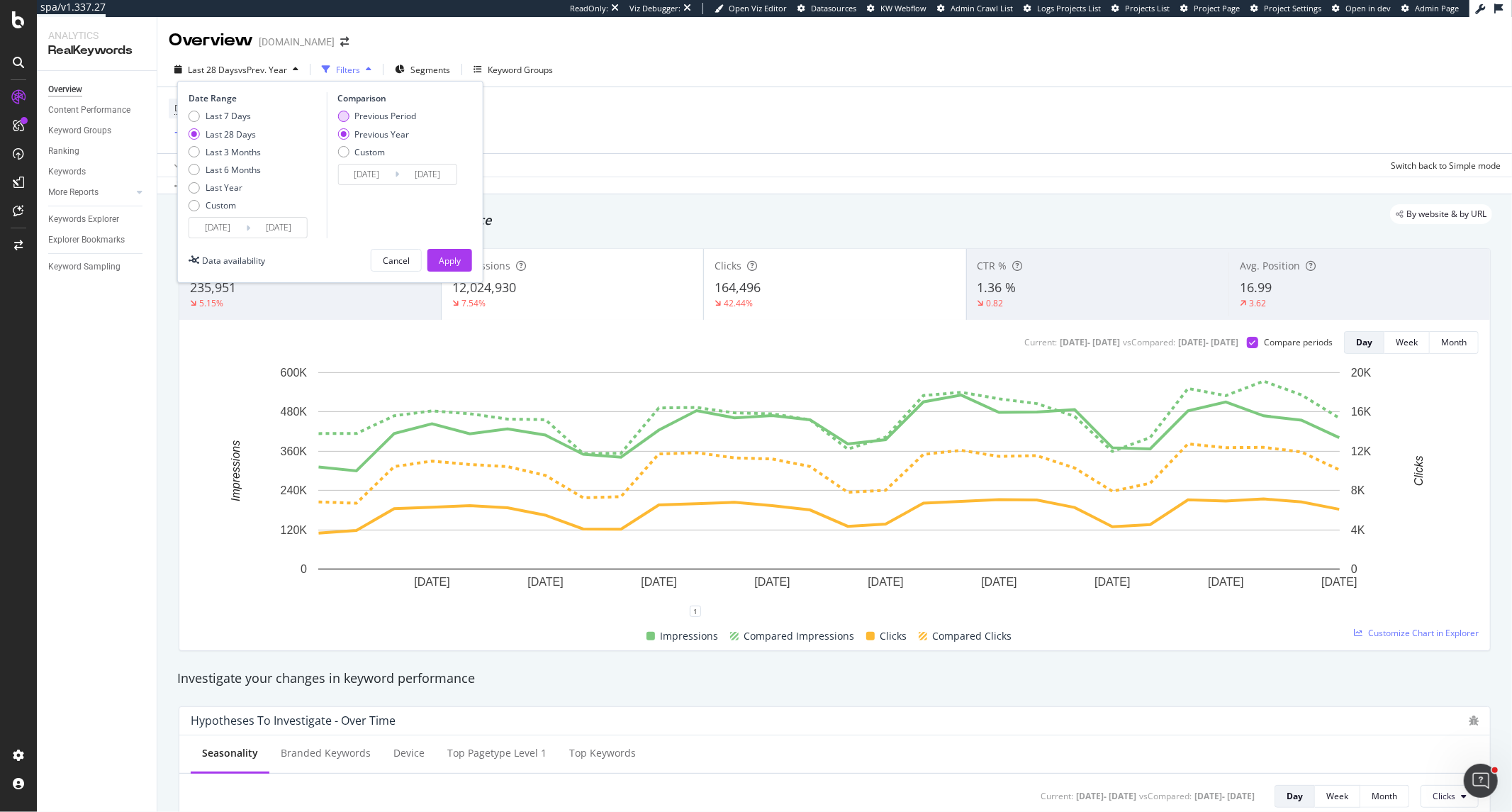
click at [387, 119] on div "Previous Period" at bounding box center [386, 116] width 62 height 12
type input "2025/07/19"
type input "2025/08/15"
click at [447, 249] on button "Apply" at bounding box center [450, 259] width 45 height 22
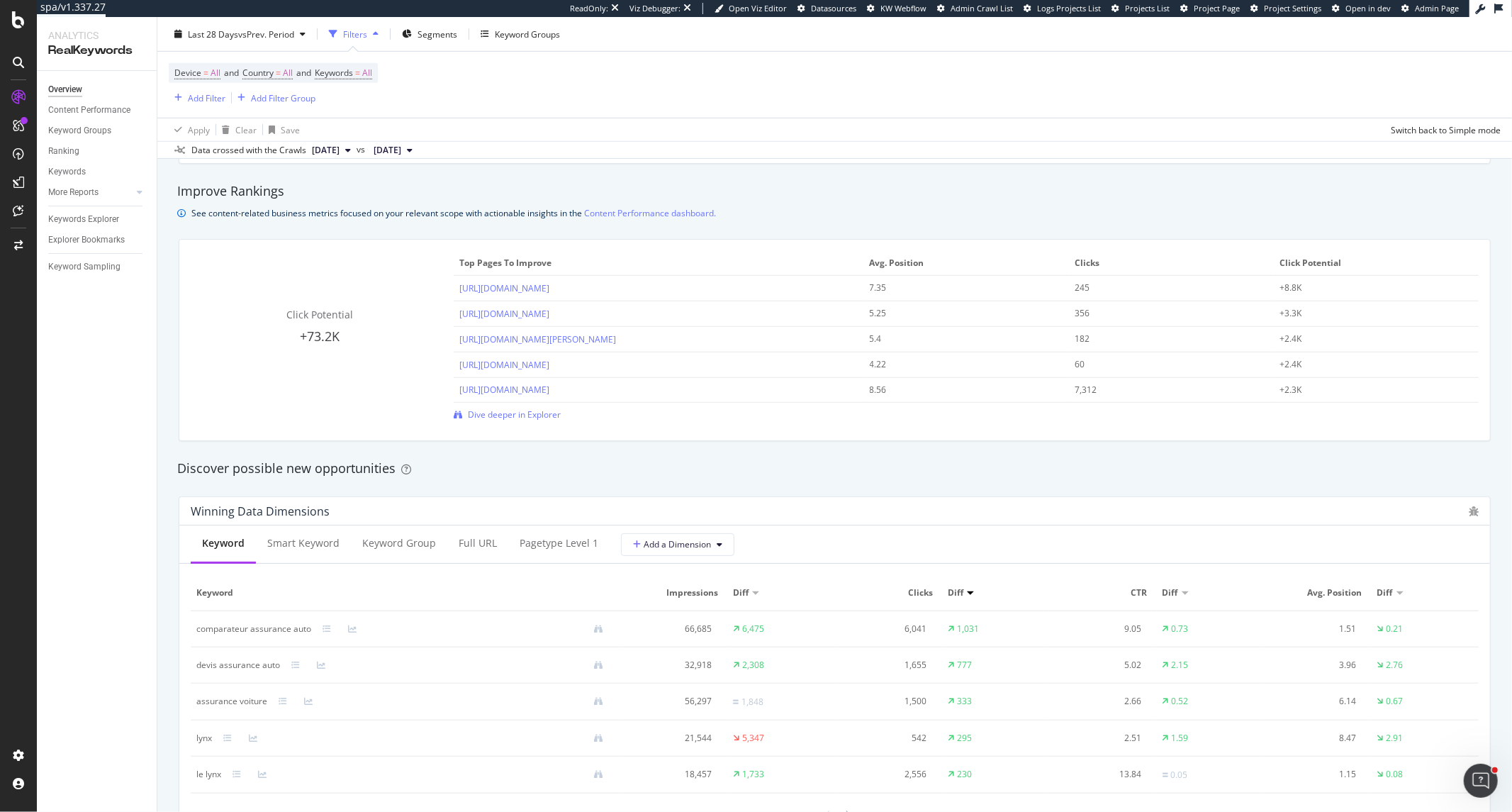
scroll to position [551, 0]
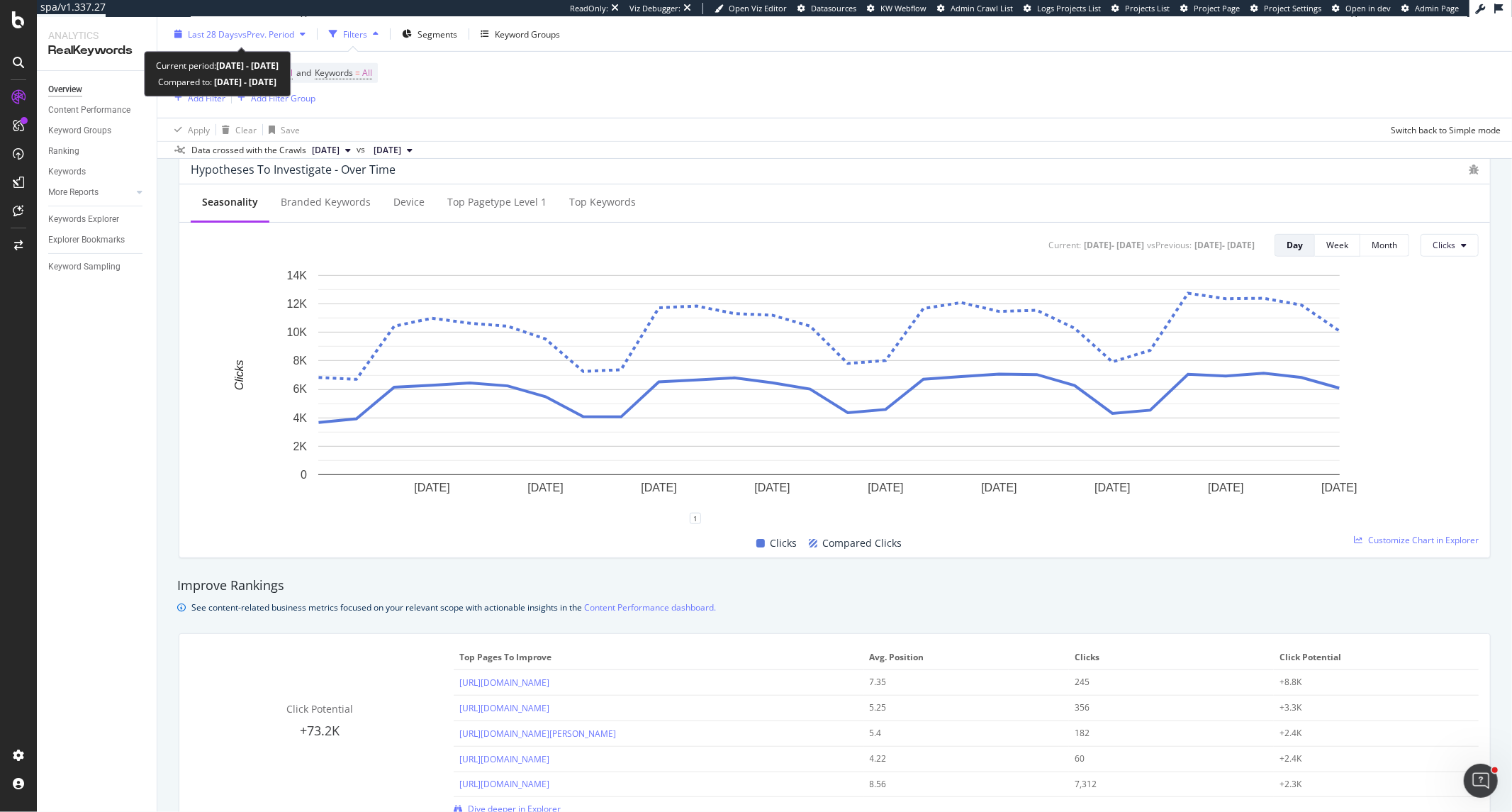
click at [305, 32] on icon "button" at bounding box center [302, 34] width 5 height 8
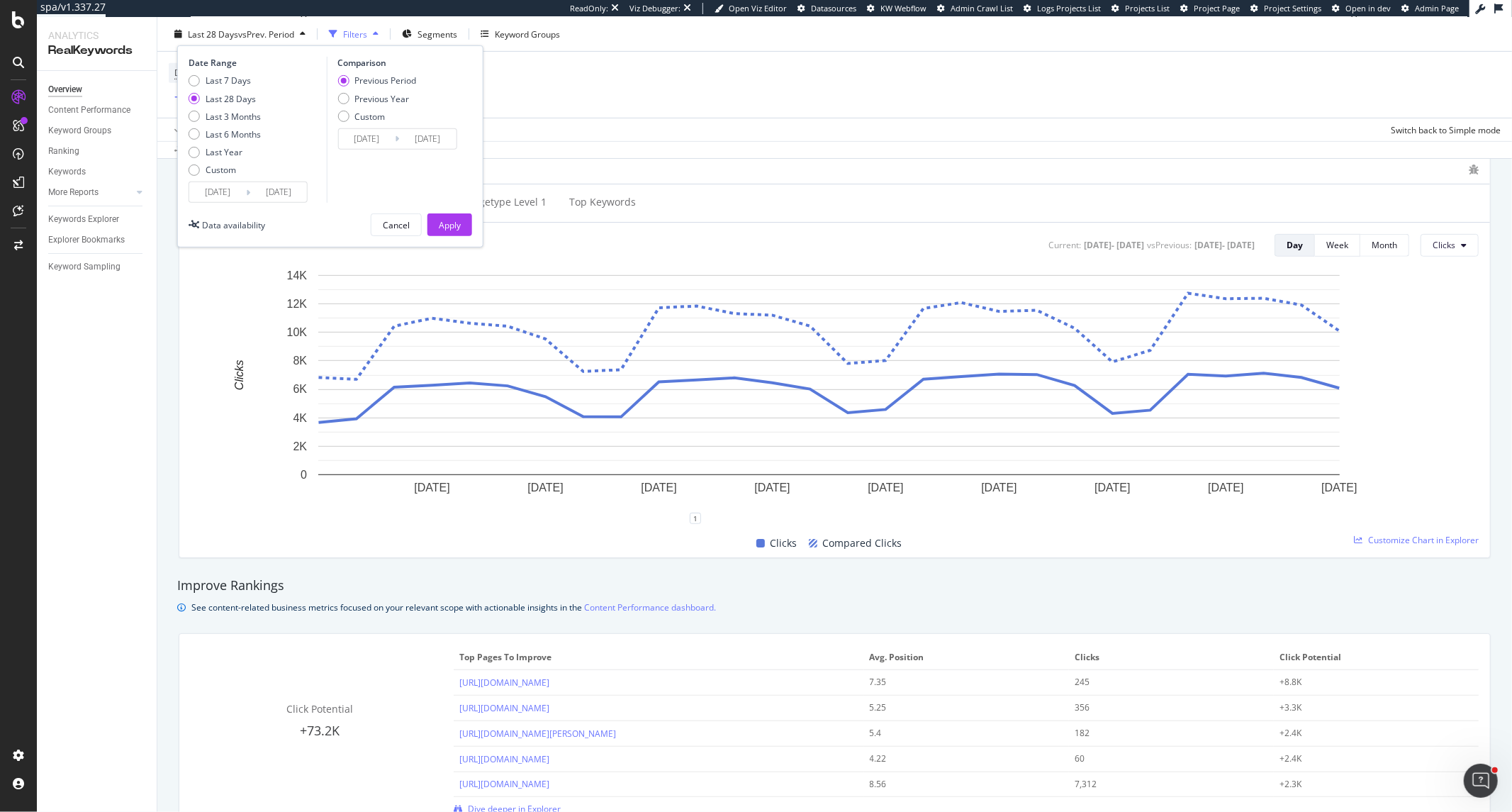
click at [238, 195] on input "2025/08/16" at bounding box center [218, 192] width 57 height 20
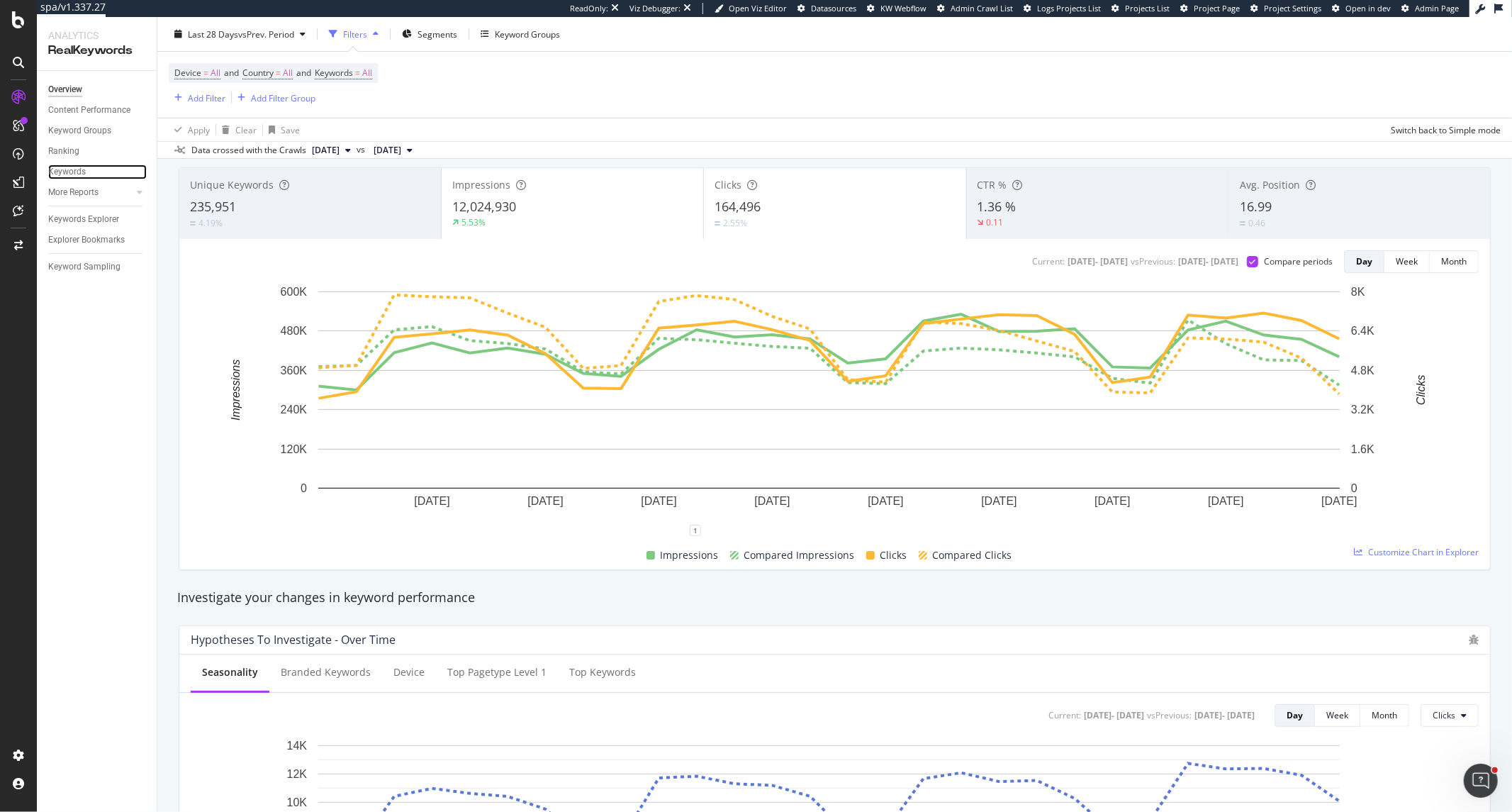
scroll to position [0, 0]
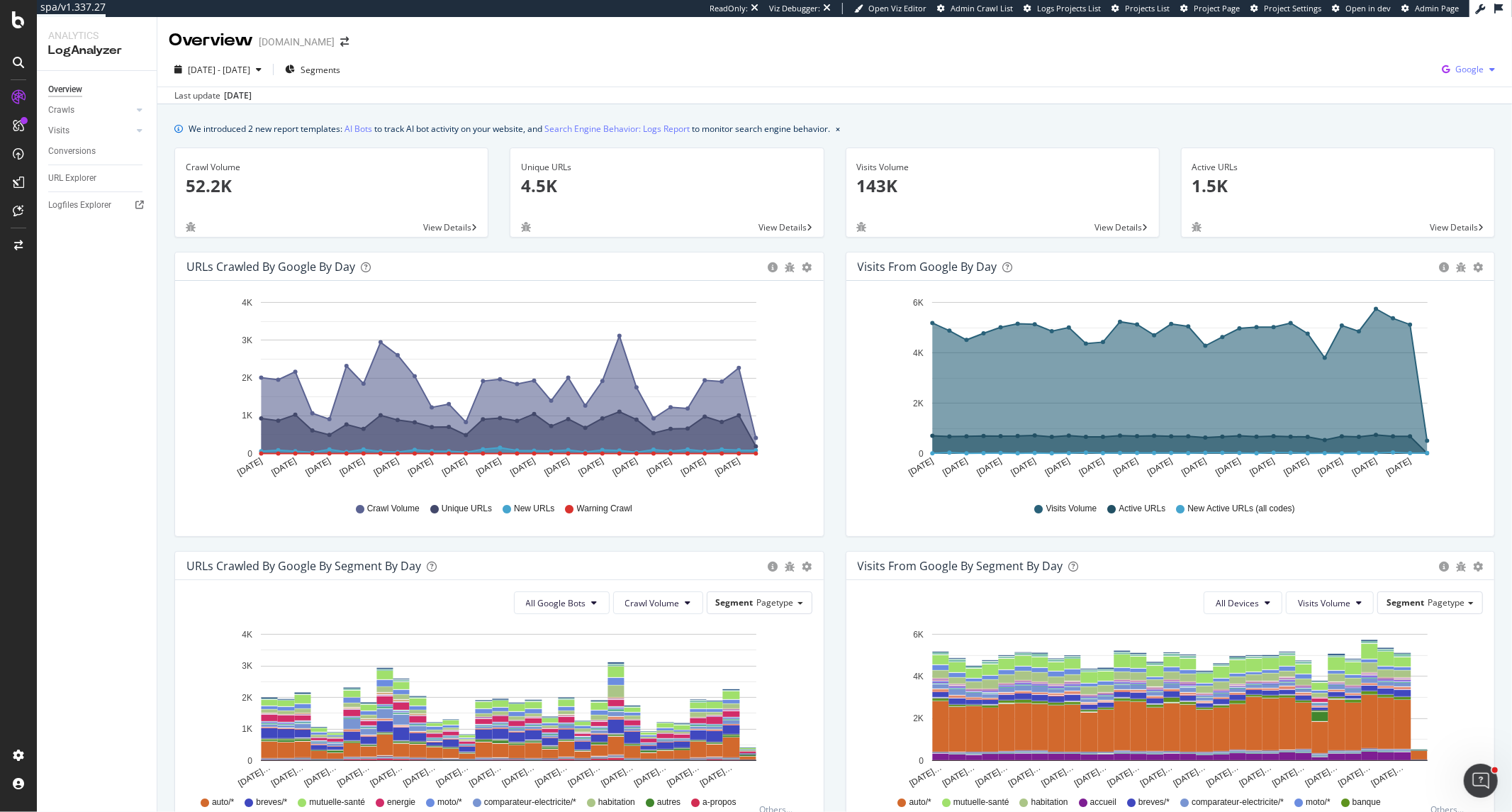
click at [1360, 68] on span "Google" at bounding box center [1470, 69] width 28 height 12
click at [1360, 50] on span "Bing" at bounding box center [1387, 56] width 52 height 13
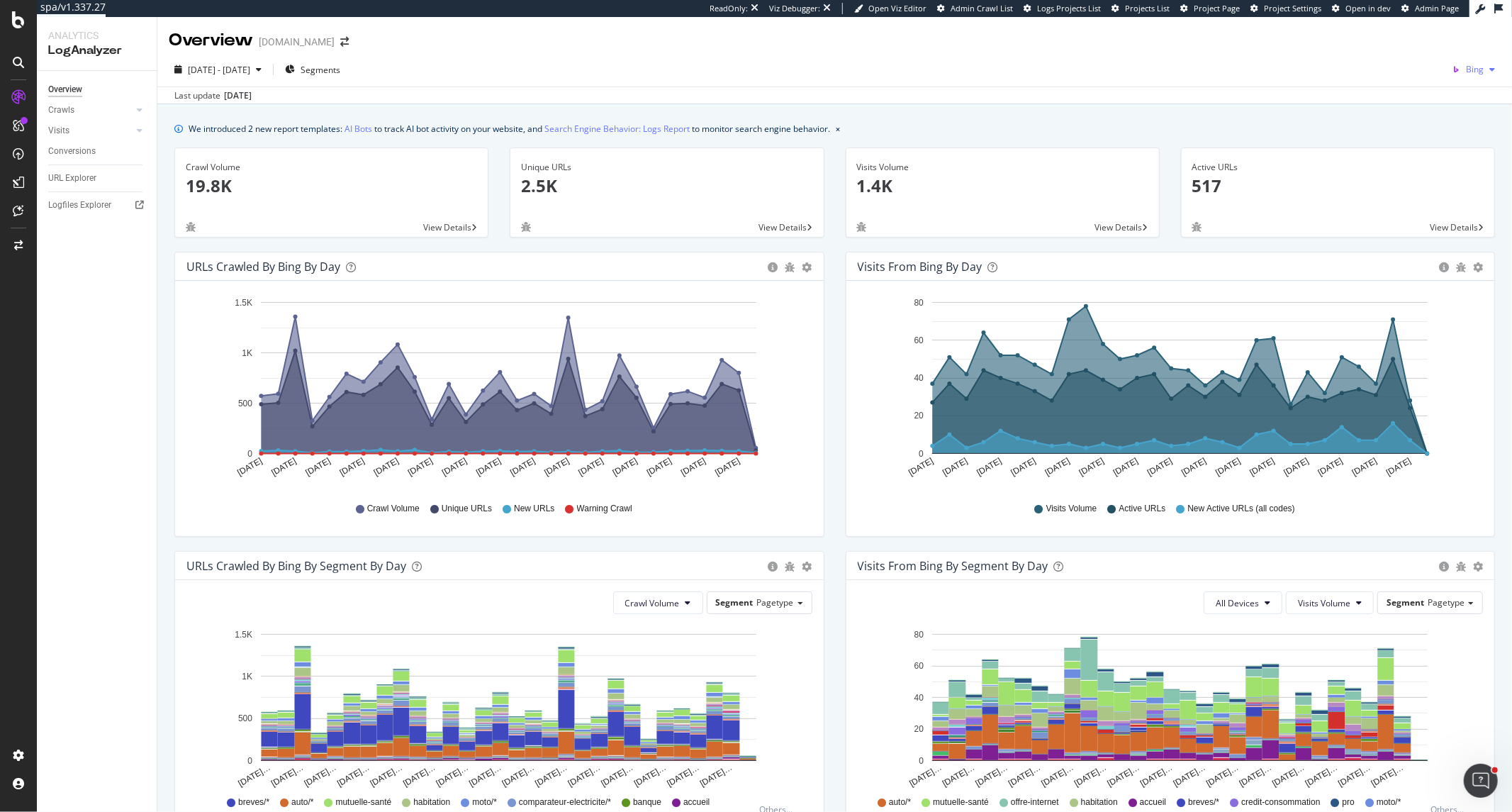
click at [1360, 74] on span "Bing" at bounding box center [1475, 69] width 18 height 12
click at [1360, 76] on span "OpenAI" at bounding box center [1397, 82] width 52 height 13
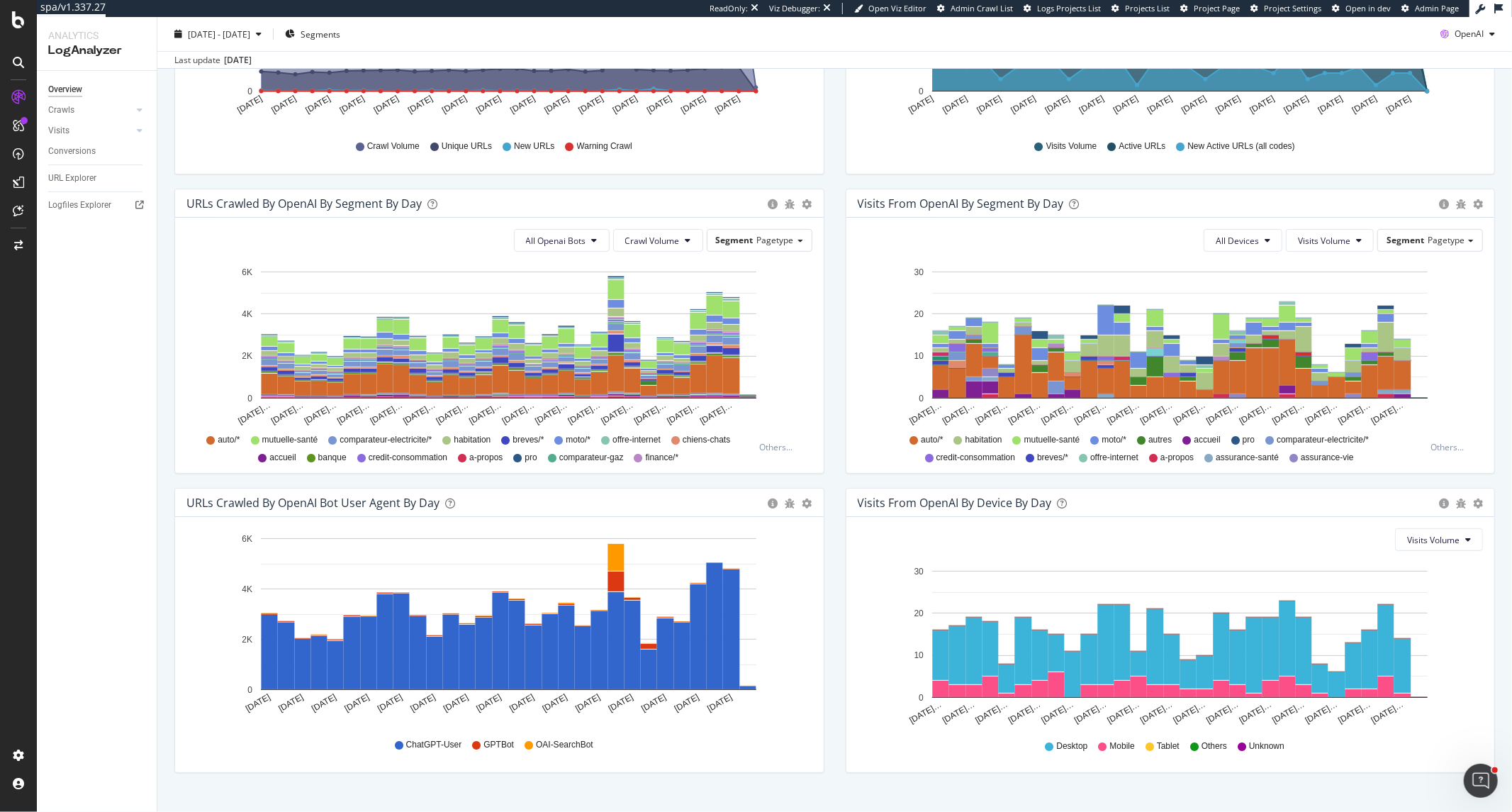
scroll to position [387, 0]
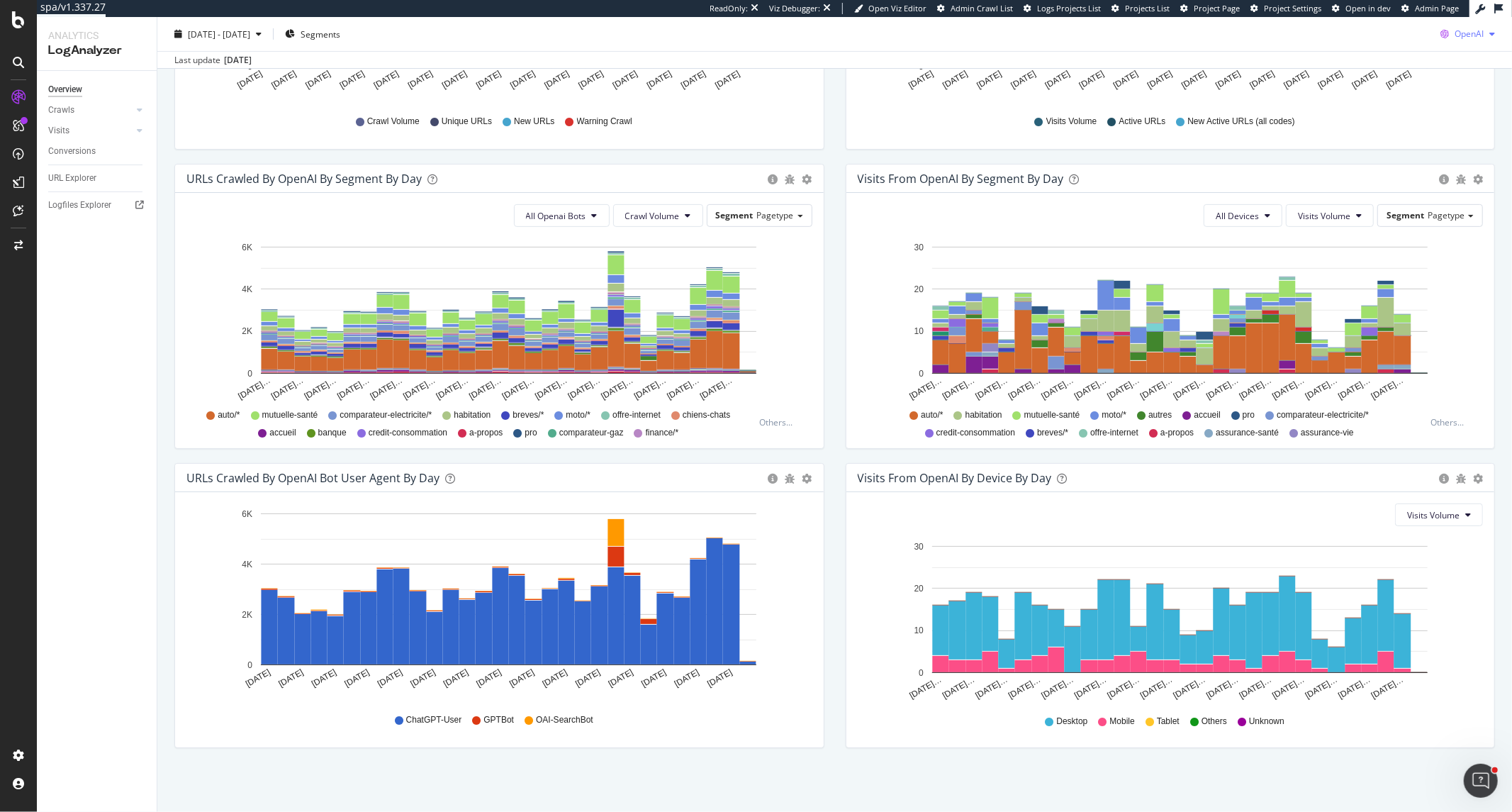
click at [1360, 42] on icon "button" at bounding box center [1445, 34] width 20 height 20
click at [1360, 140] on span "Other AI Bots" at bounding box center [1467, 141] width 52 height 13
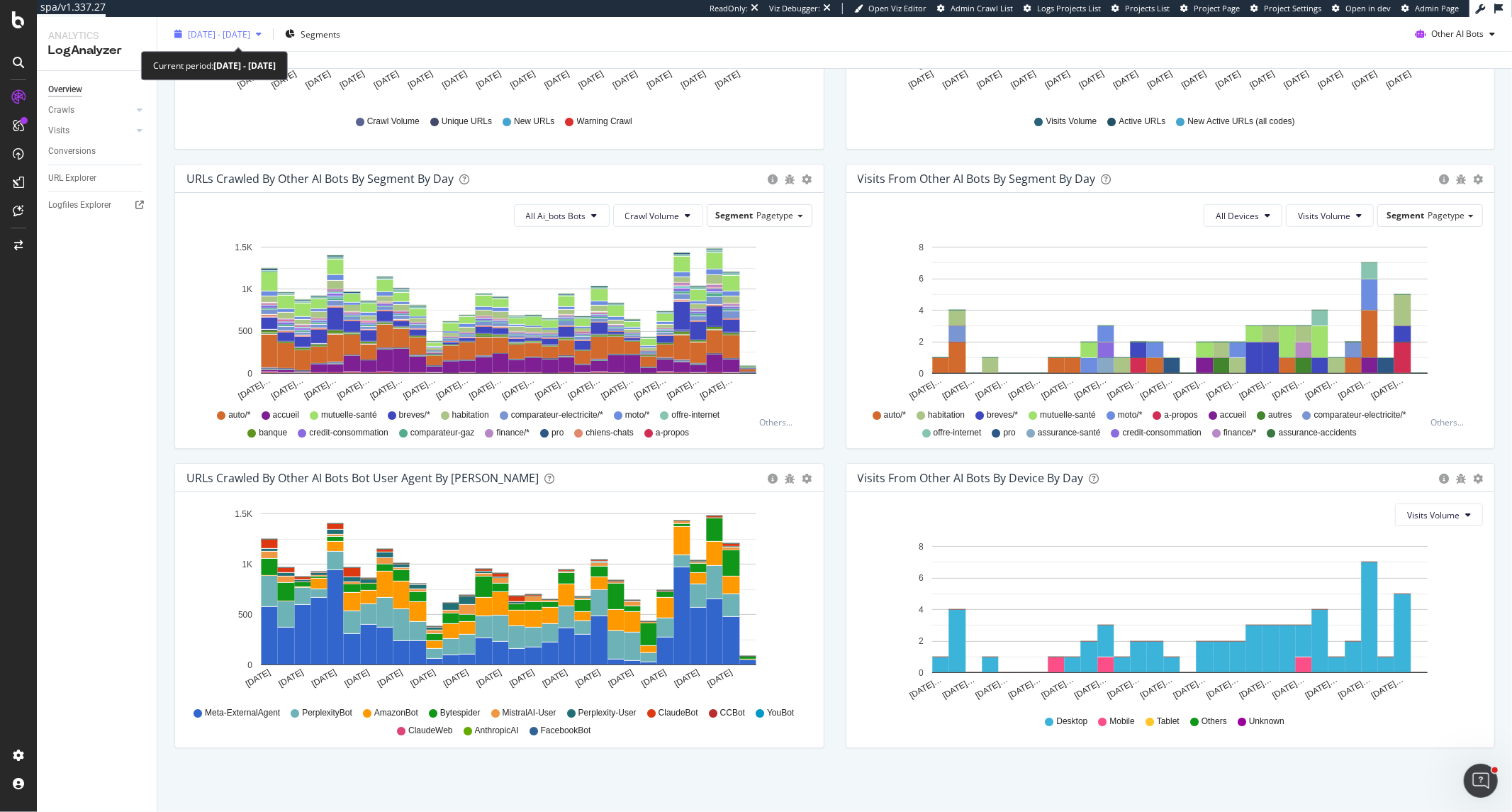
click at [249, 32] on span "2025 Aug. 16th - Sep. 14th" at bounding box center [219, 34] width 62 height 12
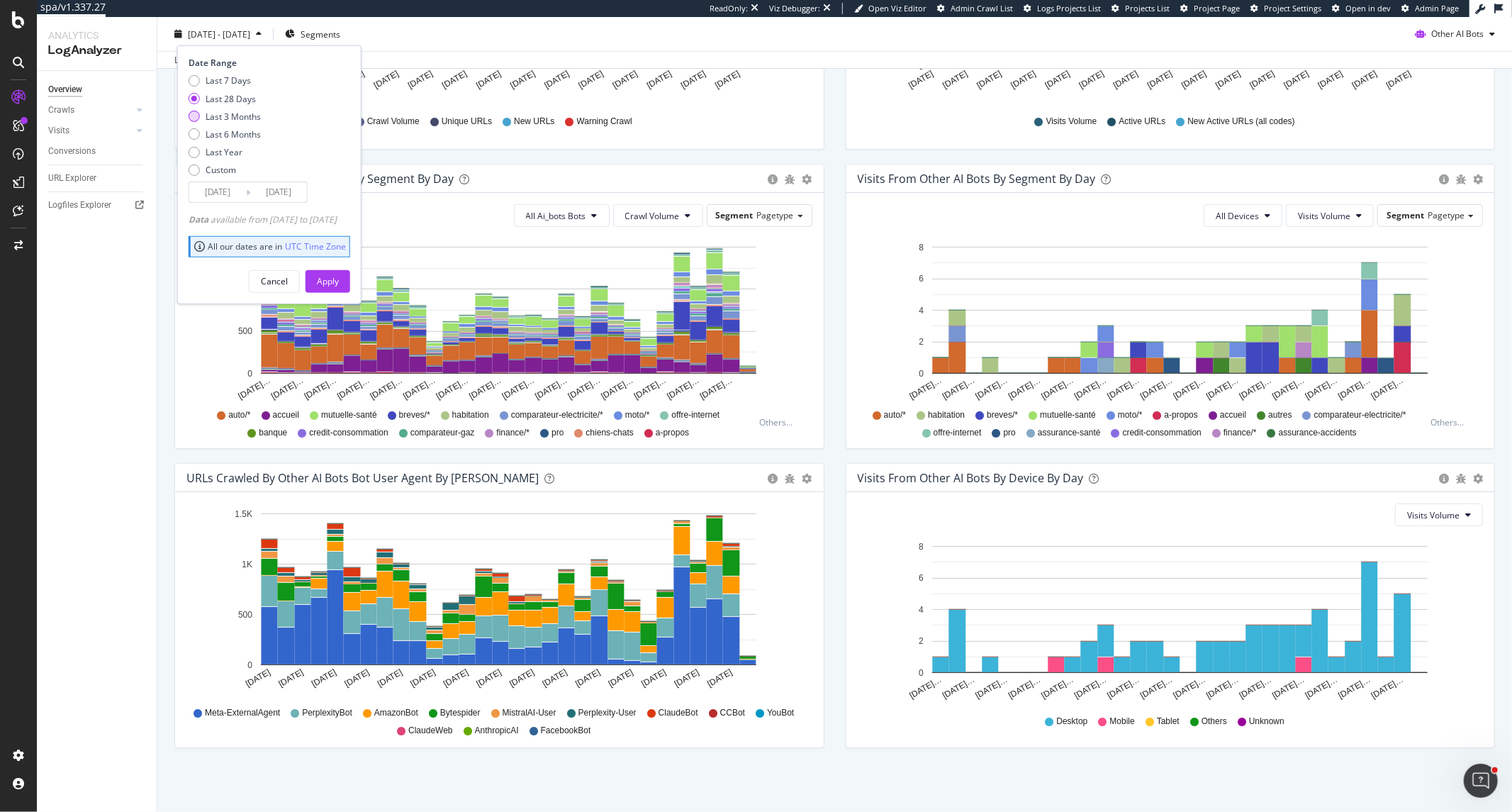
click at [243, 116] on div "Last 3 Months" at bounding box center [233, 116] width 55 height 12
type input "2025/06/15"
click at [339, 279] on div "Apply" at bounding box center [328, 282] width 22 height 12
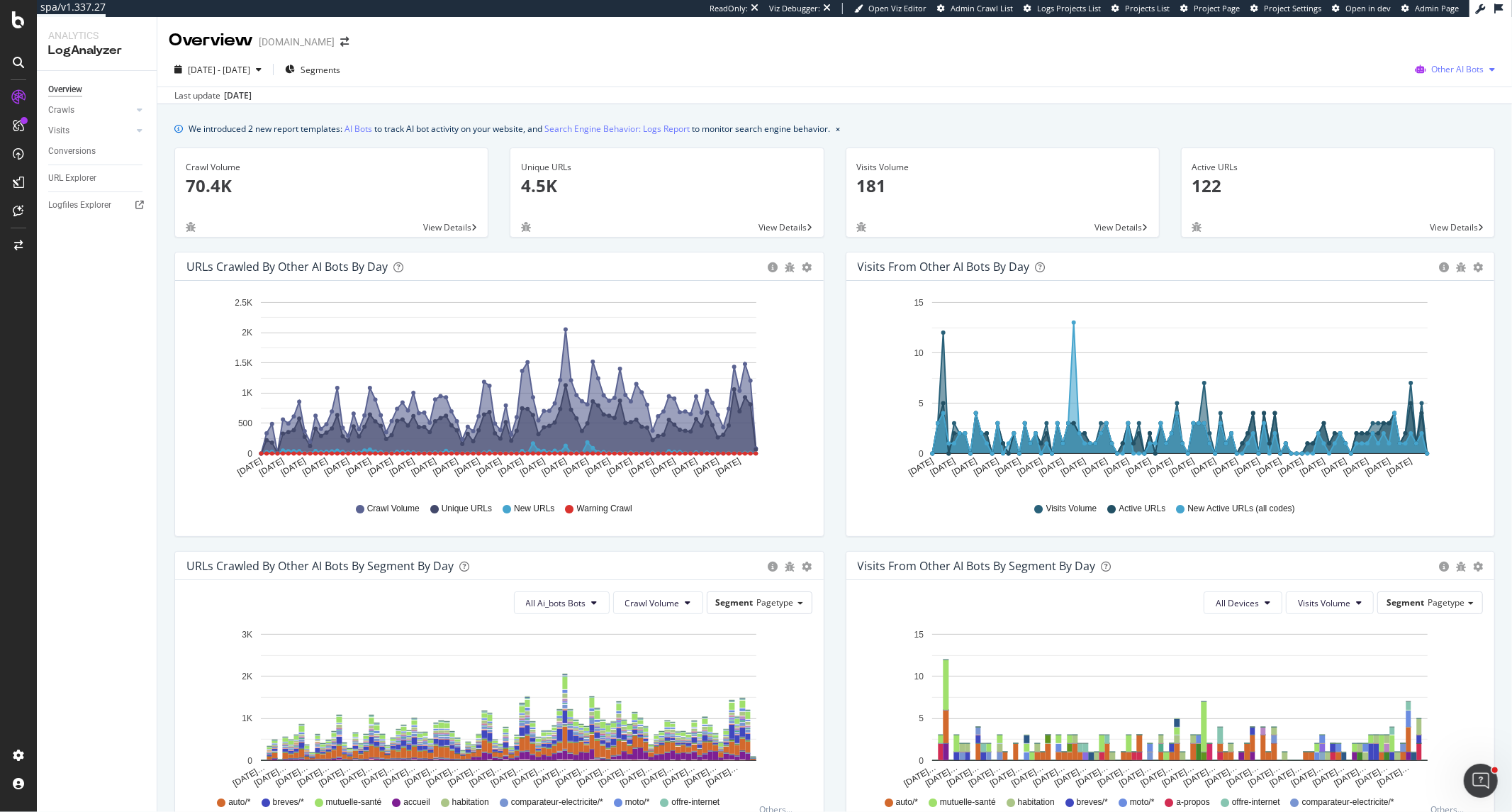
click at [1360, 69] on span "Other AI Bots" at bounding box center [1457, 69] width 52 height 12
click at [1360, 149] on span "OpenAI" at bounding box center [1460, 150] width 55 height 13
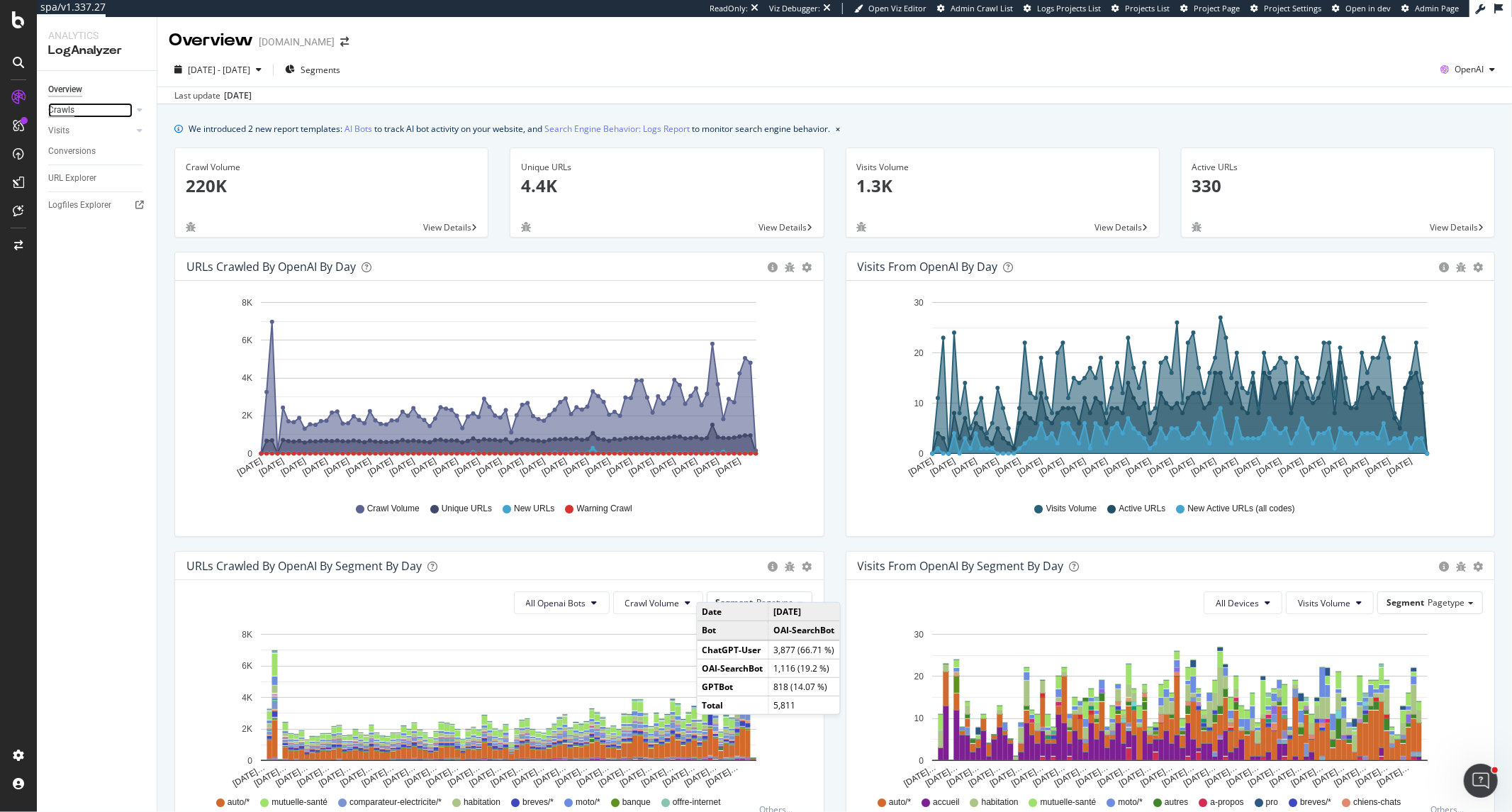
click at [60, 113] on div "Crawls" at bounding box center [62, 110] width 26 height 15
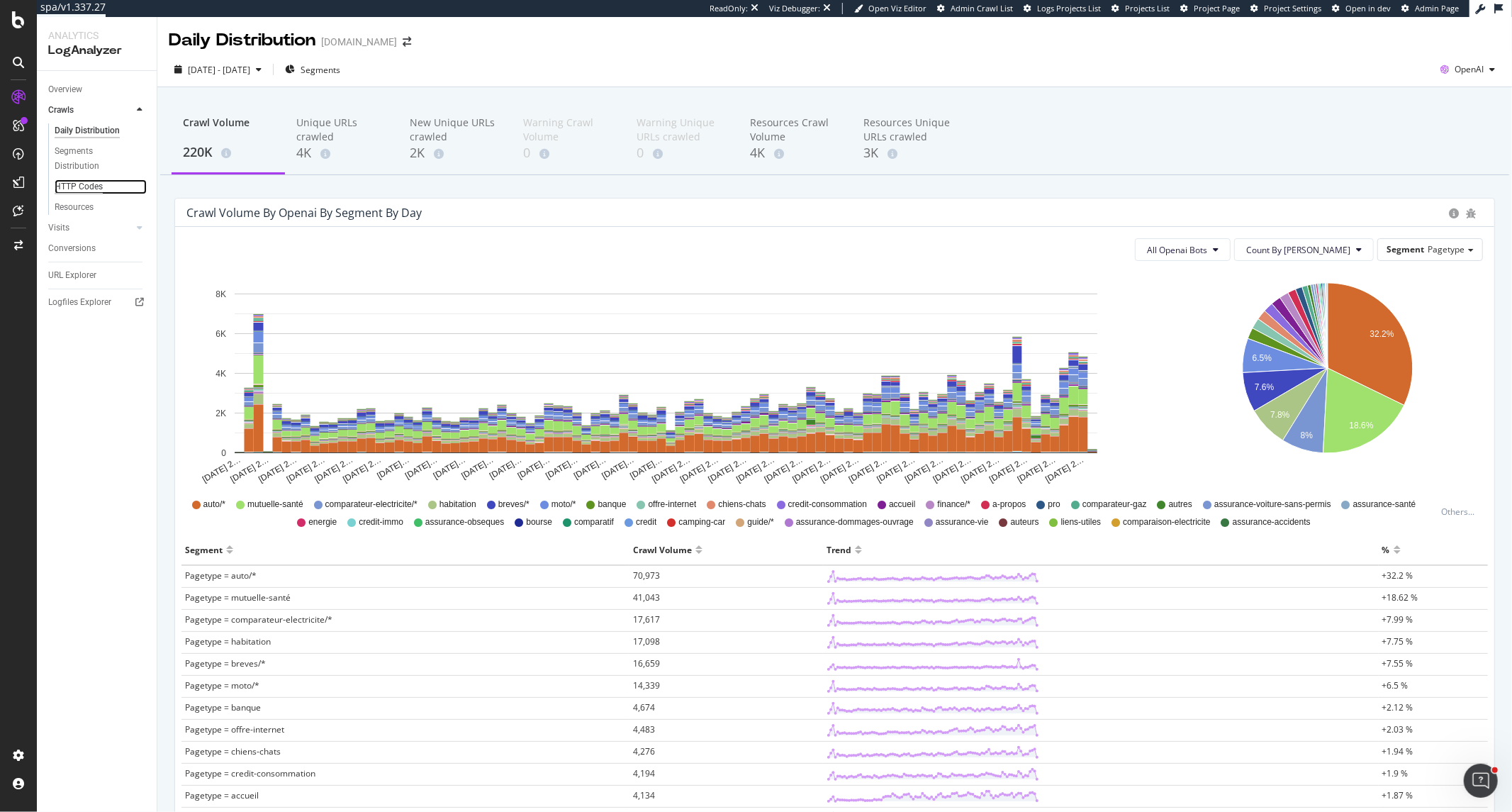
click at [65, 190] on div "HTTP Codes" at bounding box center [78, 186] width 48 height 15
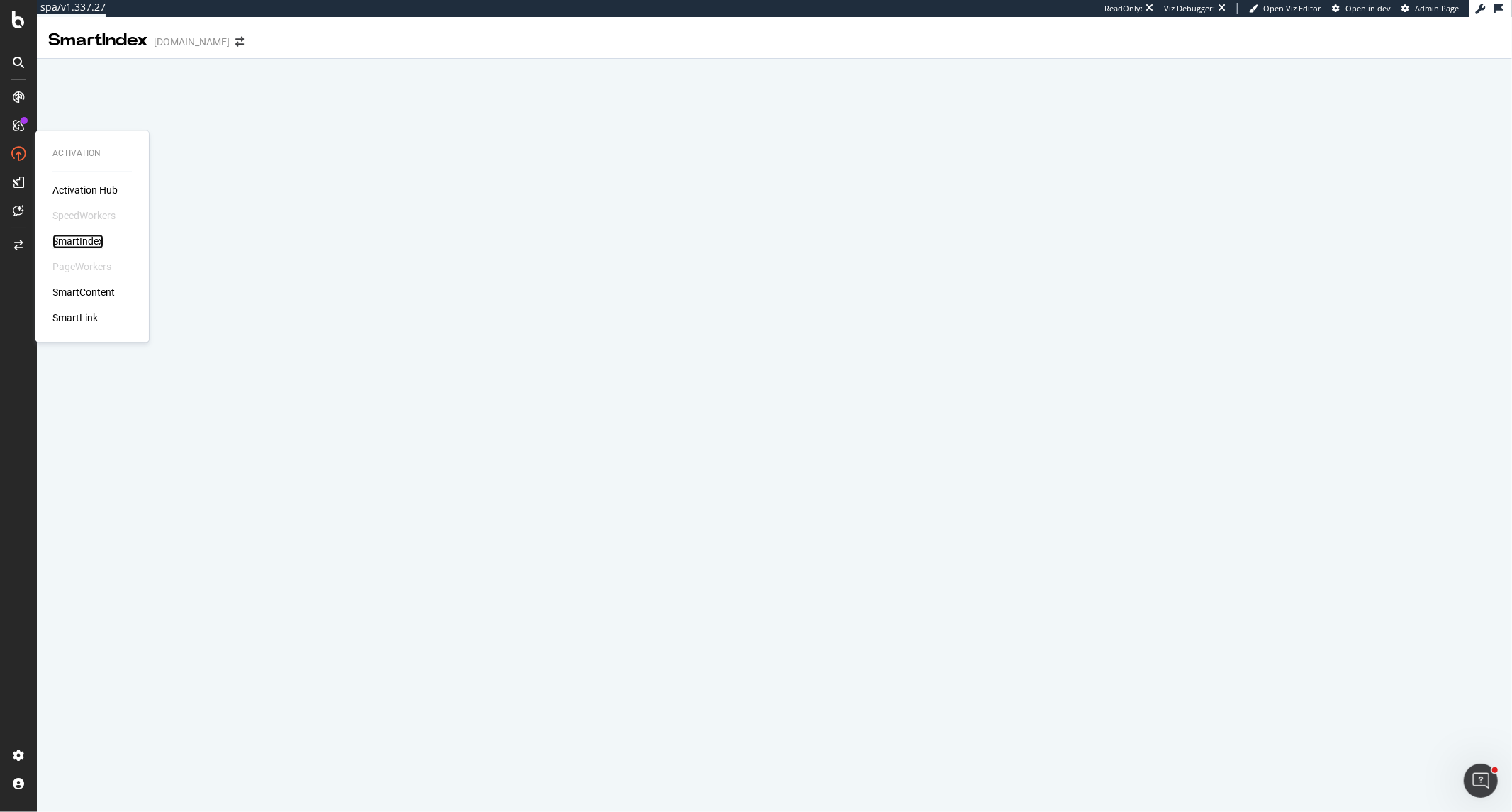
click at [100, 236] on div "SmartIndex" at bounding box center [78, 242] width 51 height 14
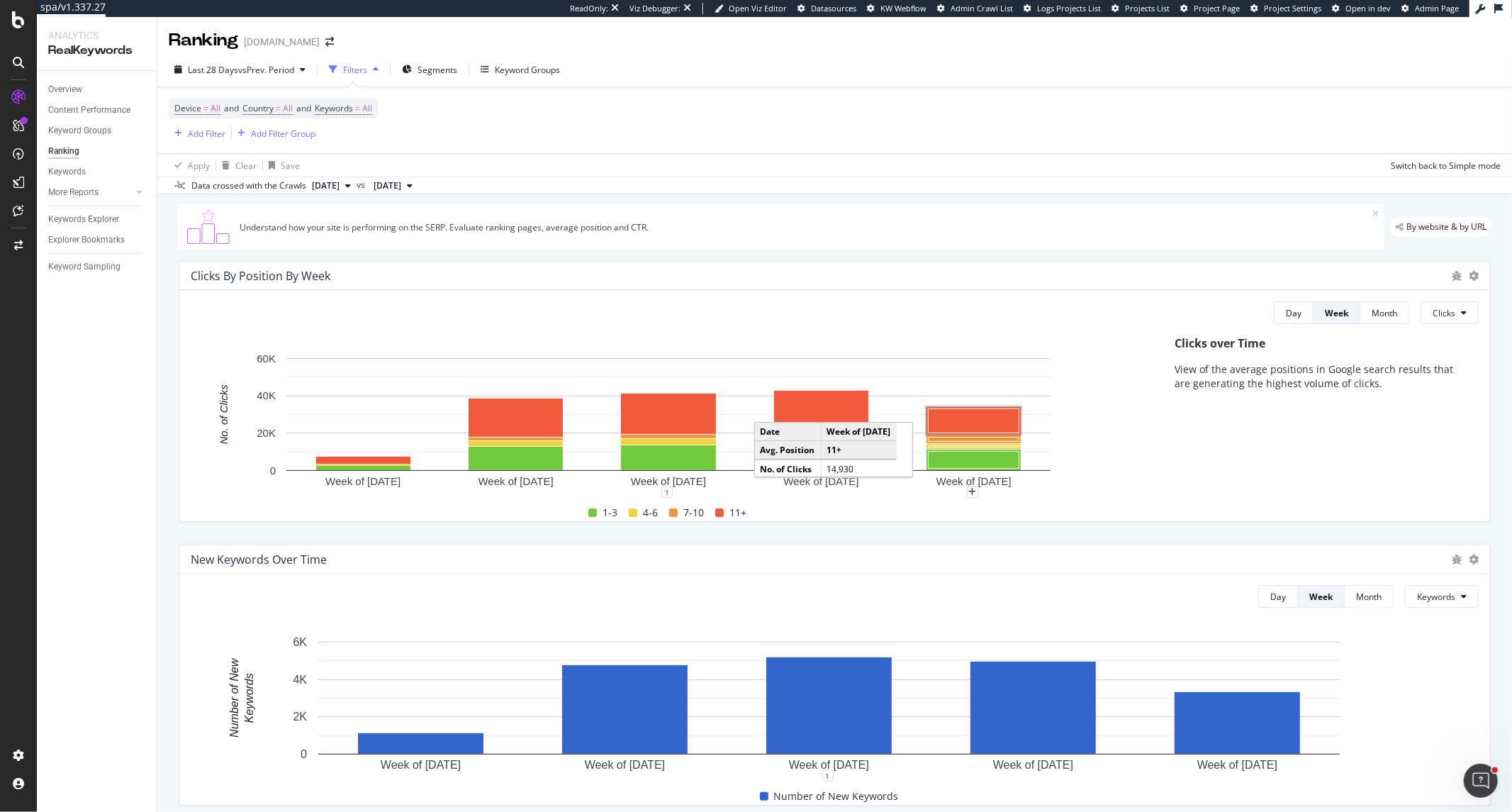
click at [936, 416] on rect "A chart." at bounding box center [974, 421] width 91 height 24
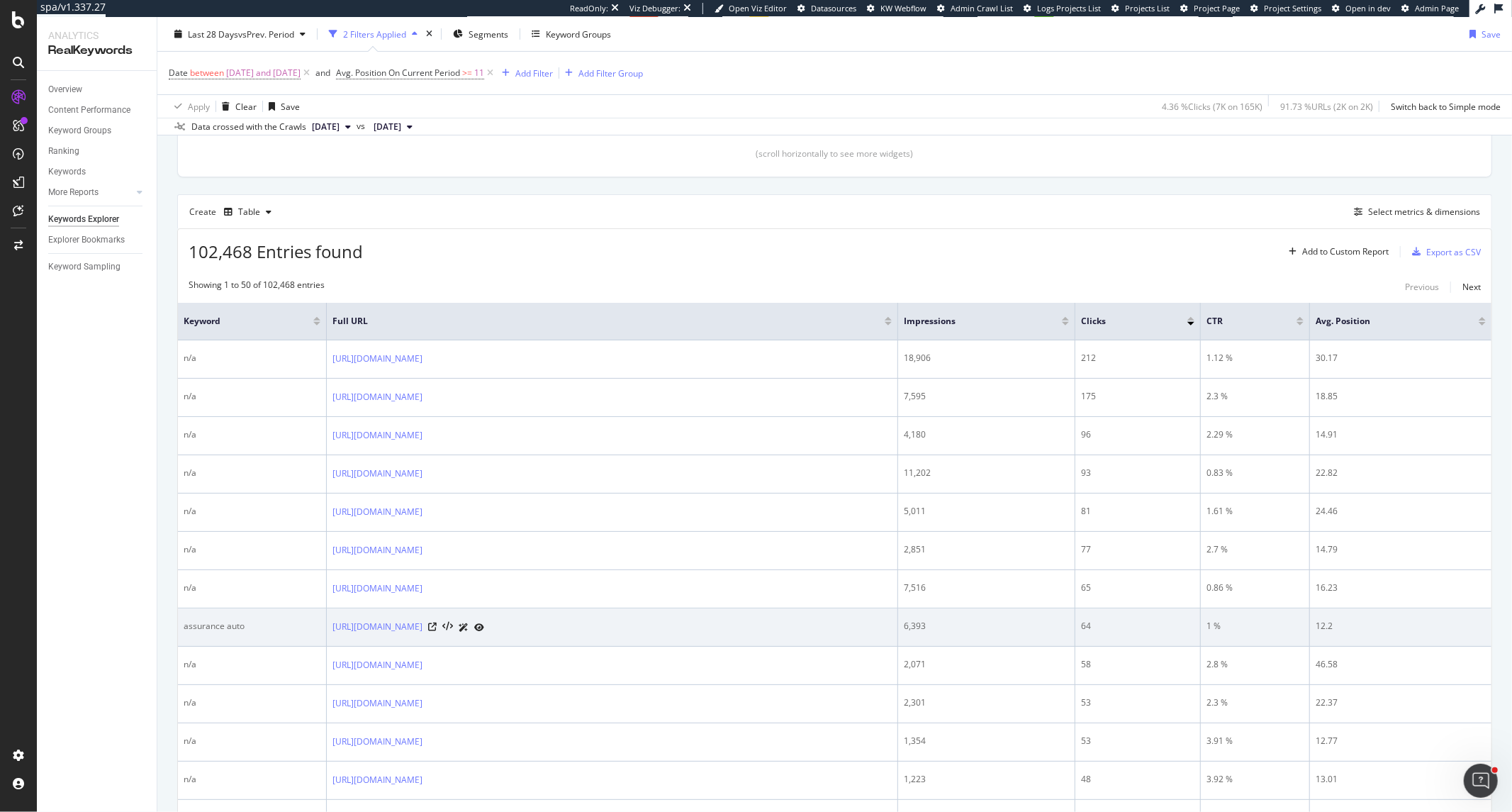
scroll to position [236, 0]
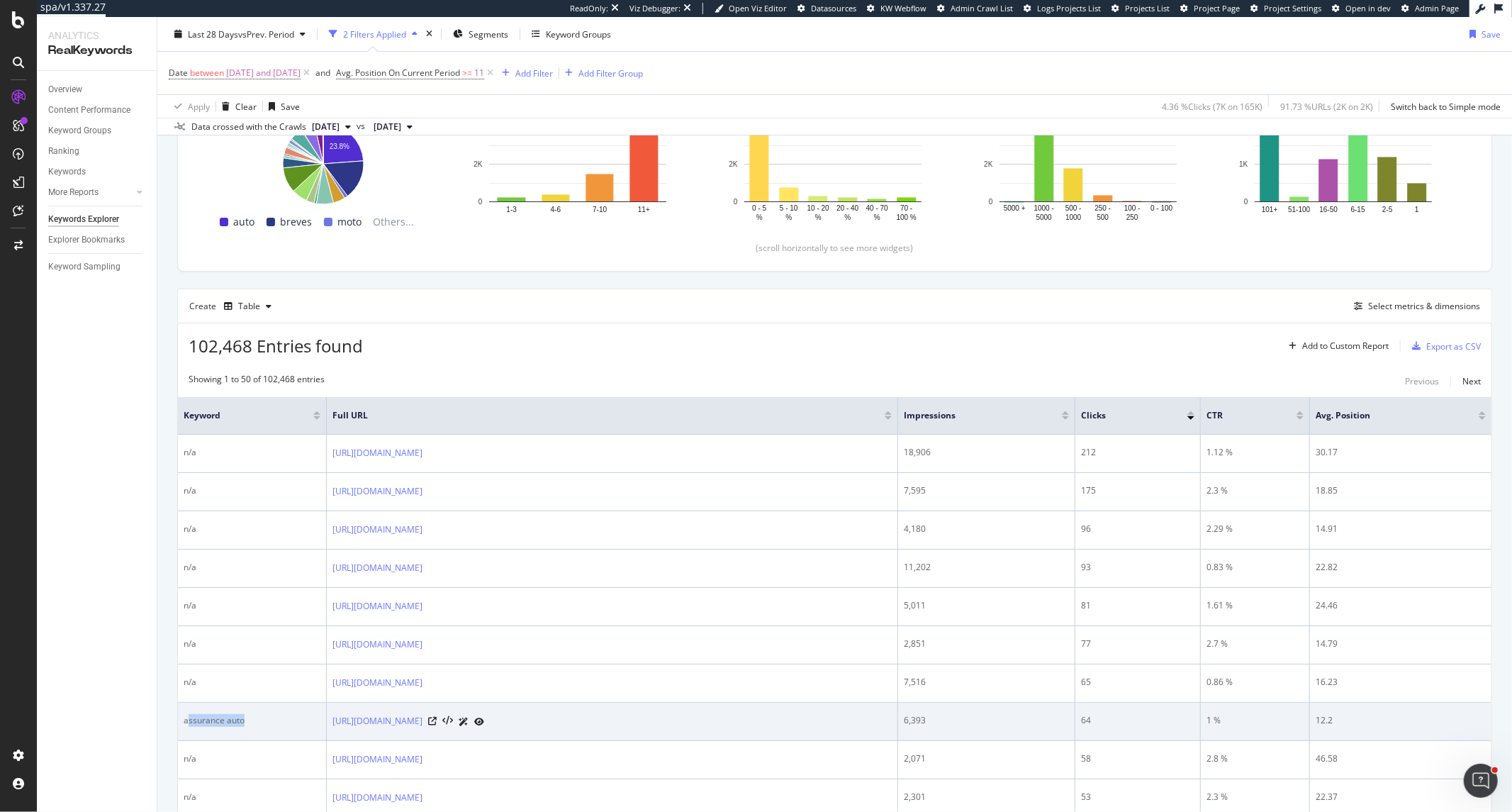
drag, startPoint x: 222, startPoint y: 726, endPoint x: 189, endPoint y: 723, distance: 33.1
click at [189, 723] on div "assurance auto" at bounding box center [252, 720] width 137 height 13
drag, startPoint x: 185, startPoint y: 720, endPoint x: 252, endPoint y: 720, distance: 67.0
click at [252, 720] on div "assurance auto" at bounding box center [252, 720] width 137 height 13
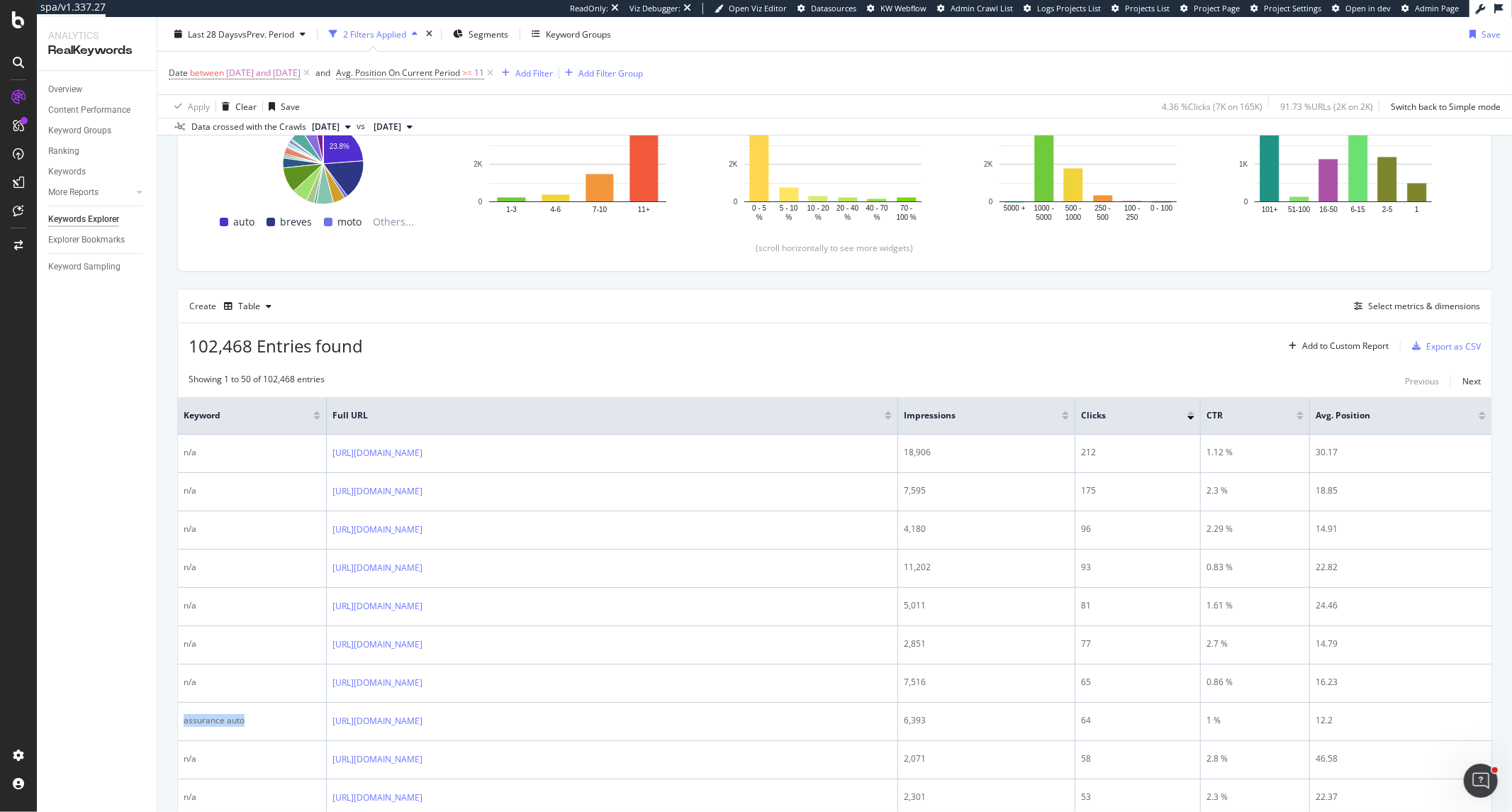
copy div "assurance auto"
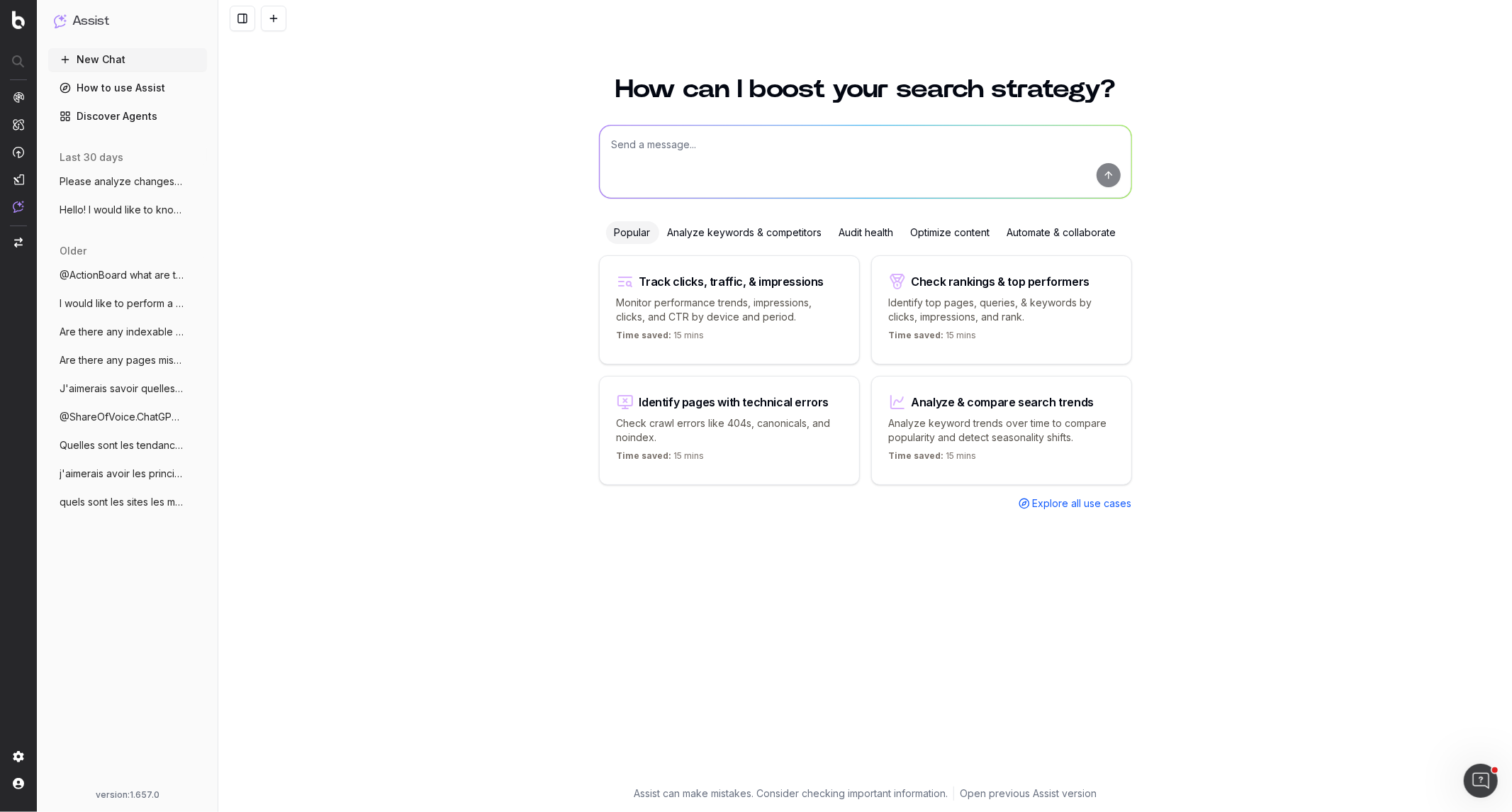
click at [706, 158] on textarea at bounding box center [866, 162] width 532 height 72
type textarea "Q"
type textarea "Comment se positionne lelynx sur "assurance auto"? Quels sont les concurrents m…"
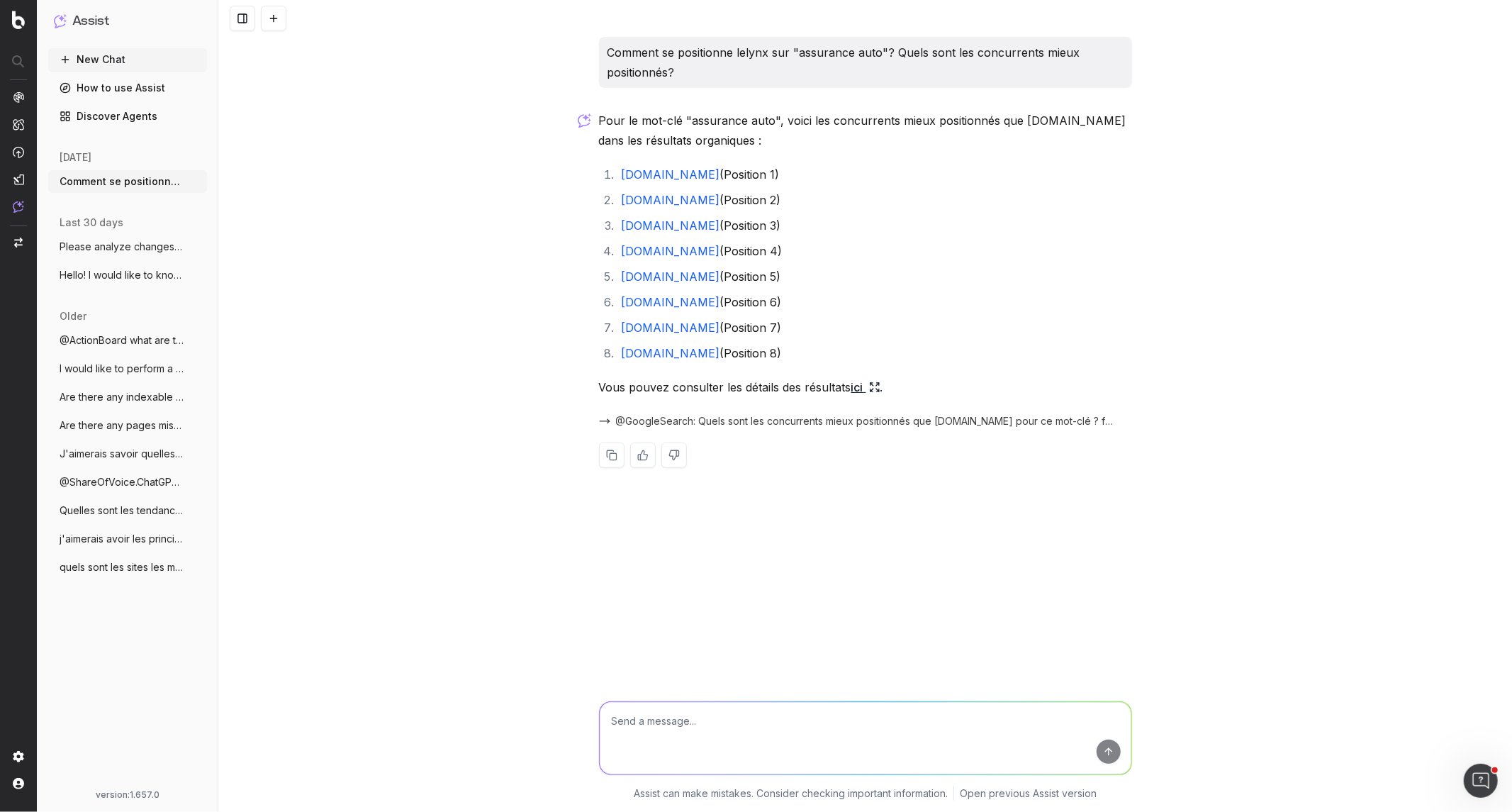
click at [819, 738] on textarea at bounding box center [866, 738] width 532 height 72
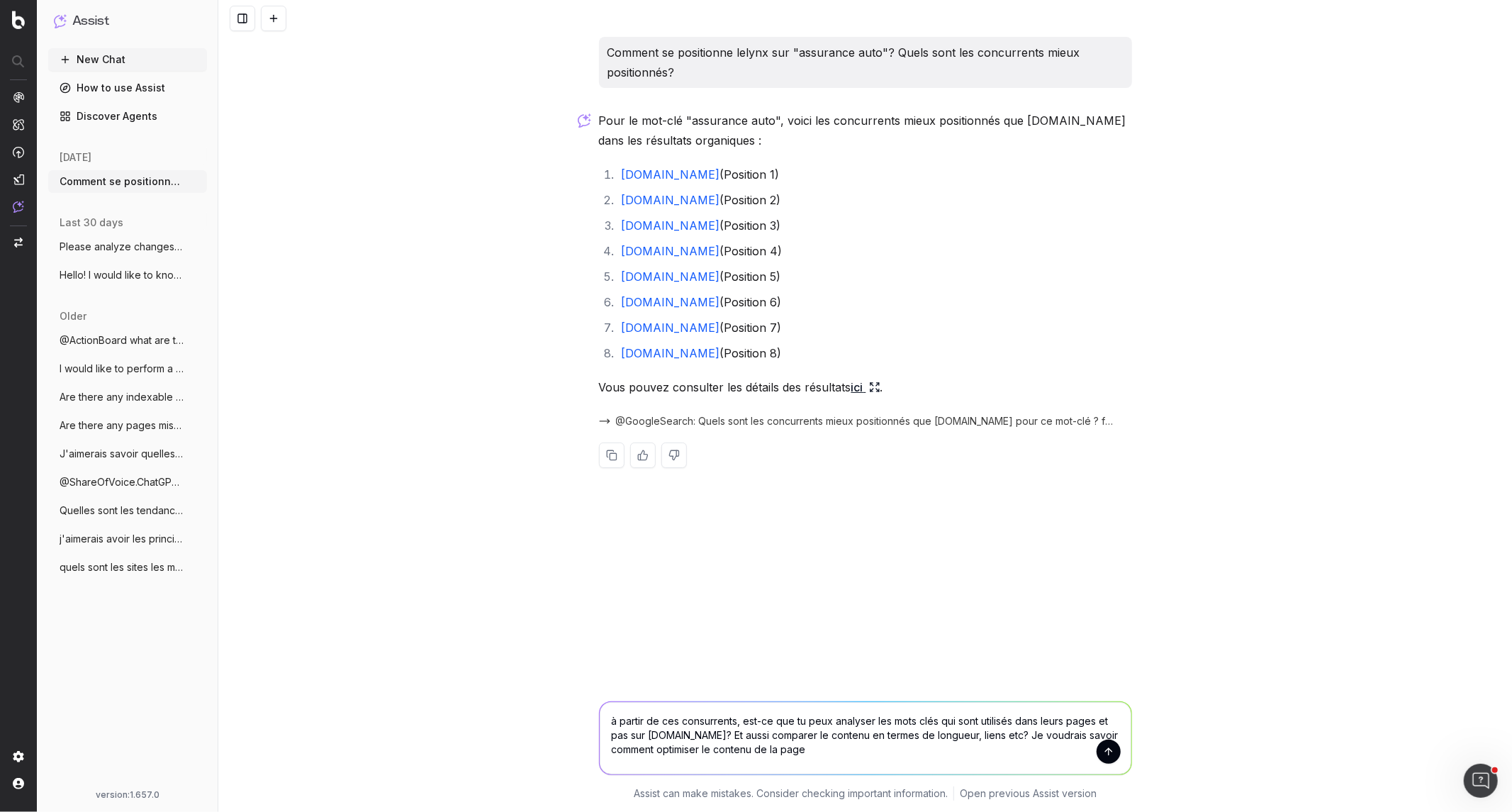
click at [819, 750] on textarea "à partir de ces consurrents, est-ce que tu peux analyser les mots clés qui sont…" at bounding box center [866, 738] width 532 height 72
paste textarea "[URL][DOMAIN_NAME]"
type textarea "à partir de ces consurrents, est-ce que tu peux analyser les mots clés qui sont…"
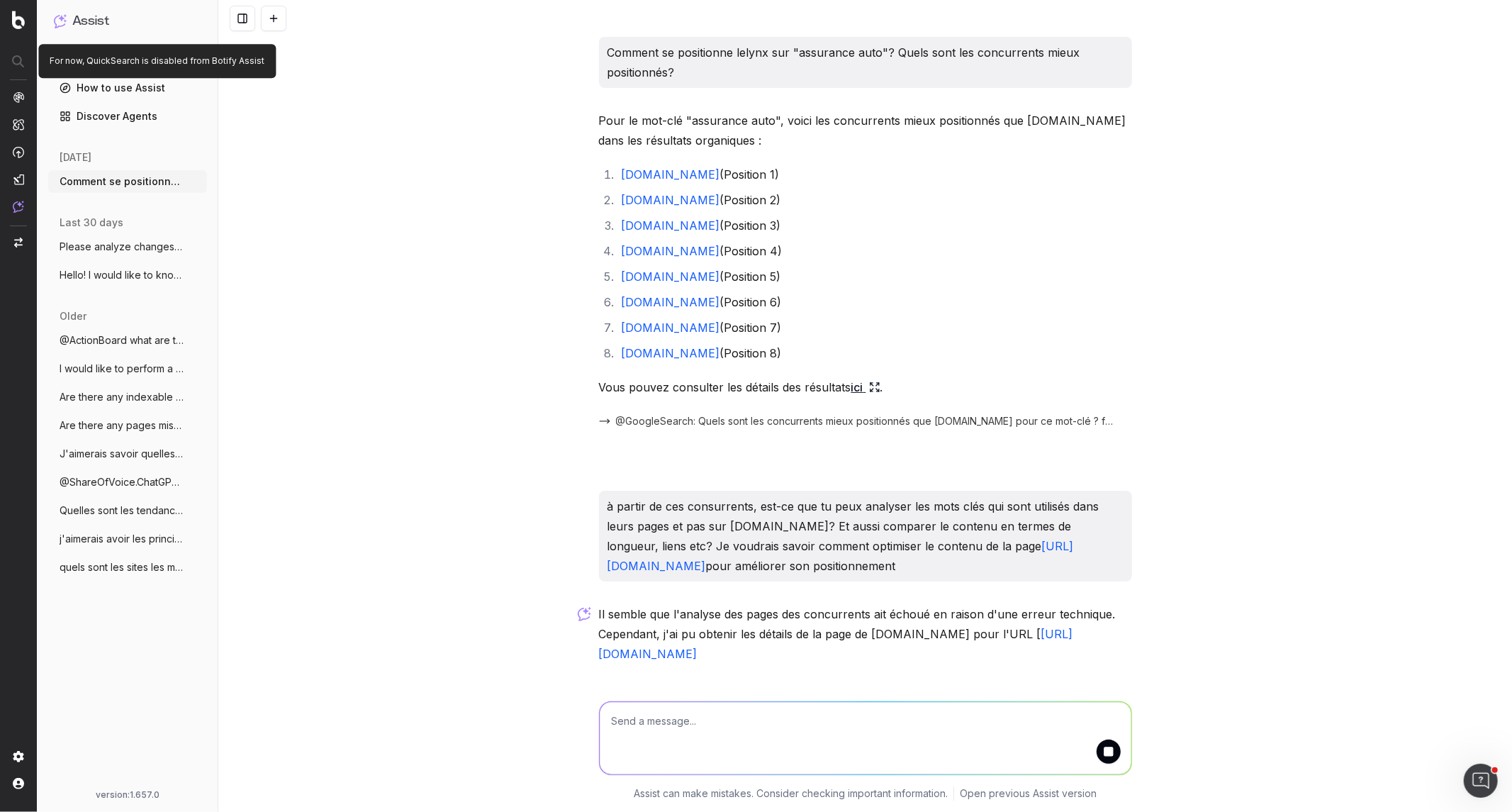
scroll to position [18, 0]
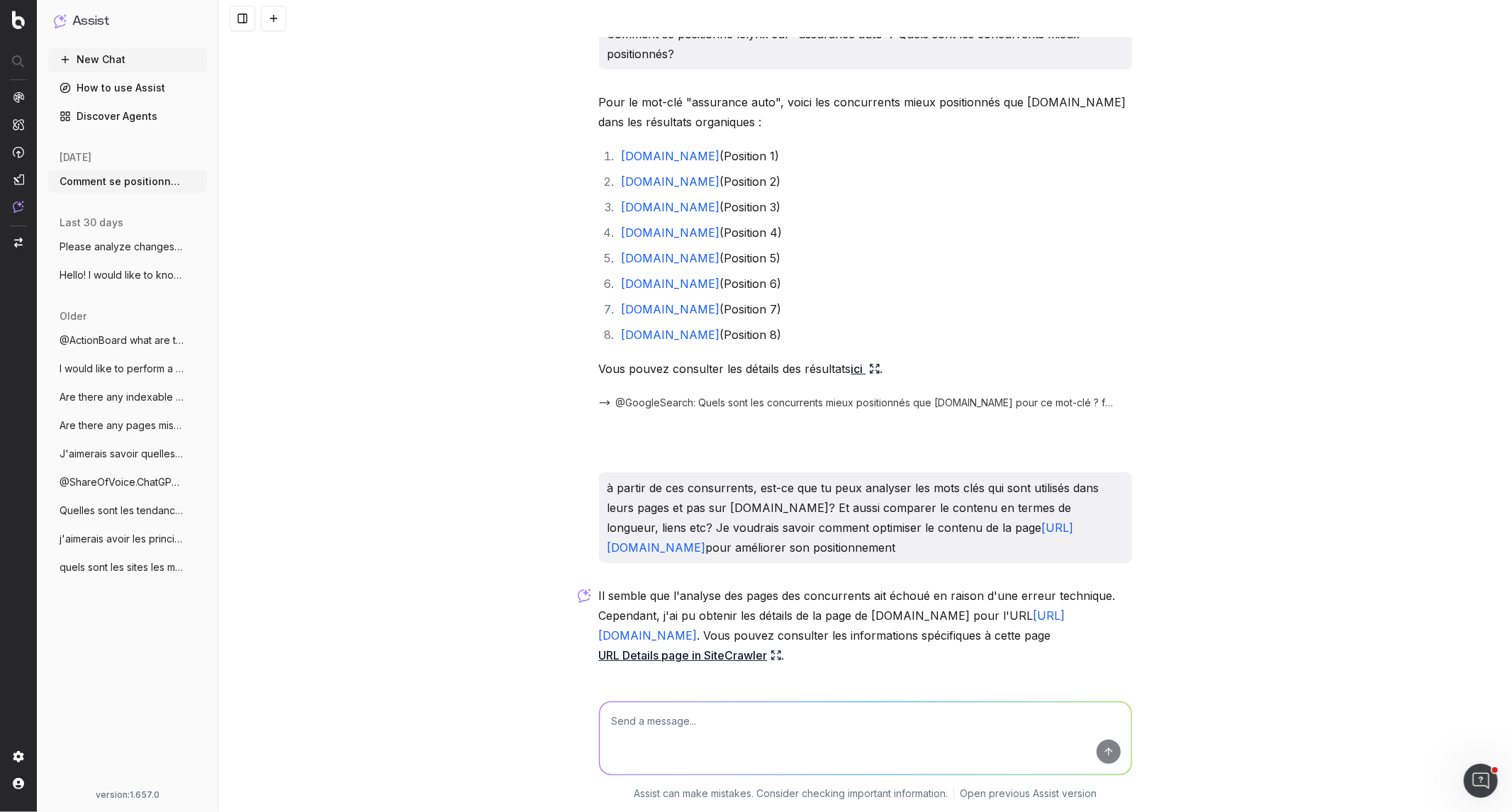
click at [782, 654] on link "URL Details page in SiteCrawler" at bounding box center [691, 656] width 183 height 20
click at [819, 725] on textarea at bounding box center [866, 738] width 532 height 72
type textarea "est-ce que tu peux analyser les TOP 3 concurrents?"
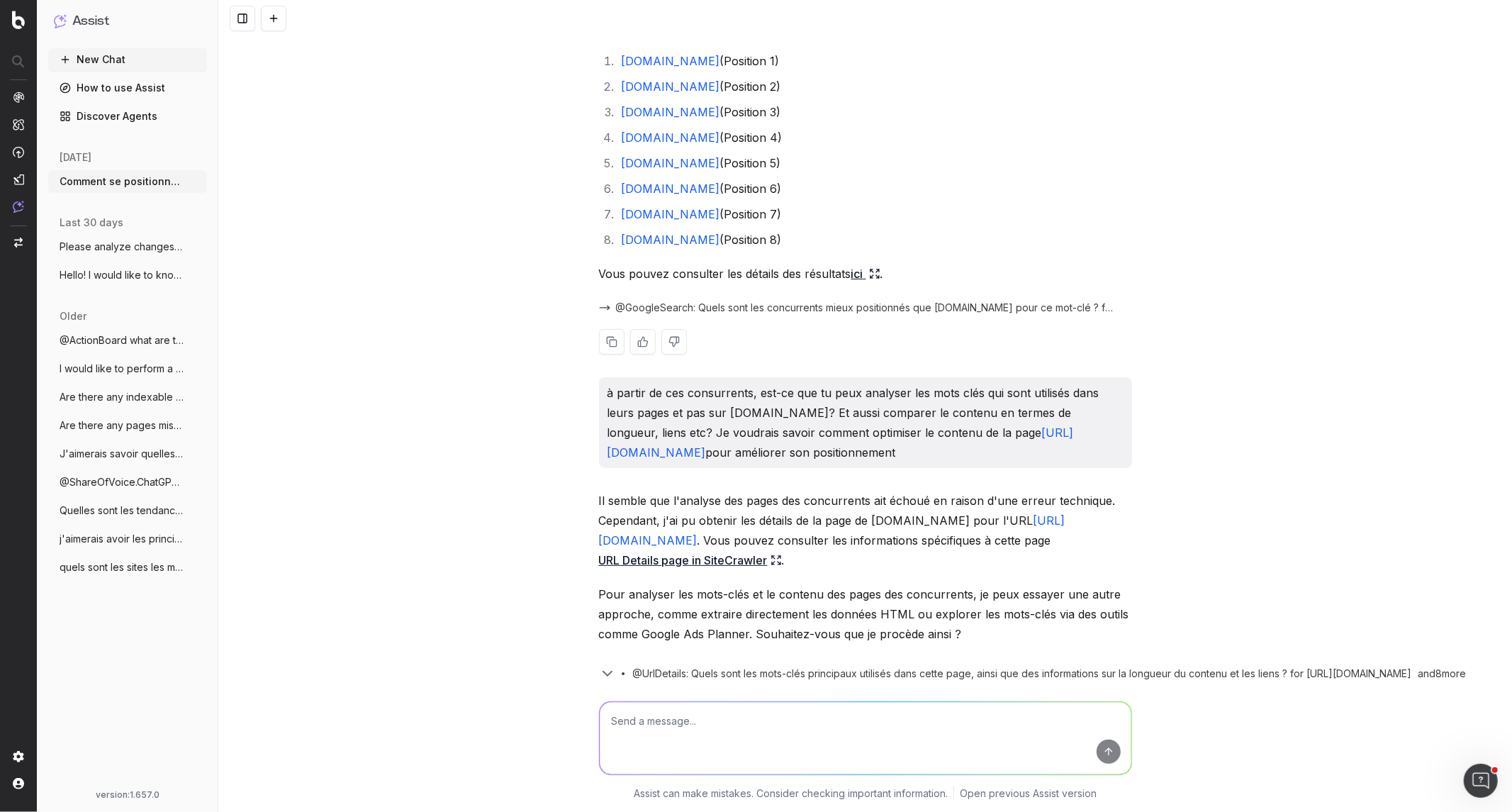
scroll to position [315, 0]
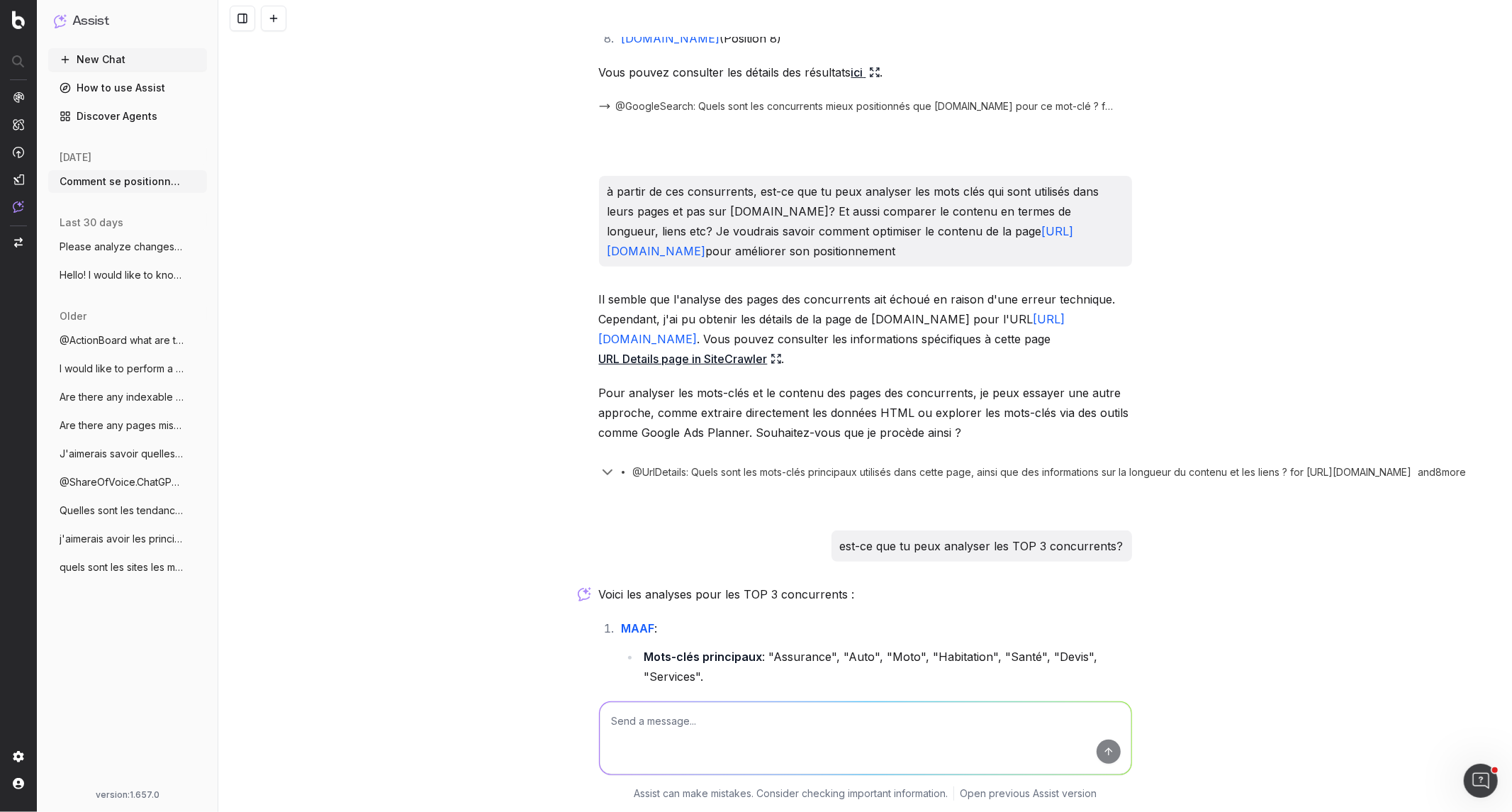
drag, startPoint x: 926, startPoint y: 230, endPoint x: 626, endPoint y: 250, distance: 300.7
click at [626, 250] on p "à partir de ces consurrents, est-ce que tu peux analyser les mots clés qui sont…" at bounding box center [866, 221] width 516 height 79
copy link "[URL][DOMAIN_NAME]"
click at [813, 742] on textarea at bounding box center [866, 738] width 532 height 72
paste textarea "[URL][DOMAIN_NAME]"
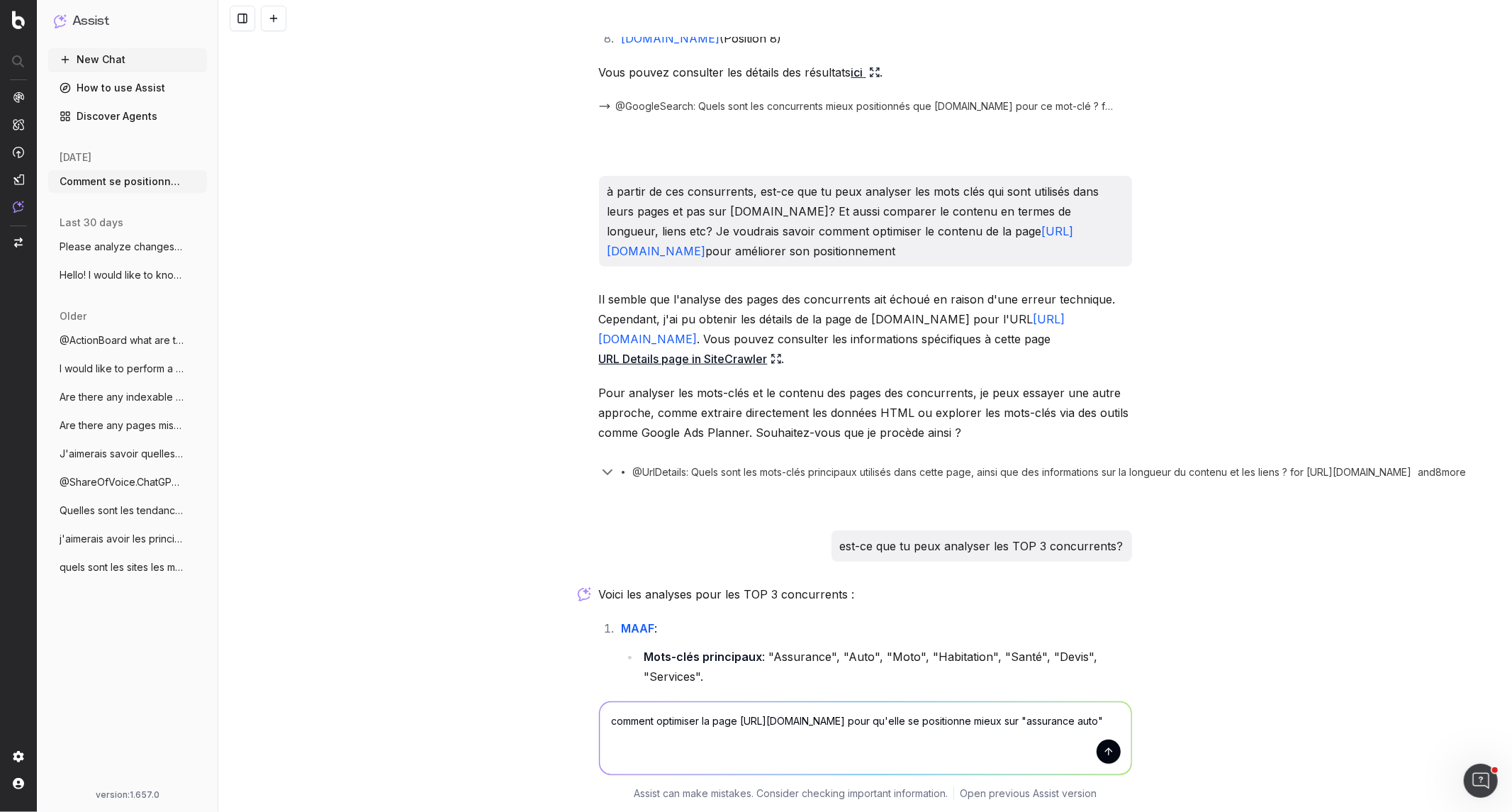
type textarea "comment optimiser la page [URL][DOMAIN_NAME] pour qu'elle se positionne mieux s…"
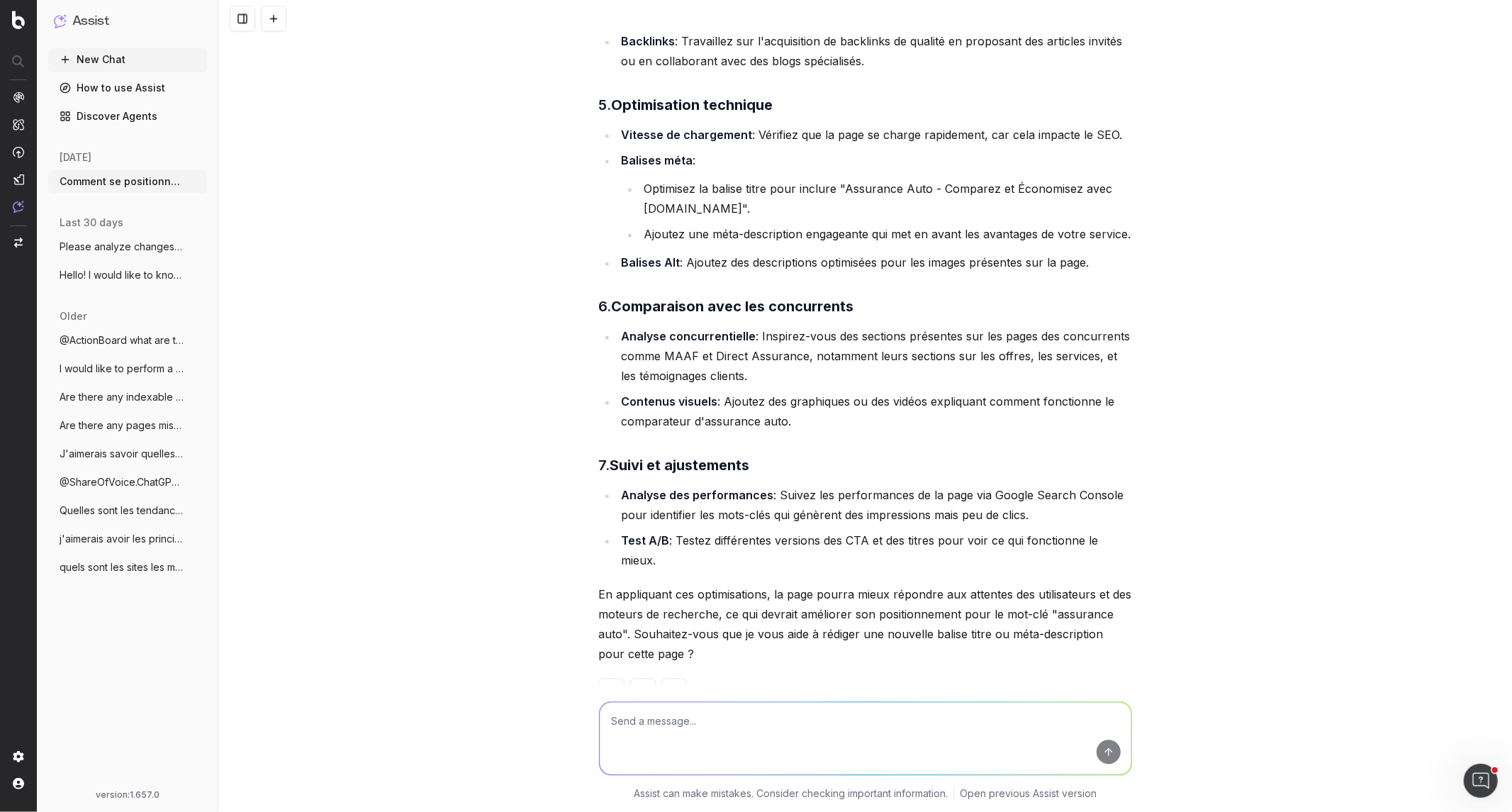
scroll to position [2427, 0]
click at [846, 709] on textarea at bounding box center [866, 738] width 532 height 72
type textarea "oui rédige des meta"
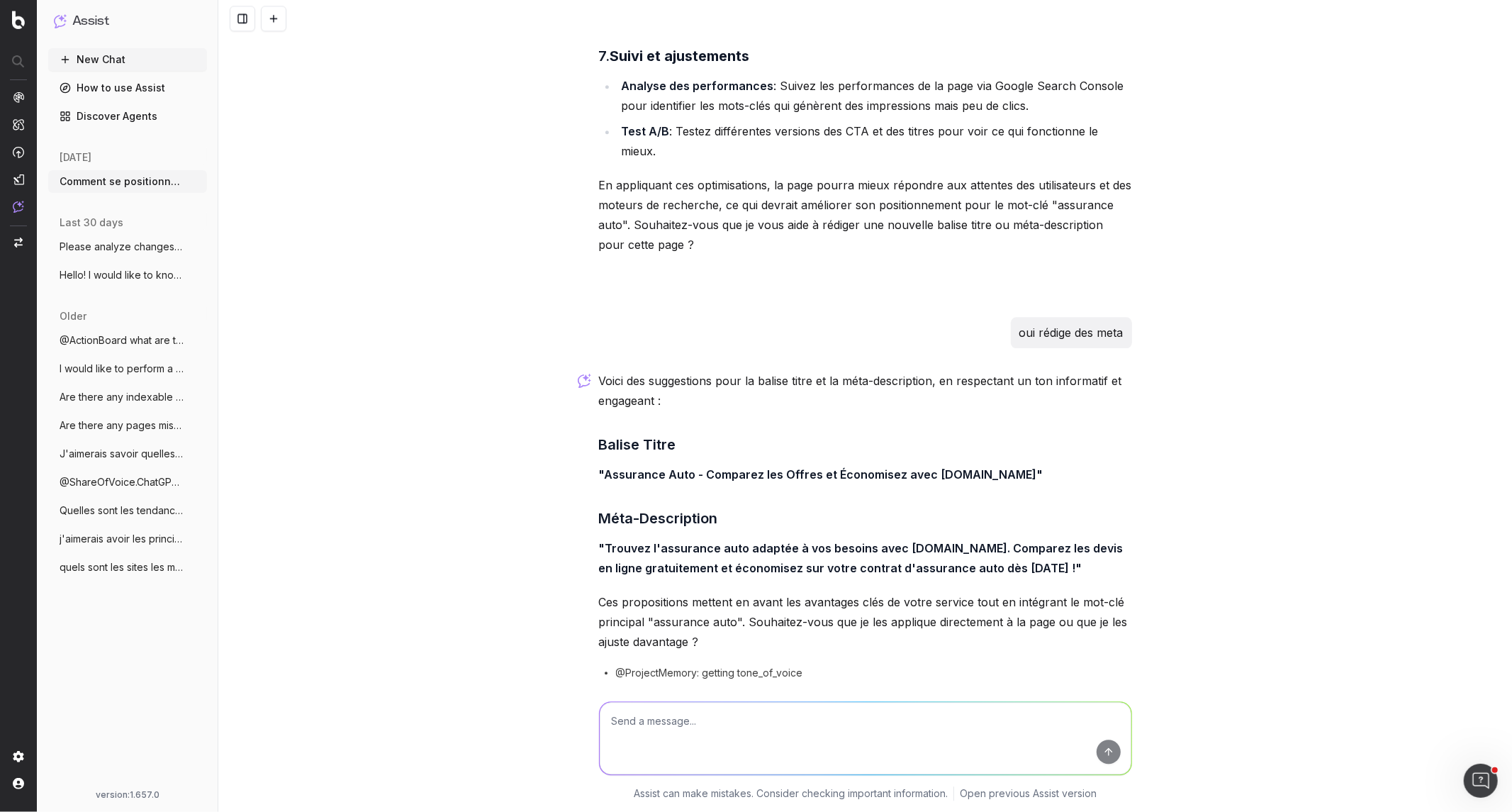
scroll to position [2849, 0]
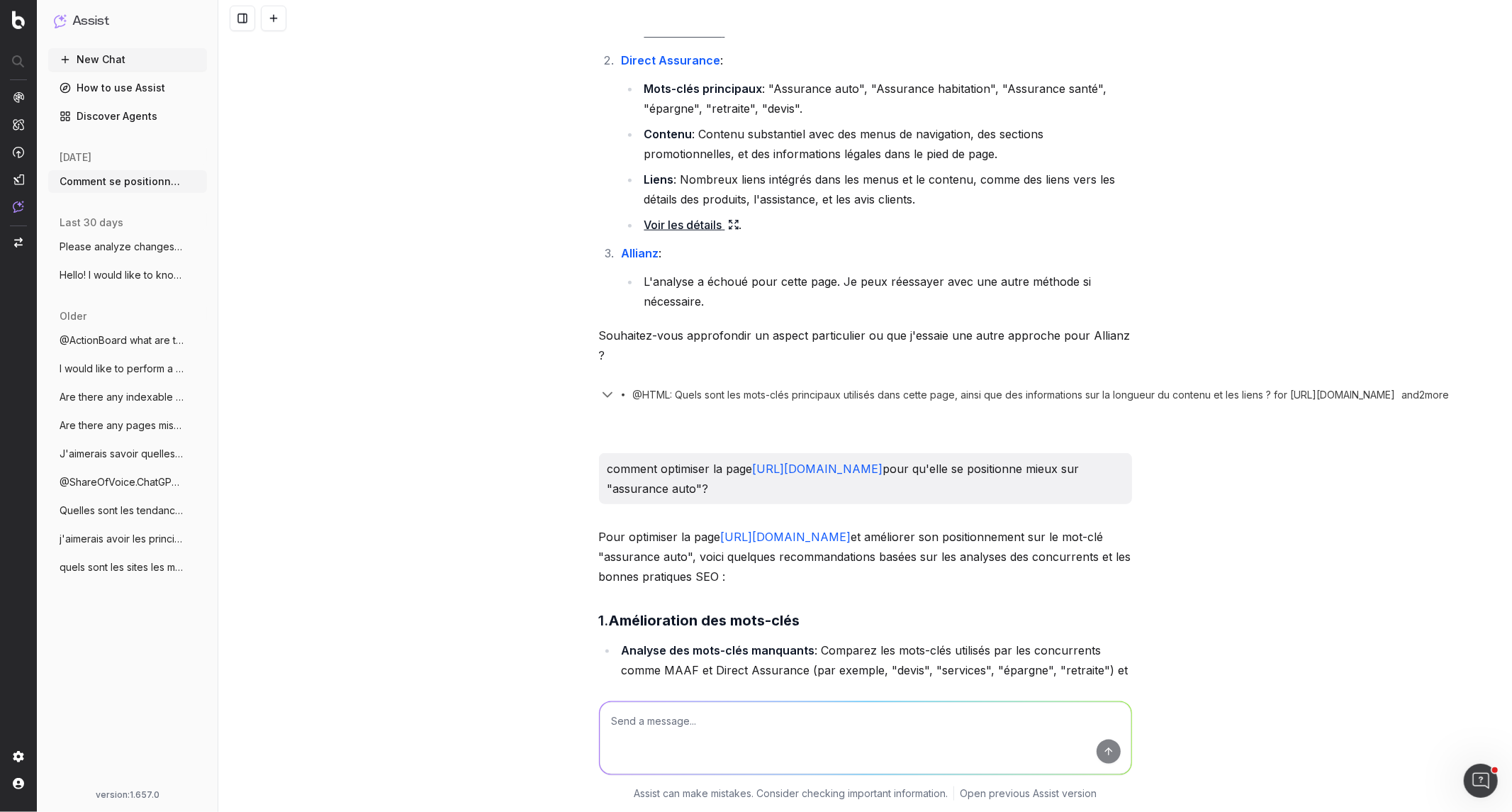
click at [122, 249] on span "Please analyze changes in avg position o" at bounding box center [122, 246] width 125 height 14
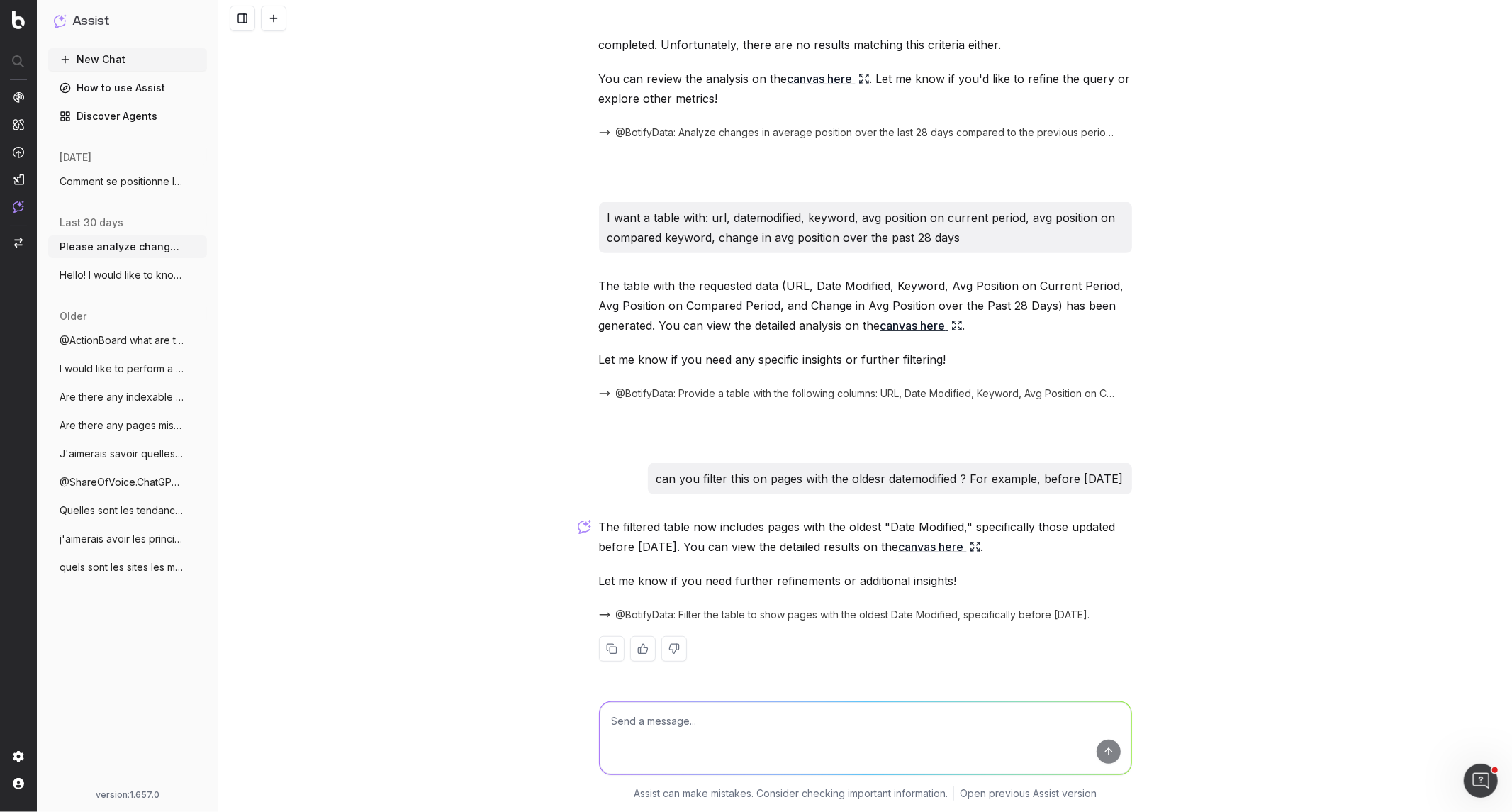
scroll to position [376, 0]
click at [103, 65] on button "New Chat" at bounding box center [128, 59] width 159 height 22
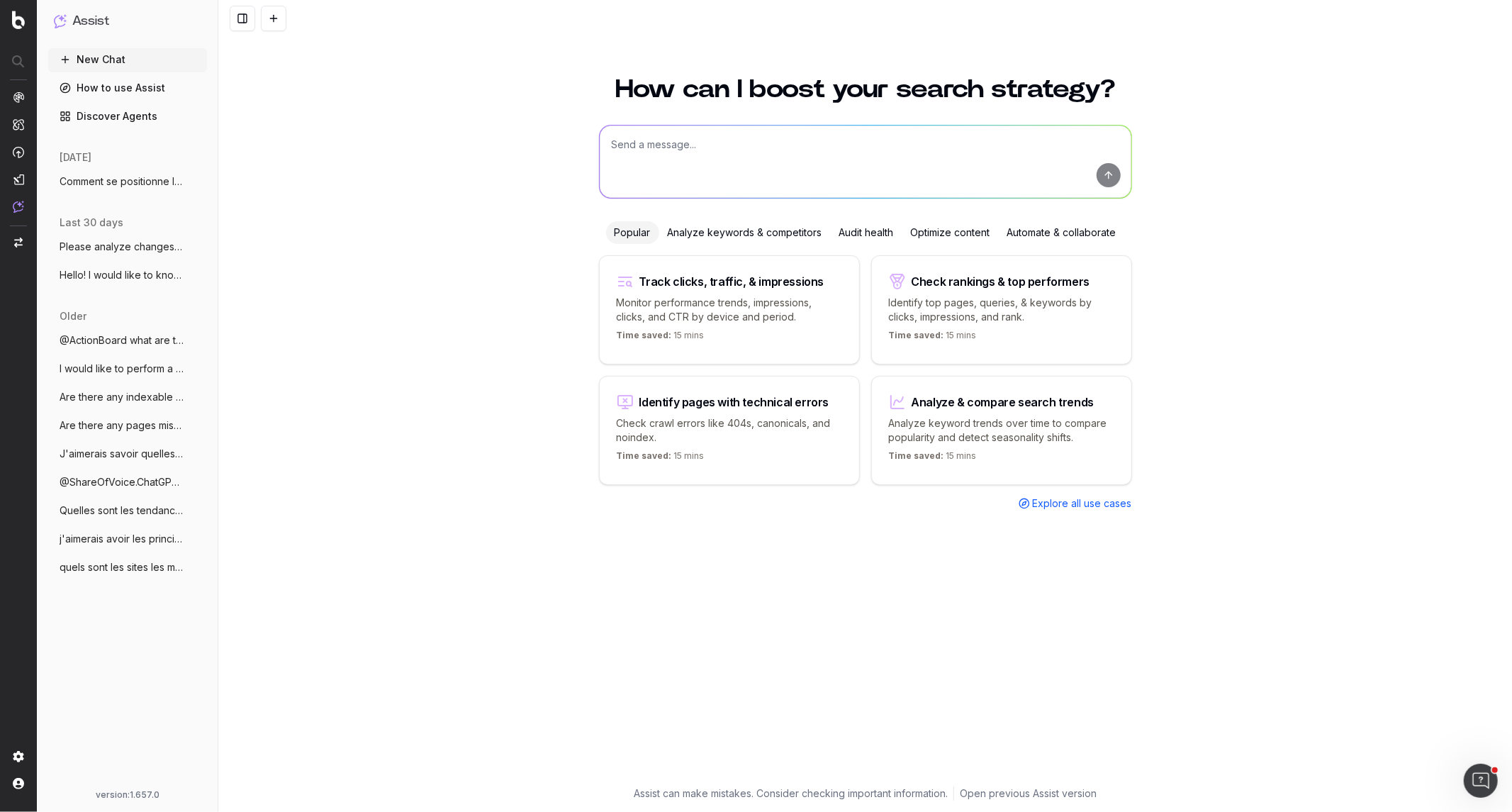
click at [959, 239] on div "Optimize content" at bounding box center [950, 232] width 96 height 22
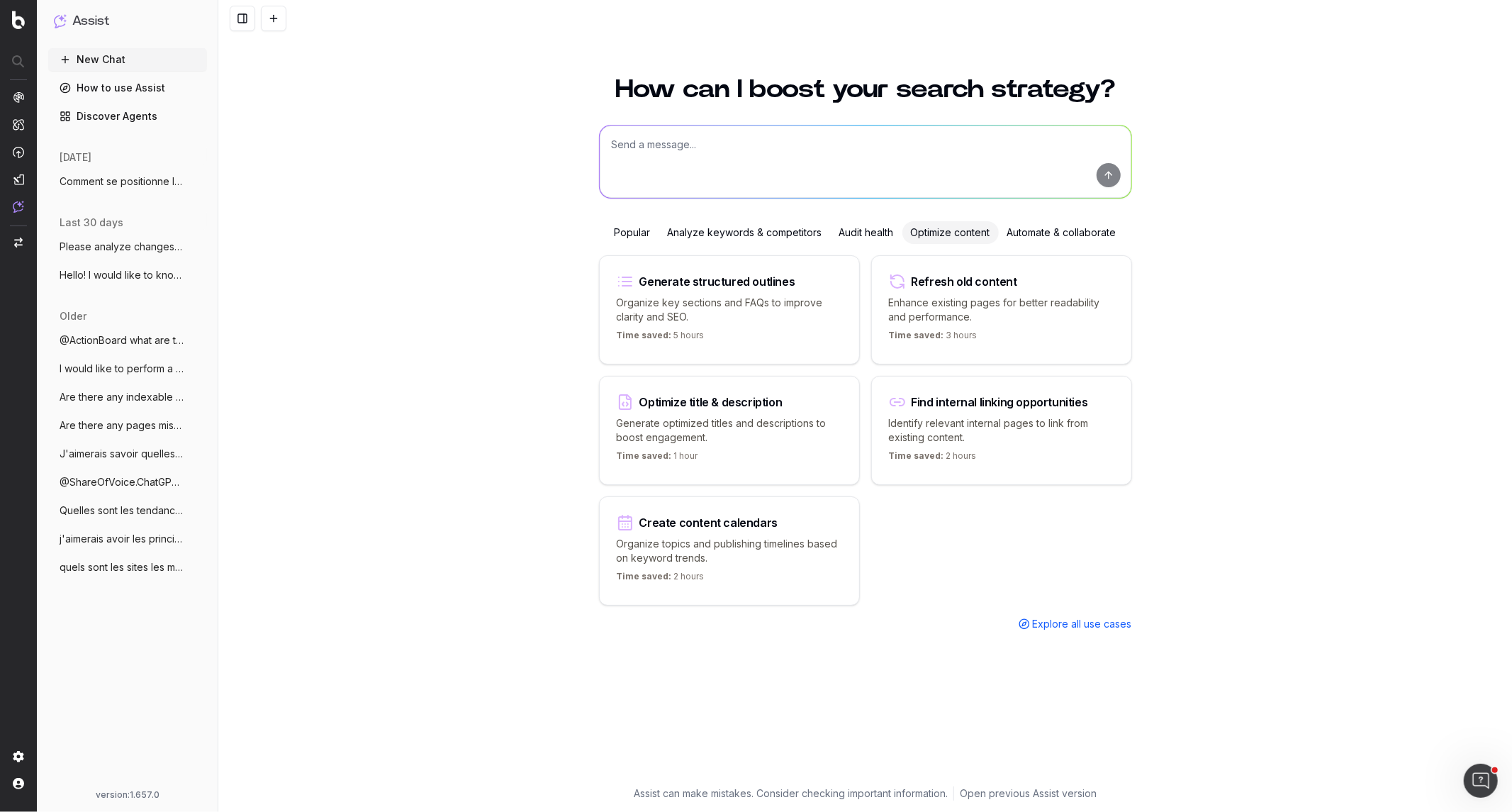
click at [881, 236] on div "Audit health" at bounding box center [866, 232] width 72 height 22
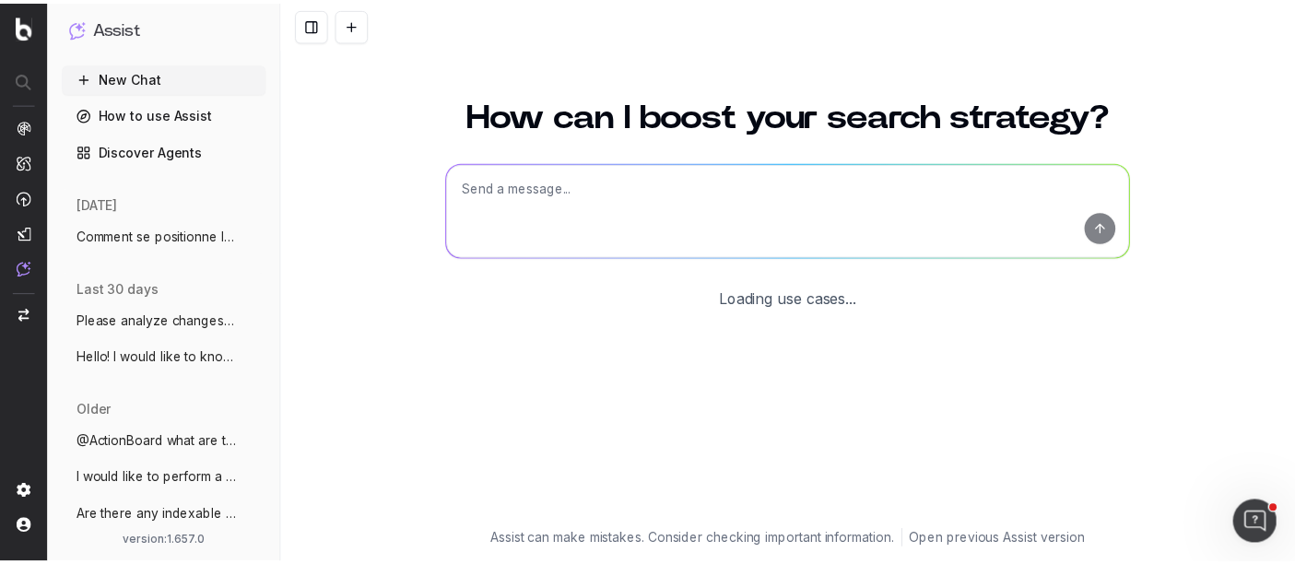
scroll to position [134, 0]
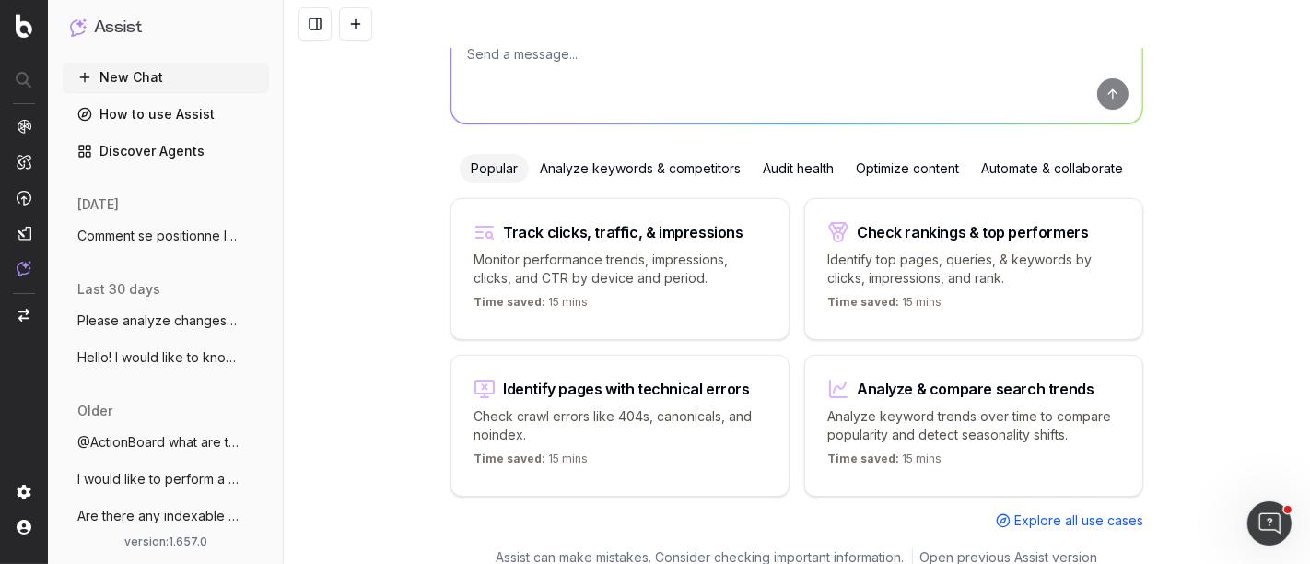
click at [149, 137] on link "Discover Agents" at bounding box center [166, 150] width 206 height 29
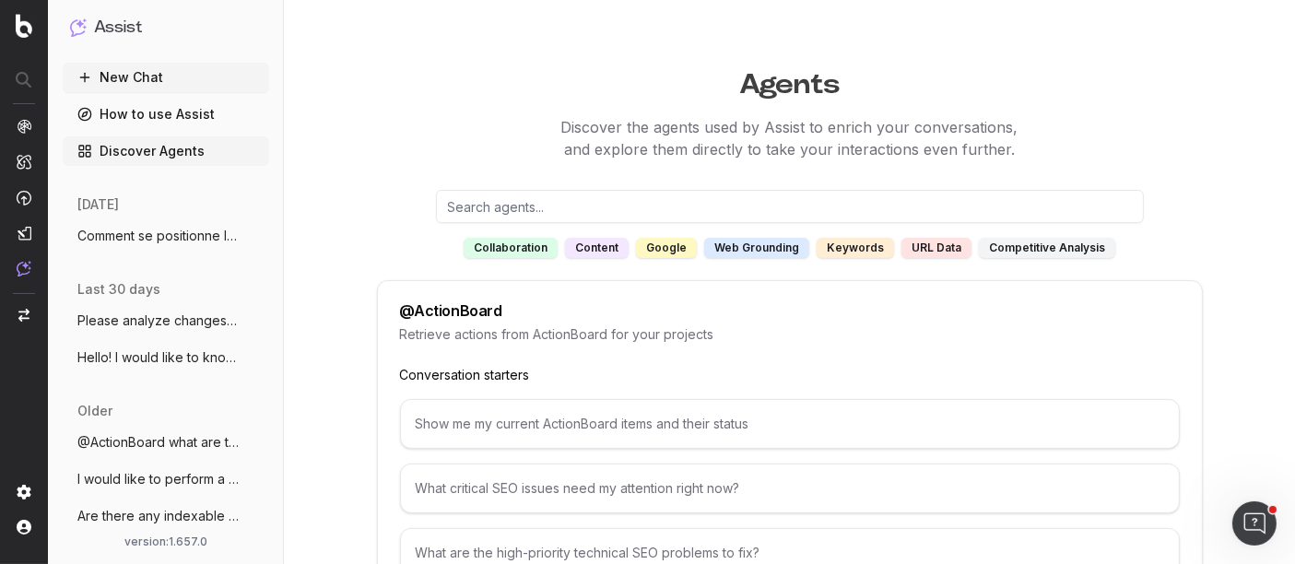
click at [1031, 245] on div "competitive analysis" at bounding box center [1047, 248] width 136 height 20
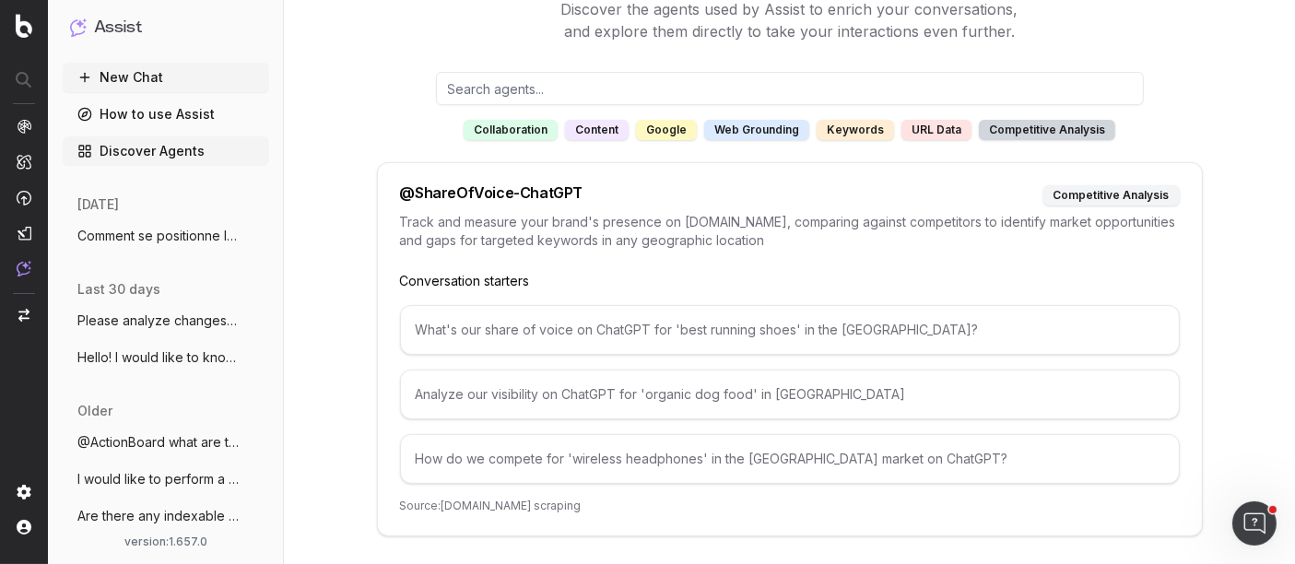
scroll to position [122, 0]
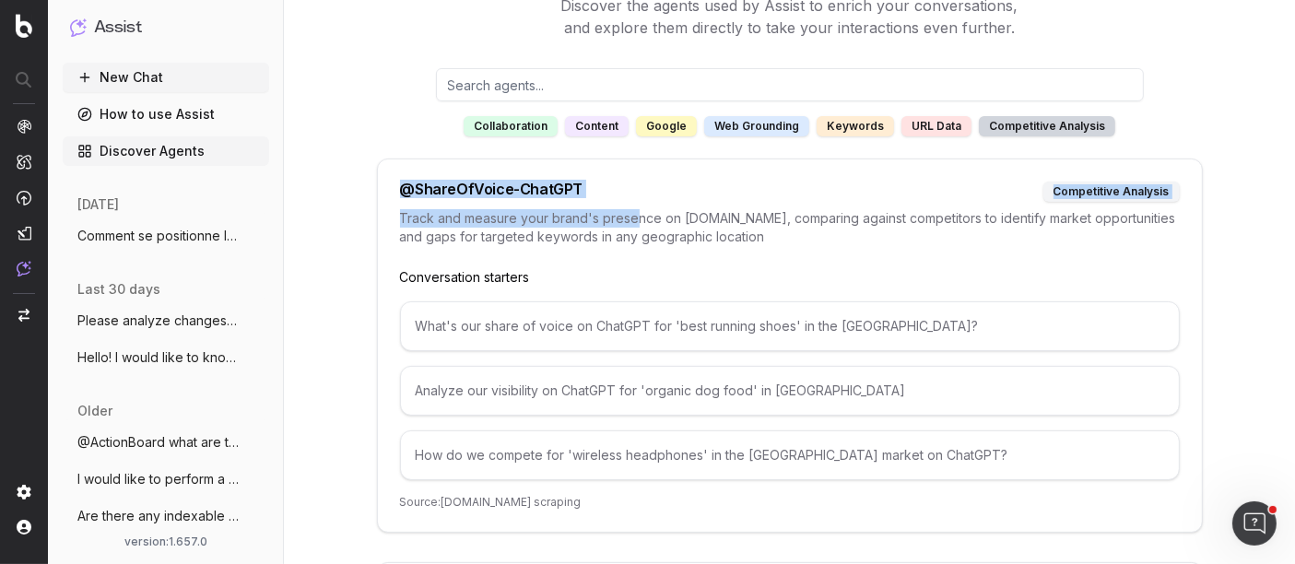
drag, startPoint x: 402, startPoint y: 188, endPoint x: 637, endPoint y: 201, distance: 235.3
click at [637, 201] on div "@ ShareOfVoice-ChatGPT competitive analysis Track and measure your brand's pres…" at bounding box center [790, 345] width 826 height 374
click at [608, 185] on div "@ ShareOfVoice-ChatGPT competitive analysis" at bounding box center [790, 192] width 780 height 20
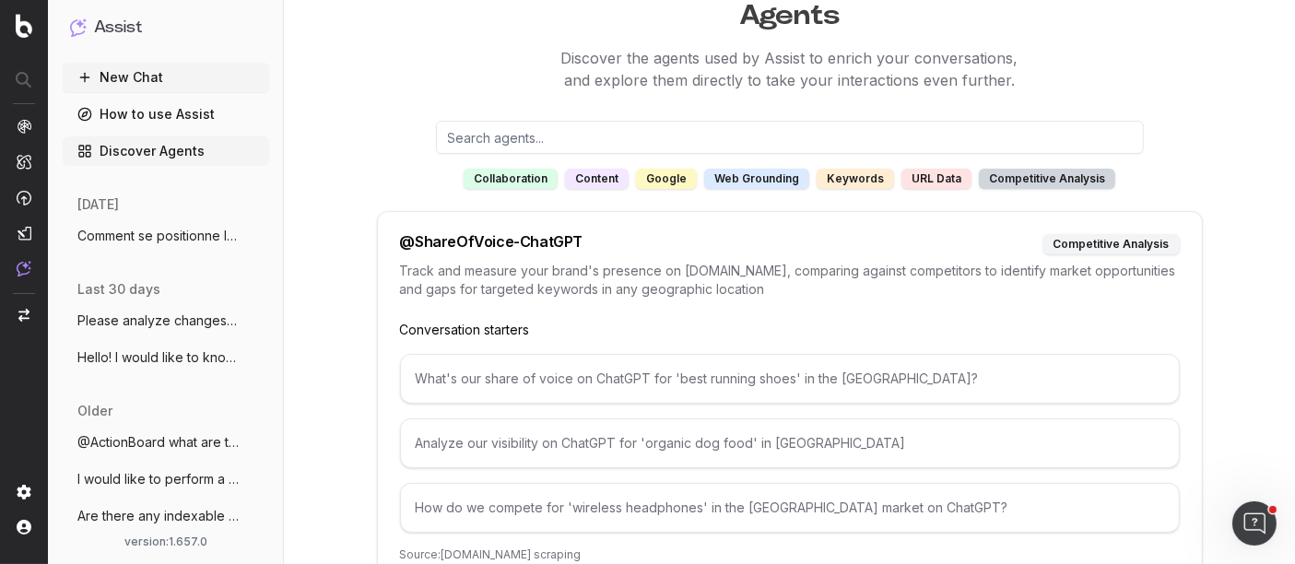
scroll to position [68, 0]
drag, startPoint x: 131, startPoint y: 77, endPoint x: 98, endPoint y: 80, distance: 33.3
click at [98, 80] on button "New Chat" at bounding box center [166, 77] width 206 height 29
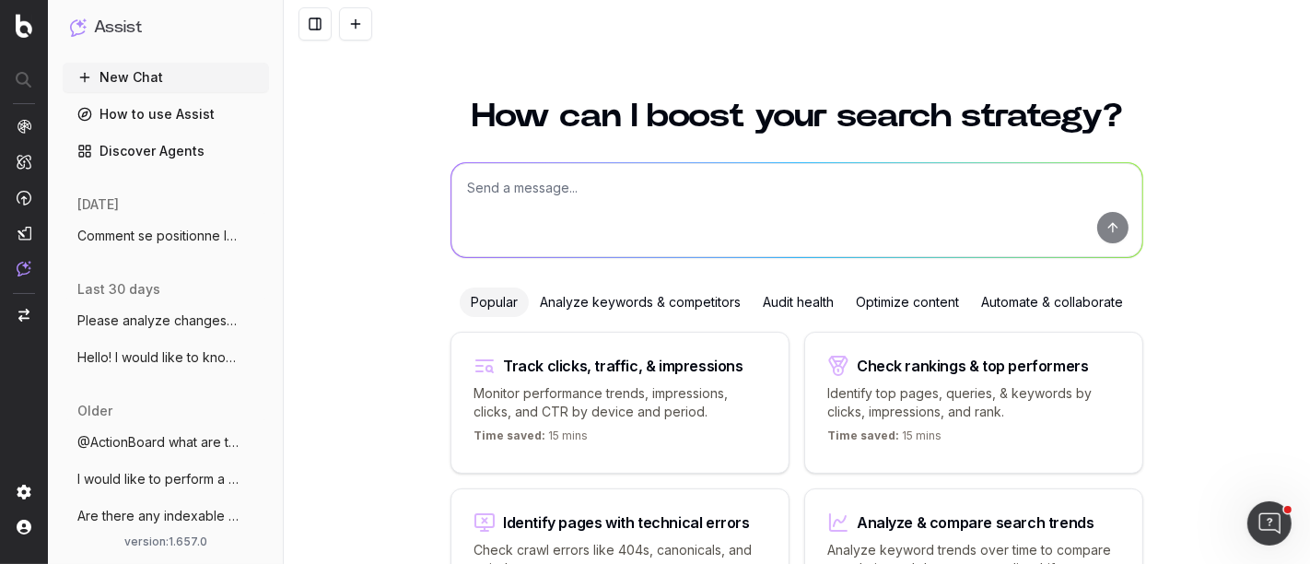
click at [682, 194] on textarea at bounding box center [797, 210] width 691 height 94
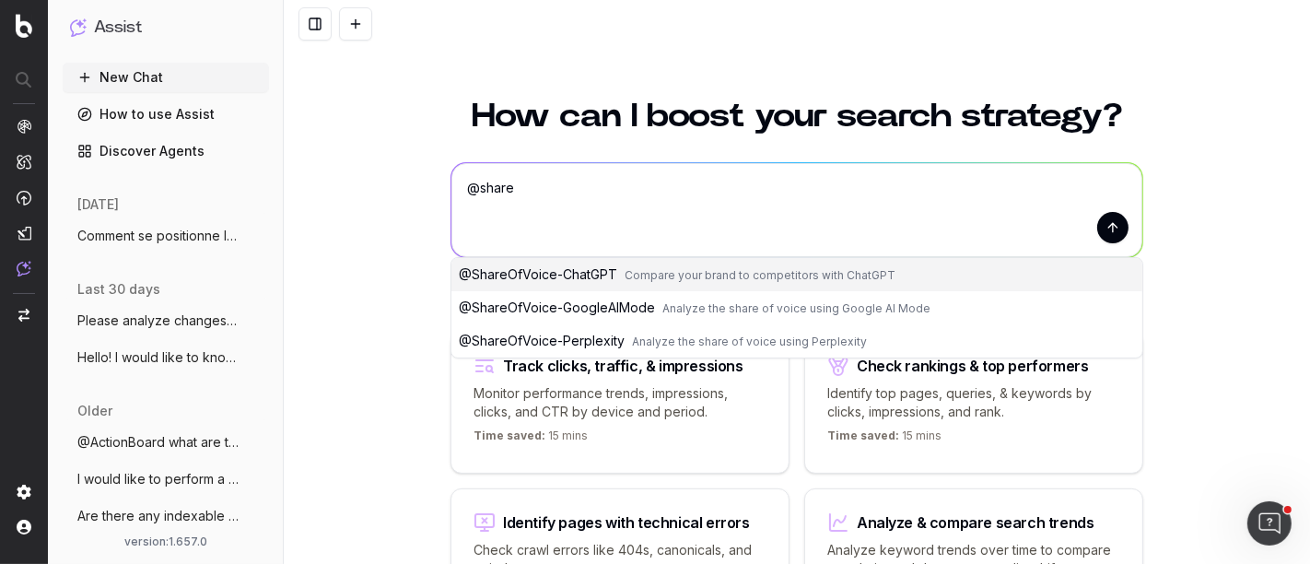
click at [647, 281] on button "@ ShareOfVoice-ChatGPT Compare your brand to competitors with ChatGPT" at bounding box center [797, 274] width 691 height 33
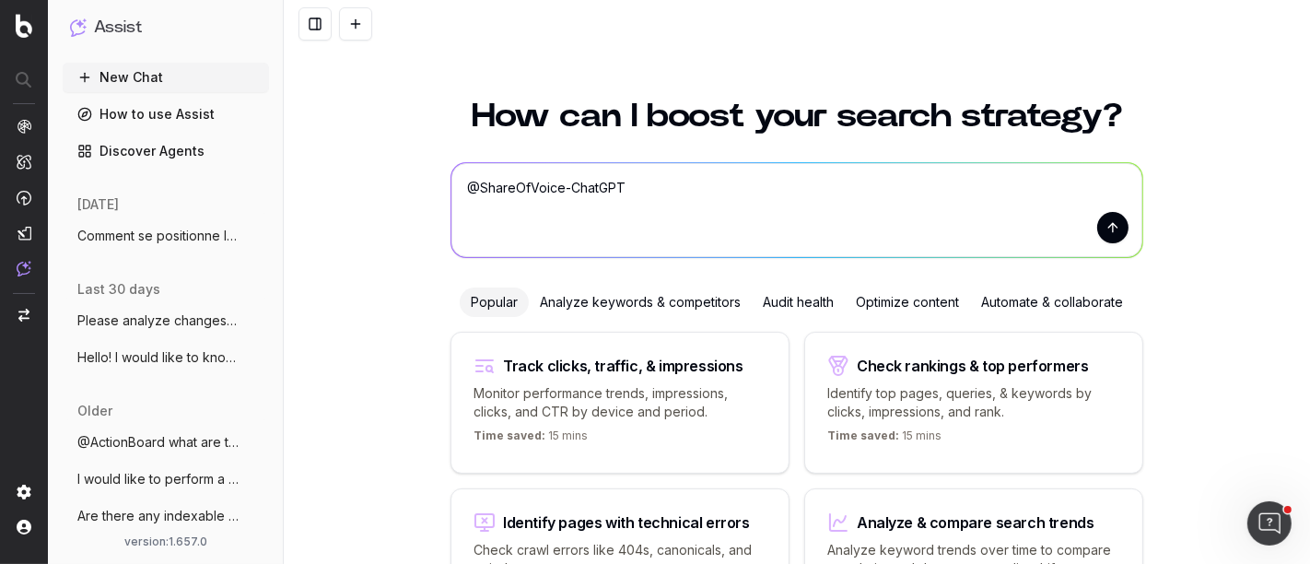
click at [631, 187] on textarea "@ShareOfVoice-ChatGPT" at bounding box center [797, 210] width 691 height 94
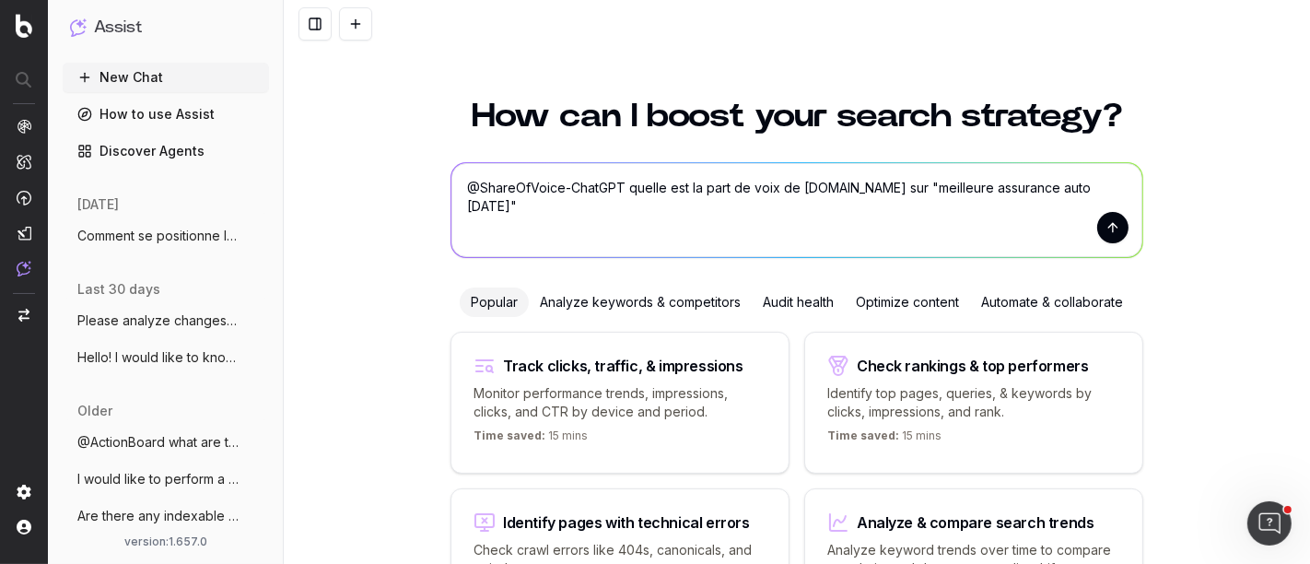
type textarea "@ShareOfVoice-ChatGPT quelle est la part de voix de [DOMAIN_NAME] sur "meilleur…"
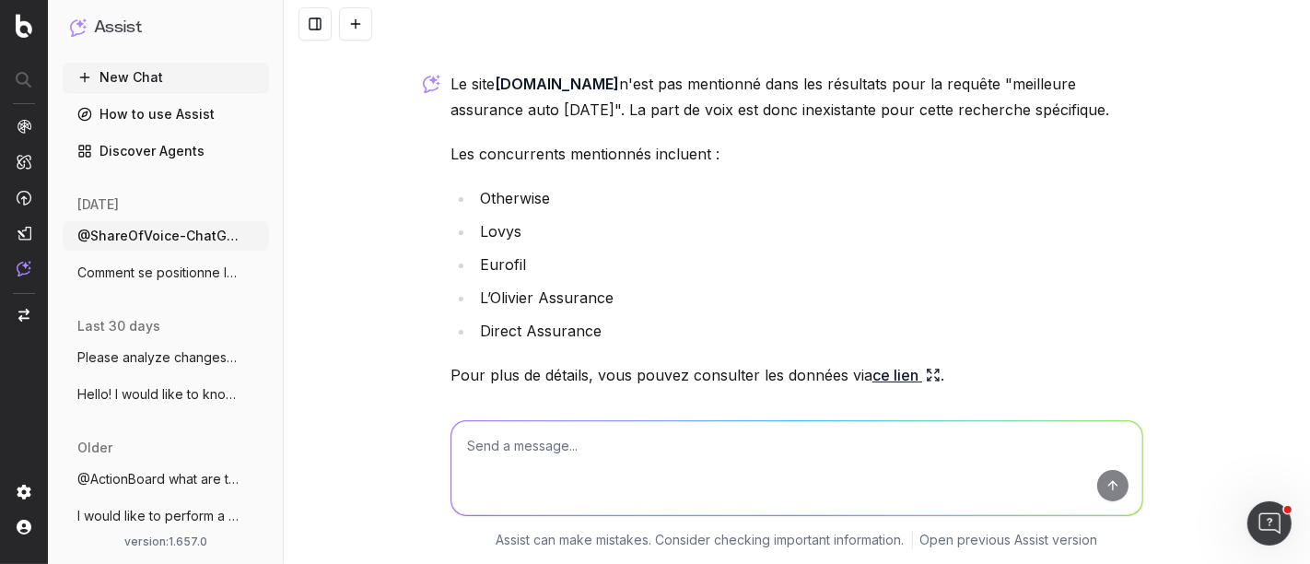
scroll to position [84, 0]
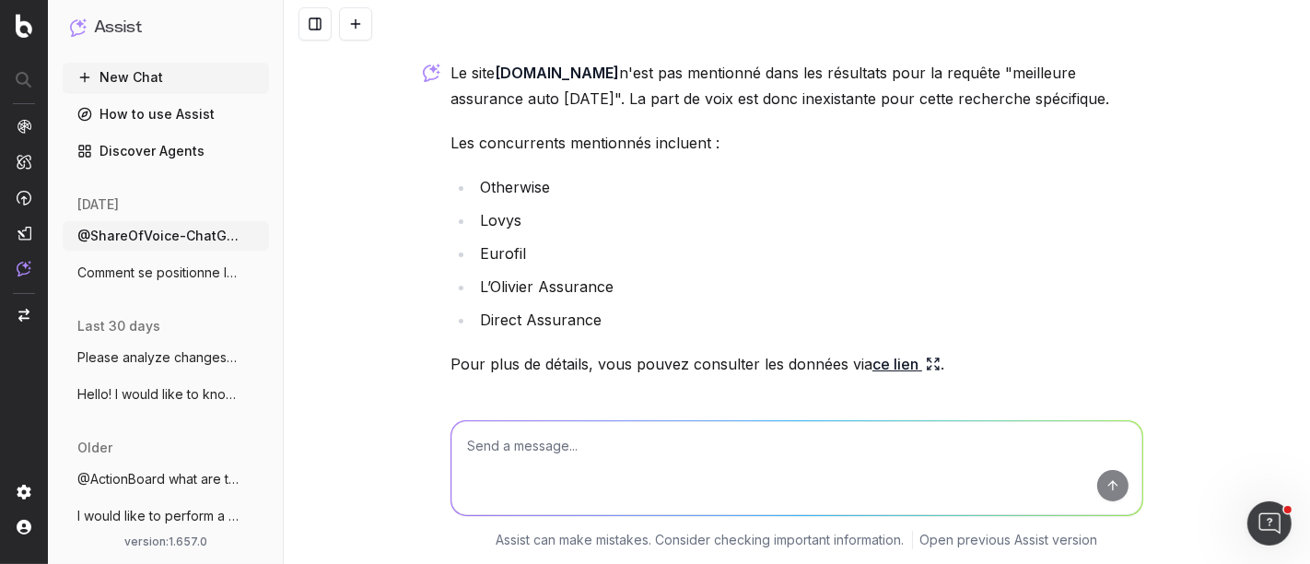
click at [542, 448] on textarea at bounding box center [797, 468] width 691 height 94
type textarea "et sur "comparateur assurance"?"
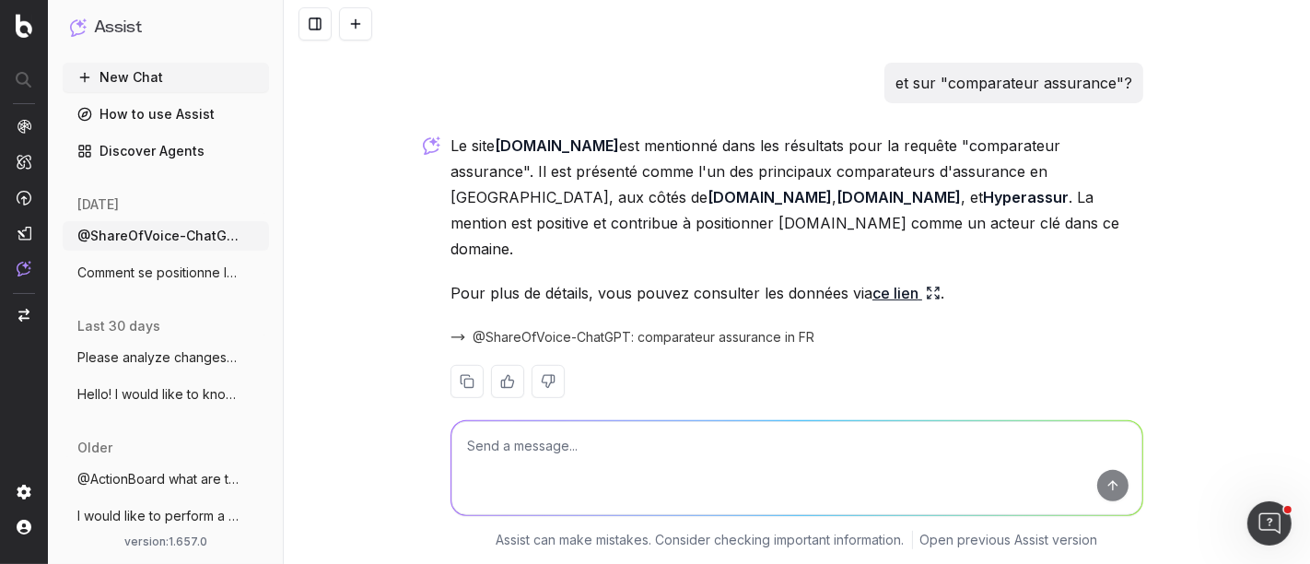
scroll to position [522, 0]
click at [905, 278] on link "ce lien" at bounding box center [907, 291] width 68 height 26
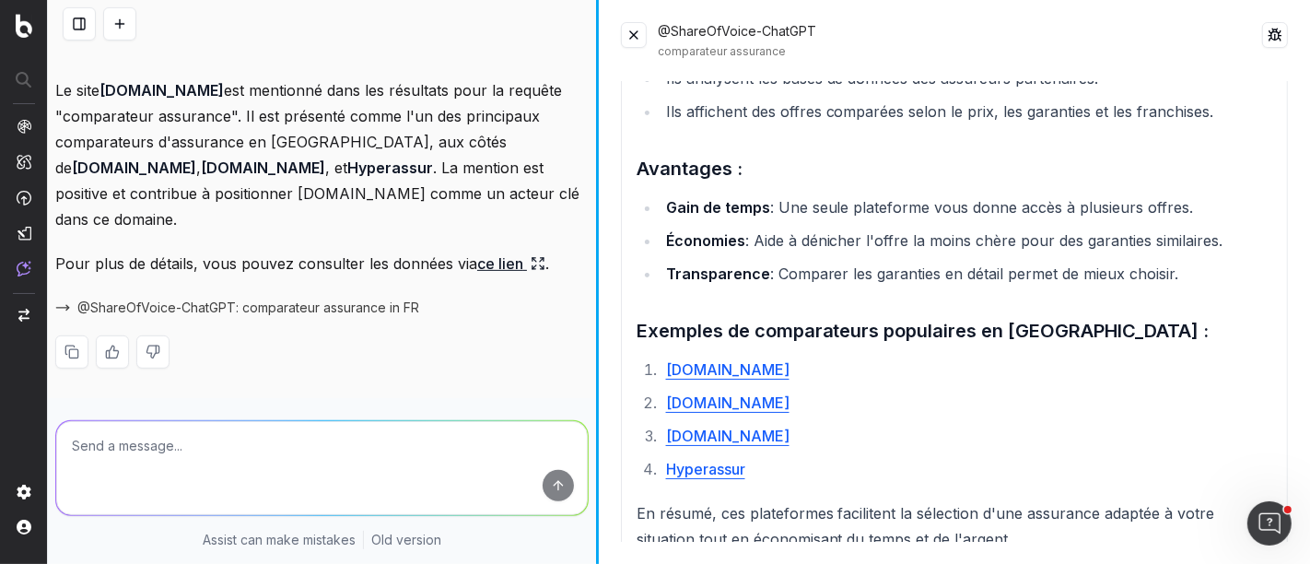
scroll to position [547, 0]
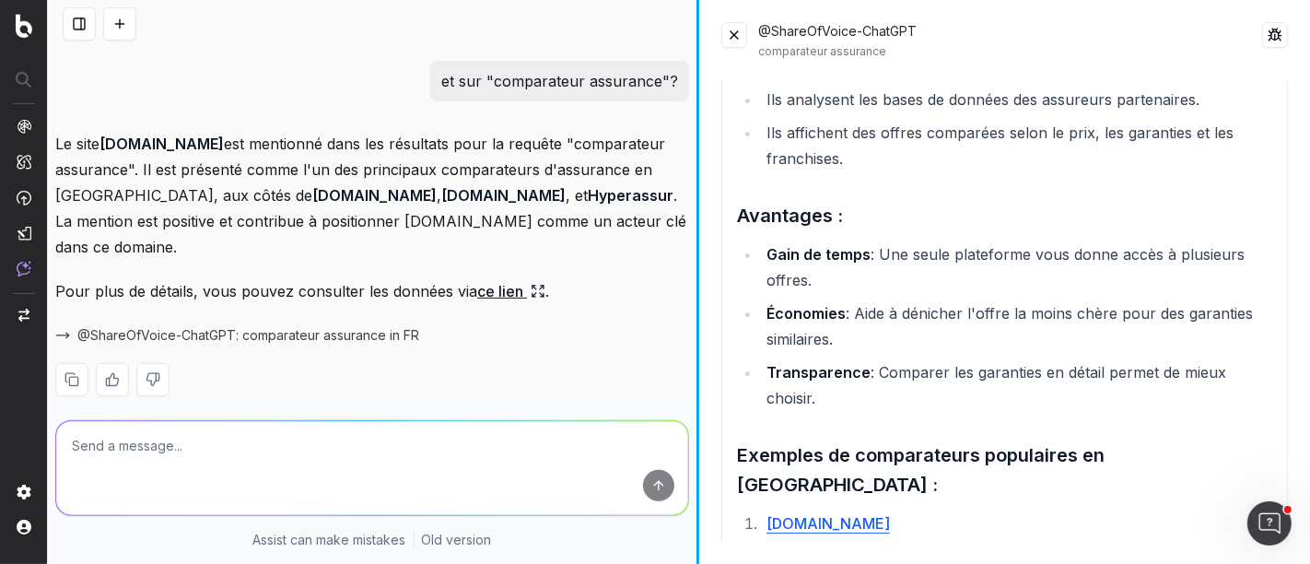
click at [699, 266] on div at bounding box center [698, 282] width 3 height 564
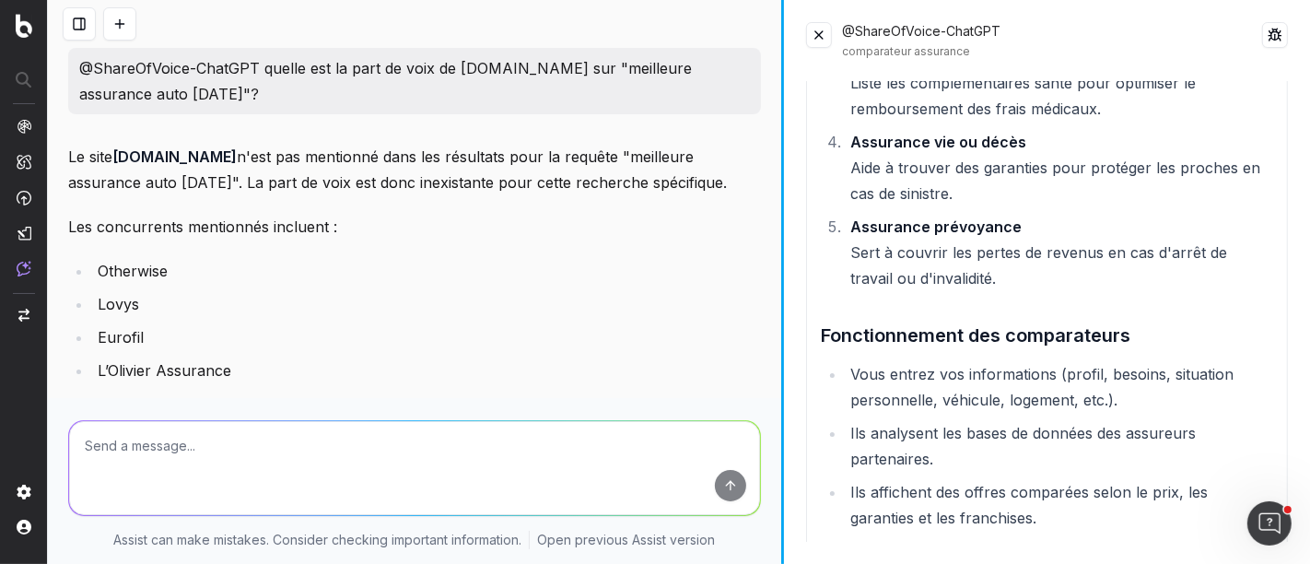
scroll to position [1131, 0]
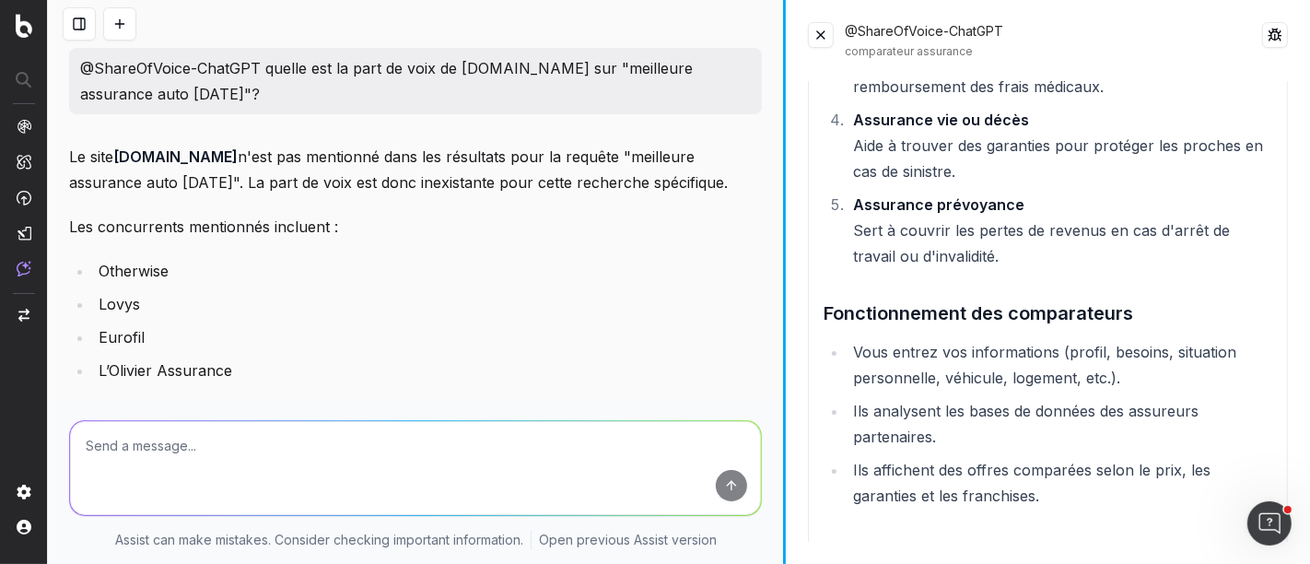
click at [786, 147] on div at bounding box center [784, 282] width 3 height 564
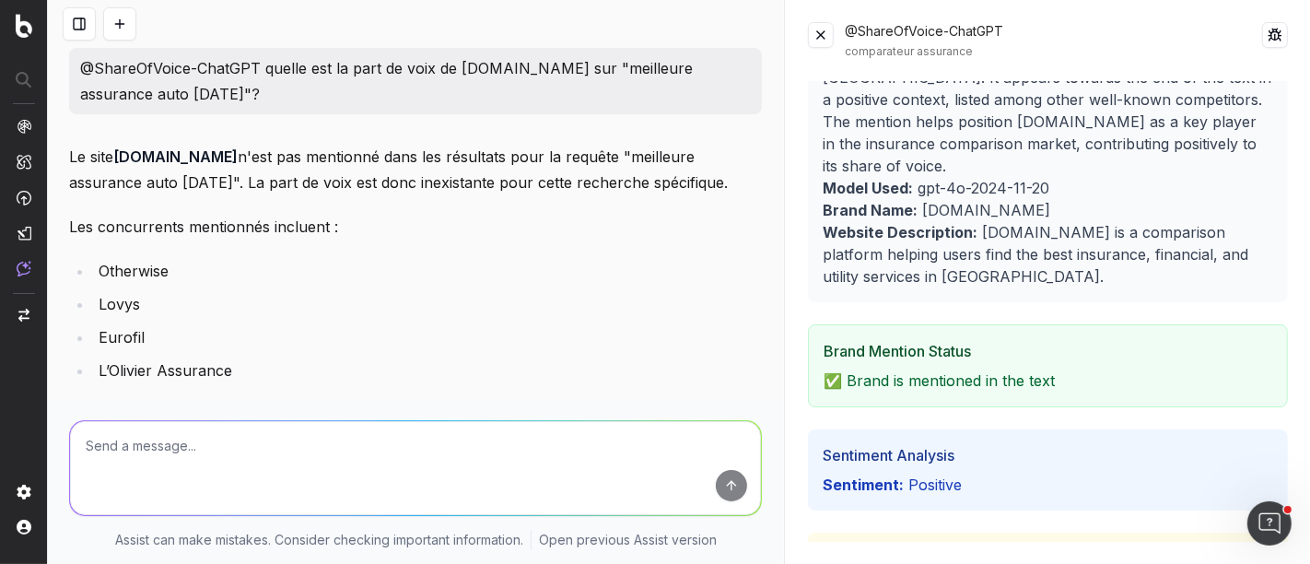
scroll to position [0, 0]
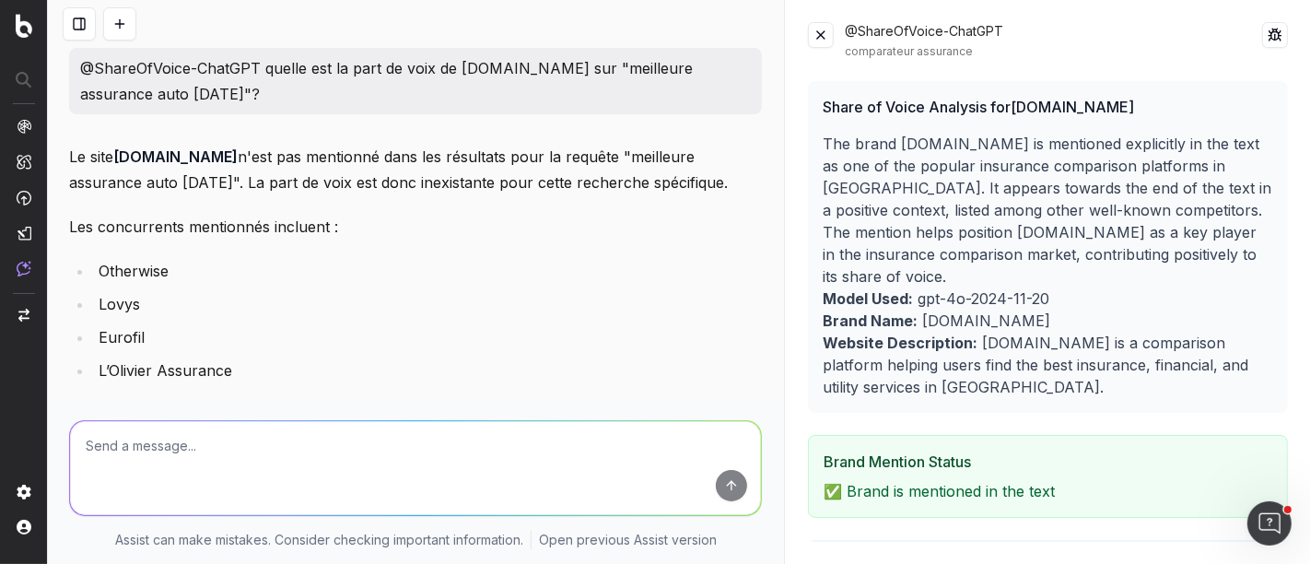
click at [139, 446] on textarea at bounding box center [415, 468] width 691 height 94
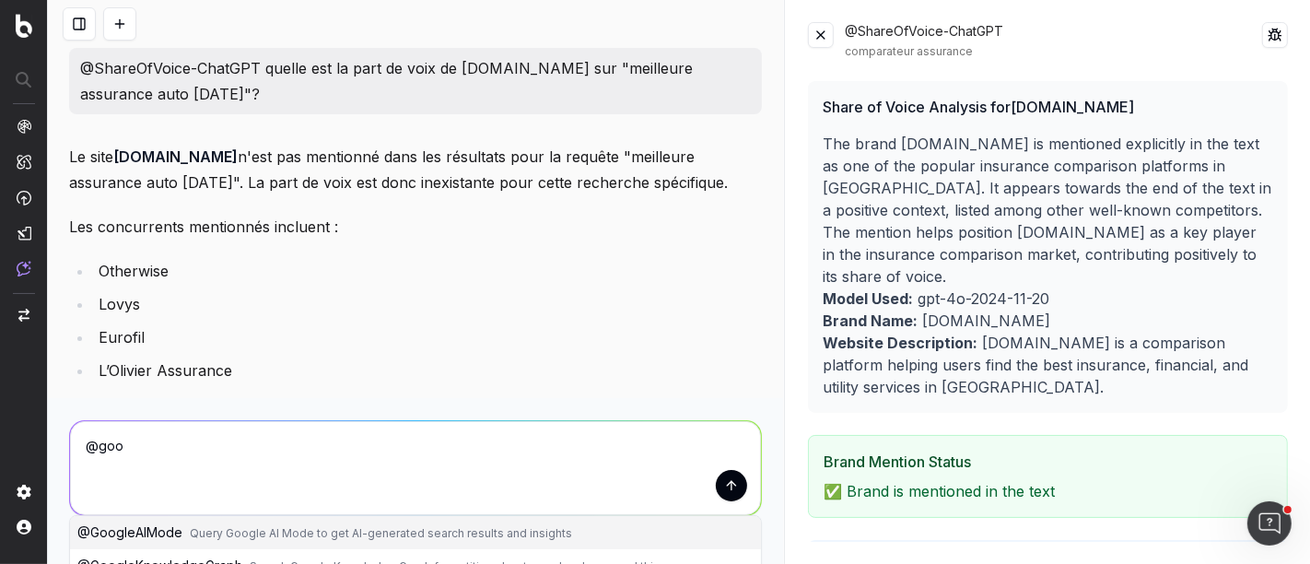
click at [244, 527] on span "Query Google AI Mode to get AI-generated search results and insights" at bounding box center [381, 533] width 382 height 14
type textarea "@GoogleAIMode"
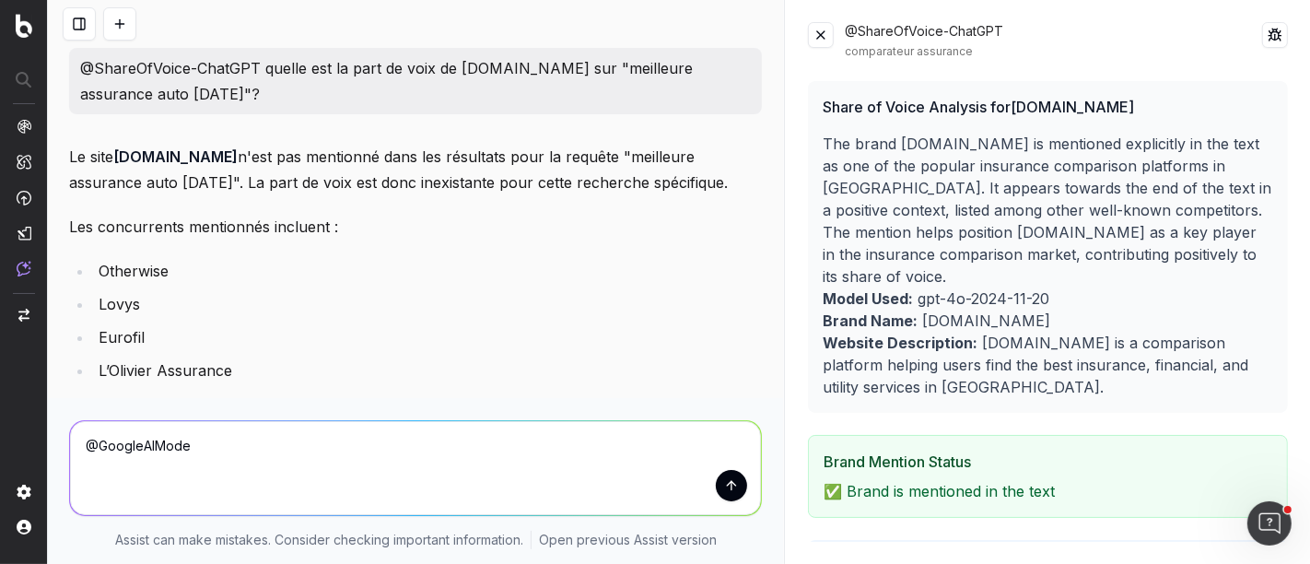
click at [215, 448] on textarea "@GoogleAIMode" at bounding box center [415, 468] width 691 height 94
click at [76, 25] on button at bounding box center [79, 23] width 33 height 33
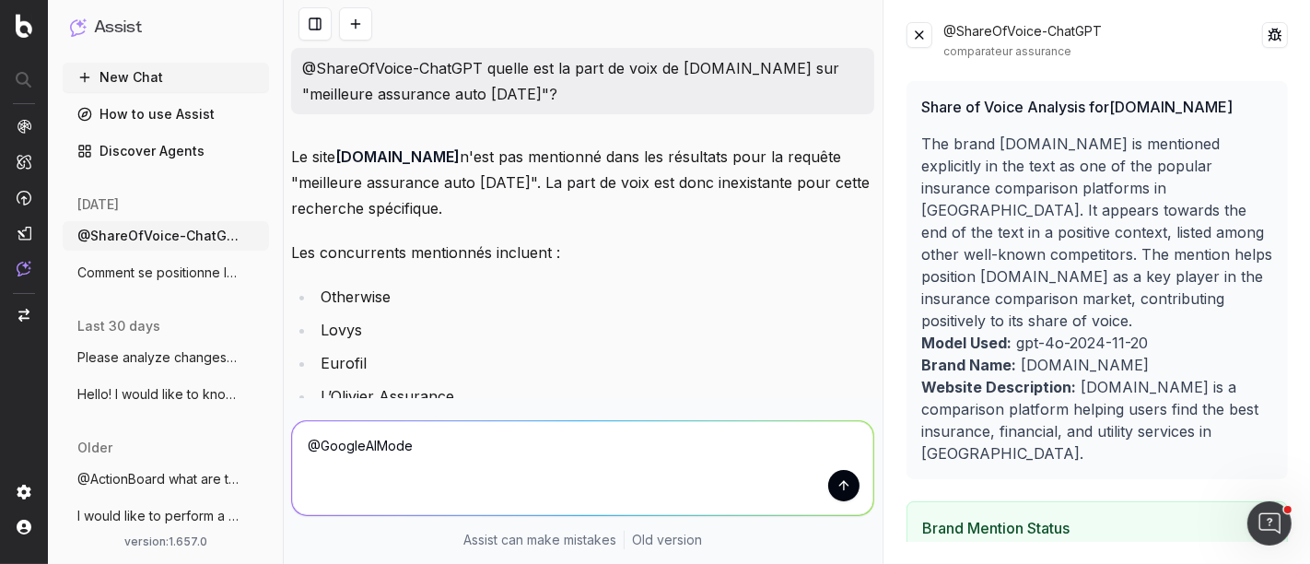
click at [176, 108] on link "How to use Assist" at bounding box center [166, 114] width 206 height 29
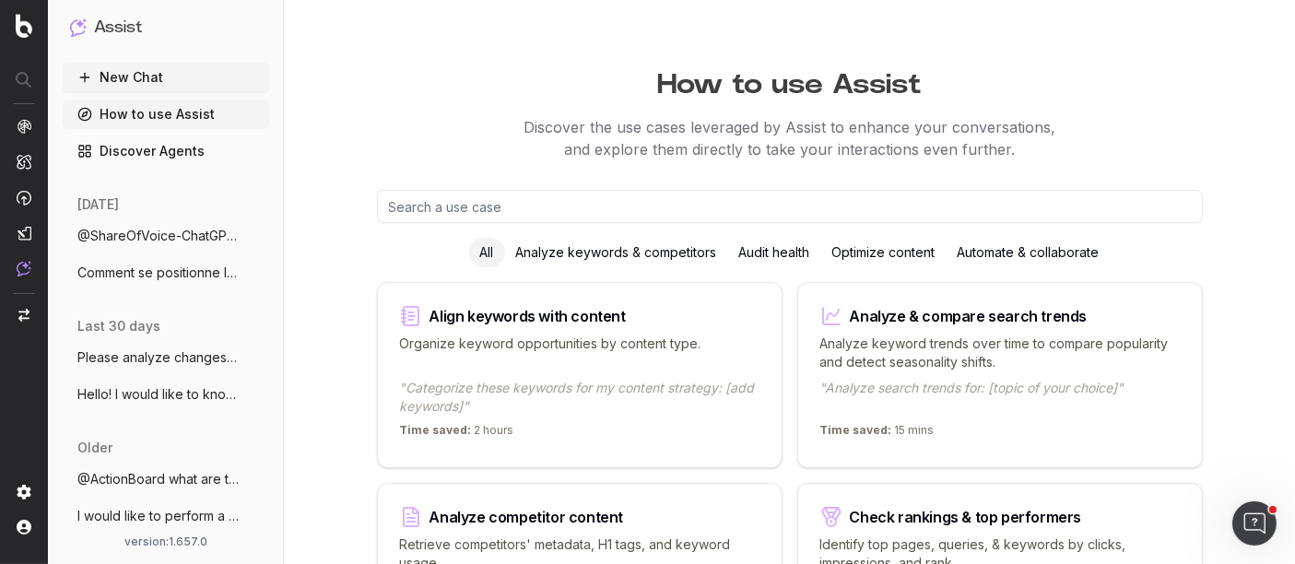
click at [1058, 252] on div "Automate & collaborate" at bounding box center [1028, 252] width 164 height 29
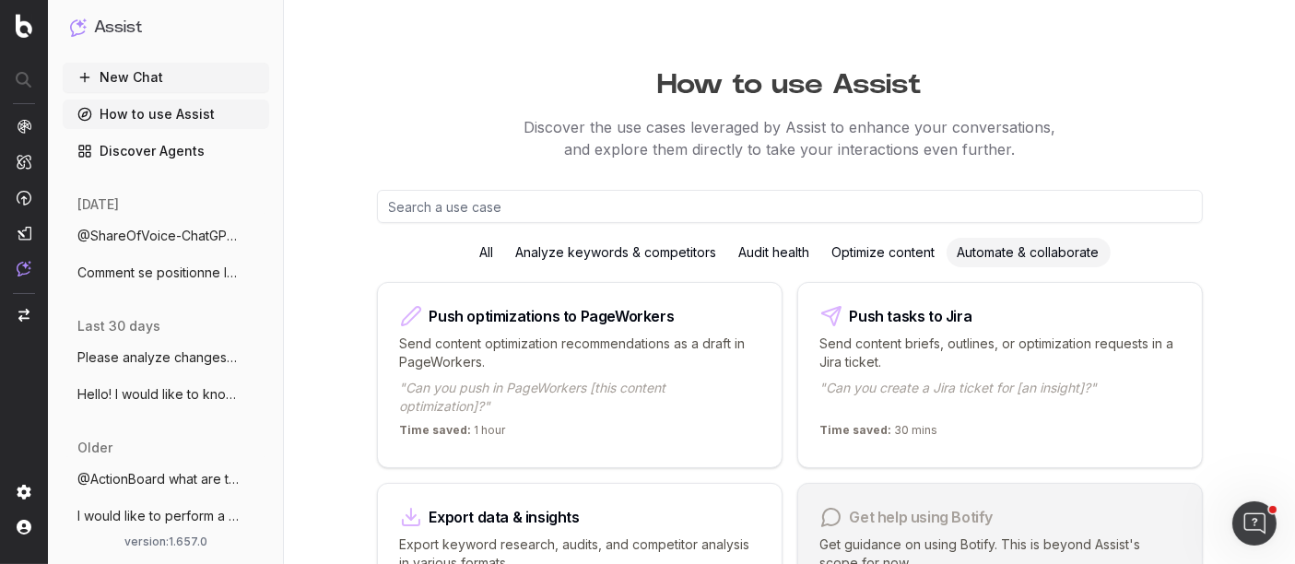
click at [187, 143] on link "Discover Agents" at bounding box center [166, 150] width 206 height 29
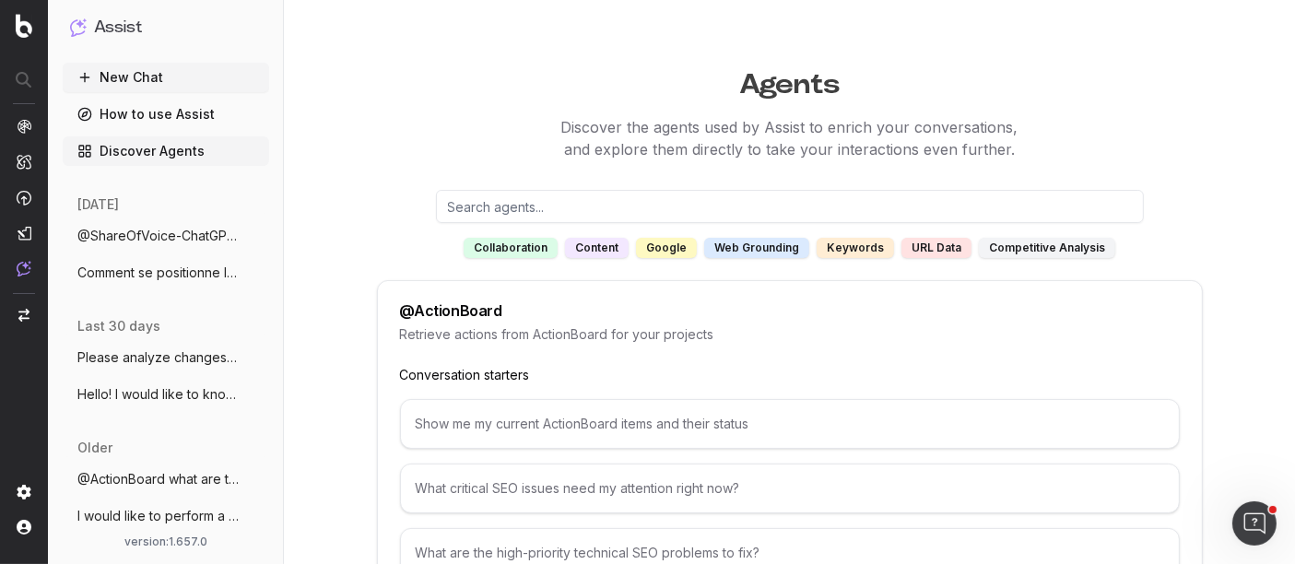
click at [1100, 249] on div "competitive analysis" at bounding box center [1047, 248] width 136 height 20
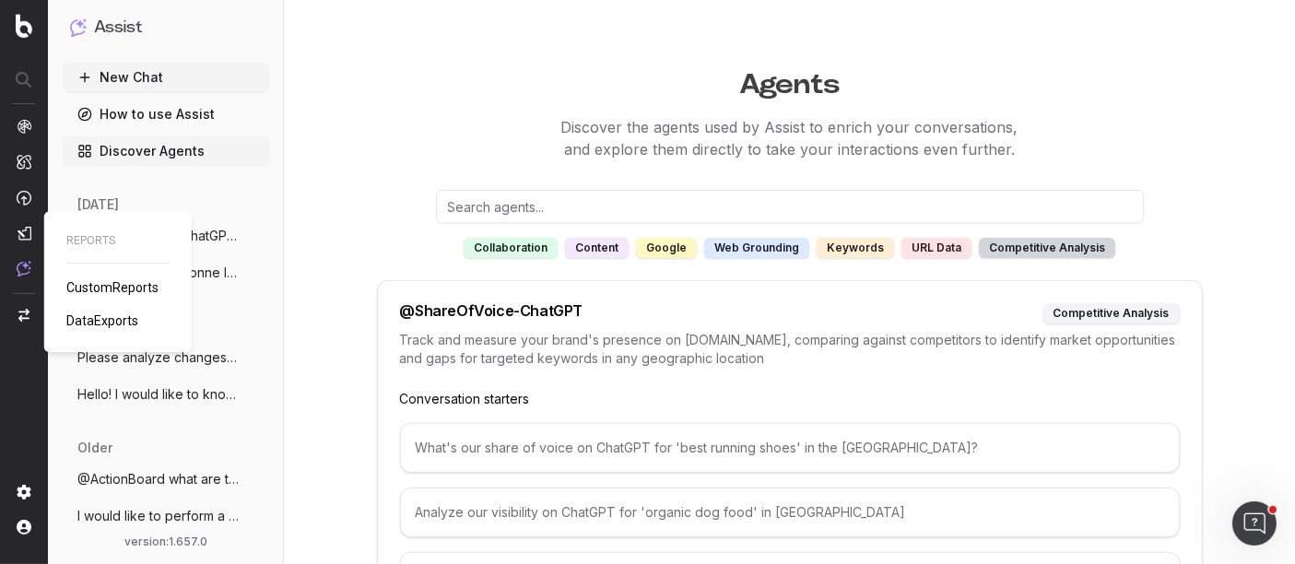
click at [89, 283] on span "CustomReports" at bounding box center [112, 287] width 92 height 15
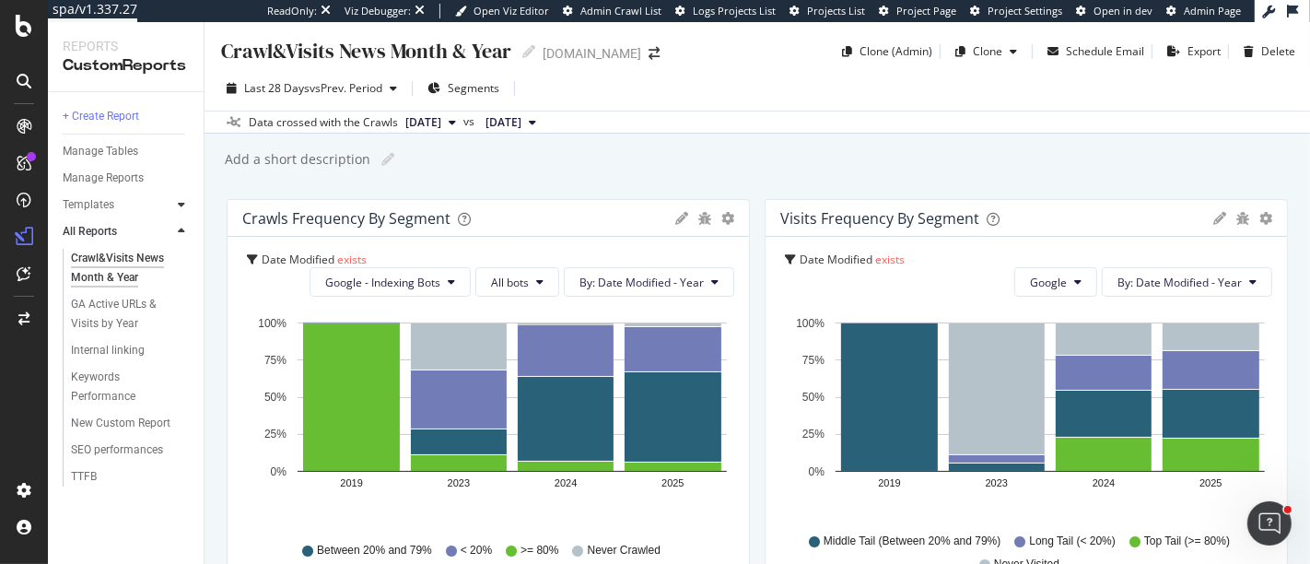
click at [182, 207] on icon at bounding box center [181, 204] width 7 height 11
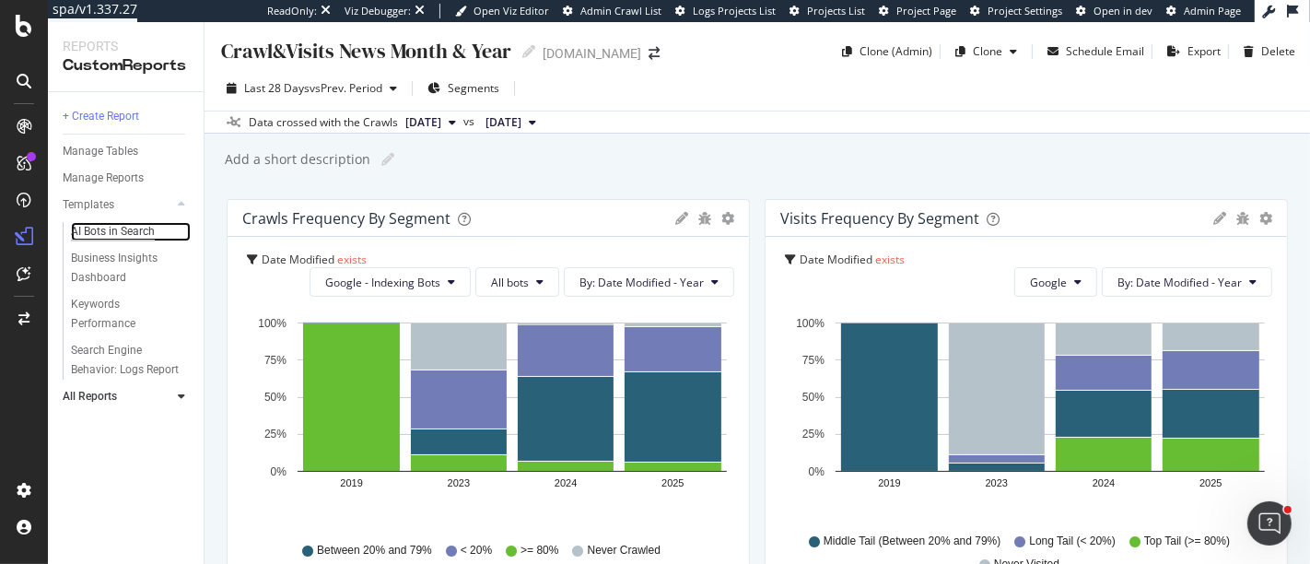
click at [118, 235] on div "AI Bots in Search" at bounding box center [113, 231] width 84 height 19
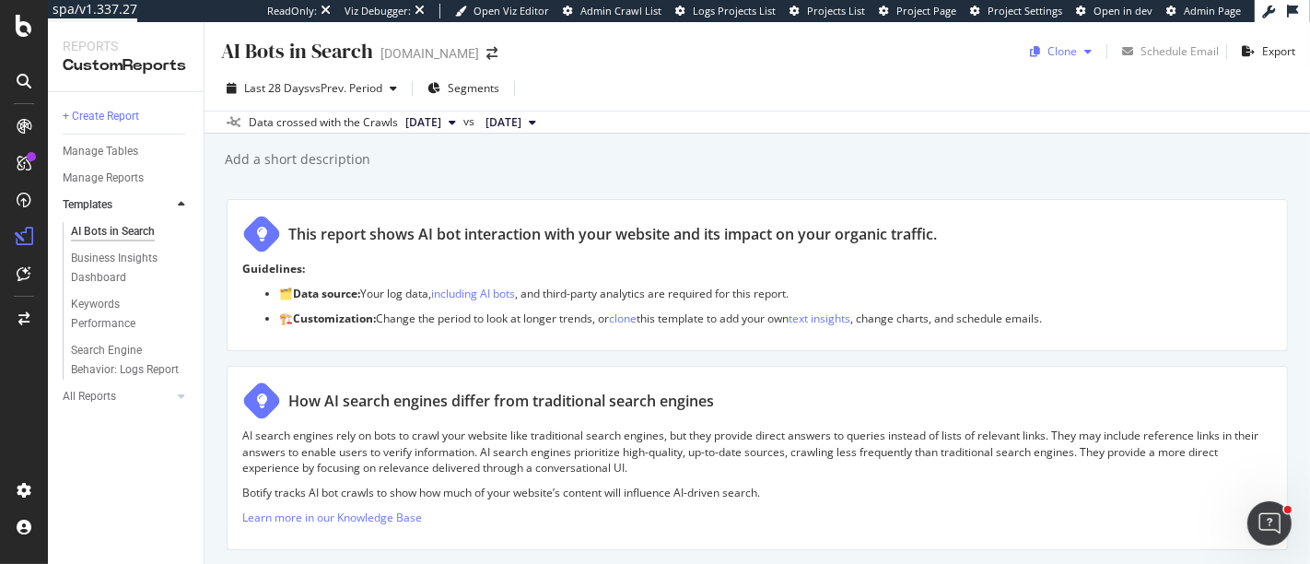
click at [1066, 59] on div "Clone" at bounding box center [1061, 52] width 76 height 28
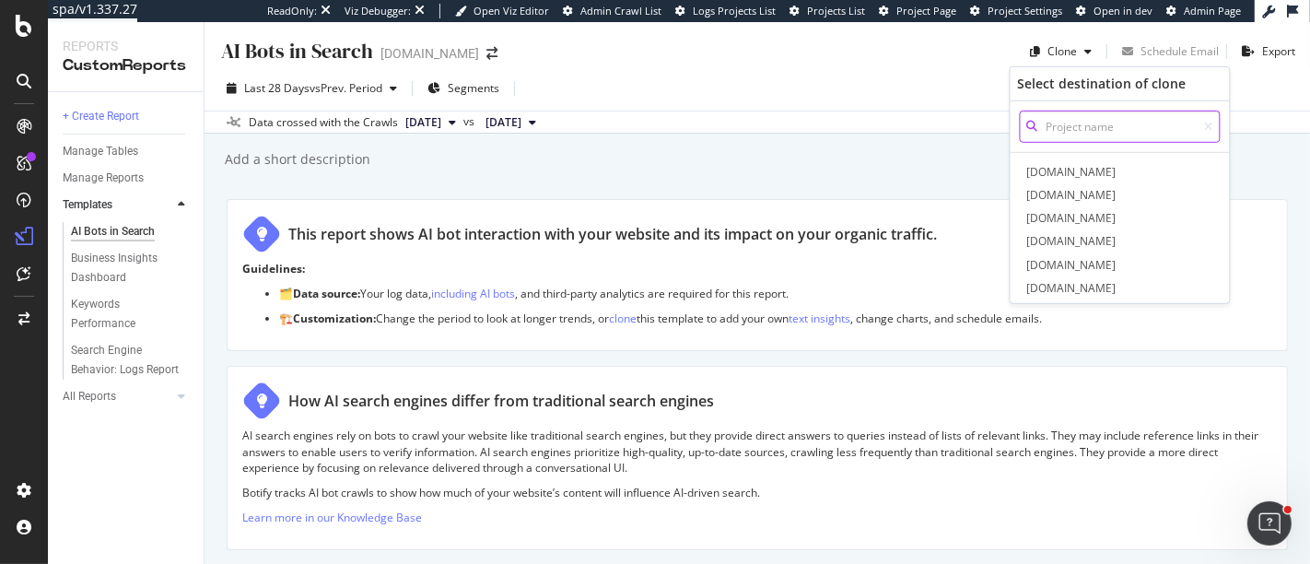
click at [1060, 126] on input at bounding box center [1120, 127] width 201 height 32
click at [1061, 168] on span "lelynx.fr" at bounding box center [1121, 171] width 194 height 19
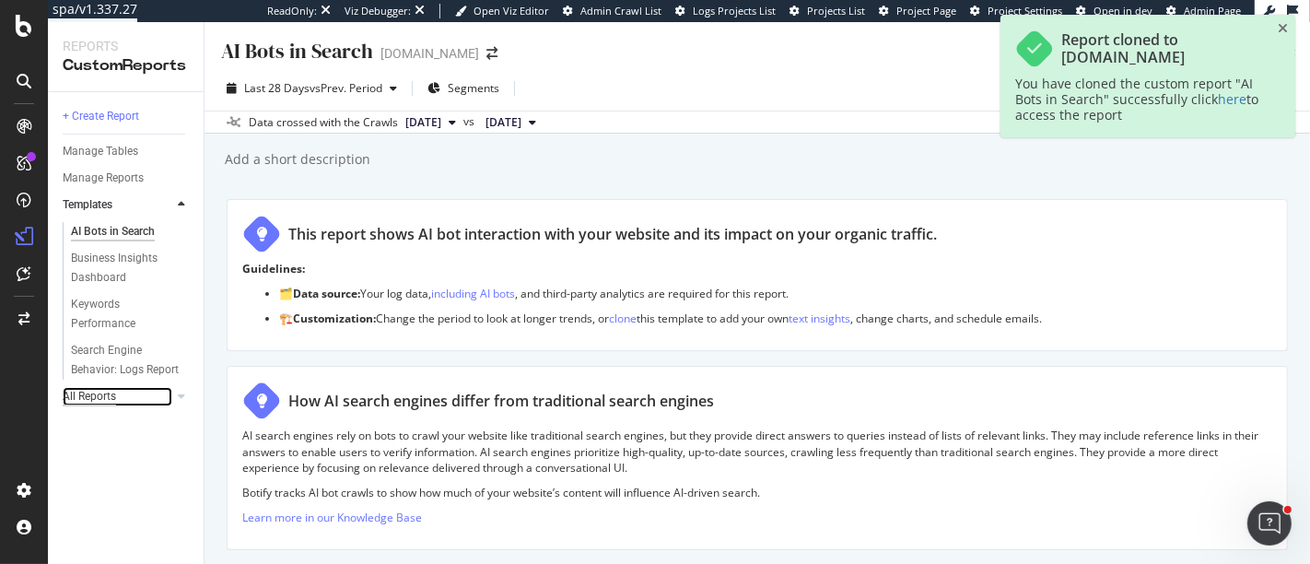
click at [76, 398] on div "All Reports" at bounding box center [89, 396] width 53 height 19
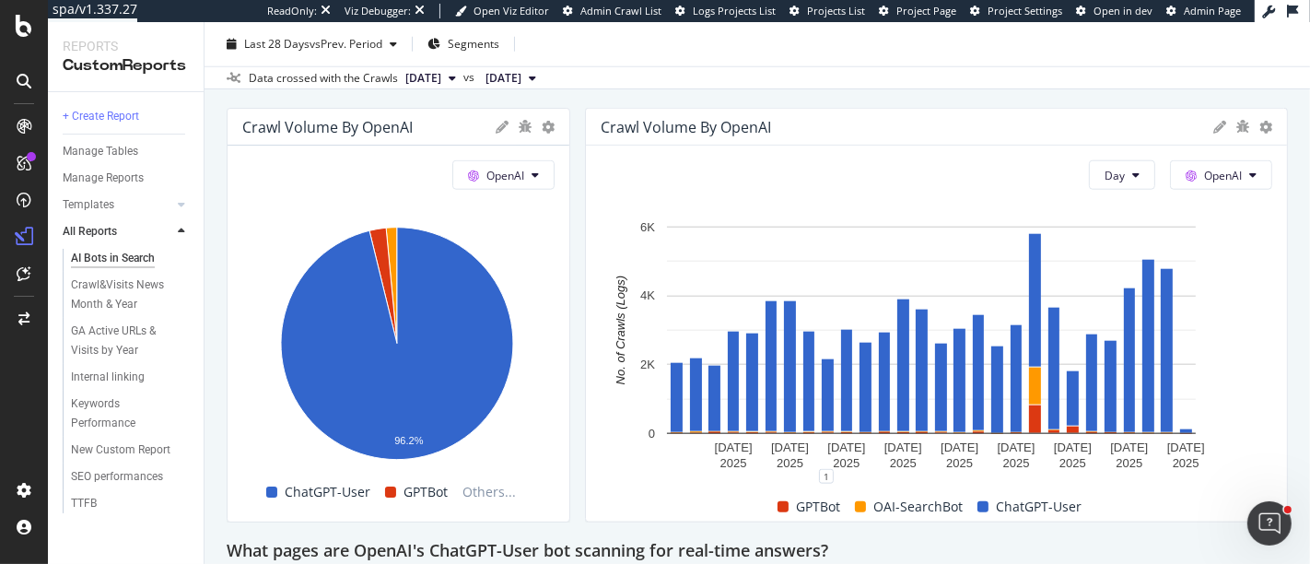
scroll to position [1619, 0]
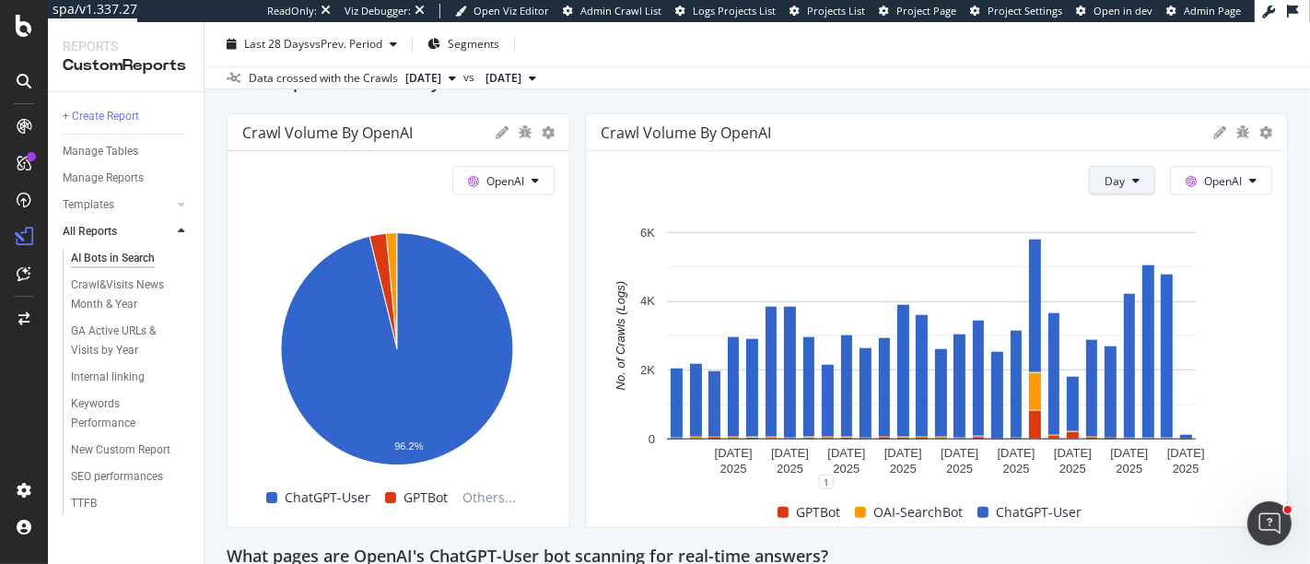
click at [1089, 185] on button "Day" at bounding box center [1122, 180] width 66 height 29
click at [1111, 241] on span "Week" at bounding box center [1107, 248] width 33 height 17
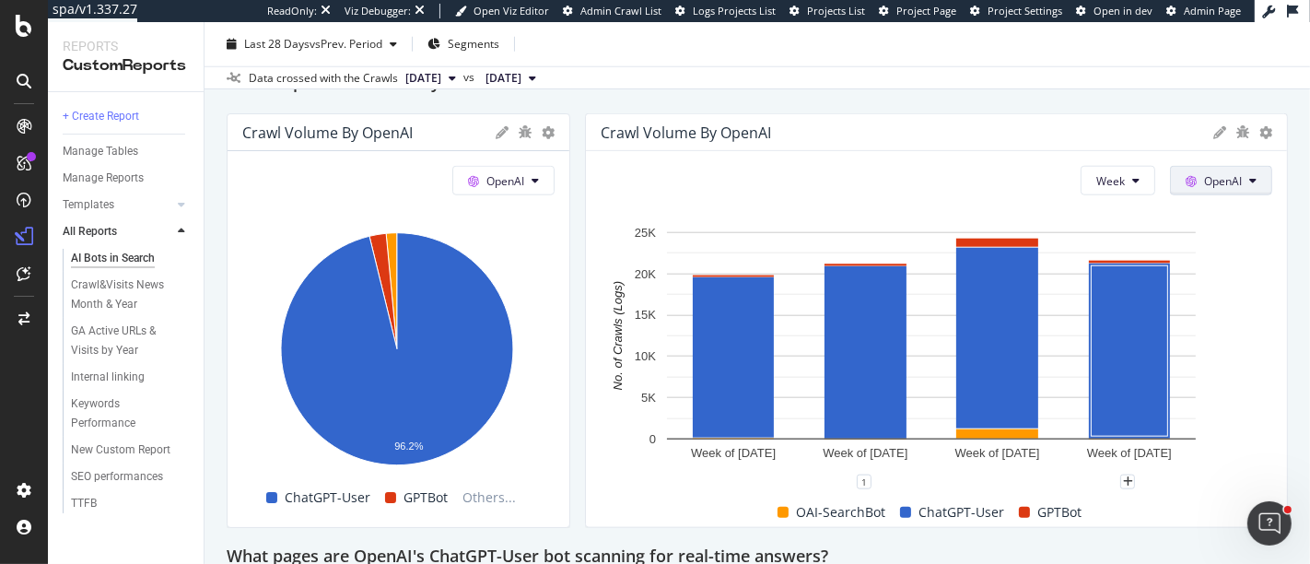
click at [1233, 184] on button "OpenAI" at bounding box center [1221, 180] width 102 height 29
click at [1288, 321] on div "AI Bots in Search AI Bots in Search lelynx.fr Clone (Admin) Clone Schedule Emai…" at bounding box center [758, 293] width 1106 height 542
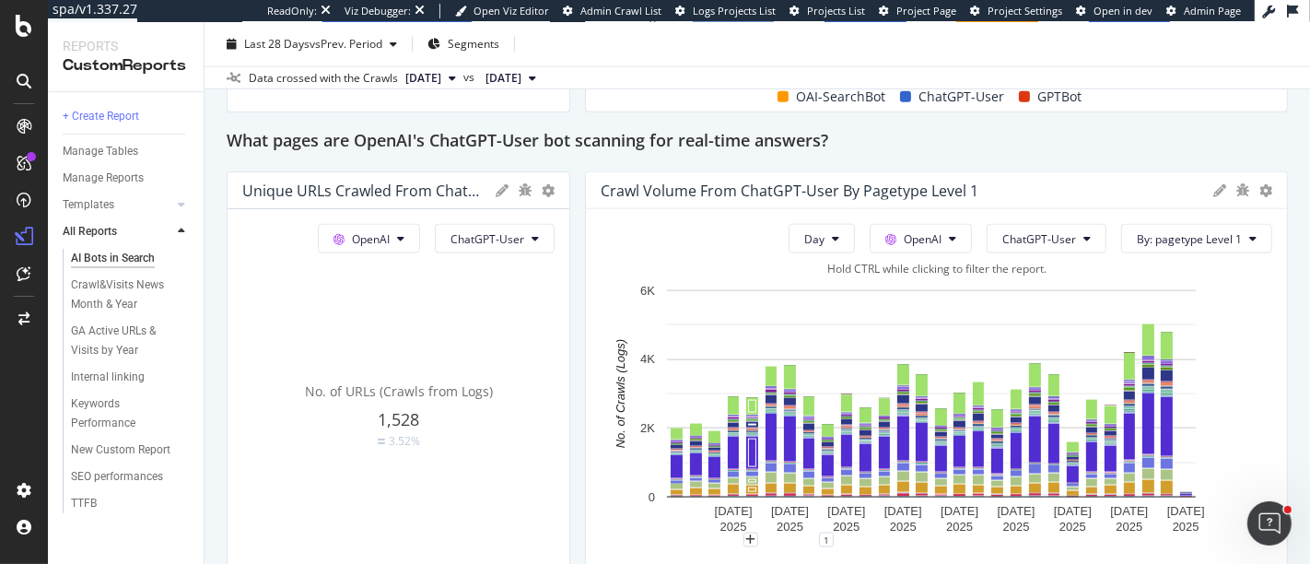
scroll to position [2112, 0]
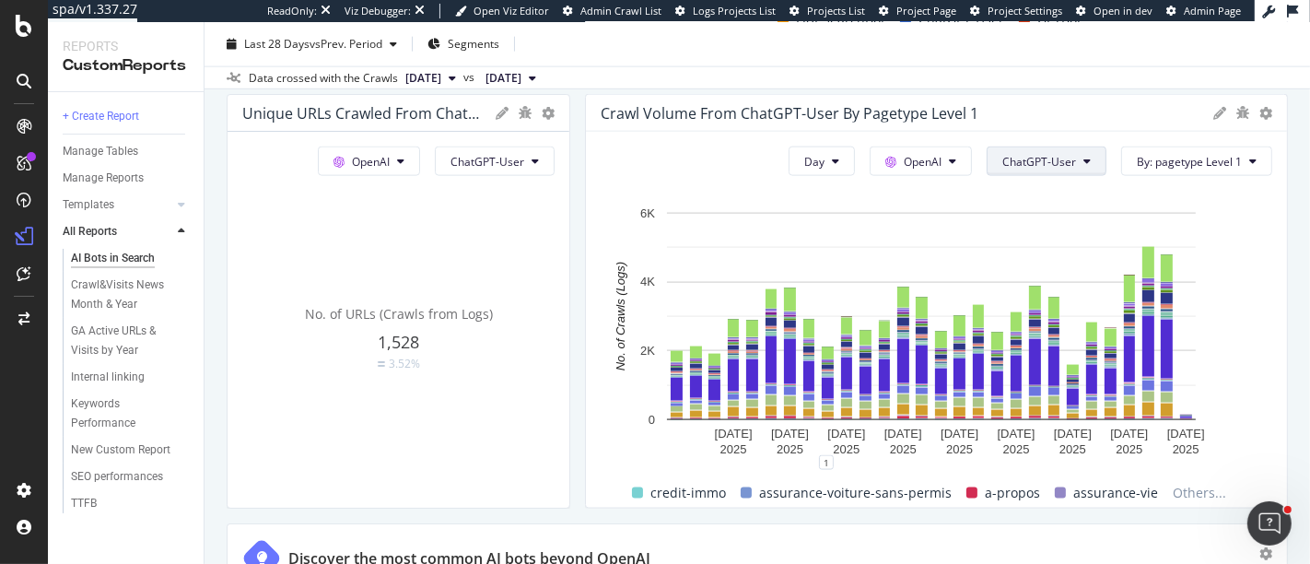
click at [1050, 167] on button "ChatGPT-User" at bounding box center [1047, 161] width 120 height 29
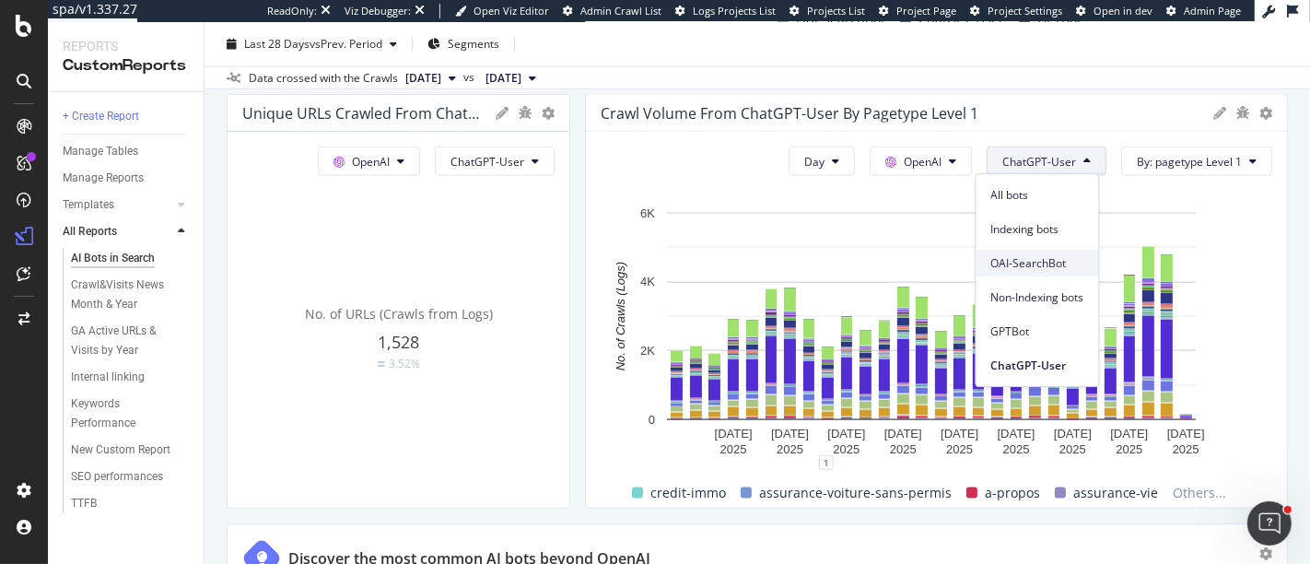
click at [1045, 263] on span "OAI-SearchBot" at bounding box center [1037, 263] width 93 height 17
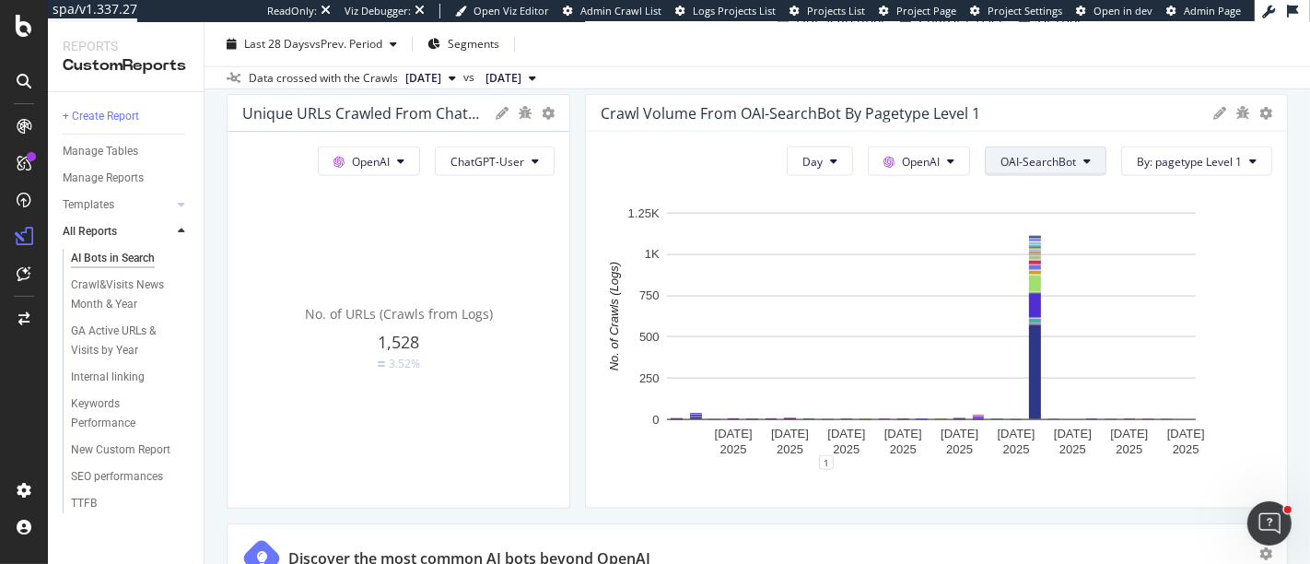
click at [1037, 164] on span "OAI-SearchBot" at bounding box center [1039, 162] width 76 height 16
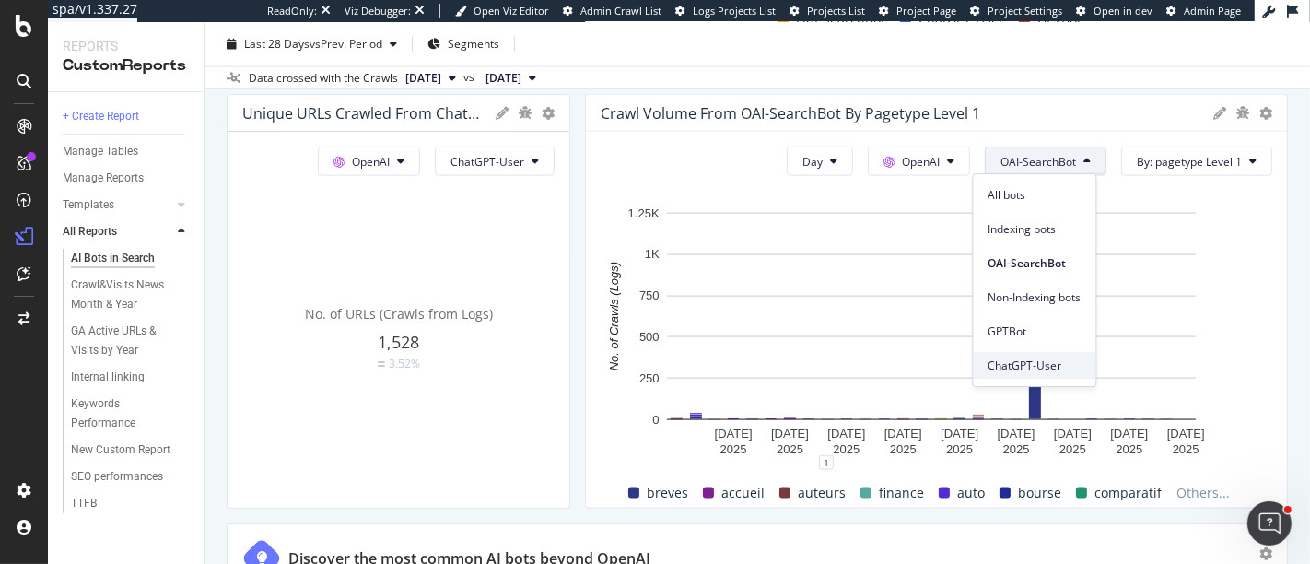
click at [1047, 361] on span "ChatGPT-User" at bounding box center [1035, 366] width 93 height 17
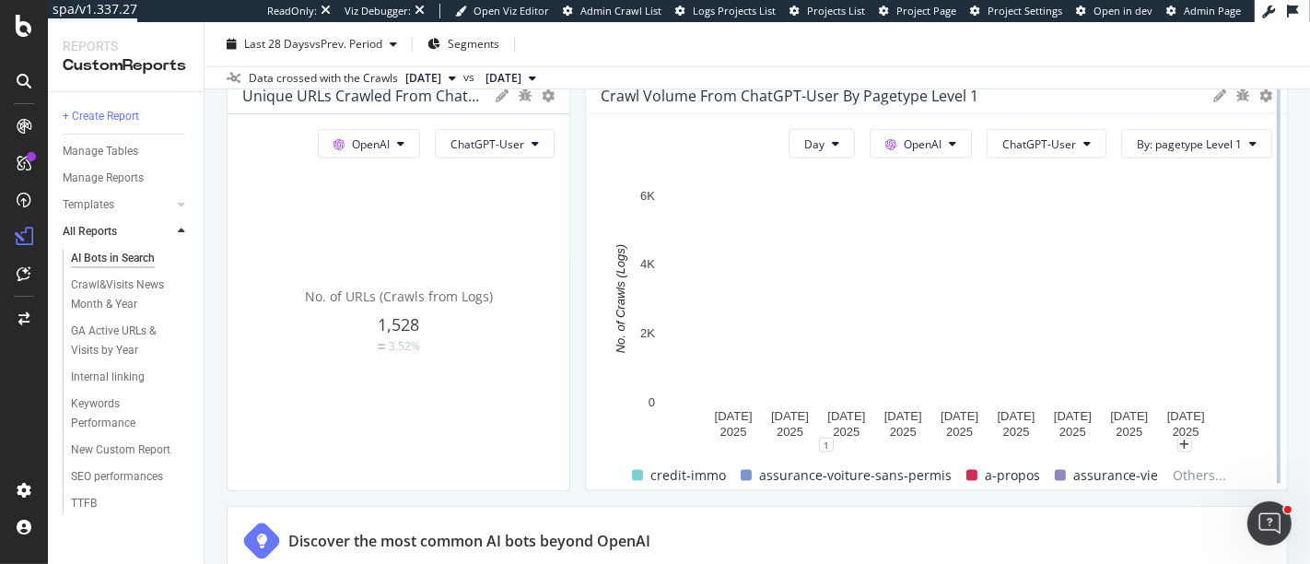
scroll to position [2127, 0]
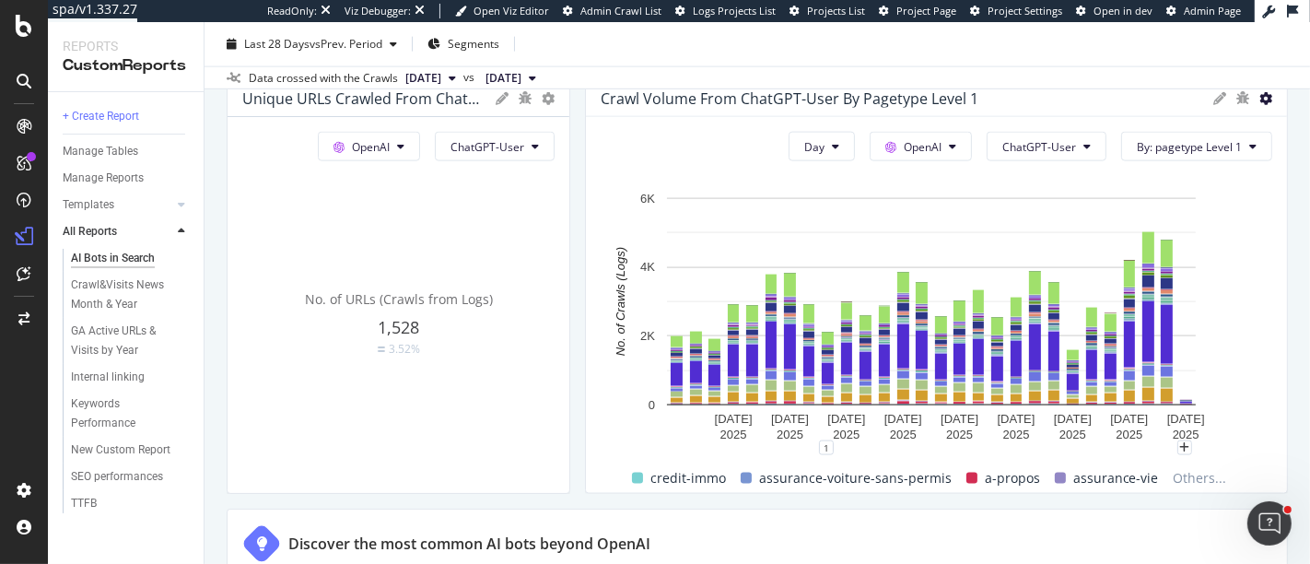
click at [1260, 100] on icon at bounding box center [1266, 98] width 13 height 13
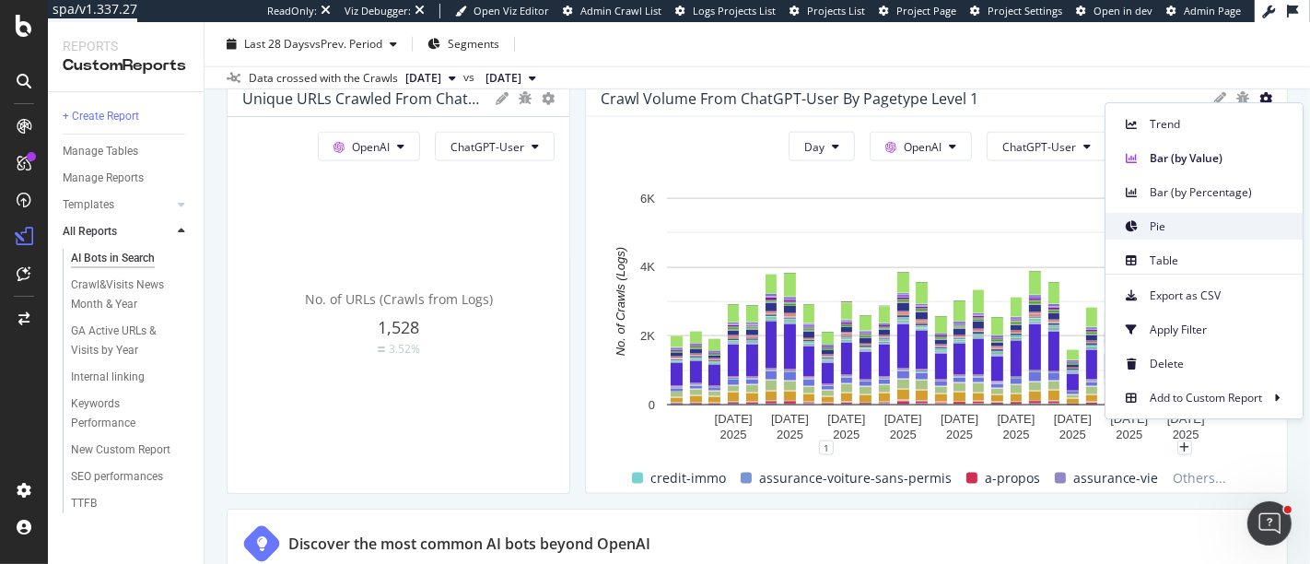
click at [1168, 229] on span "Pie" at bounding box center [1219, 226] width 138 height 17
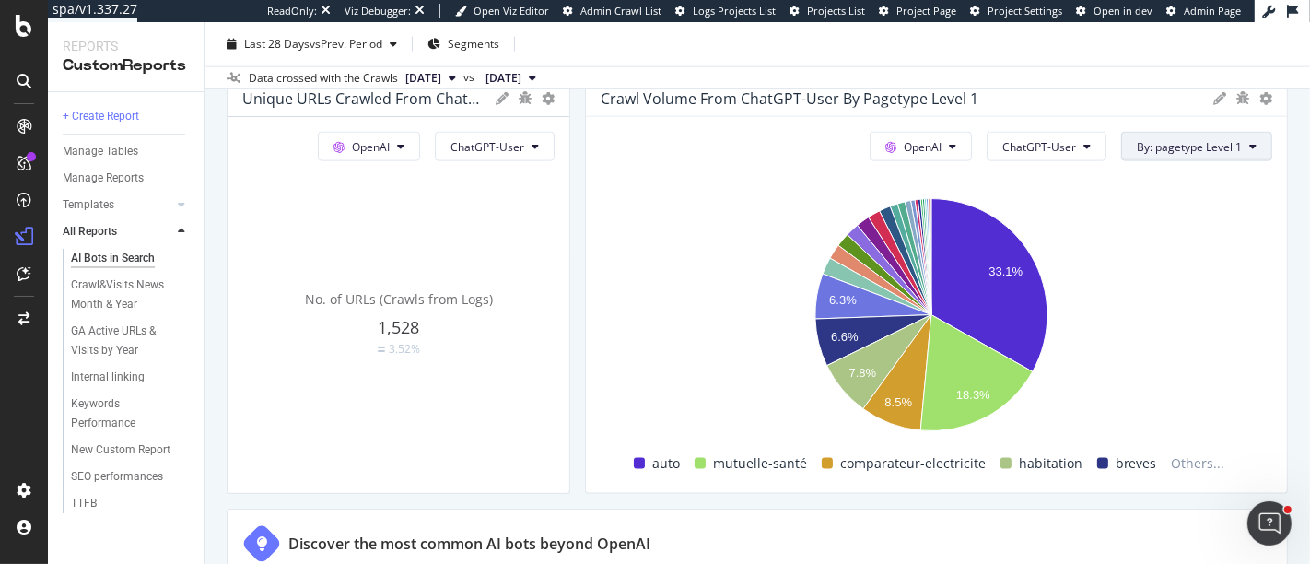
click at [1134, 135] on button "By: pagetype Level 1" at bounding box center [1196, 146] width 151 height 29
click at [1242, 97] on div at bounding box center [1243, 98] width 59 height 18
click at [1270, 99] on div at bounding box center [1279, 286] width 18 height 415
click at [1260, 99] on icon at bounding box center [1266, 98] width 13 height 13
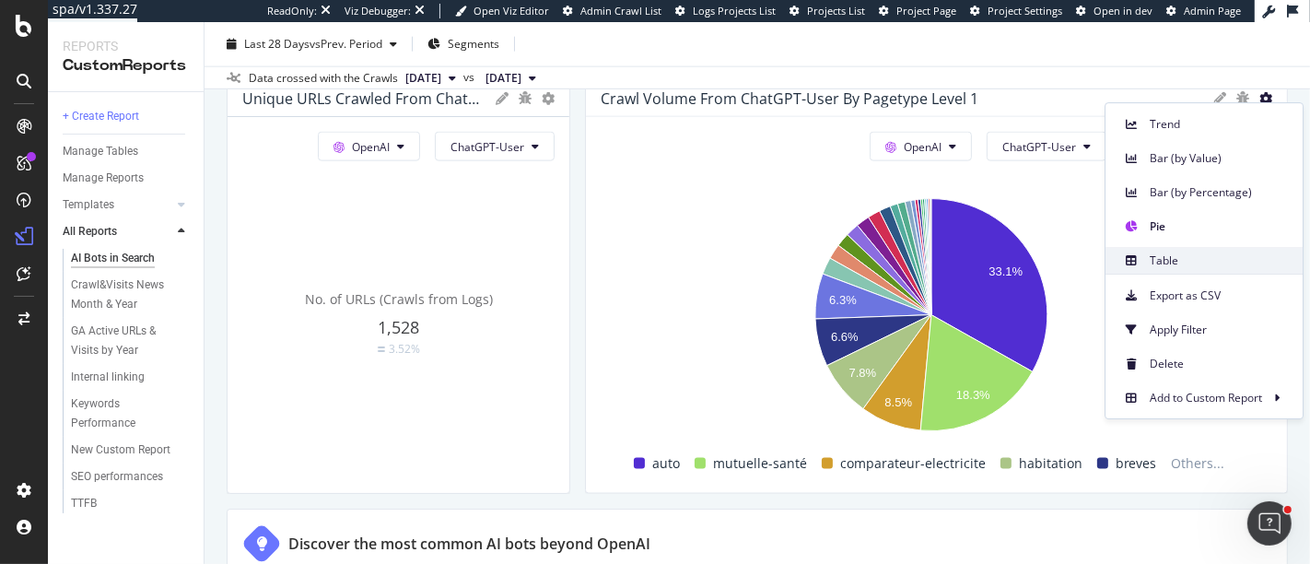
click at [1207, 256] on span "Table" at bounding box center [1219, 260] width 138 height 17
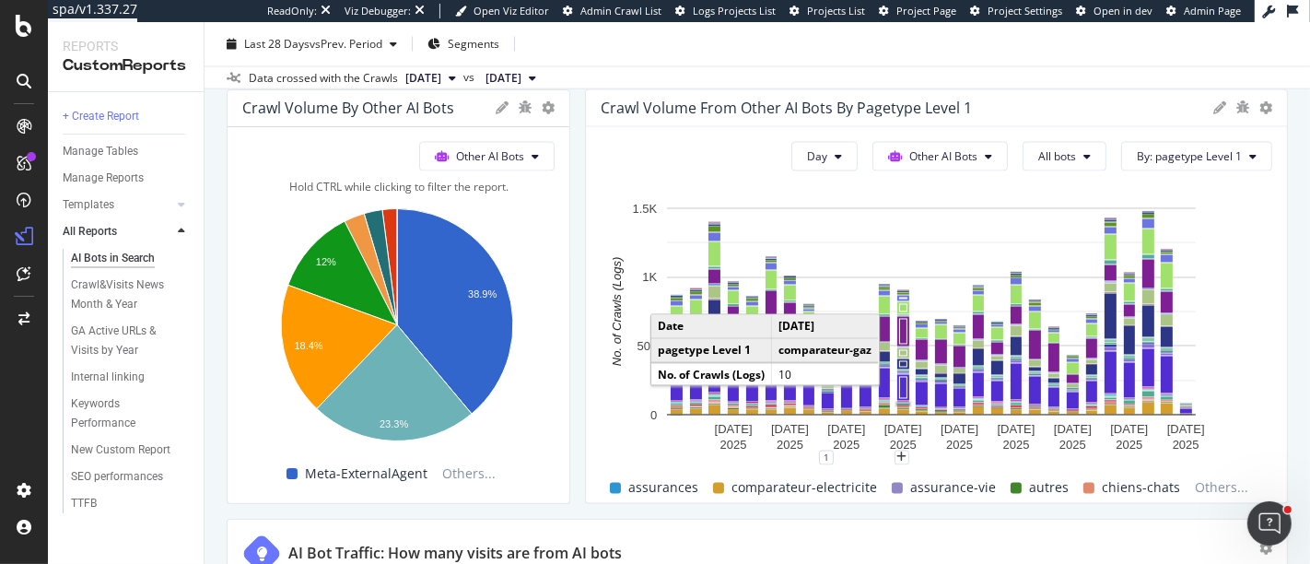
scroll to position [2753, 0]
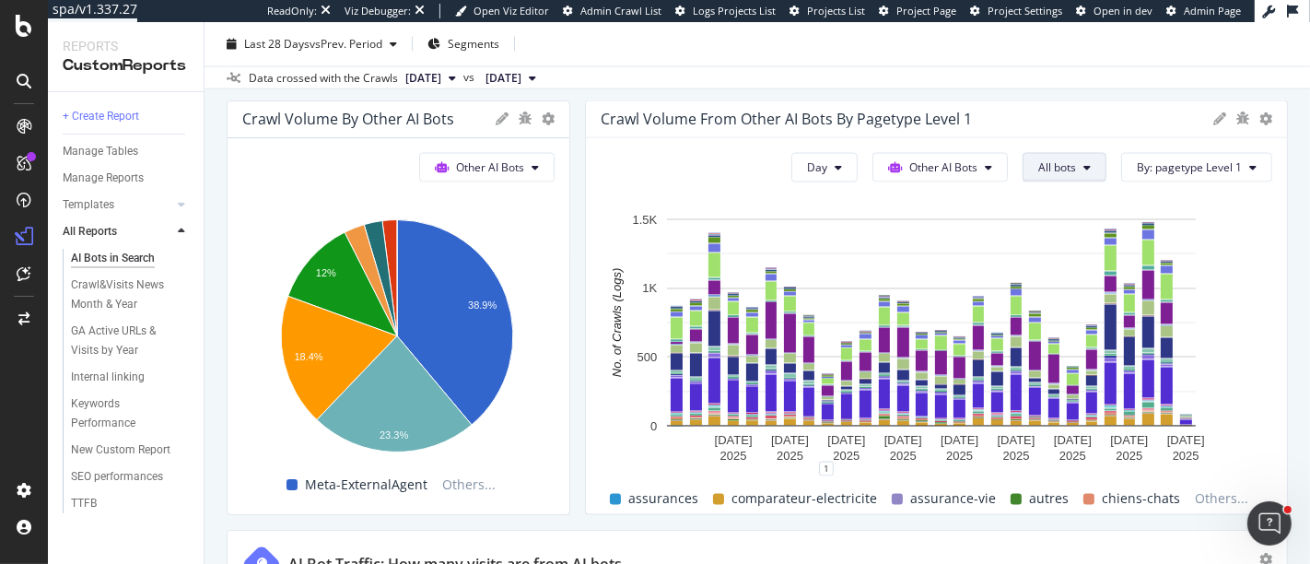
click at [1048, 170] on span "All bots" at bounding box center [1057, 167] width 38 height 16
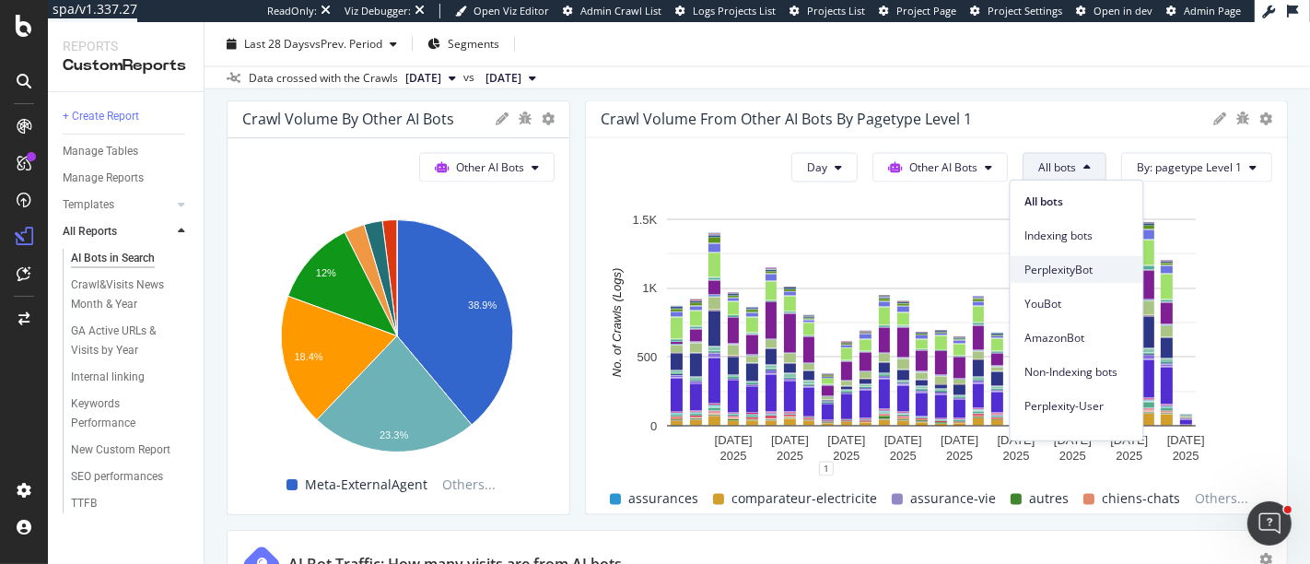
click at [1055, 261] on span "PerplexityBot" at bounding box center [1077, 269] width 103 height 17
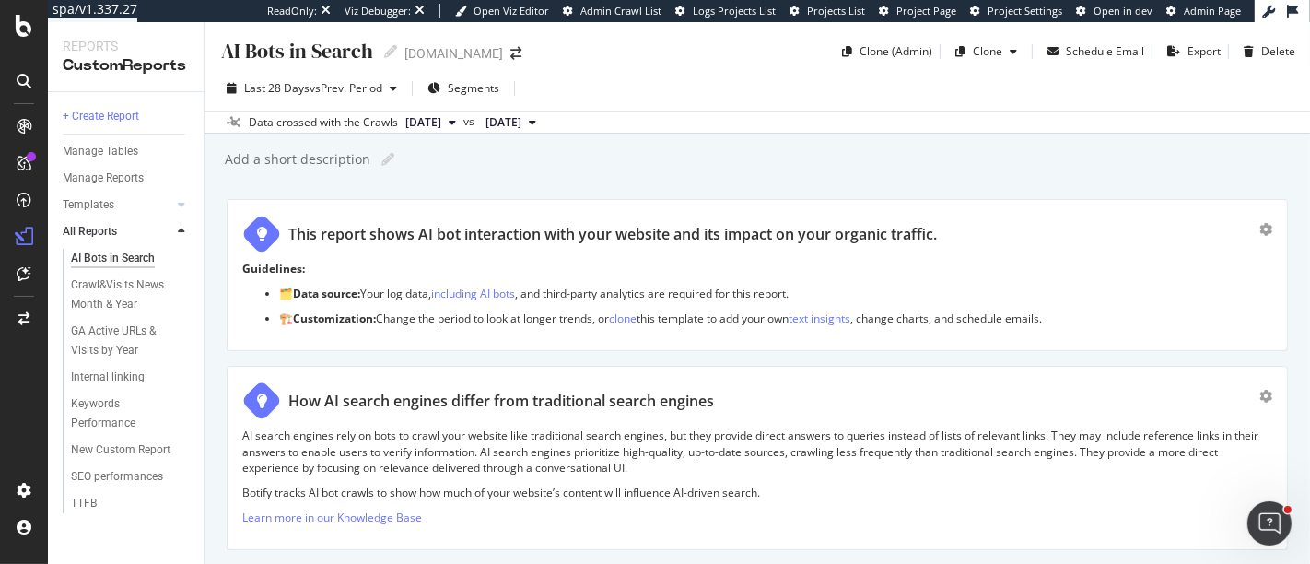
scroll to position [0, 0]
click at [1087, 57] on div "Schedule Email" at bounding box center [1105, 51] width 78 height 16
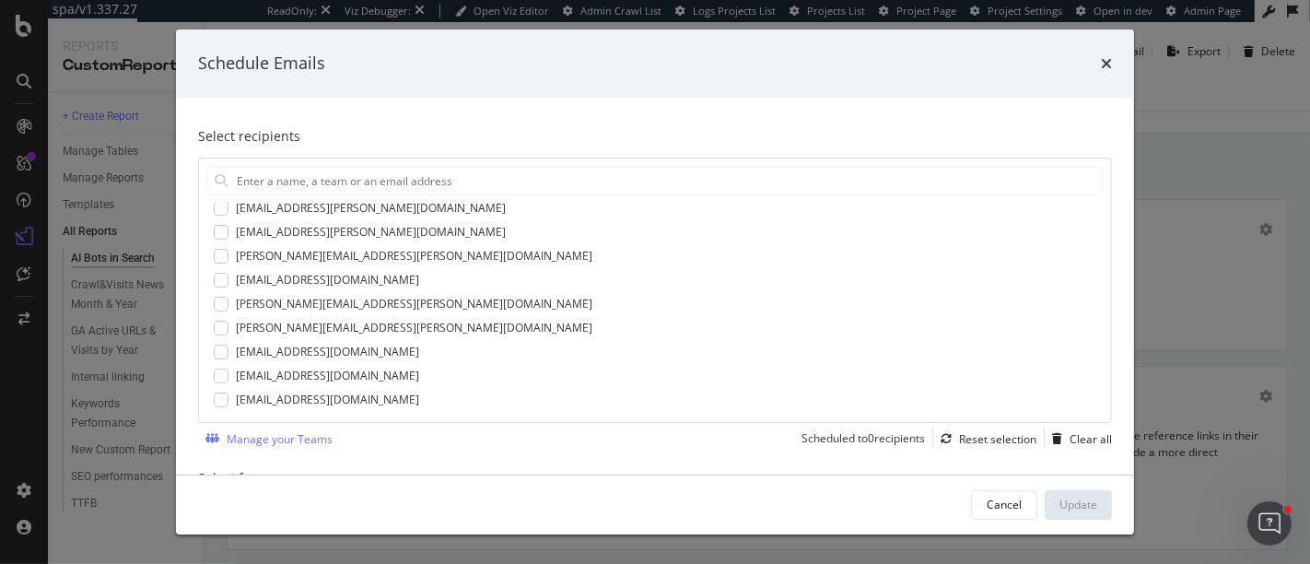
scroll to position [110, 0]
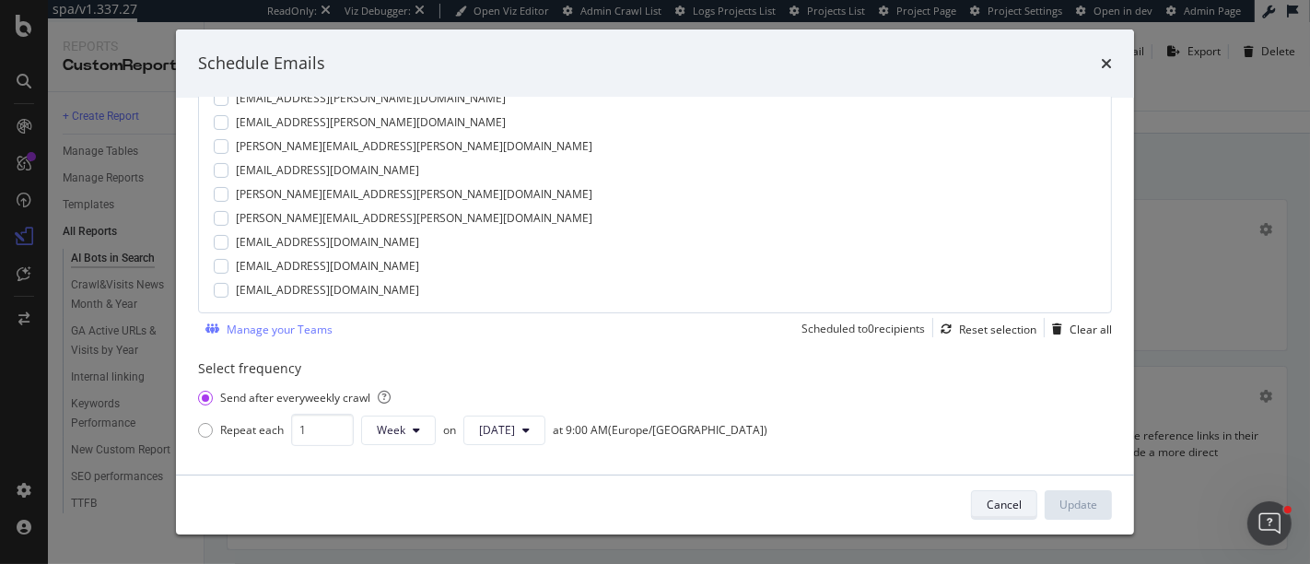
click at [997, 496] on div "Cancel" at bounding box center [1004, 505] width 35 height 26
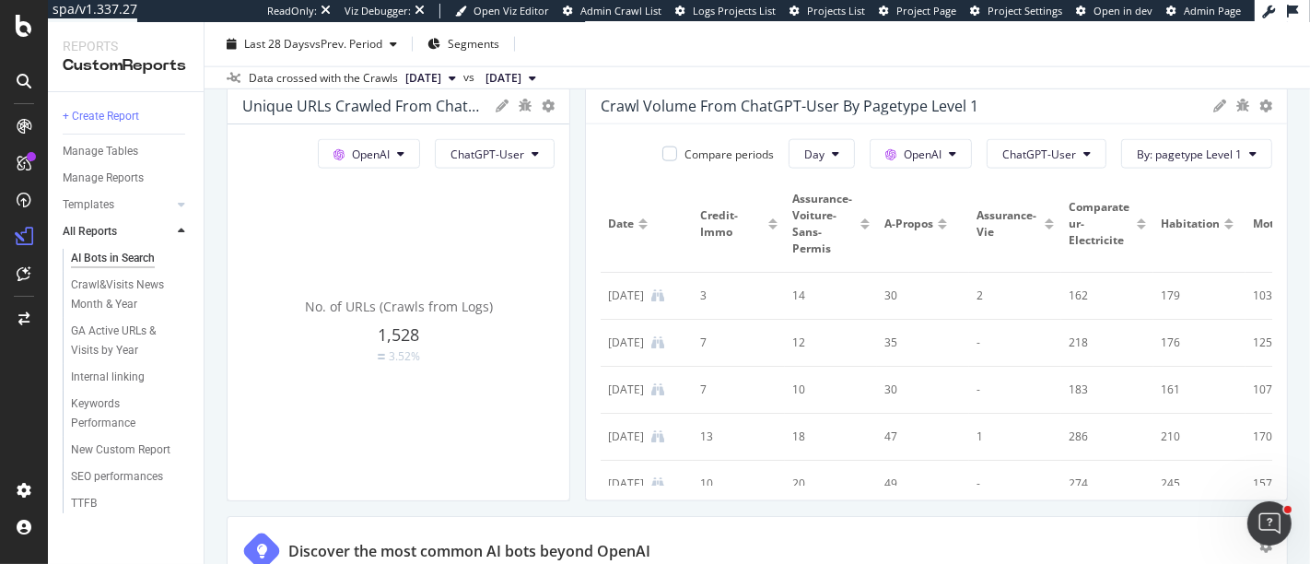
scroll to position [2109, 0]
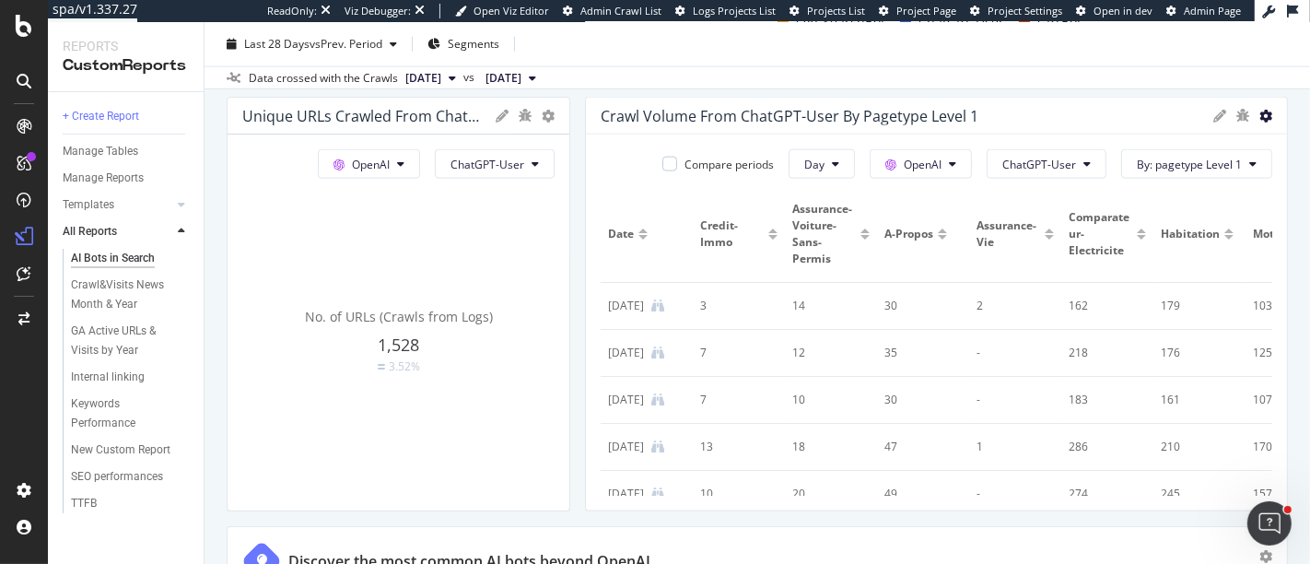
click at [1260, 119] on icon at bounding box center [1266, 116] width 13 height 13
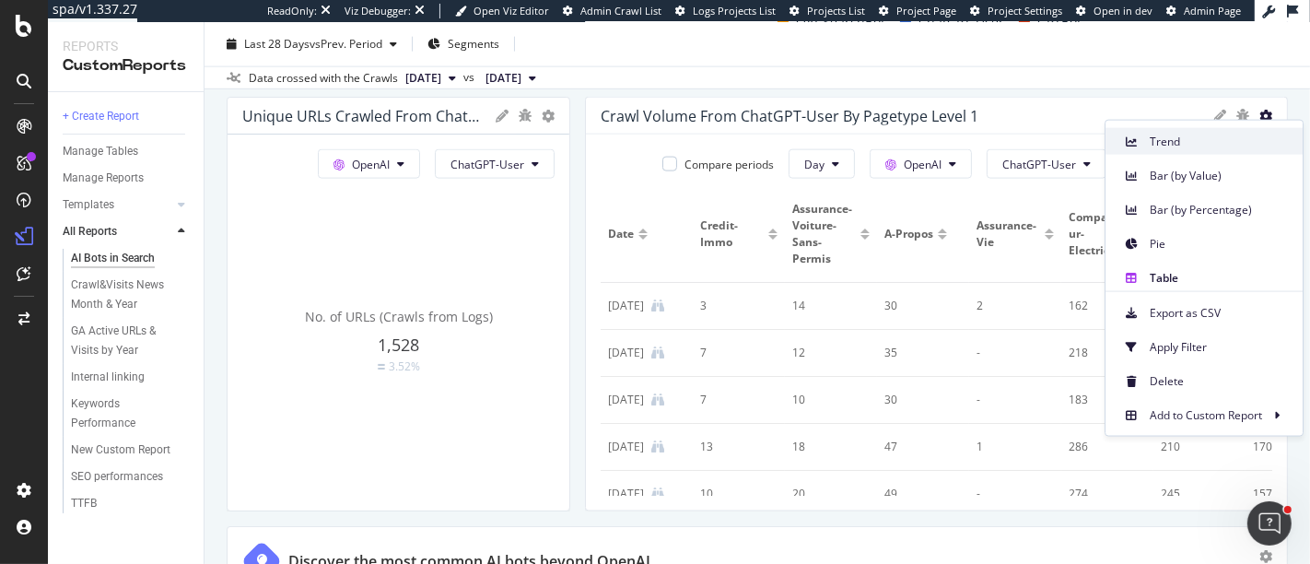
click at [1211, 144] on span "Trend" at bounding box center [1219, 141] width 138 height 17
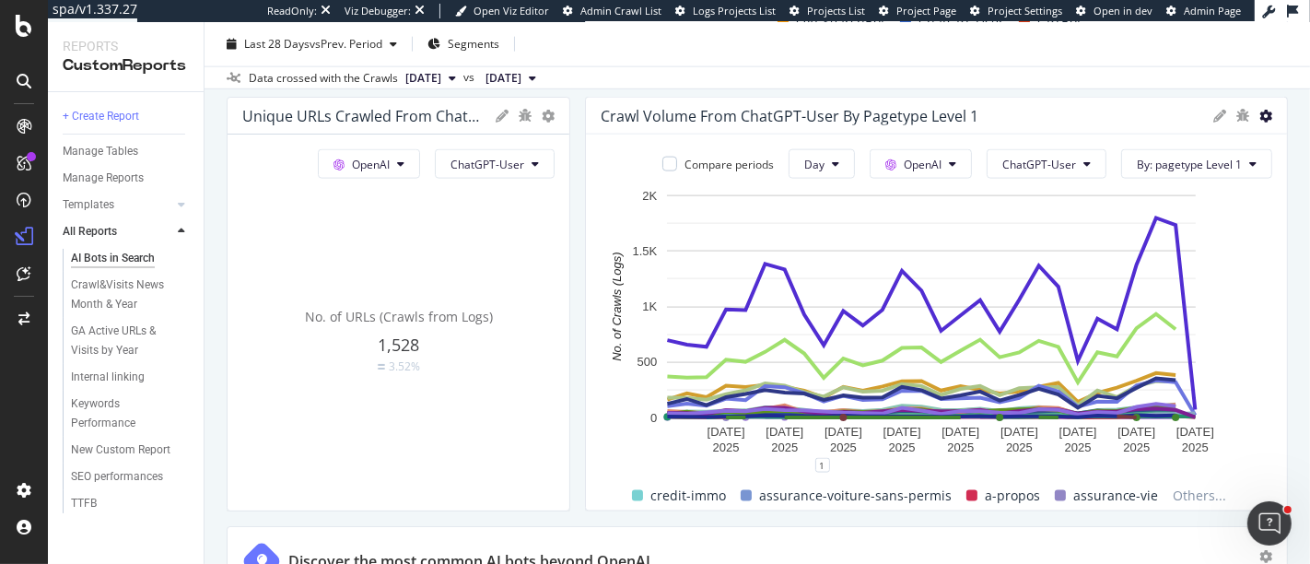
click at [1260, 114] on icon at bounding box center [1266, 116] width 13 height 13
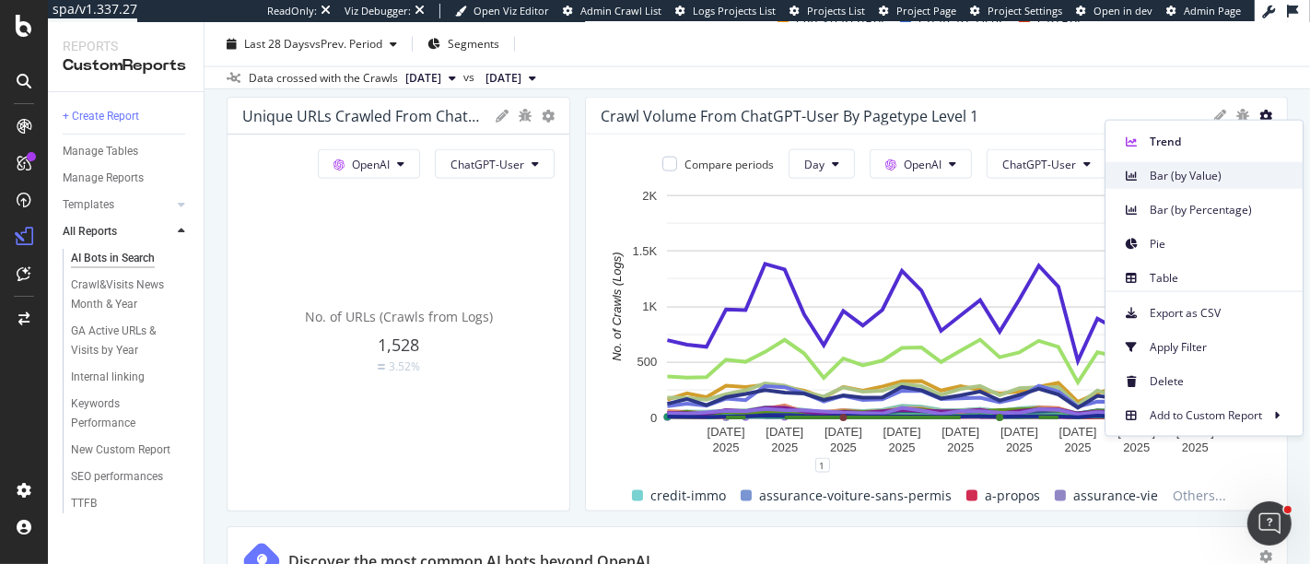
click at [1220, 174] on span "Bar (by Value)" at bounding box center [1219, 175] width 138 height 17
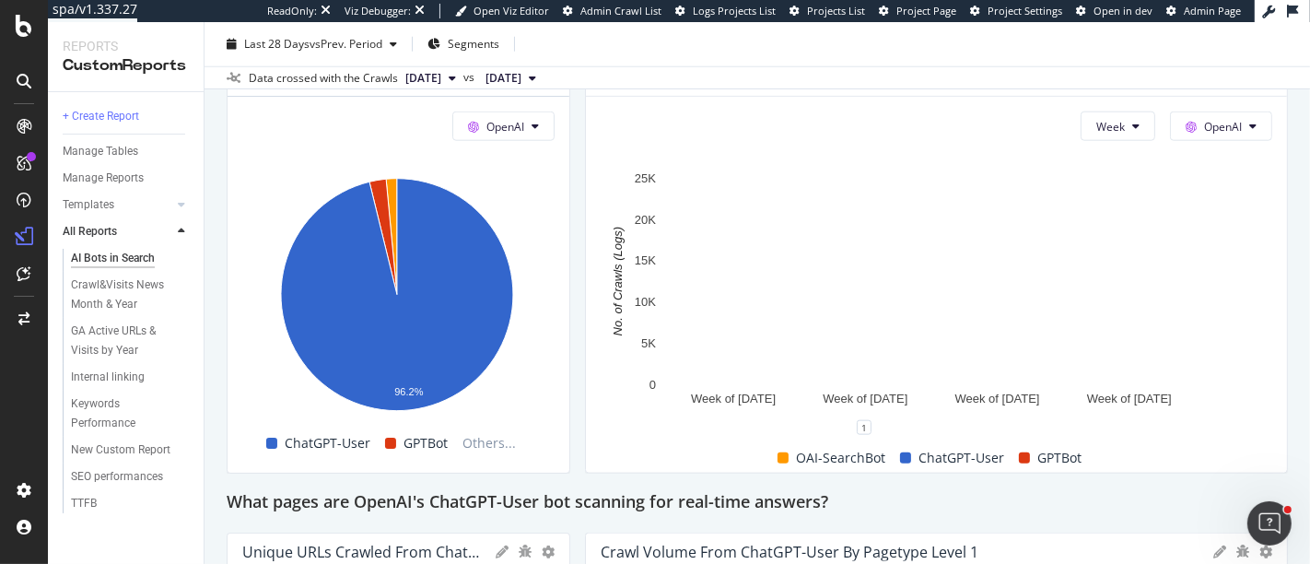
scroll to position [1672, 0]
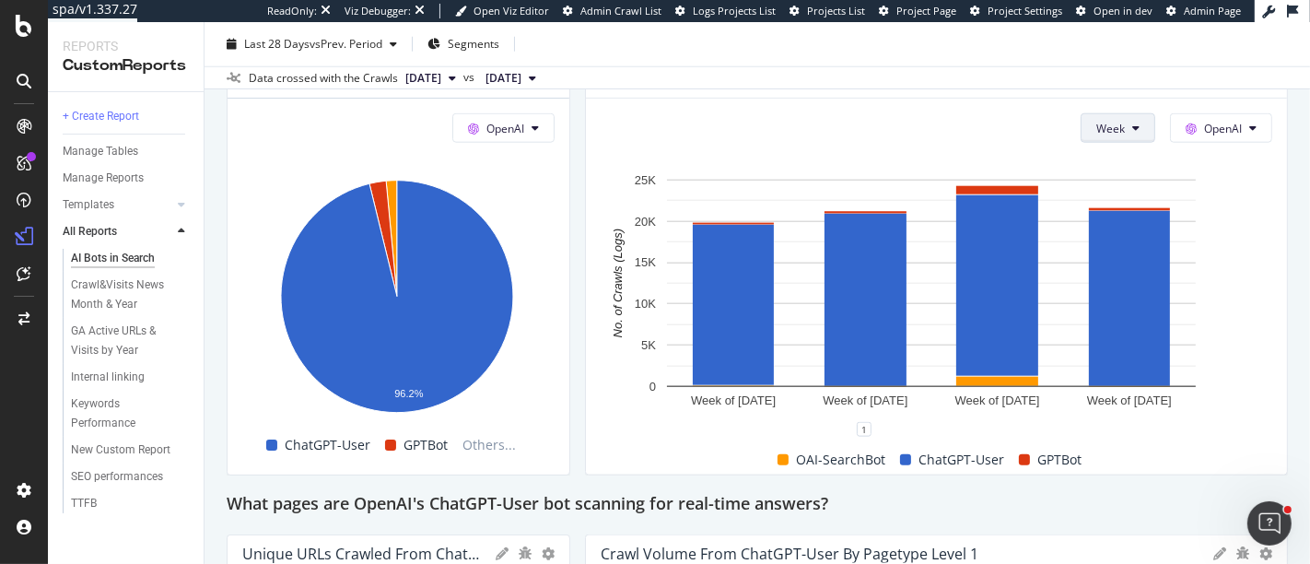
click at [1129, 127] on button "Week" at bounding box center [1118, 127] width 75 height 29
click at [1104, 159] on span "Day" at bounding box center [1099, 161] width 33 height 17
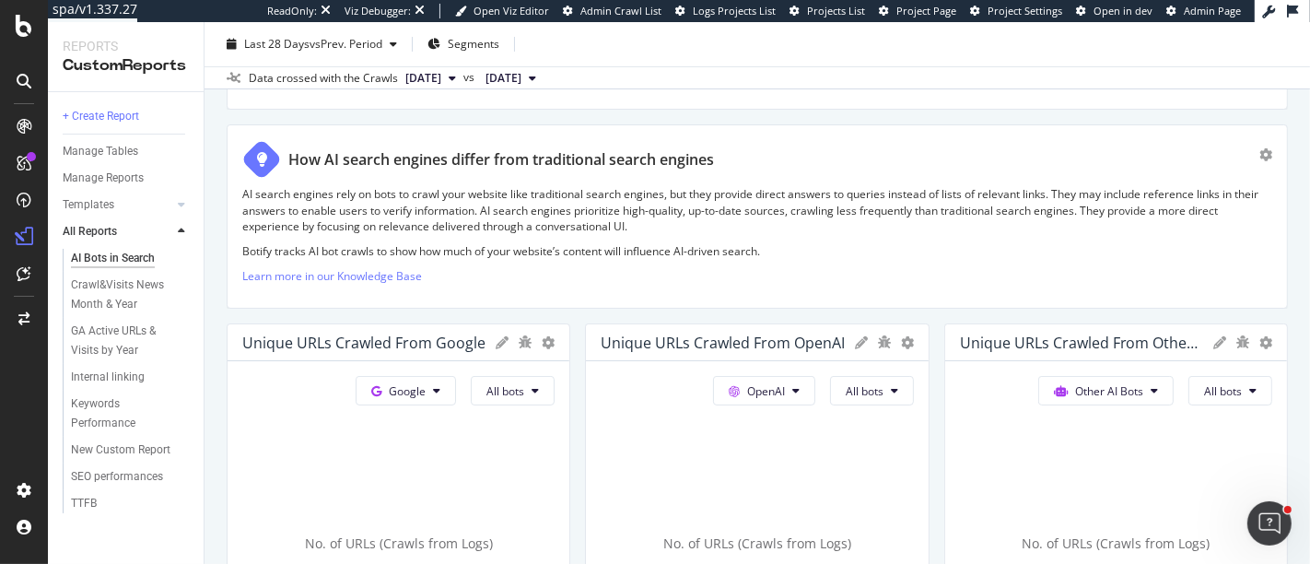
scroll to position [0, 0]
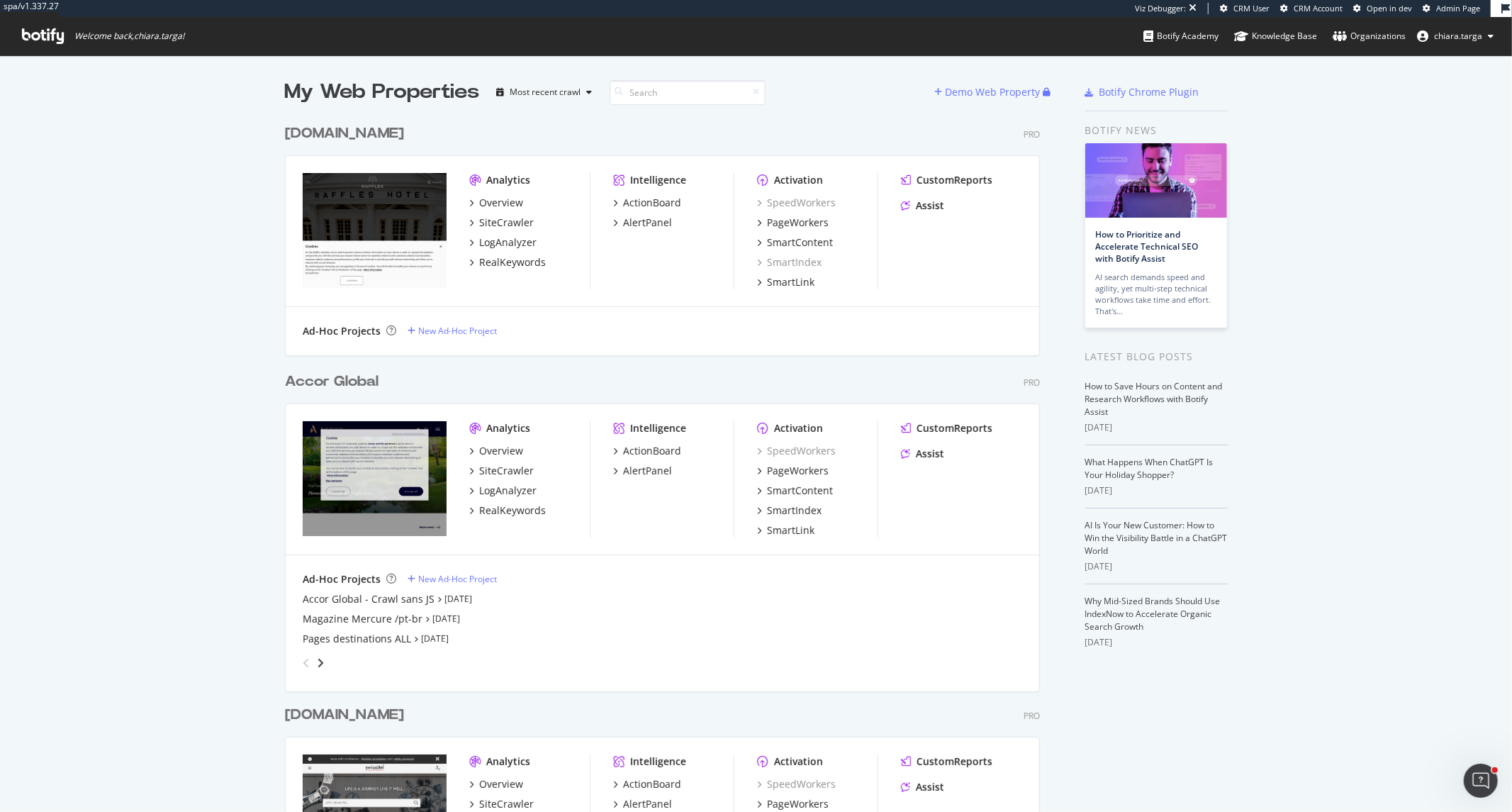
scroll to position [3052, 754]
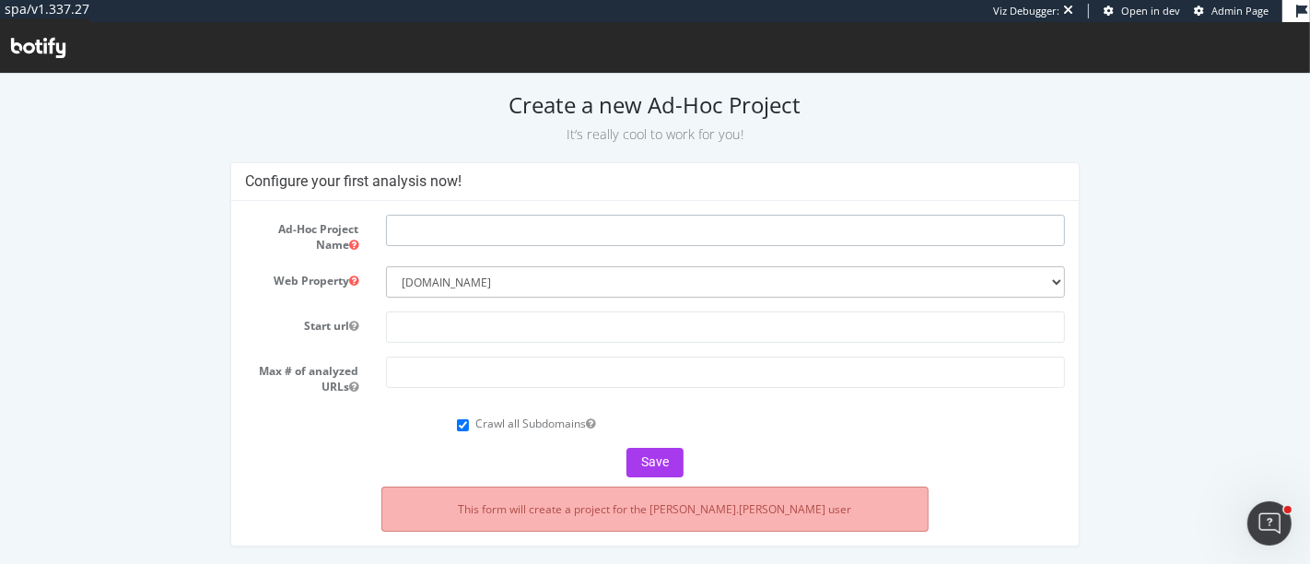
click at [465, 229] on input "text" at bounding box center [725, 229] width 679 height 31
type input "Raffles crawl sans JS"
click at [454, 322] on input "text" at bounding box center [725, 326] width 679 height 31
click at [507, 324] on input "text" at bounding box center [725, 326] width 679 height 31
paste input "[URL][DOMAIN_NAME]"
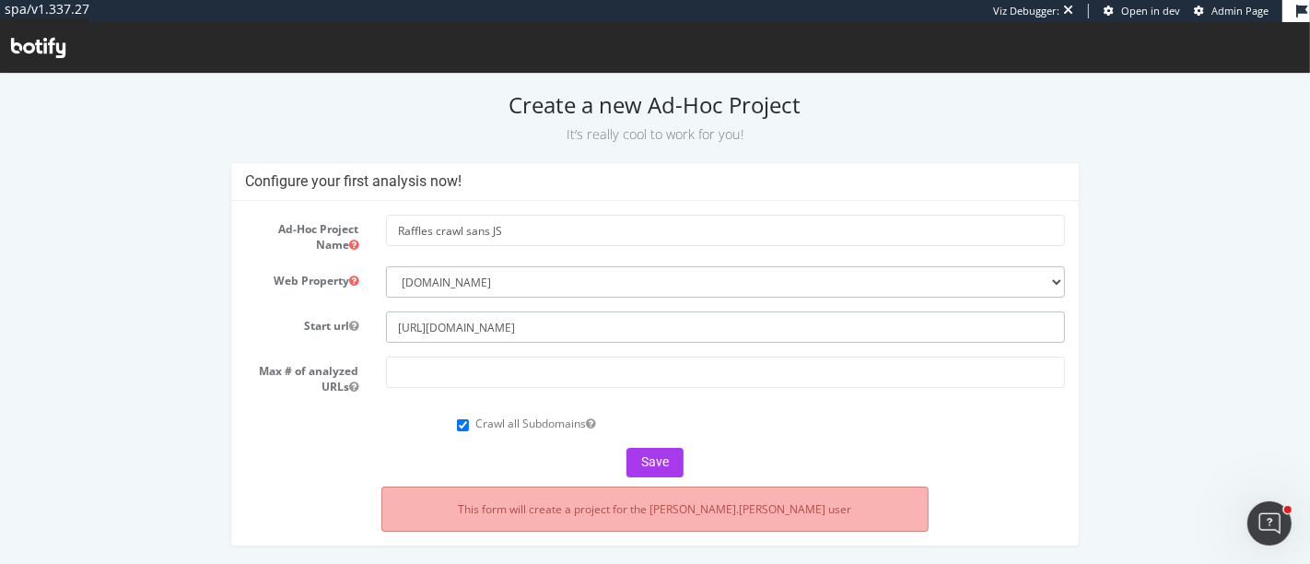
type input "[URL][DOMAIN_NAME]"
click at [416, 382] on input "number" at bounding box center [725, 371] width 679 height 31
paste input "100000"
type input "100000"
click at [656, 451] on button "Save" at bounding box center [655, 461] width 57 height 29
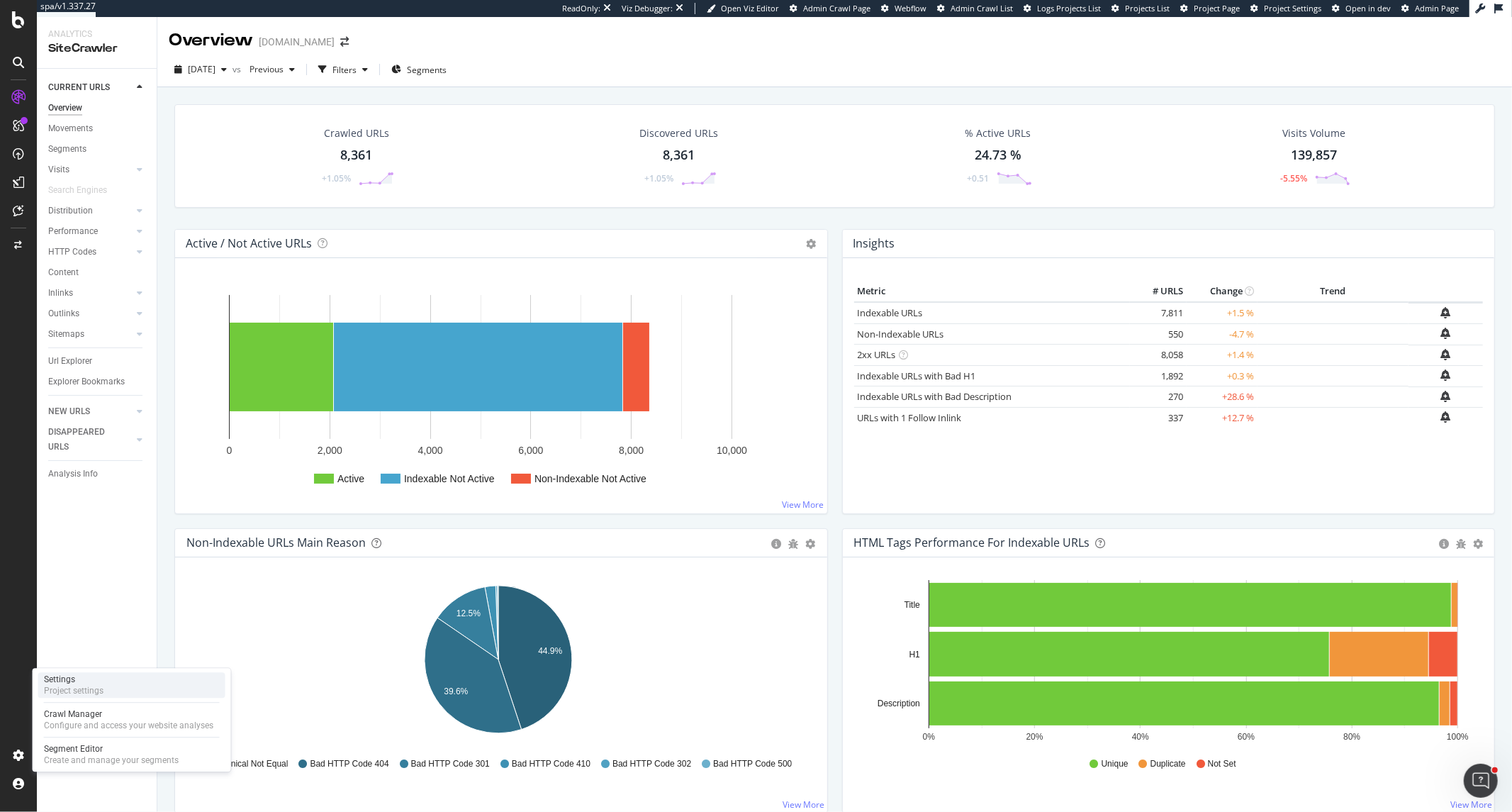
click at [93, 680] on div "Settings" at bounding box center [73, 679] width 59 height 12
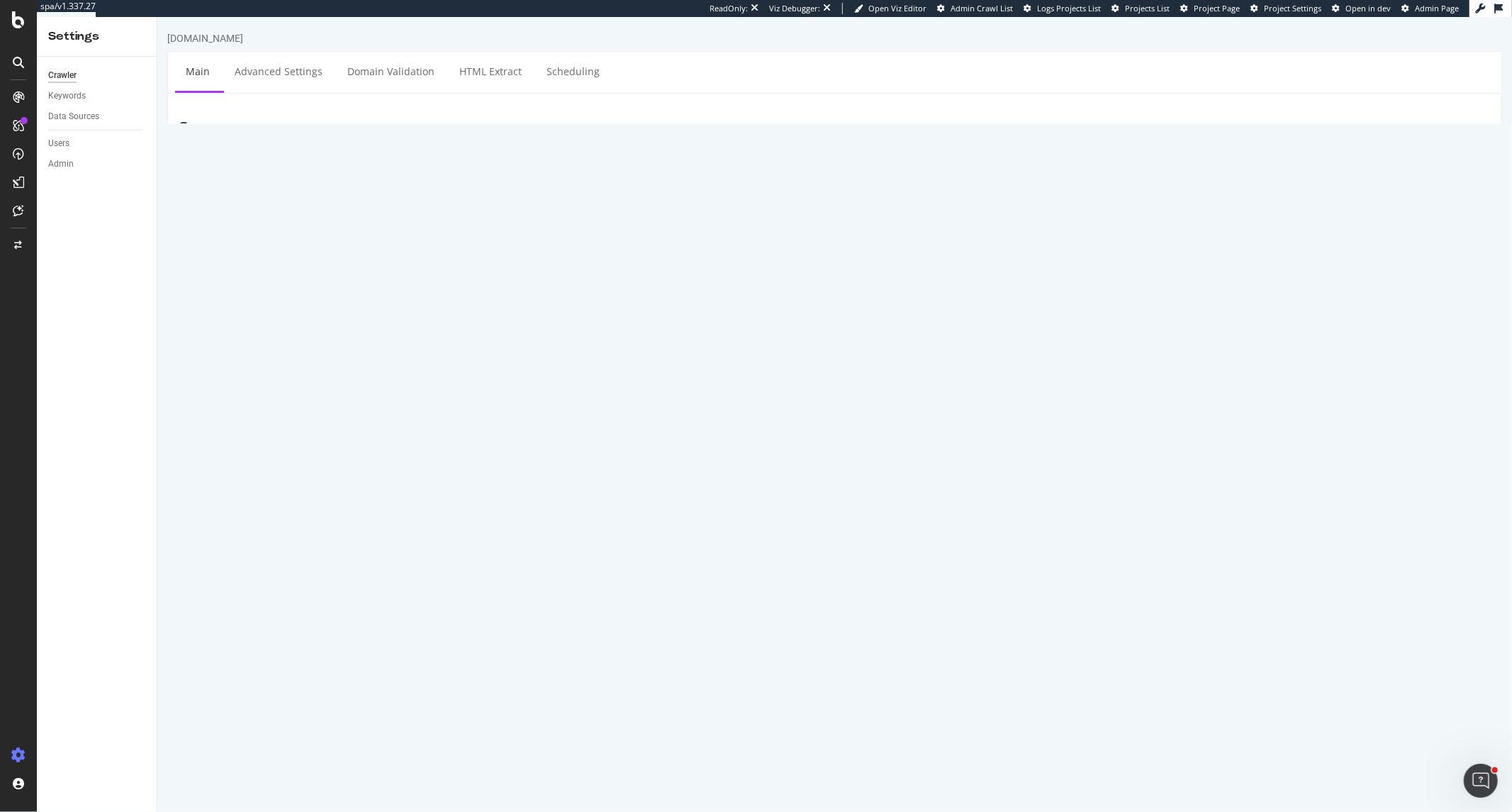
drag, startPoint x: 572, startPoint y: 207, endPoint x: 406, endPoint y: 206, distance: 166.0
click at [406, 206] on textarea "[URL][DOMAIN_NAME]" at bounding box center [945, 212] width 1090 height 46
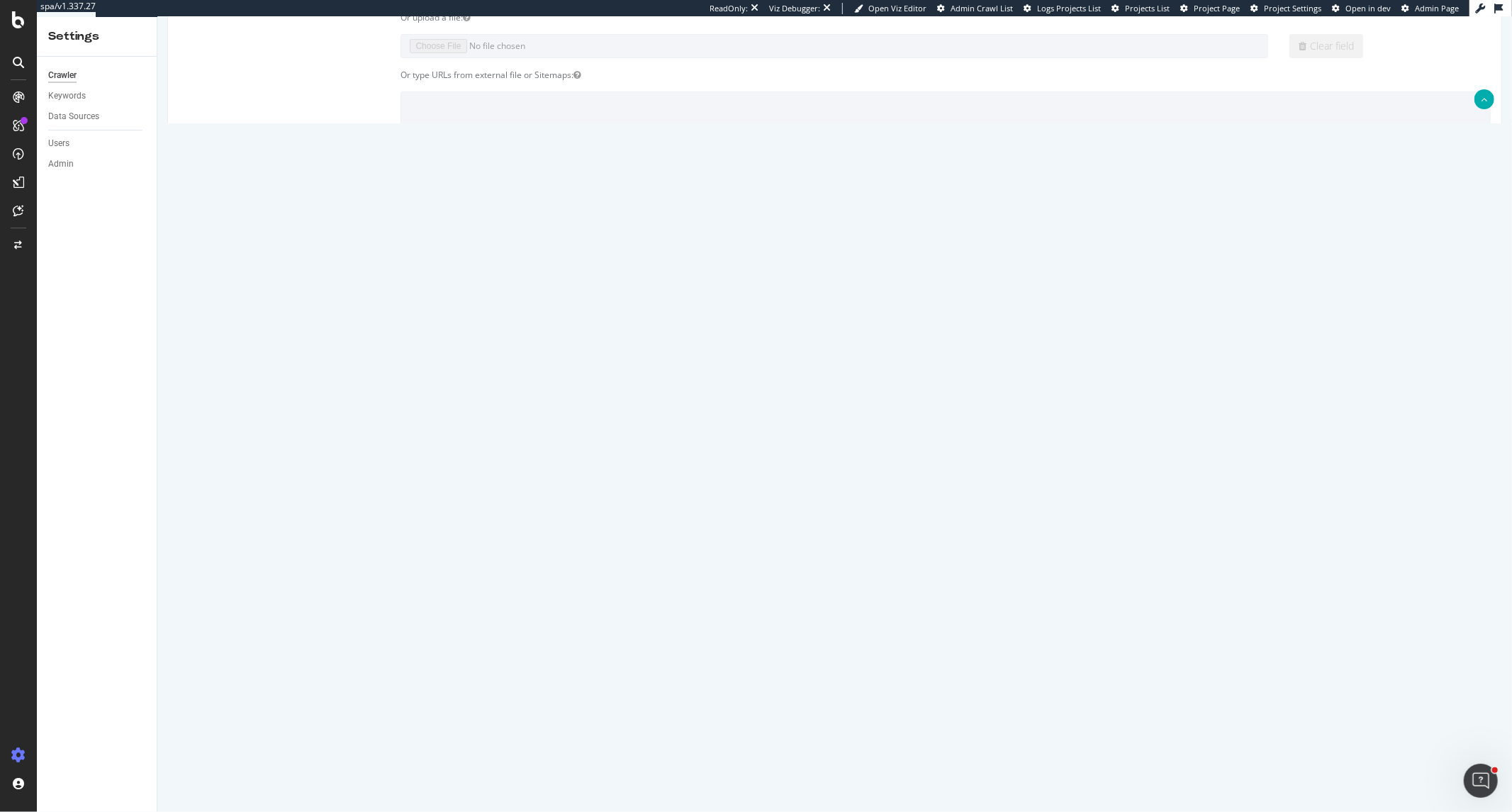
scroll to position [236, 0]
click at [502, 611] on input "100000" at bounding box center [500, 606] width 201 height 24
drag, startPoint x: 502, startPoint y: 611, endPoint x: 382, endPoint y: 606, distance: 120.1
click at [382, 606] on div "Max # of Analysed URLs 100000" at bounding box center [833, 606] width 1333 height 24
drag, startPoint x: 600, startPoint y: 775, endPoint x: 408, endPoint y: 763, distance: 192.4
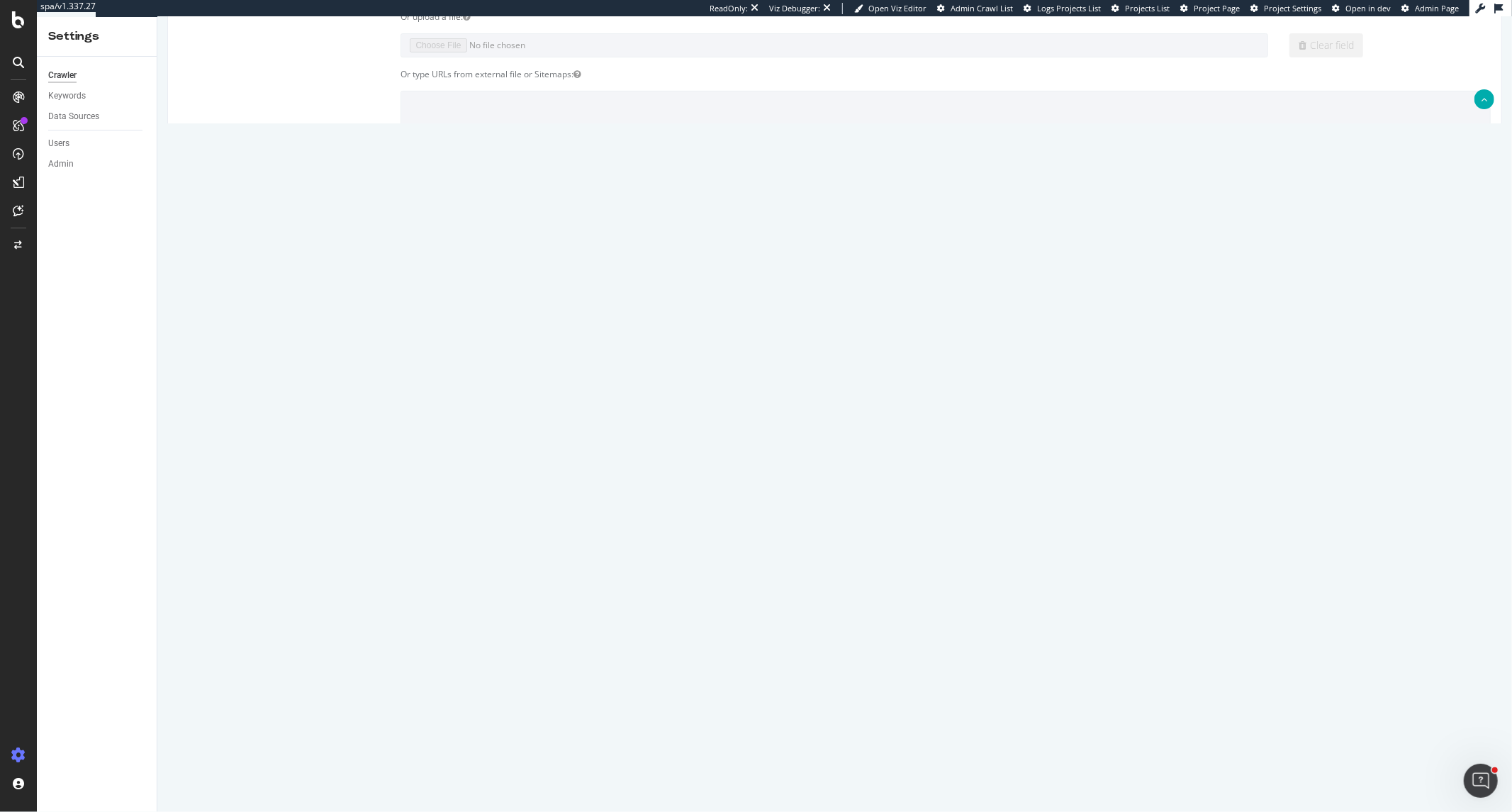
click at [408, 763] on textarea "[URL][DOMAIN_NAME]" at bounding box center [945, 789] width 1090 height 71
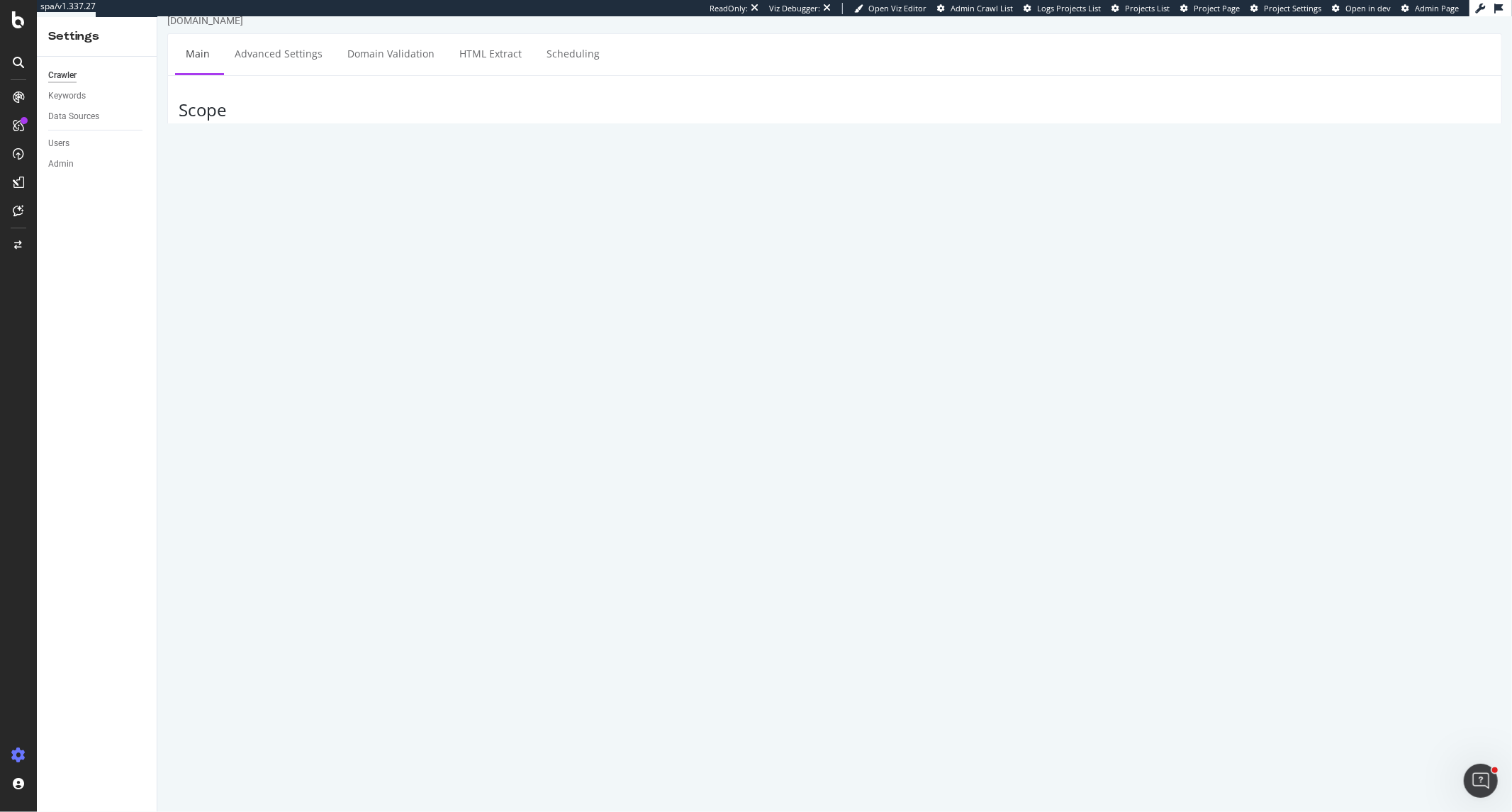
scroll to position [0, 0]
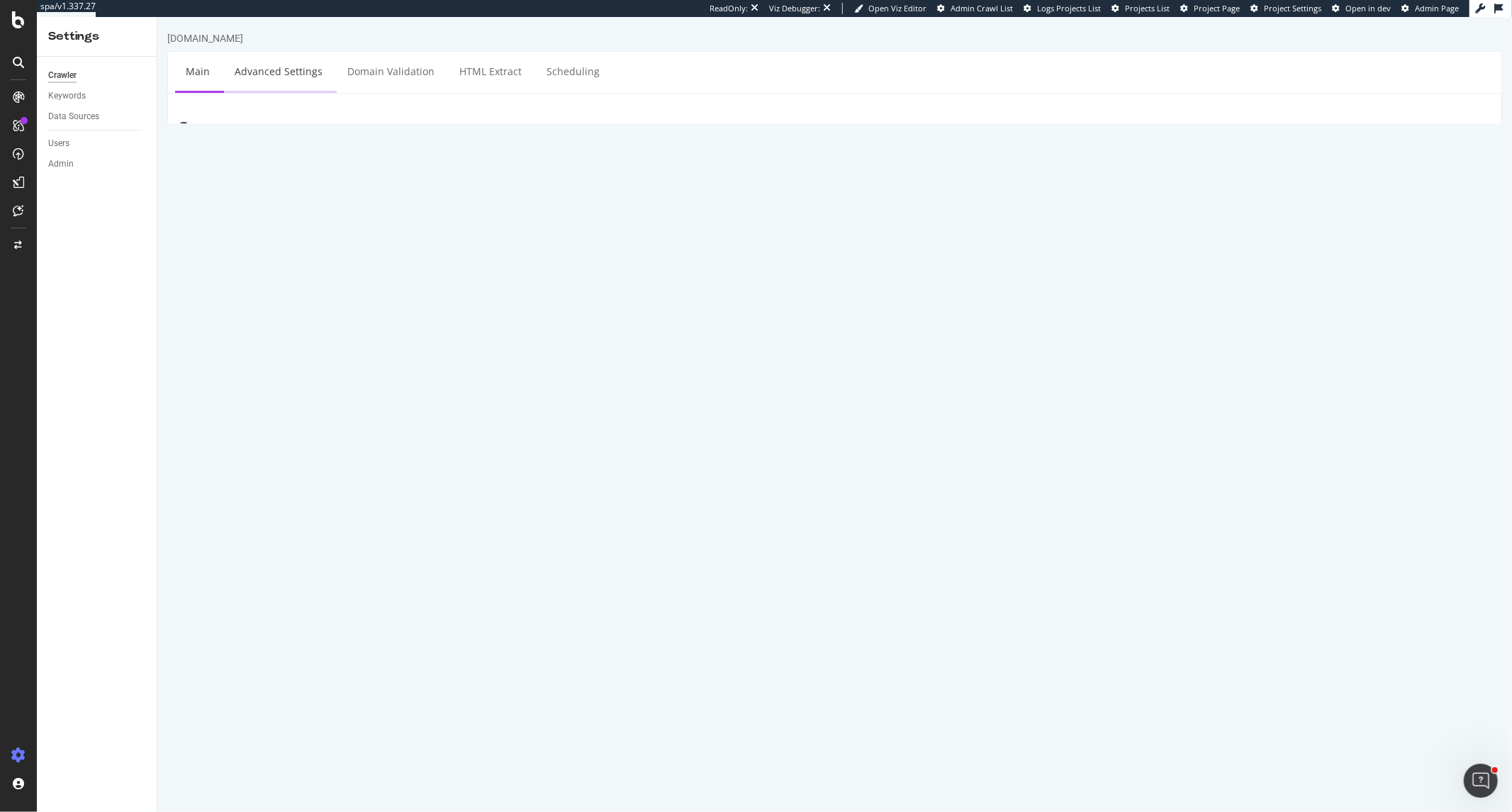
click at [285, 75] on link "Advanced Settings" at bounding box center [278, 71] width 109 height 39
click at [540, 72] on link "Scheduling" at bounding box center [572, 71] width 75 height 39
click at [68, 754] on div "Segment Editor" at bounding box center [111, 749] width 135 height 12
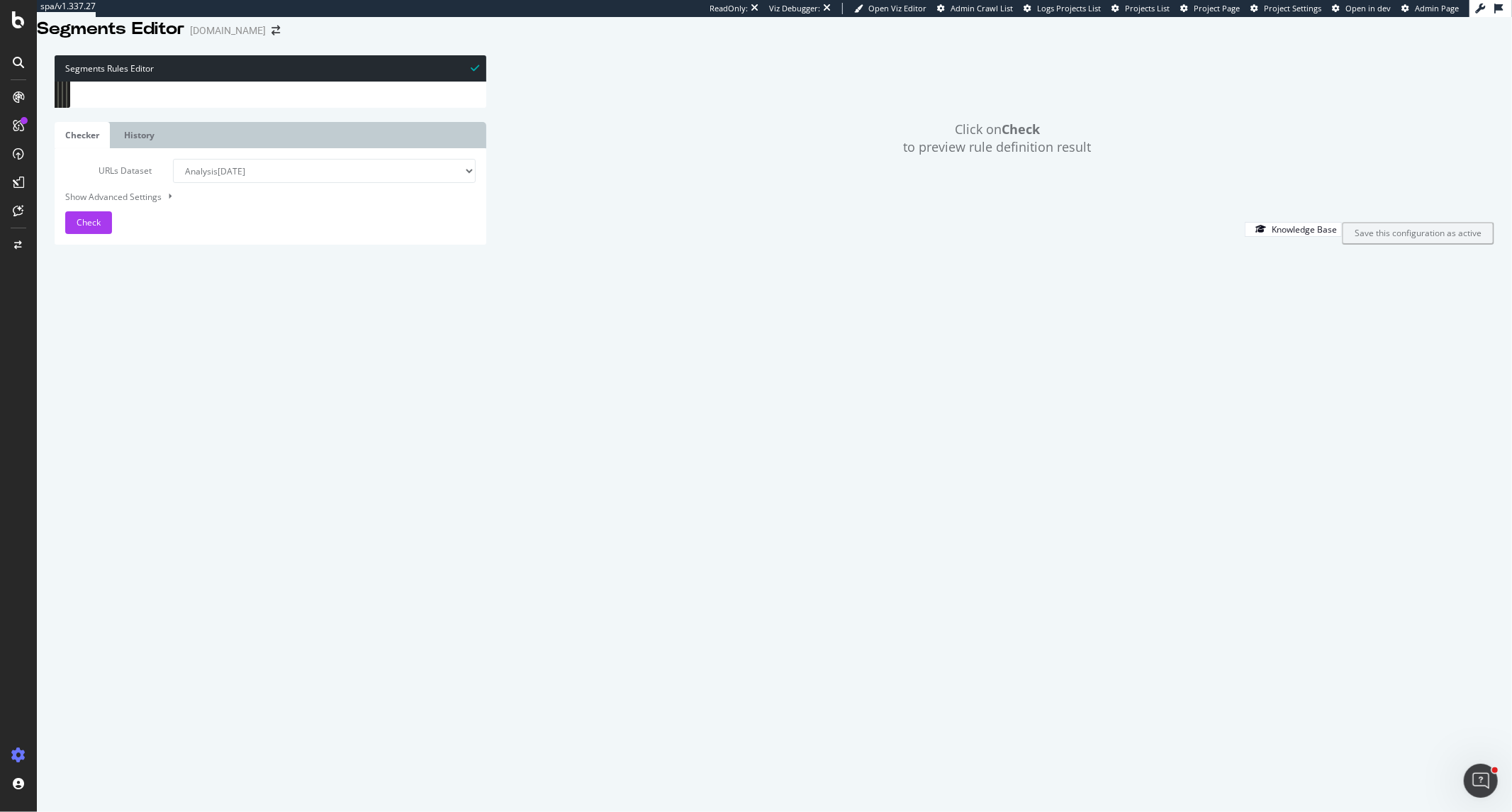
click at [249, 230] on div "[ segment : pagetype ] @ gift-card host giftcards.raffles.com @ hotels/offers p…" at bounding box center [422, 354] width 669 height 545
type textarea "path /* # ----End of s_No_of_Parameters----"
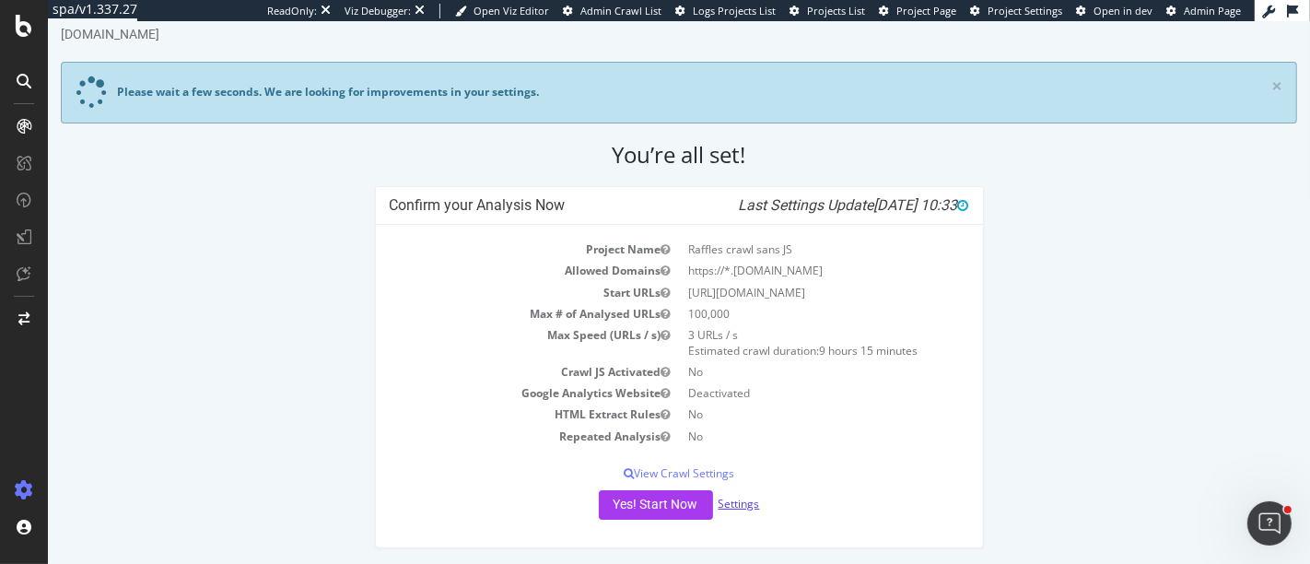
click at [743, 501] on link "Settings" at bounding box center [738, 504] width 41 height 16
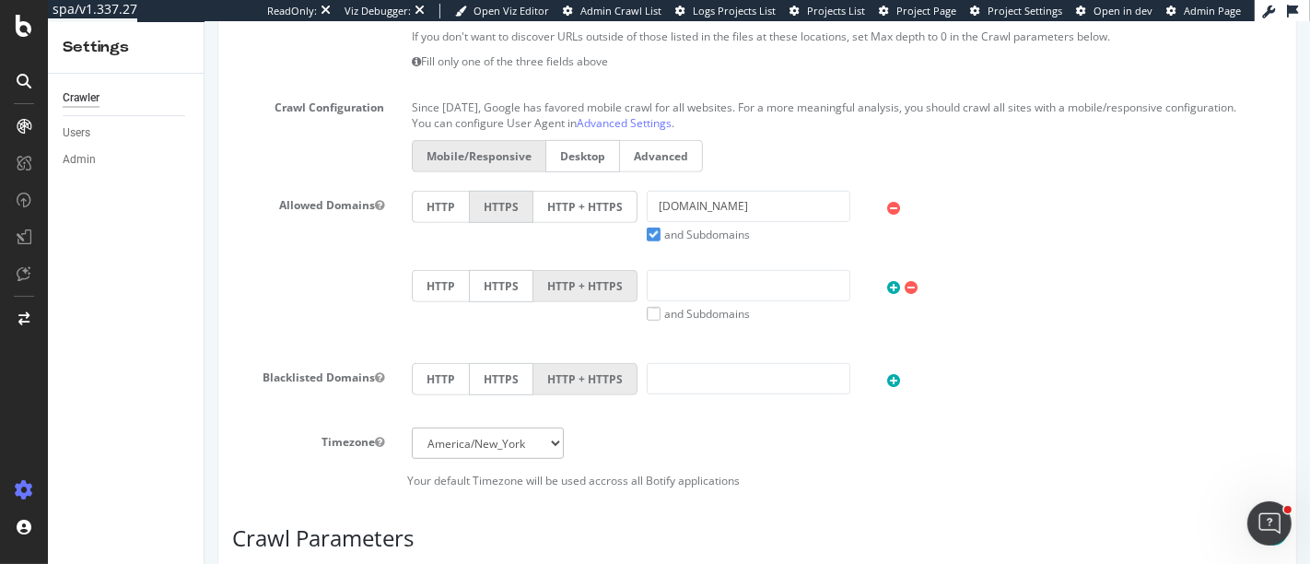
scroll to position [796, 0]
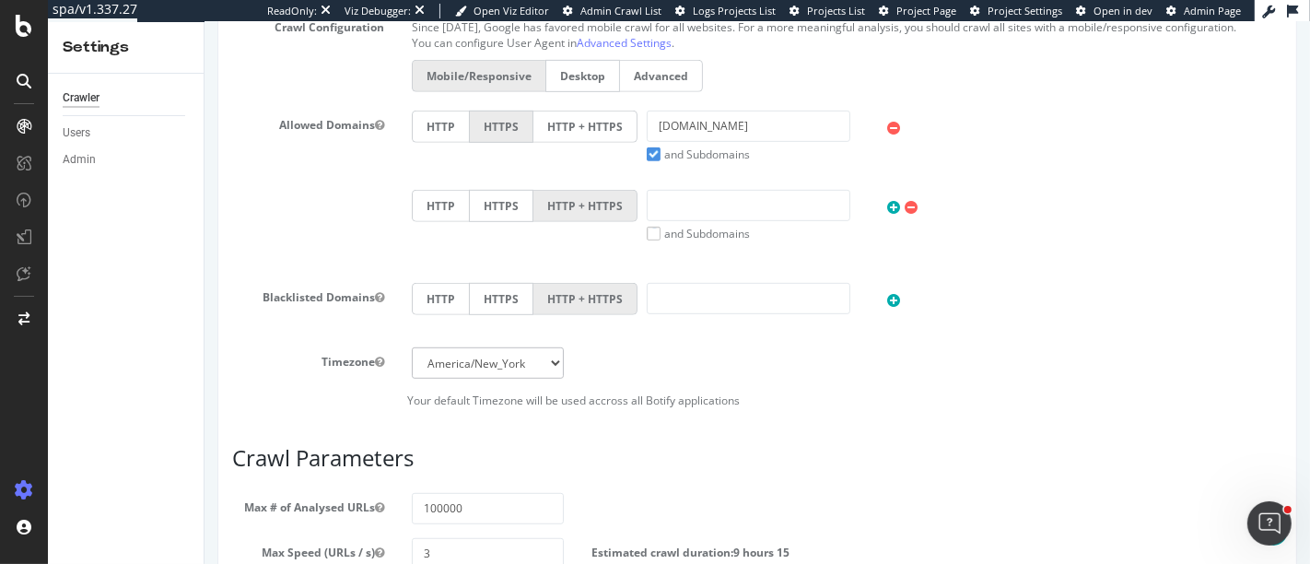
click at [575, 134] on label "HTTP + HTTPS" at bounding box center [585, 127] width 104 height 32
click at [204, 22] on input "HTTP + HTTPS" at bounding box center [204, 22] width 0 height 0
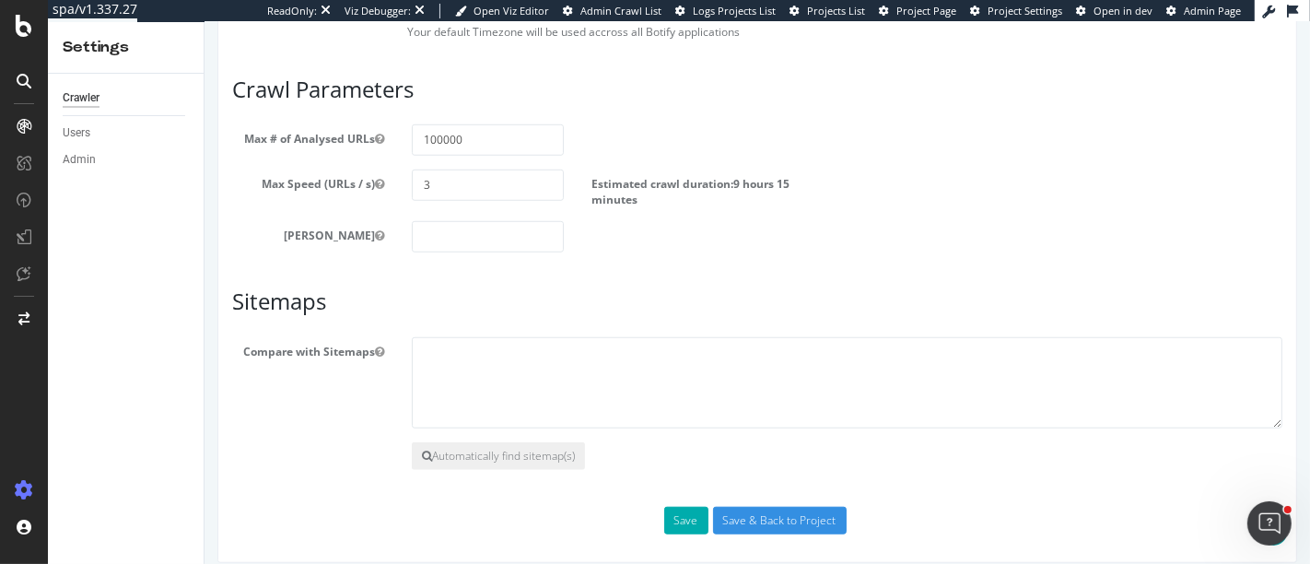
scroll to position [1191, 0]
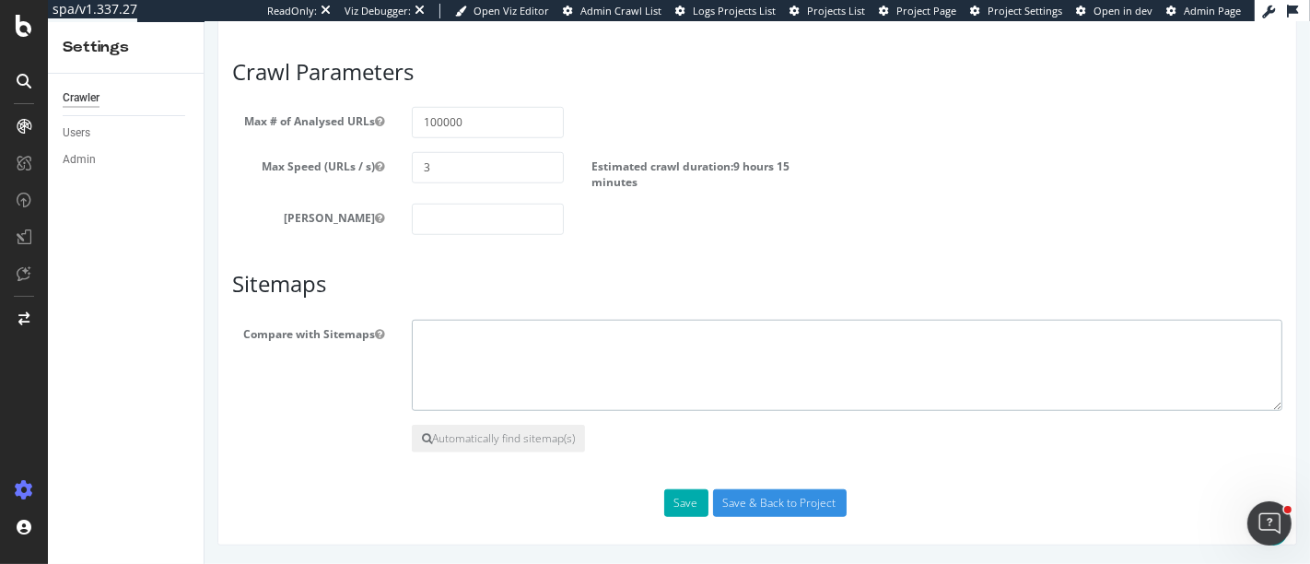
click at [457, 370] on textarea at bounding box center [846, 366] width 871 height 92
paste textarea "[URL][DOMAIN_NAME]"
type textarea "[URL][DOMAIN_NAME]"
click at [678, 508] on button "Save" at bounding box center [685, 503] width 44 height 28
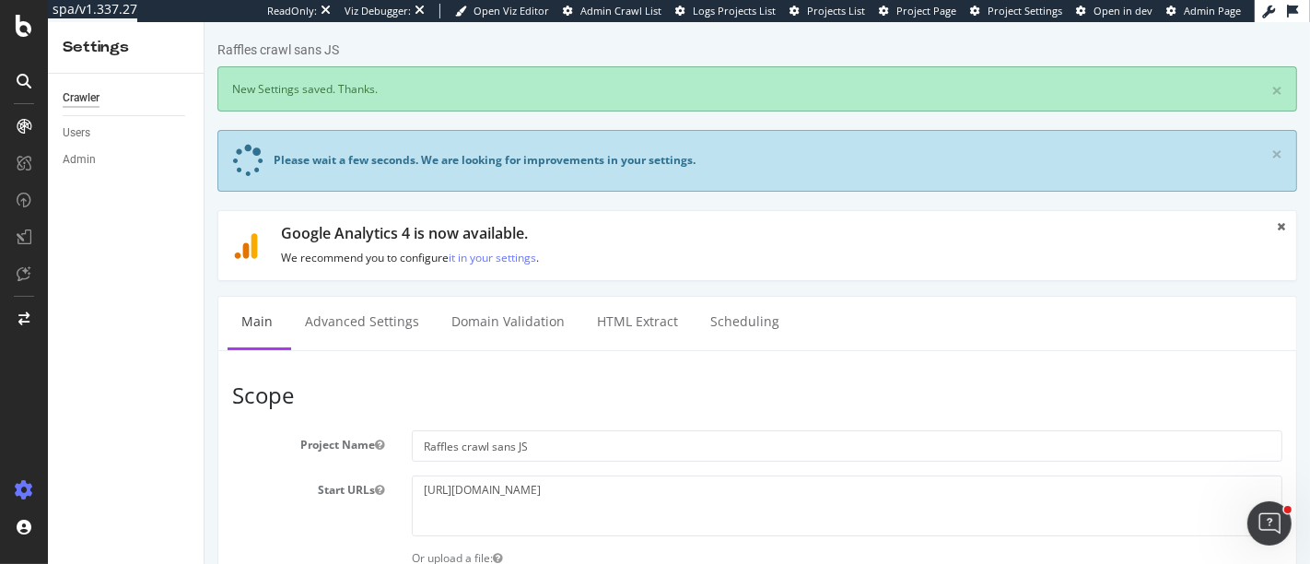
scroll to position [0, 0]
click at [339, 328] on link "Advanced Settings" at bounding box center [361, 322] width 142 height 51
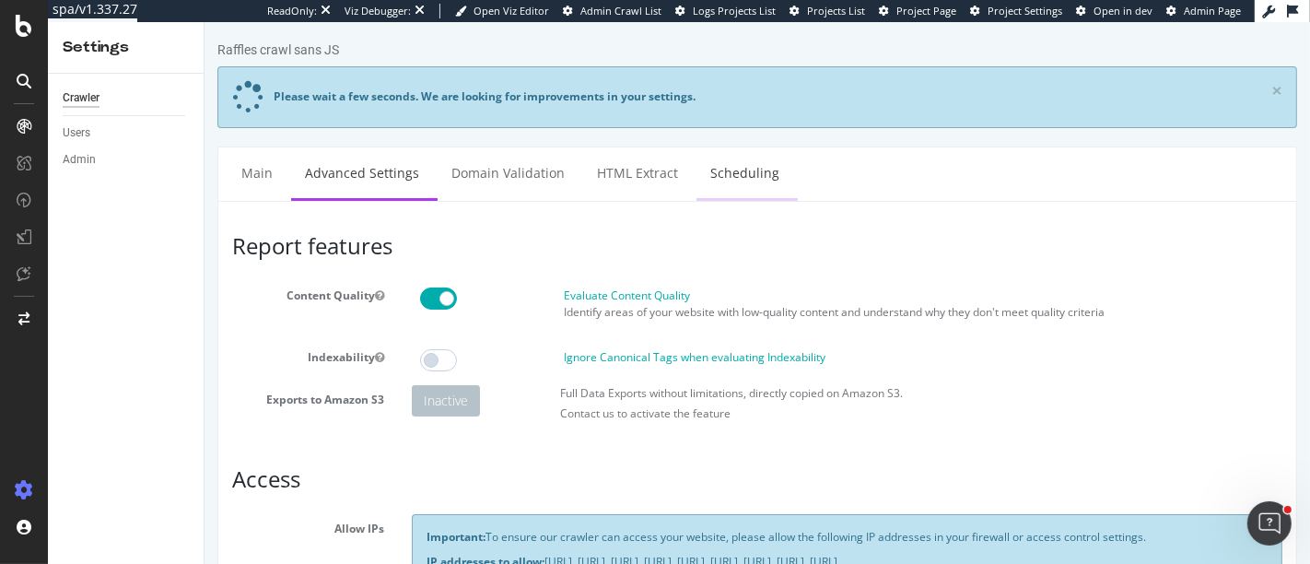
click at [765, 172] on link "Scheduling" at bounding box center [744, 172] width 97 height 51
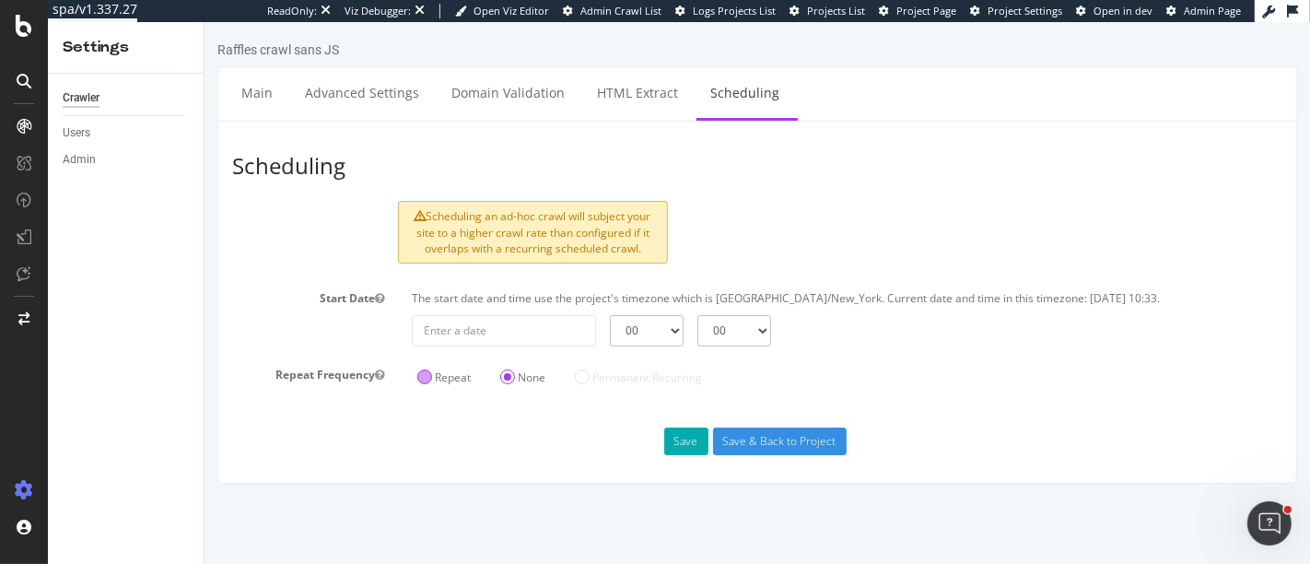
click at [460, 382] on label "Repeat" at bounding box center [443, 378] width 53 height 16
click at [204, 22] on input "Repeat" at bounding box center [204, 22] width 0 height 0
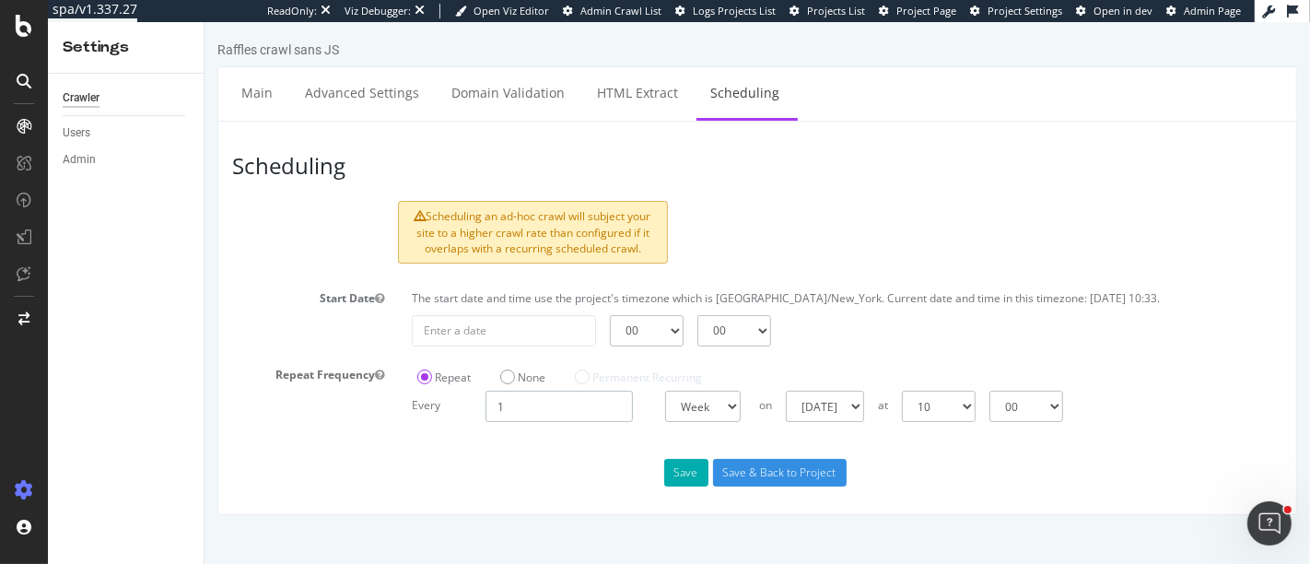
drag, startPoint x: 515, startPoint y: 407, endPoint x: 497, endPoint y: 404, distance: 18.8
click at [497, 404] on input "1" at bounding box center [558, 406] width 147 height 31
type input "2"
click at [848, 409] on select "[DATE] [DATE] [DATE] [DATE] [DATE] [DATE] [DATE]" at bounding box center [830, 406] width 78 height 31
select select "1"
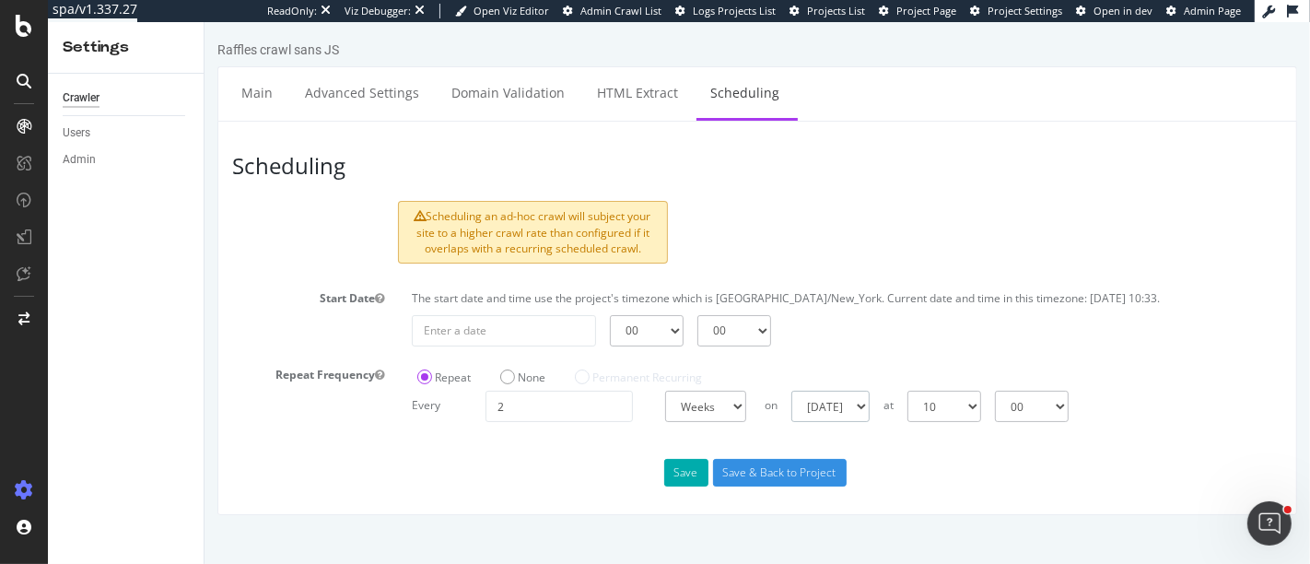
click at [791, 391] on select "[DATE] [DATE] [DATE] [DATE] [DATE] [DATE] [DATE]" at bounding box center [830, 406] width 78 height 31
click at [975, 404] on select "00 01 02 03 04 05 06 07 08 09 10 11 12 13 14 15 16 17 18 19 20 21 22 23" at bounding box center [944, 406] width 74 height 31
select select "1"
click at [907, 391] on select "00 01 02 03 04 05 06 07 08 09 10 11 12 13 14 15 16 17 18 19 20 21 22 23" at bounding box center [944, 406] width 74 height 31
click at [687, 470] on button "Save" at bounding box center [685, 473] width 44 height 28
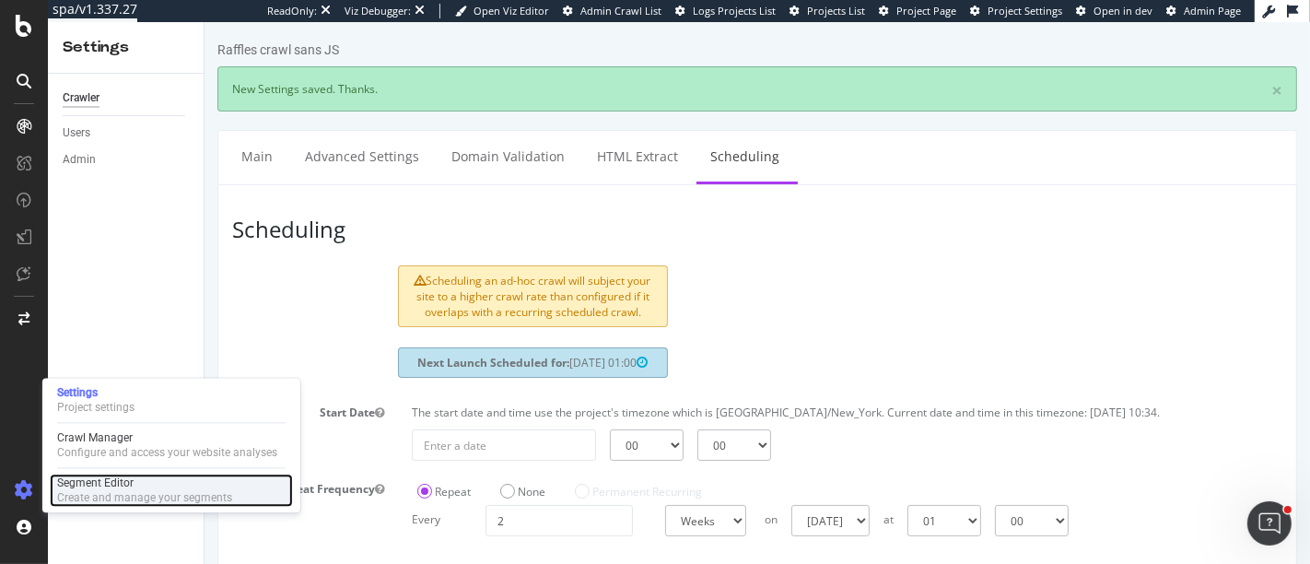
click at [87, 499] on div "Create and manage your segments" at bounding box center [144, 497] width 175 height 15
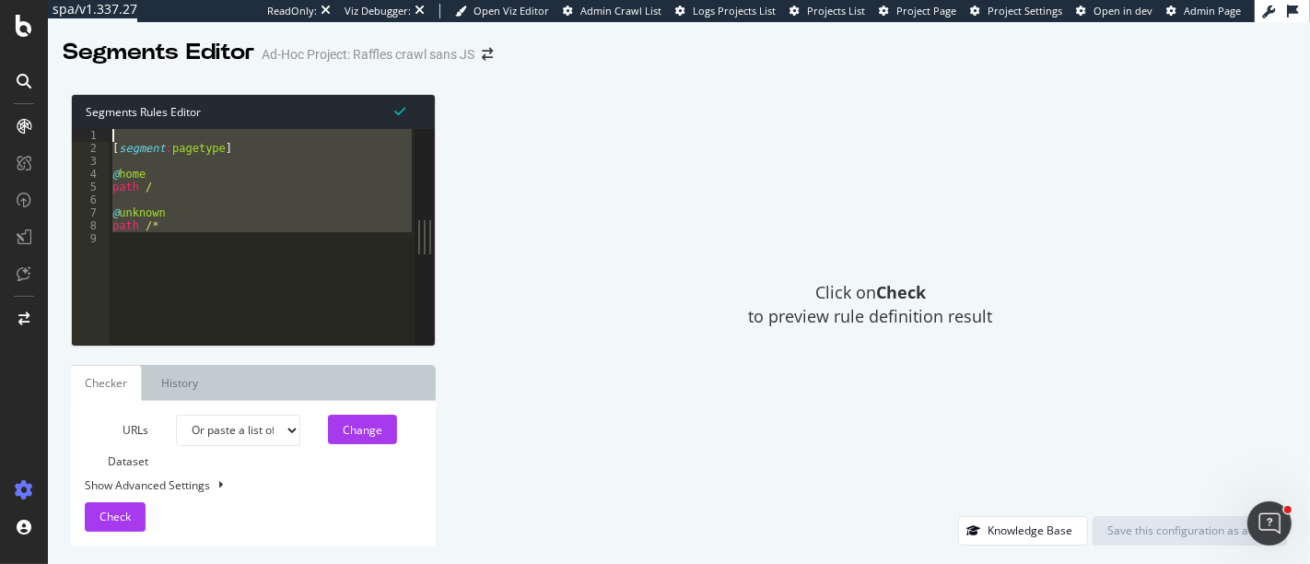
drag, startPoint x: 189, startPoint y: 244, endPoint x: 85, endPoint y: 130, distance: 154.6
click at [85, 130] on div "1 2 3 4 5 6 7 8 9 [ segment : pagetype ] @ home path / @ unknown path /* XXXXXX…" at bounding box center [243, 237] width 343 height 216
paste textarea "# ----End of s_No_of_Parameters----"
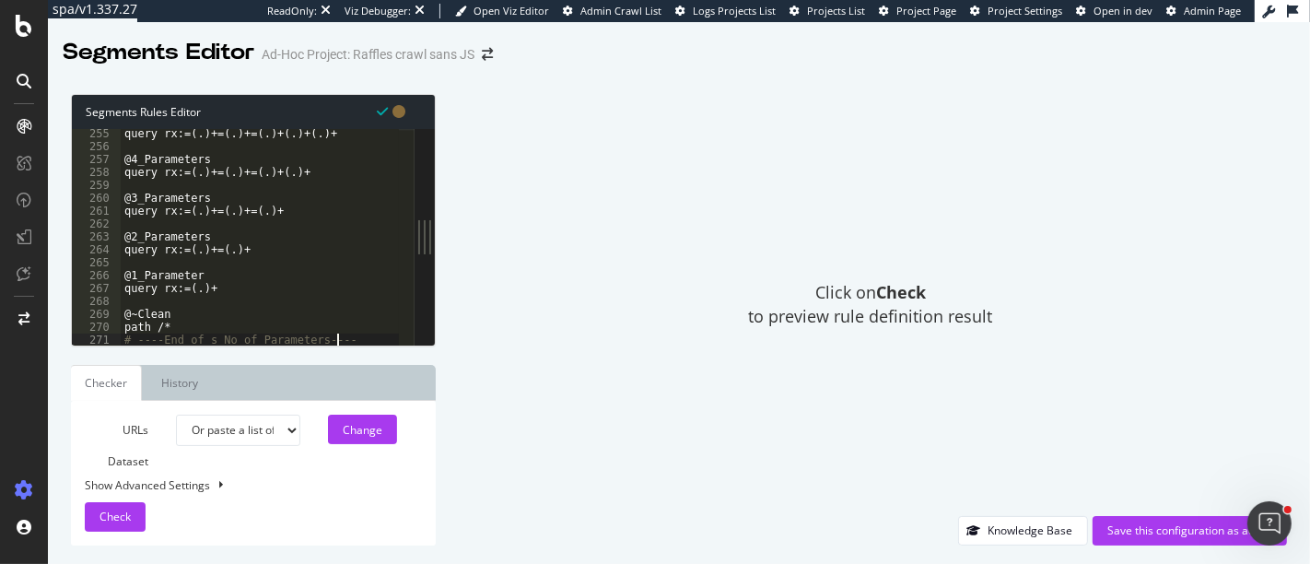
type textarea "# ----End of s_No_of_Parameters----"
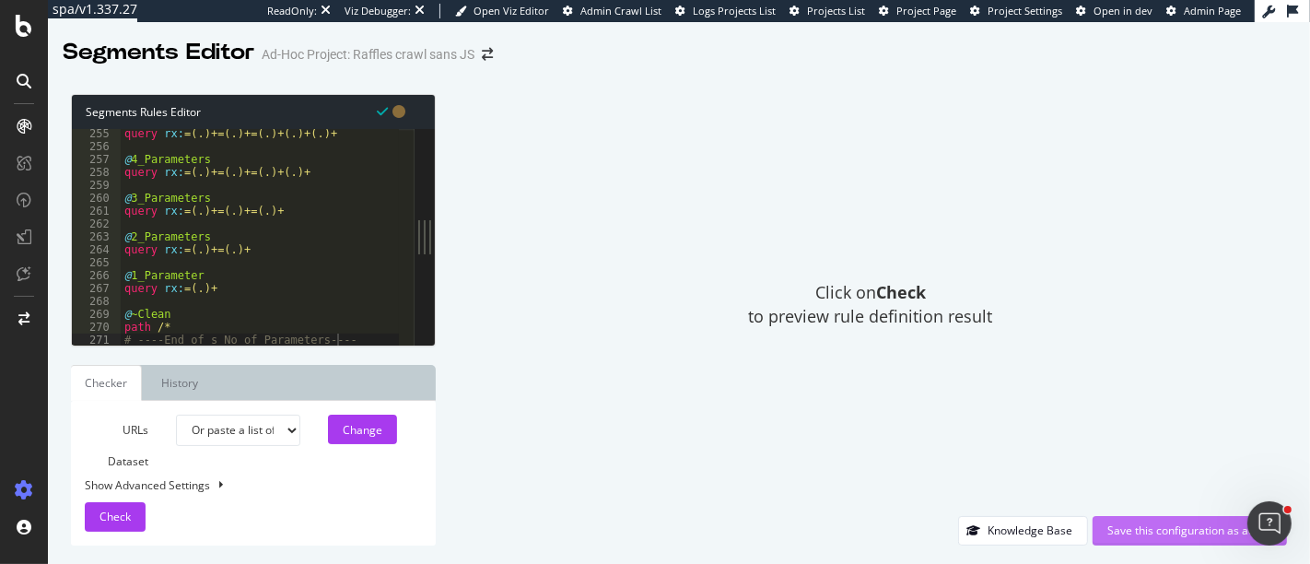
click at [1136, 527] on div "Save this configuration as active" at bounding box center [1190, 530] width 165 height 16
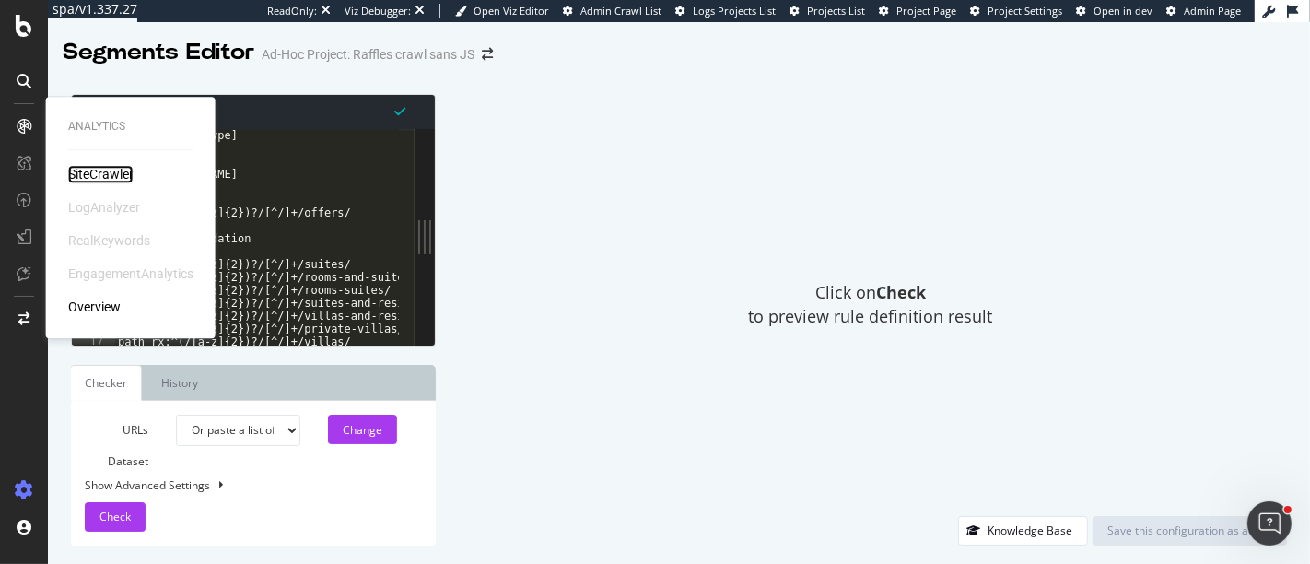
click at [84, 176] on div "SiteCrawler" at bounding box center [100, 174] width 65 height 18
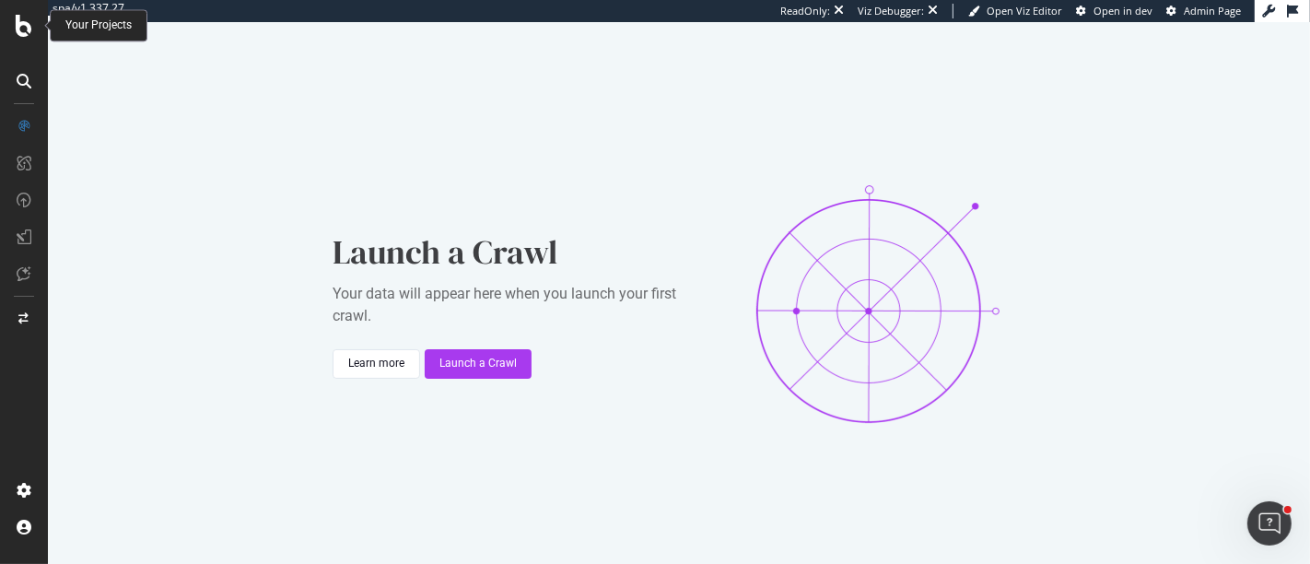
click at [20, 26] on icon at bounding box center [24, 26] width 17 height 22
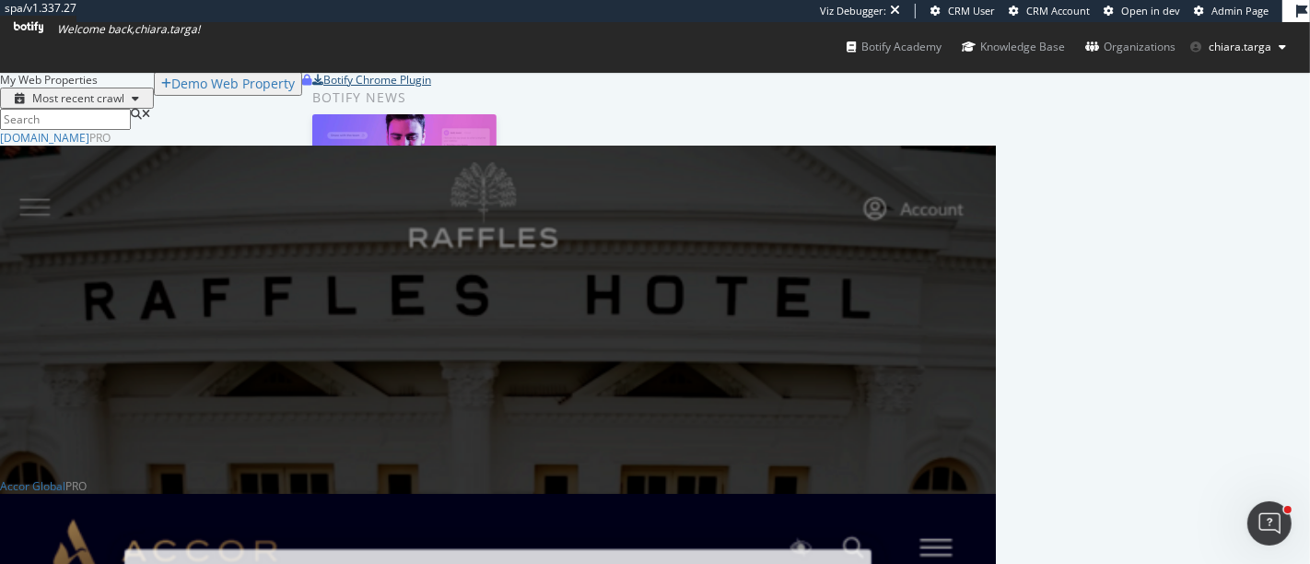
scroll to position [3991, 980]
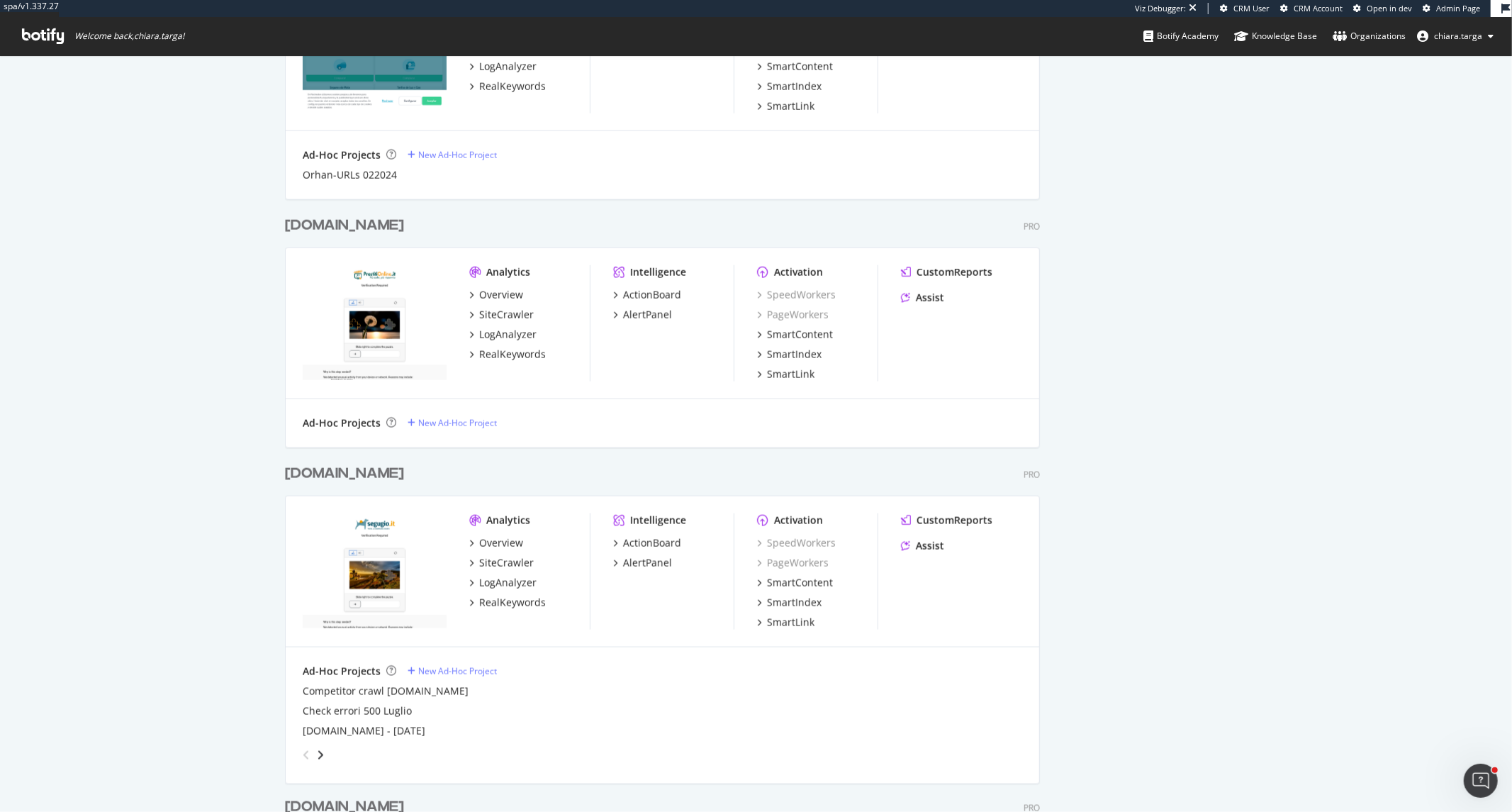
scroll to position [1576, 0]
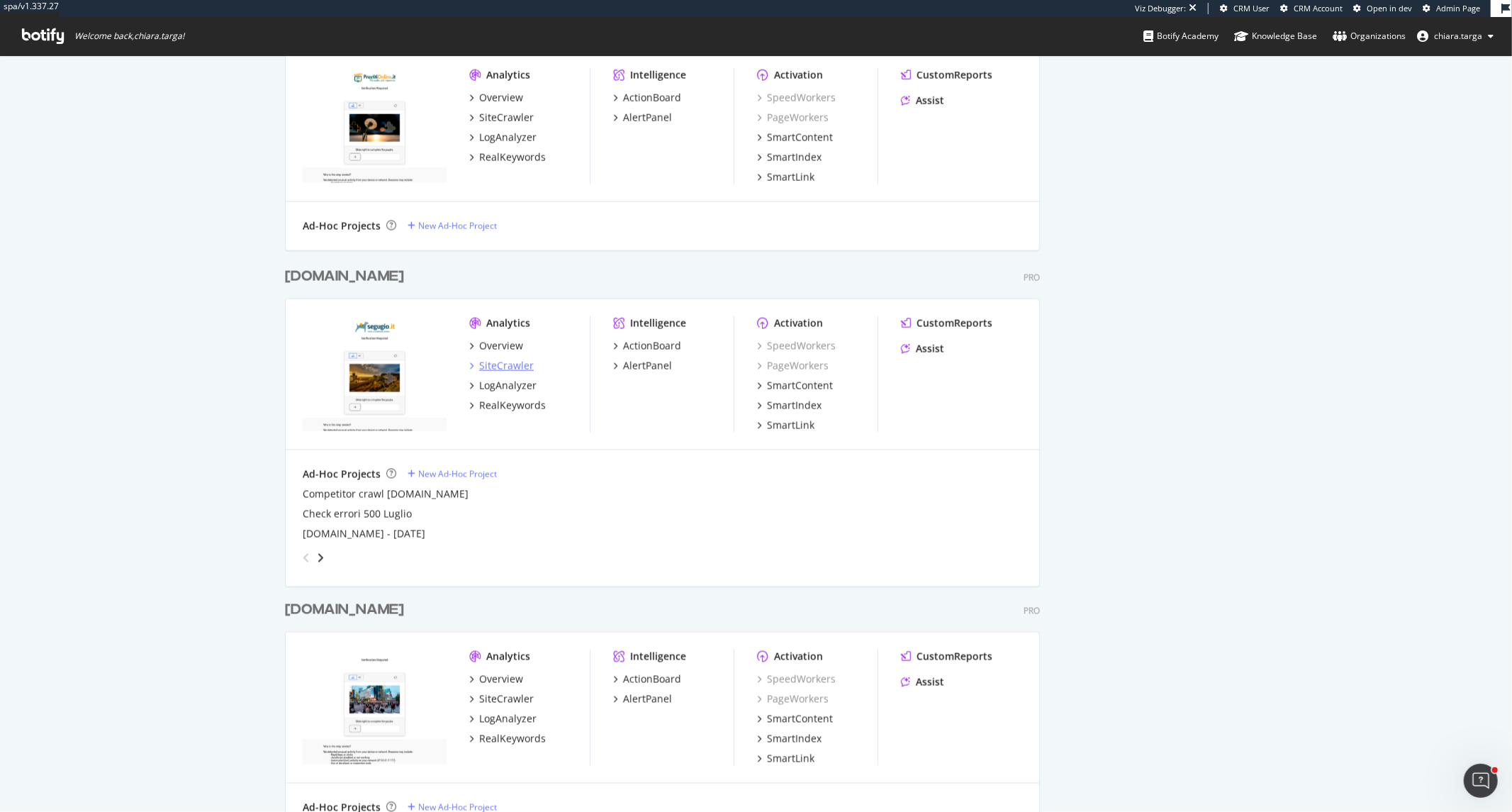
click at [518, 369] on div "SiteCrawler" at bounding box center [506, 366] width 55 height 14
